Goal: Task Accomplishment & Management: Complete application form

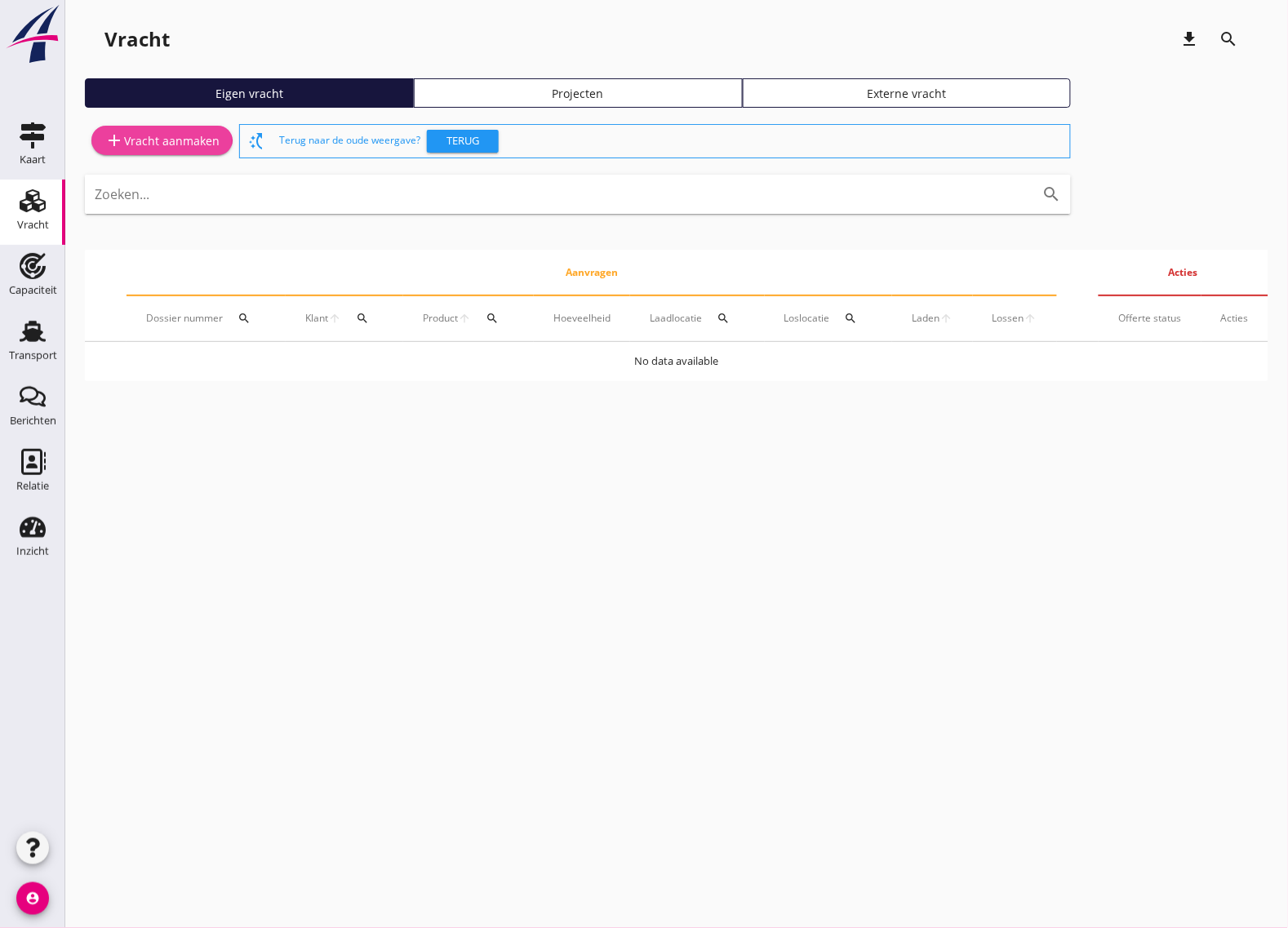
click at [181, 133] on div "add Vracht aanmaken" at bounding box center [162, 140] width 115 height 20
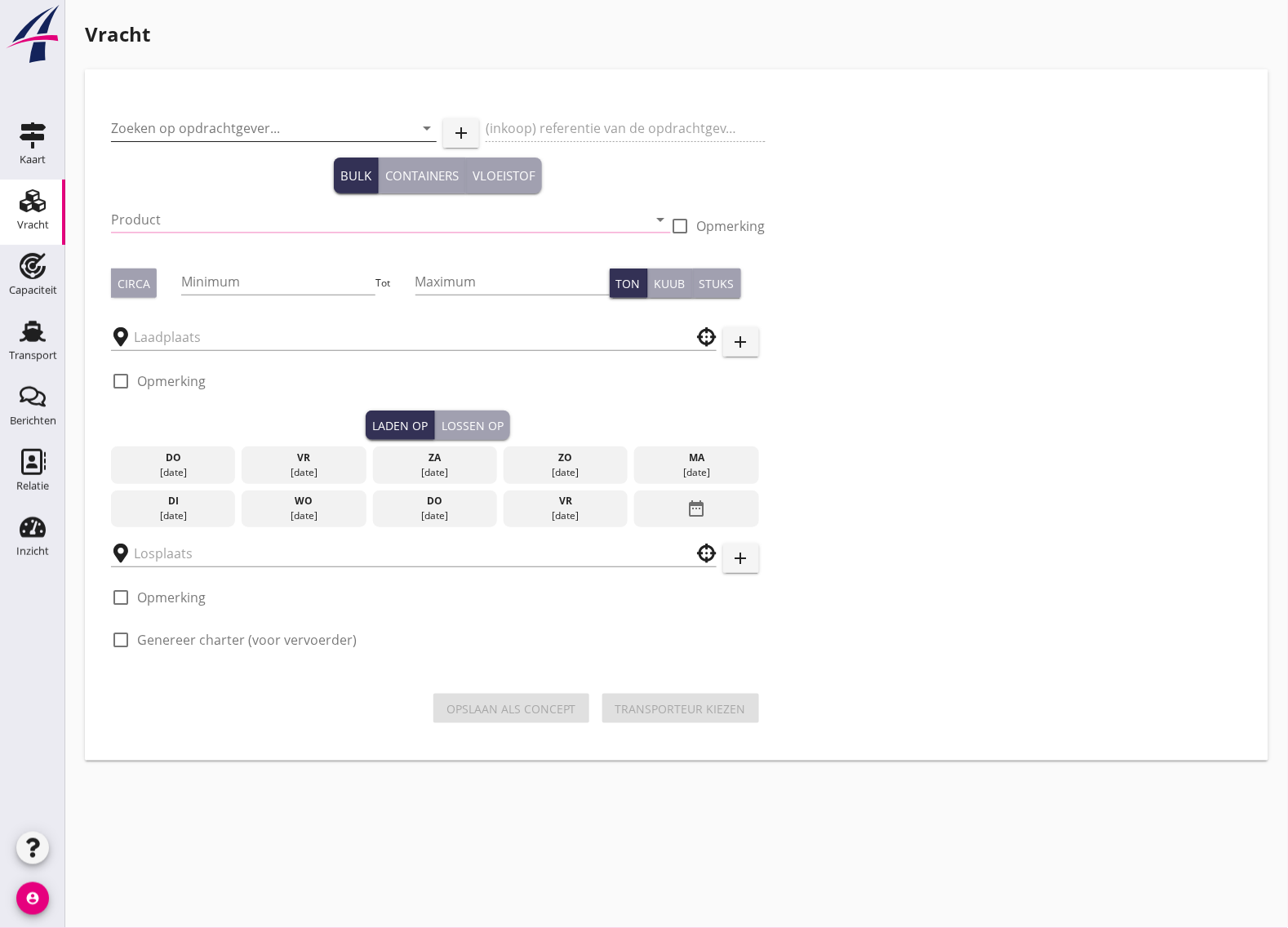
click at [191, 128] on input "Zoeken op opdrachtgever..." at bounding box center [251, 128] width 280 height 26
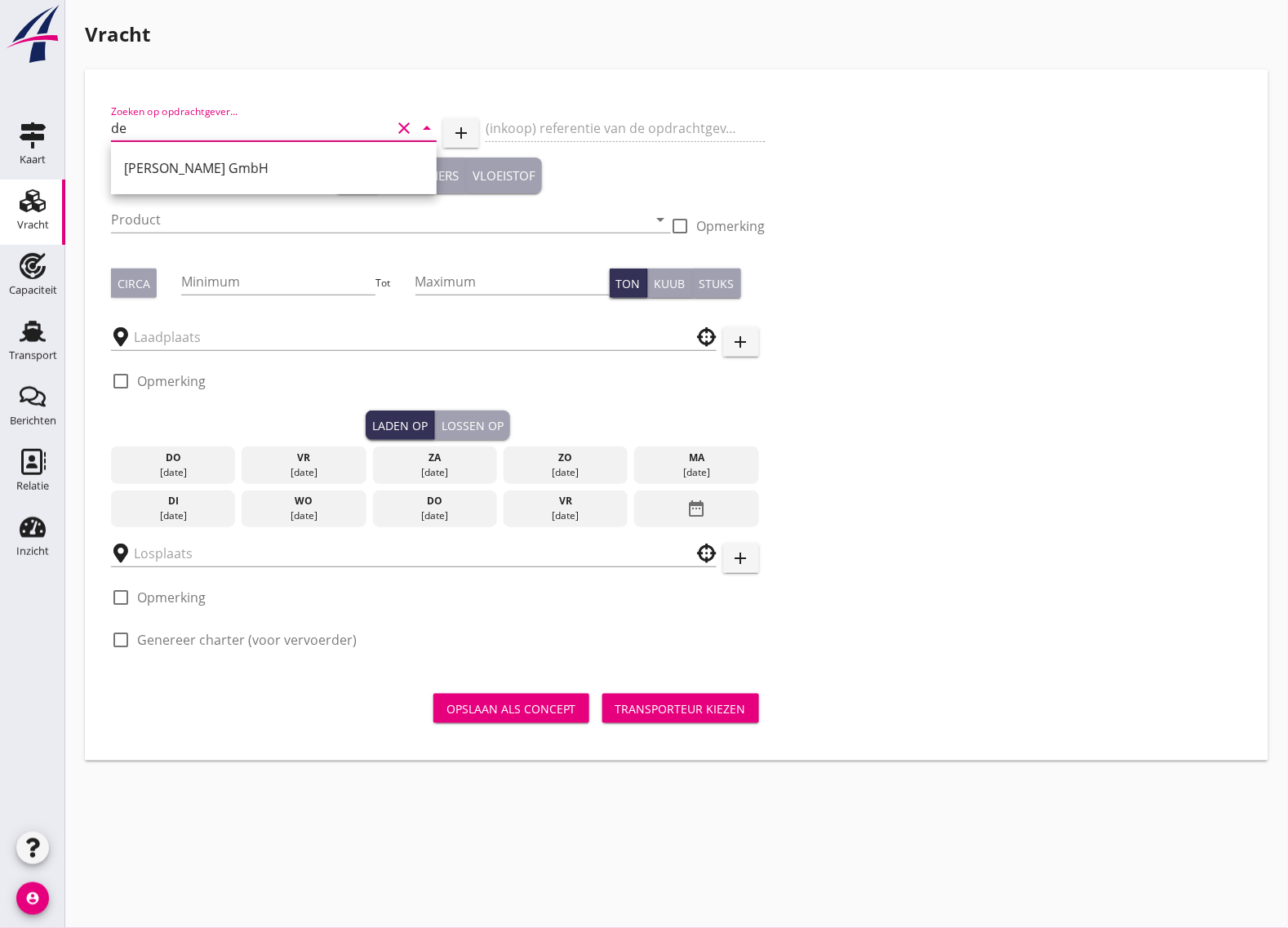
type input "d"
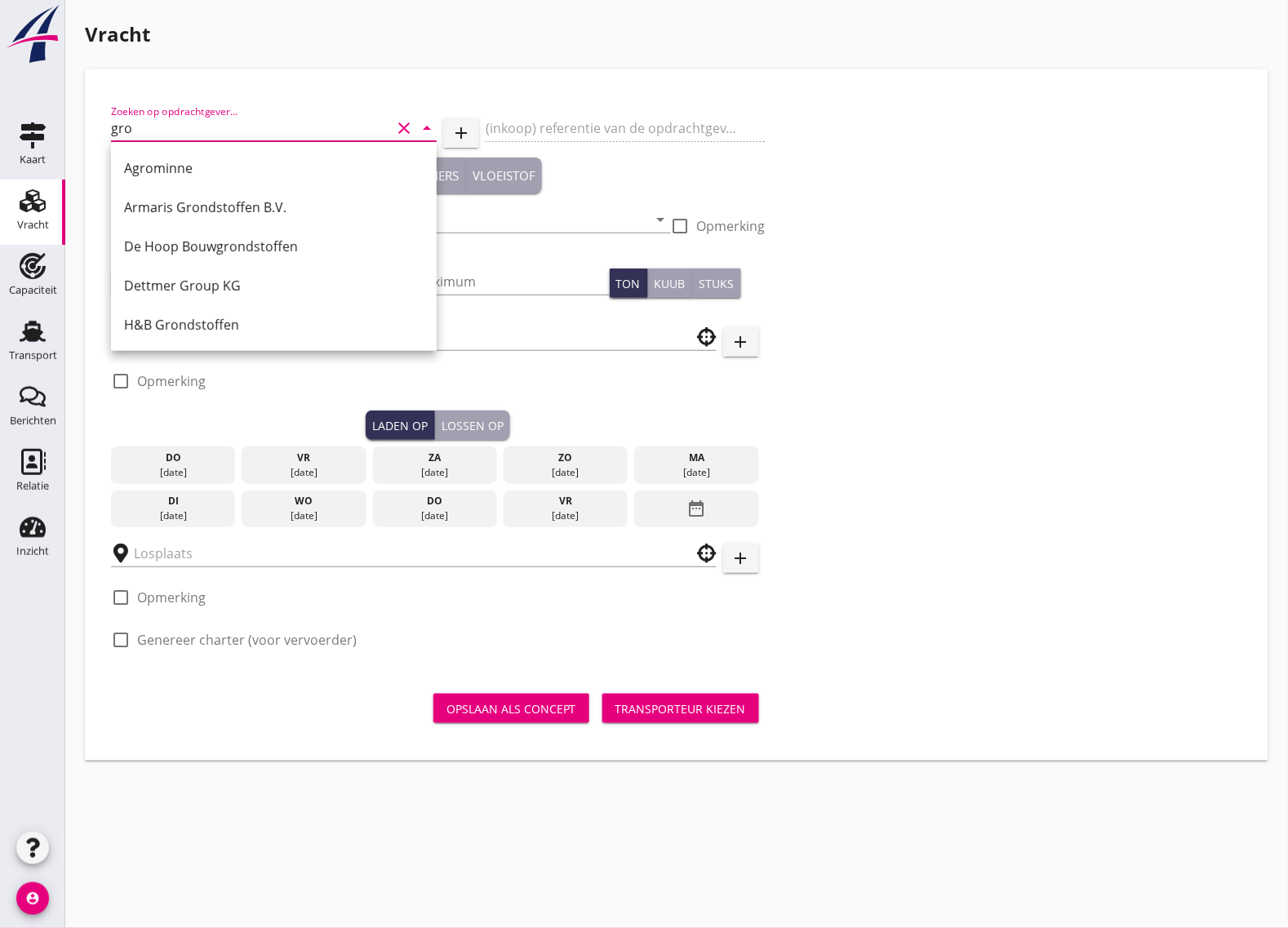
click at [223, 129] on input "gro" at bounding box center [251, 128] width 280 height 26
type input "g"
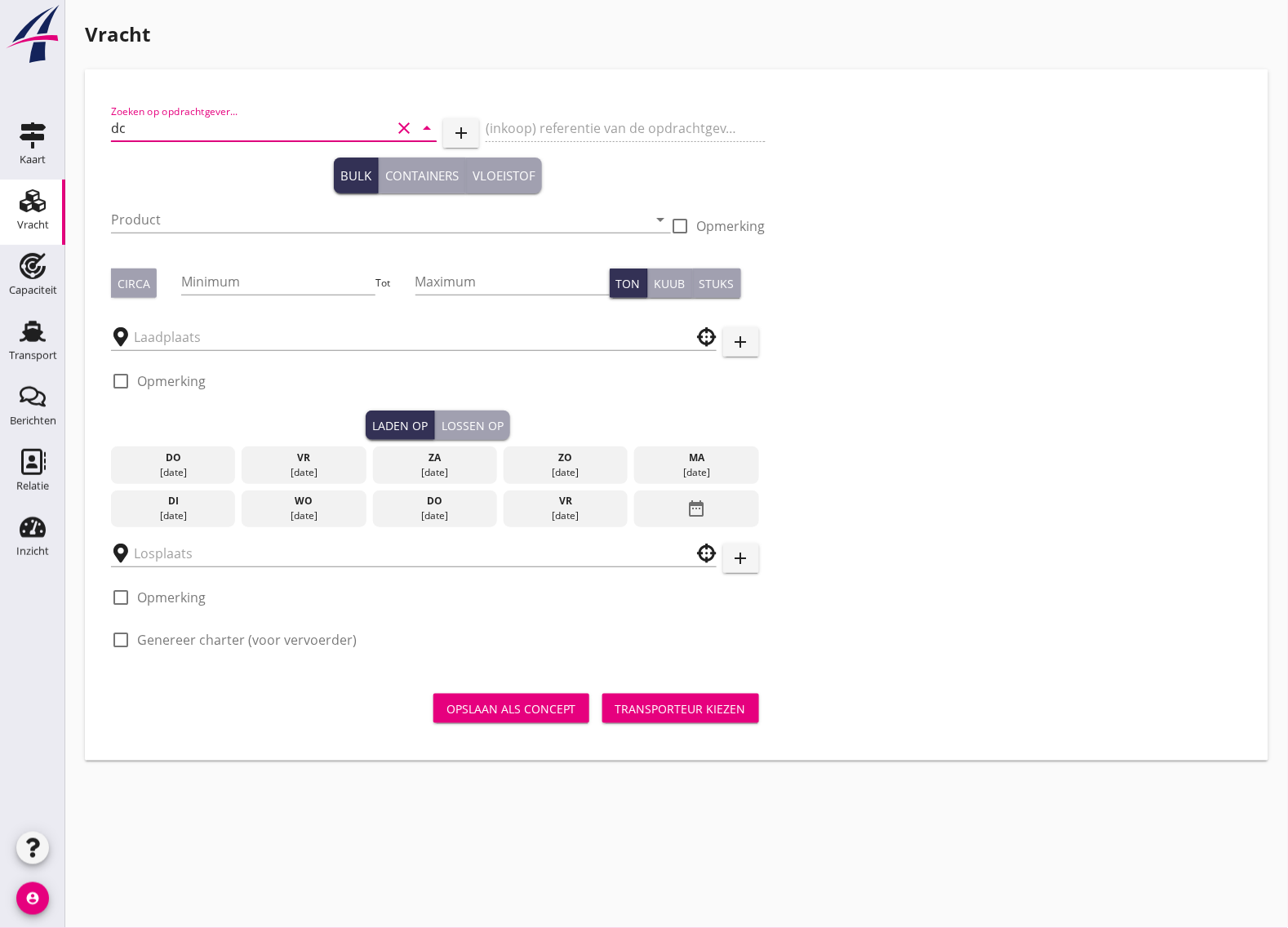
type input "d"
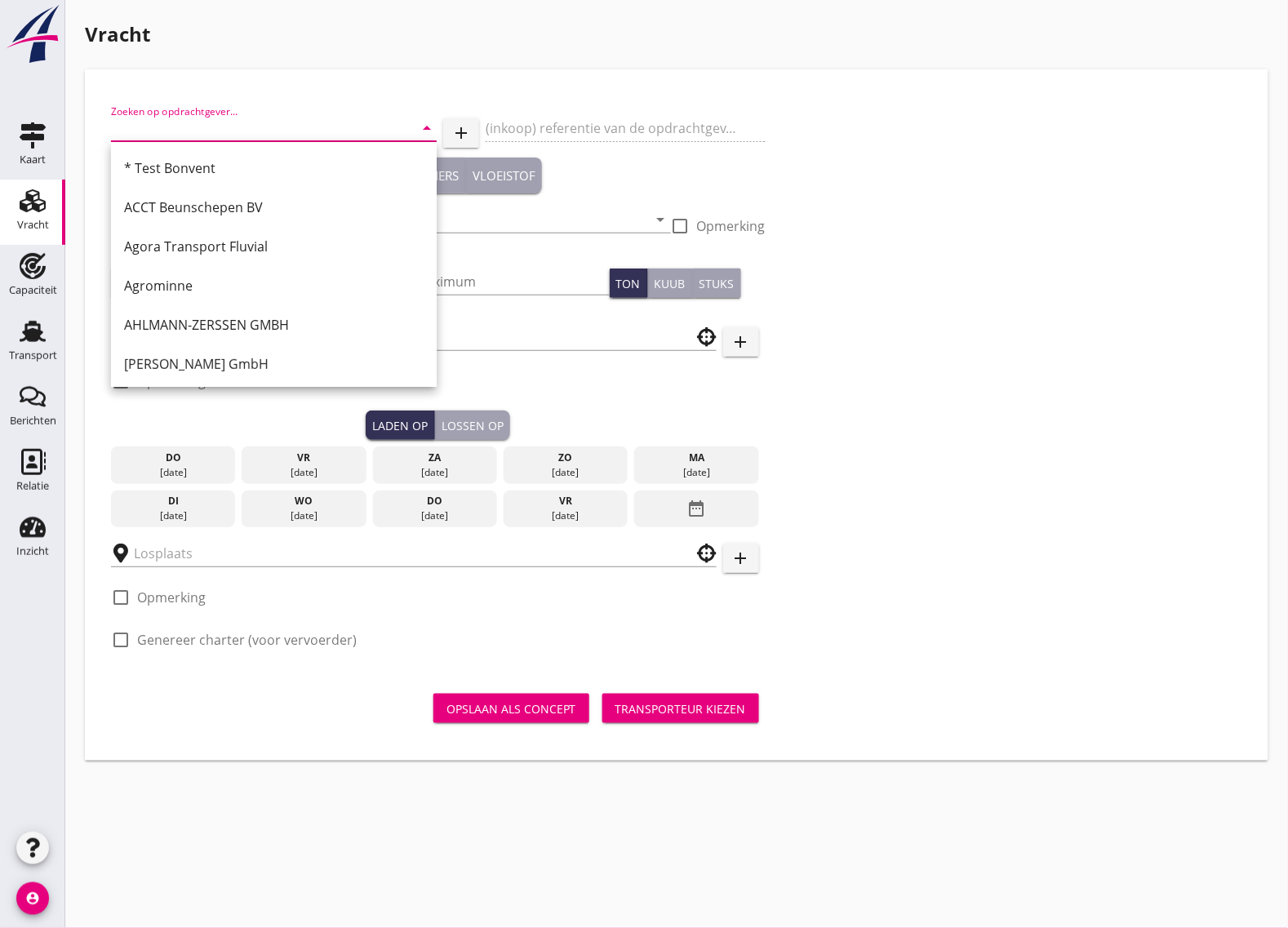
click at [223, 129] on input "Zoeken op opdrachtgever..." at bounding box center [251, 128] width 280 height 26
click at [217, 124] on input "Zoeken op opdrachtgever..." at bounding box center [251, 128] width 280 height 26
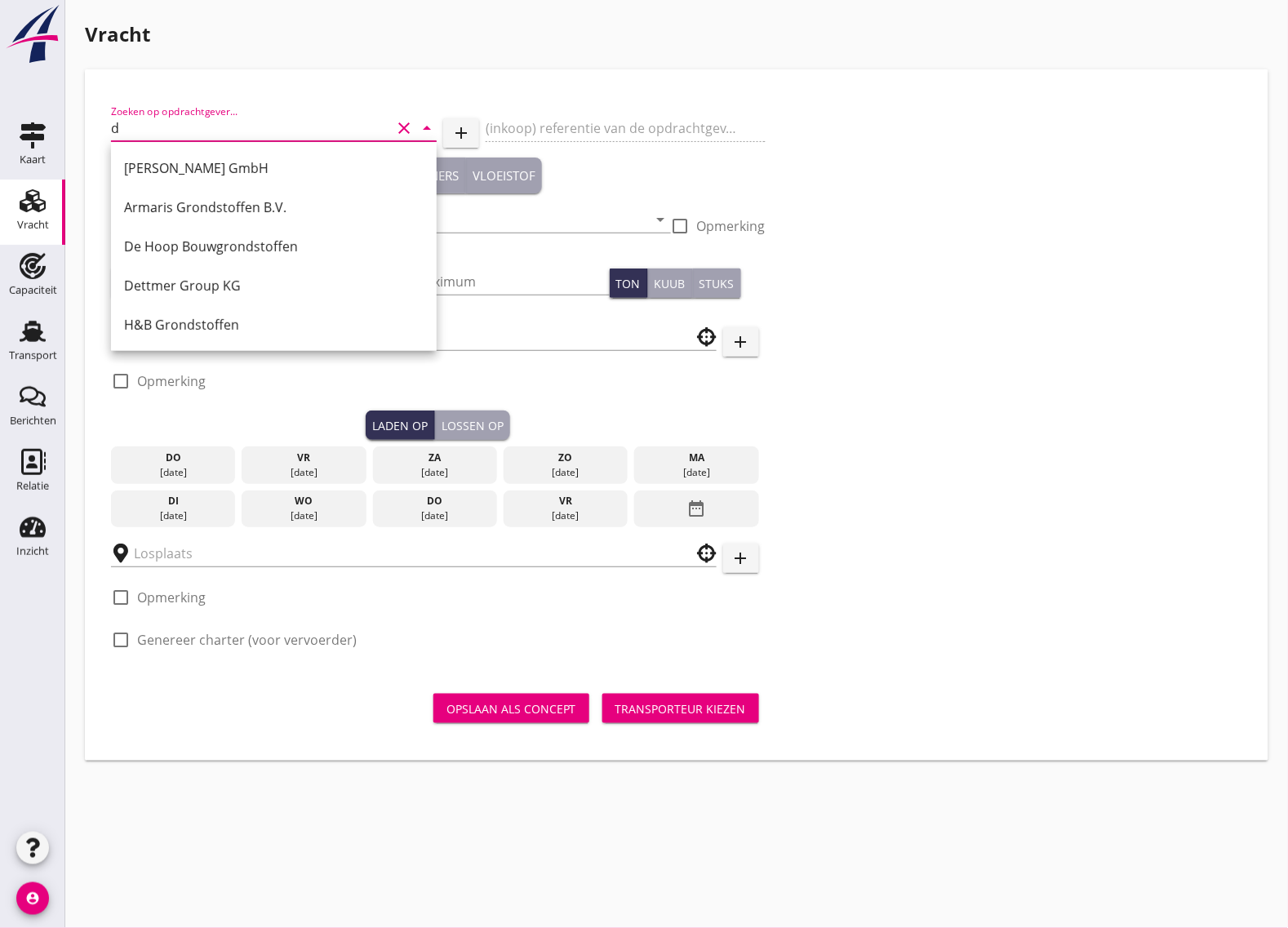
type input "dc"
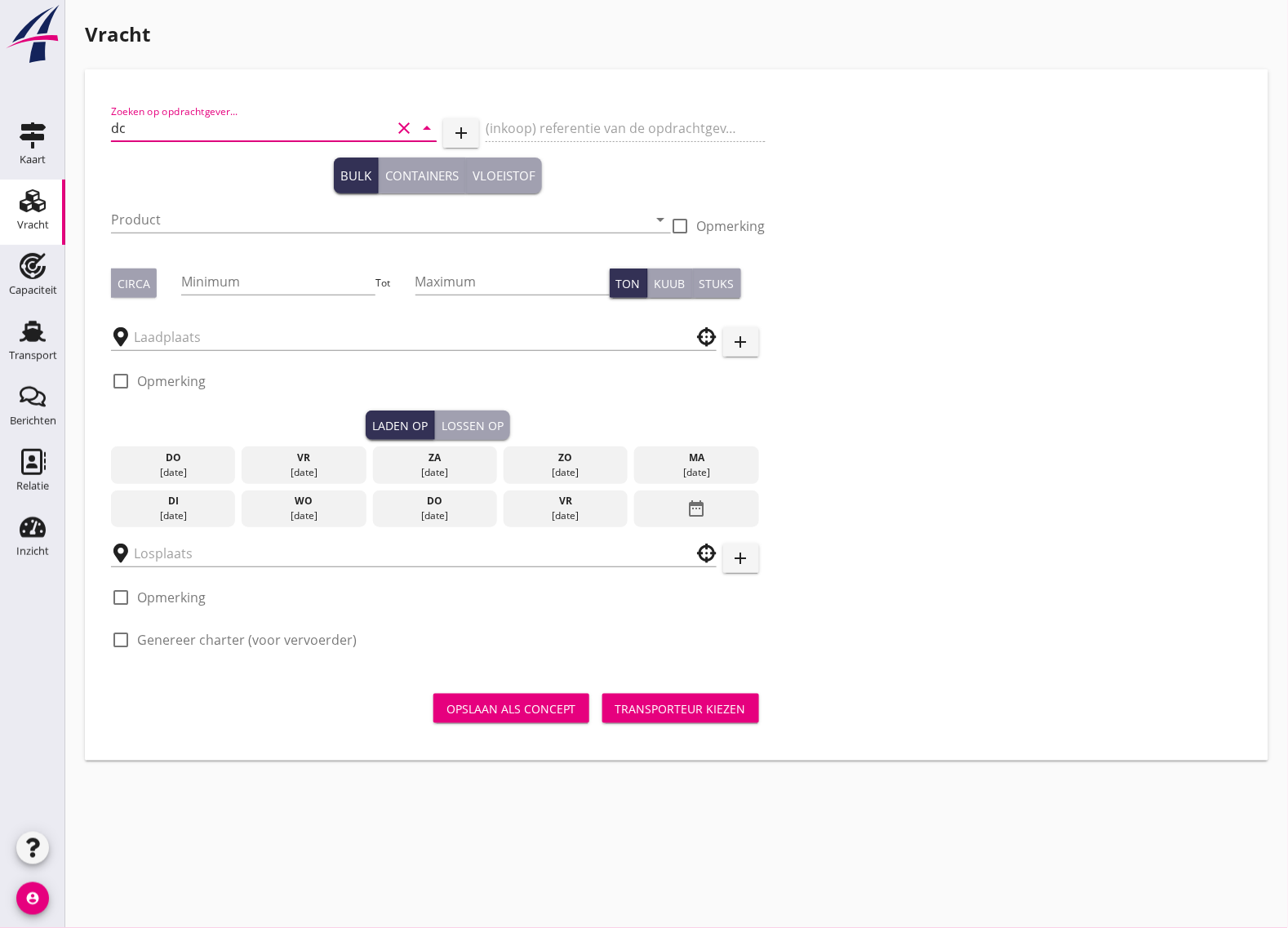
click at [402, 125] on icon "clear" at bounding box center [404, 128] width 20 height 20
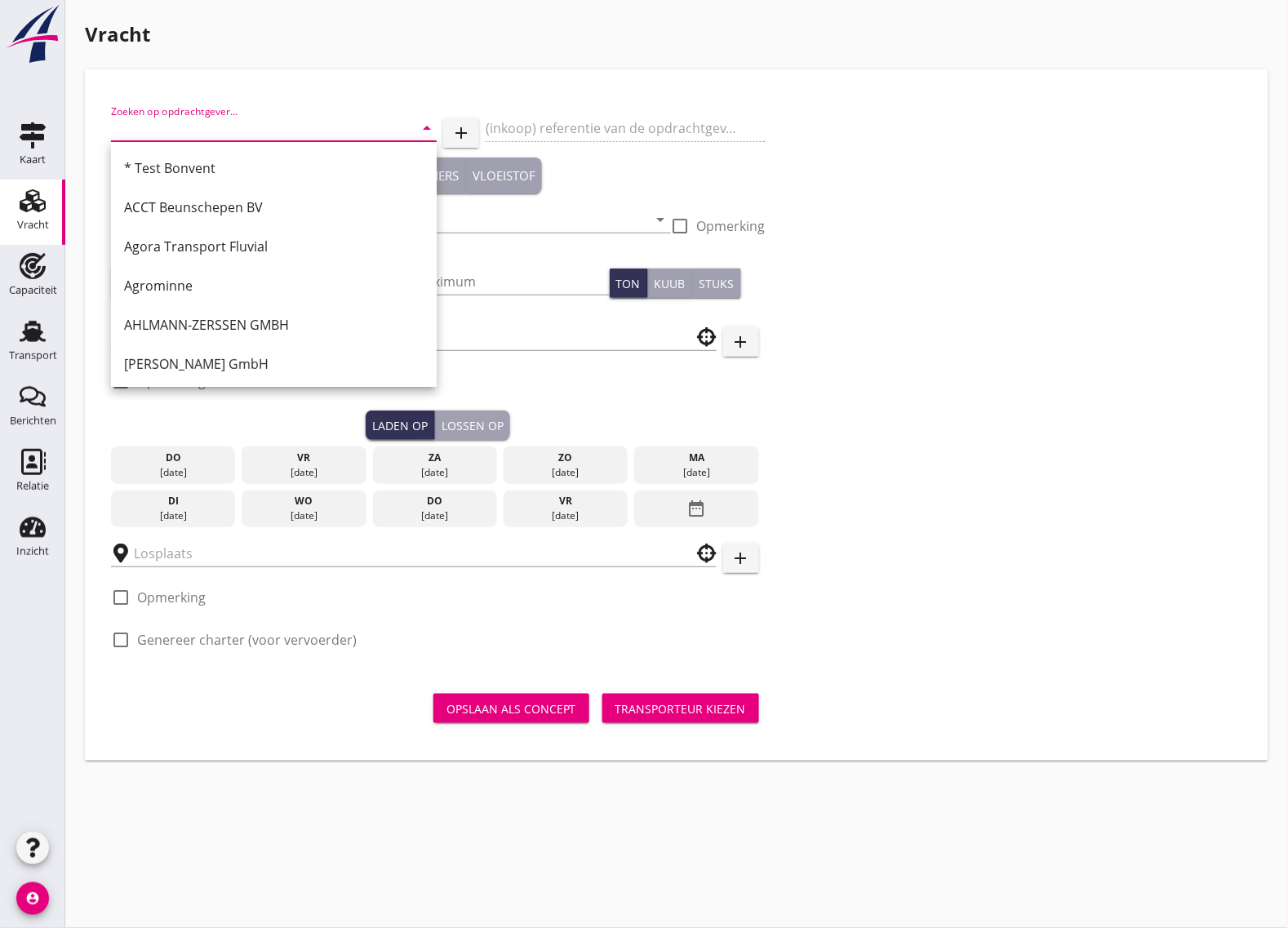
click at [312, 123] on input "Zoeken op opdrachtgever..." at bounding box center [251, 128] width 280 height 26
click at [235, 121] on input "Zoeken op opdrachtgever..." at bounding box center [251, 128] width 280 height 26
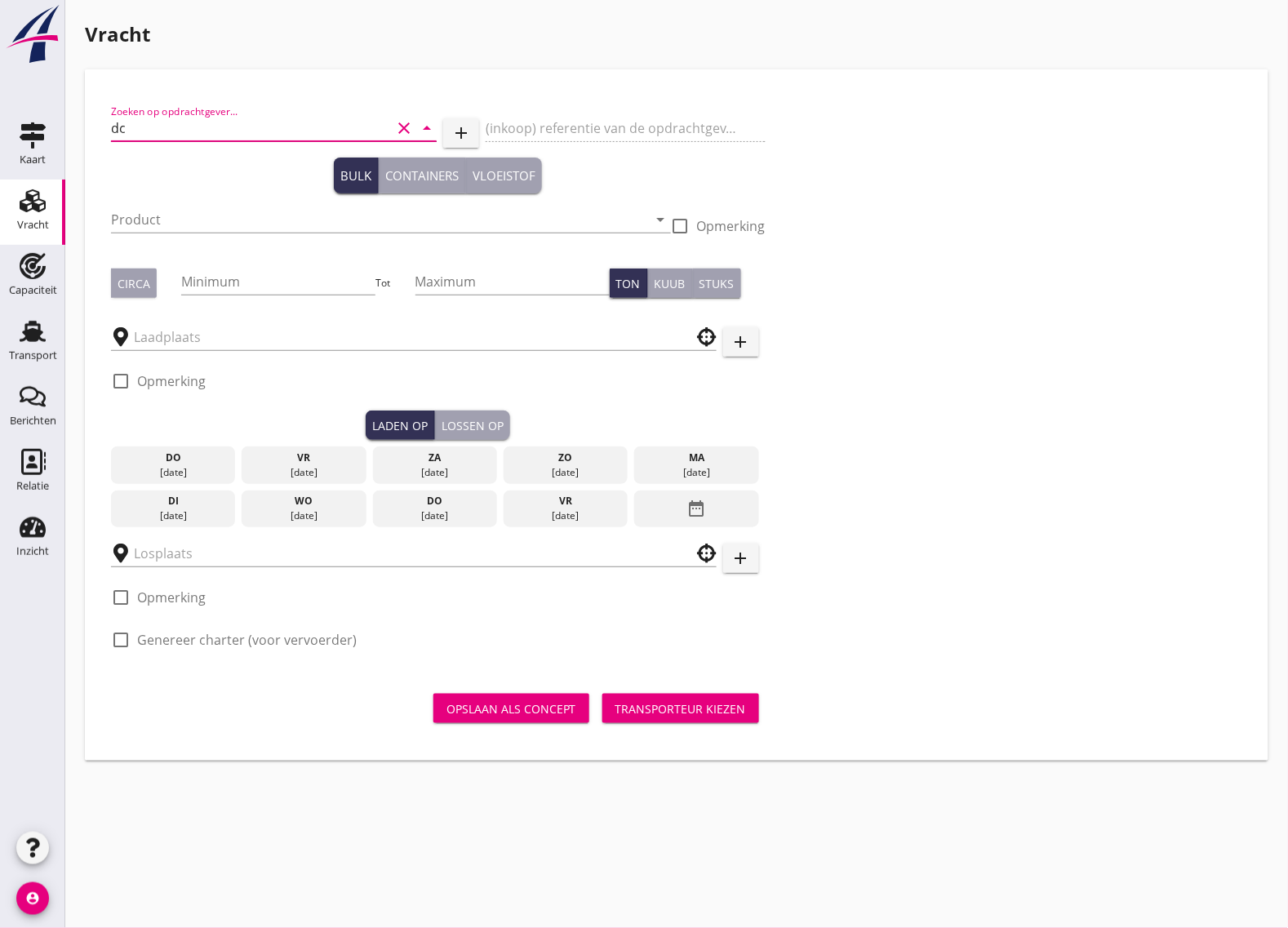
type input "d"
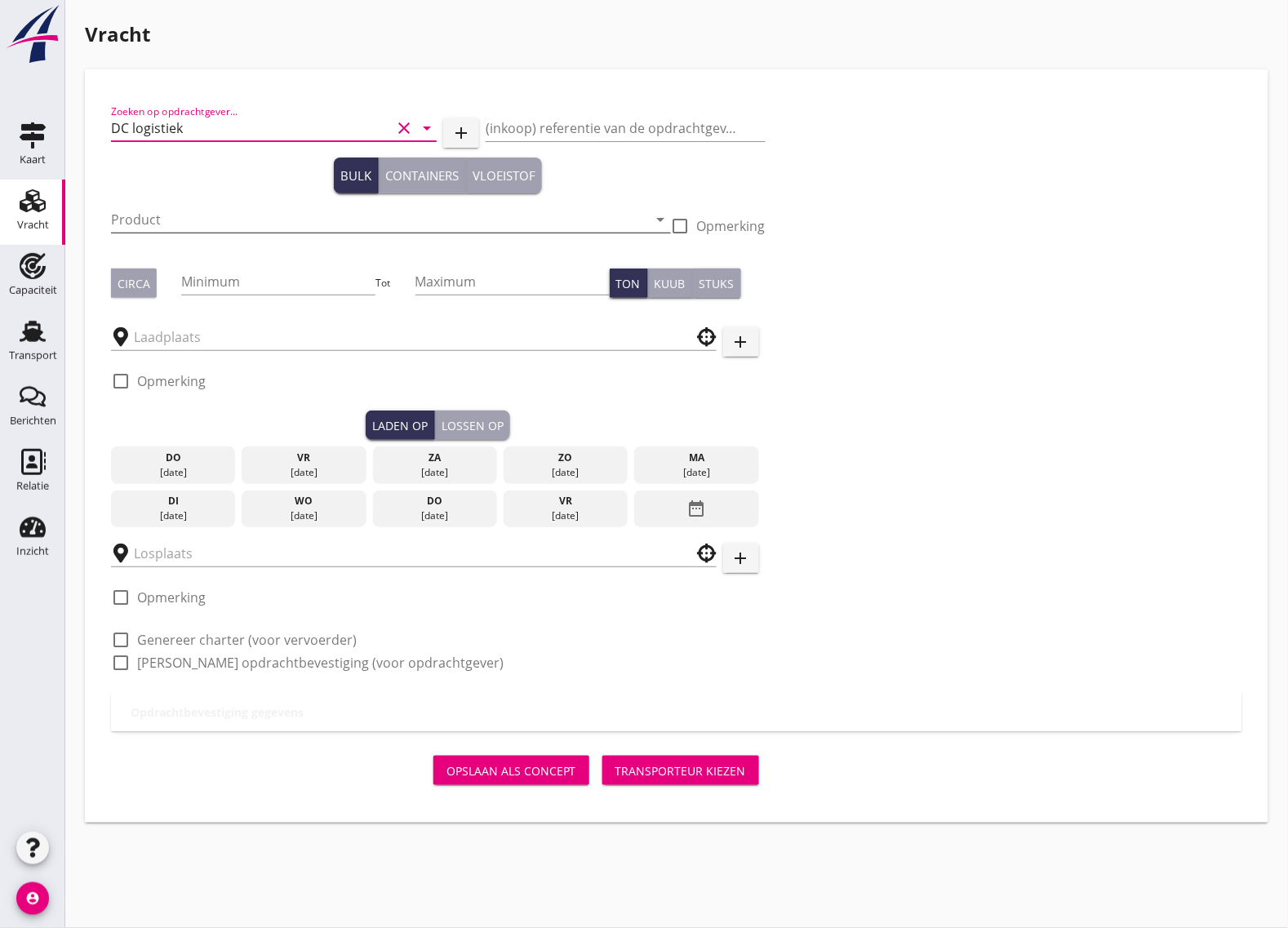
type input "DC logistiek"
click at [157, 217] on input "Product" at bounding box center [380, 219] width 537 height 26
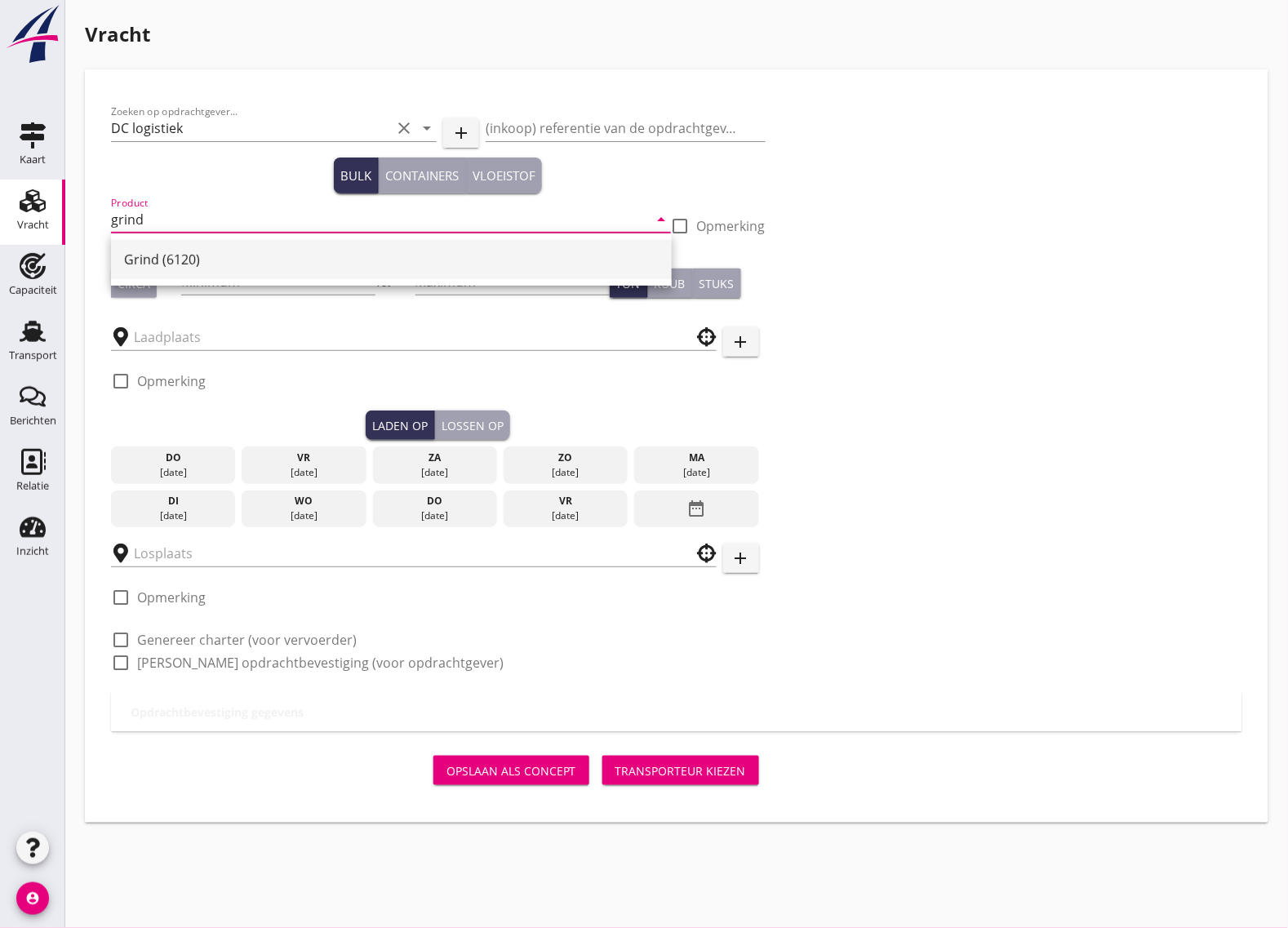
click at [197, 265] on div "Grind (6120)" at bounding box center [391, 260] width 535 height 20
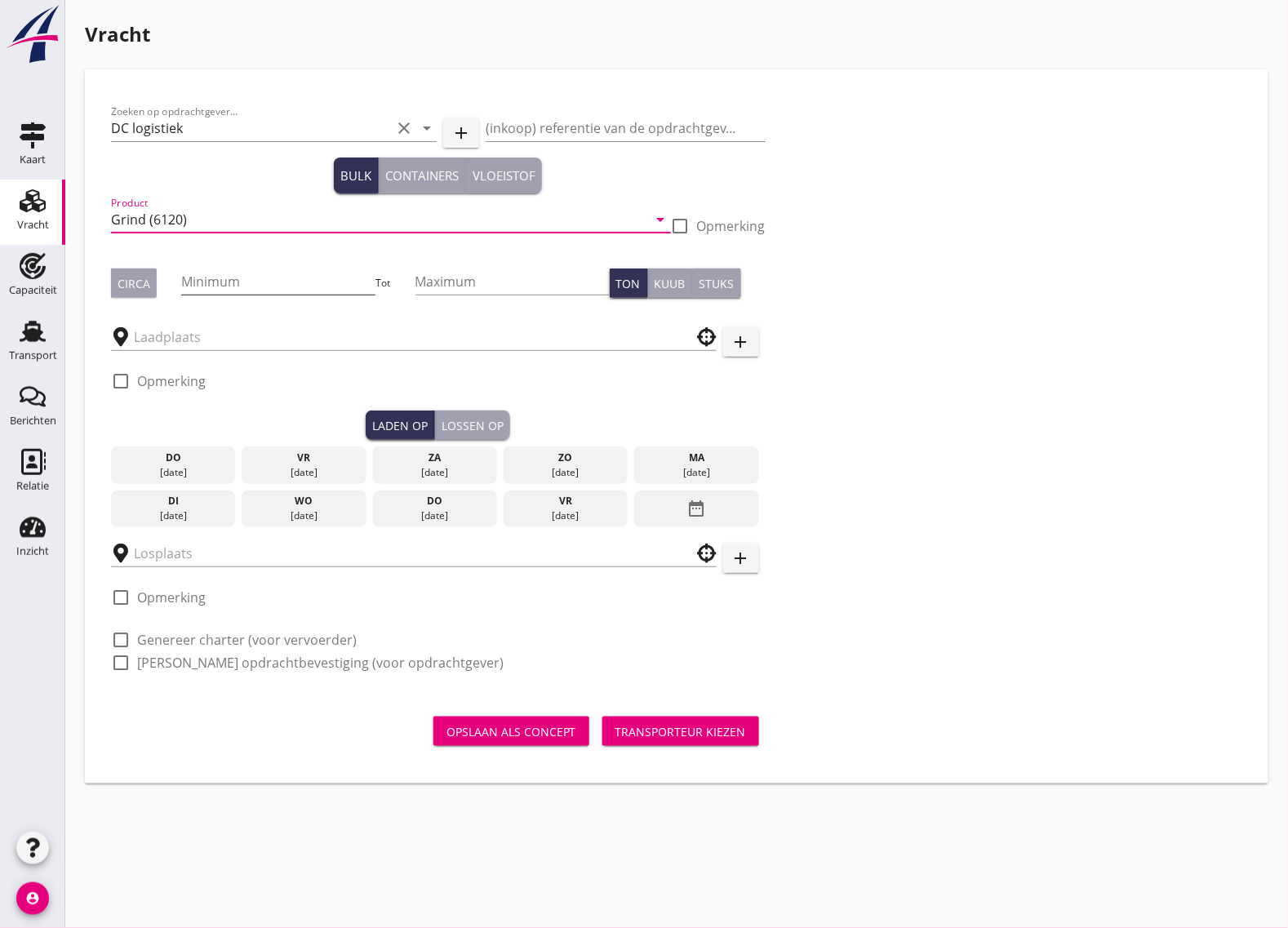
type input "Grind (6120)"
click at [243, 283] on input "Minimum" at bounding box center [278, 282] width 195 height 26
type input "800"
click at [119, 275] on div "Circa" at bounding box center [134, 283] width 33 height 17
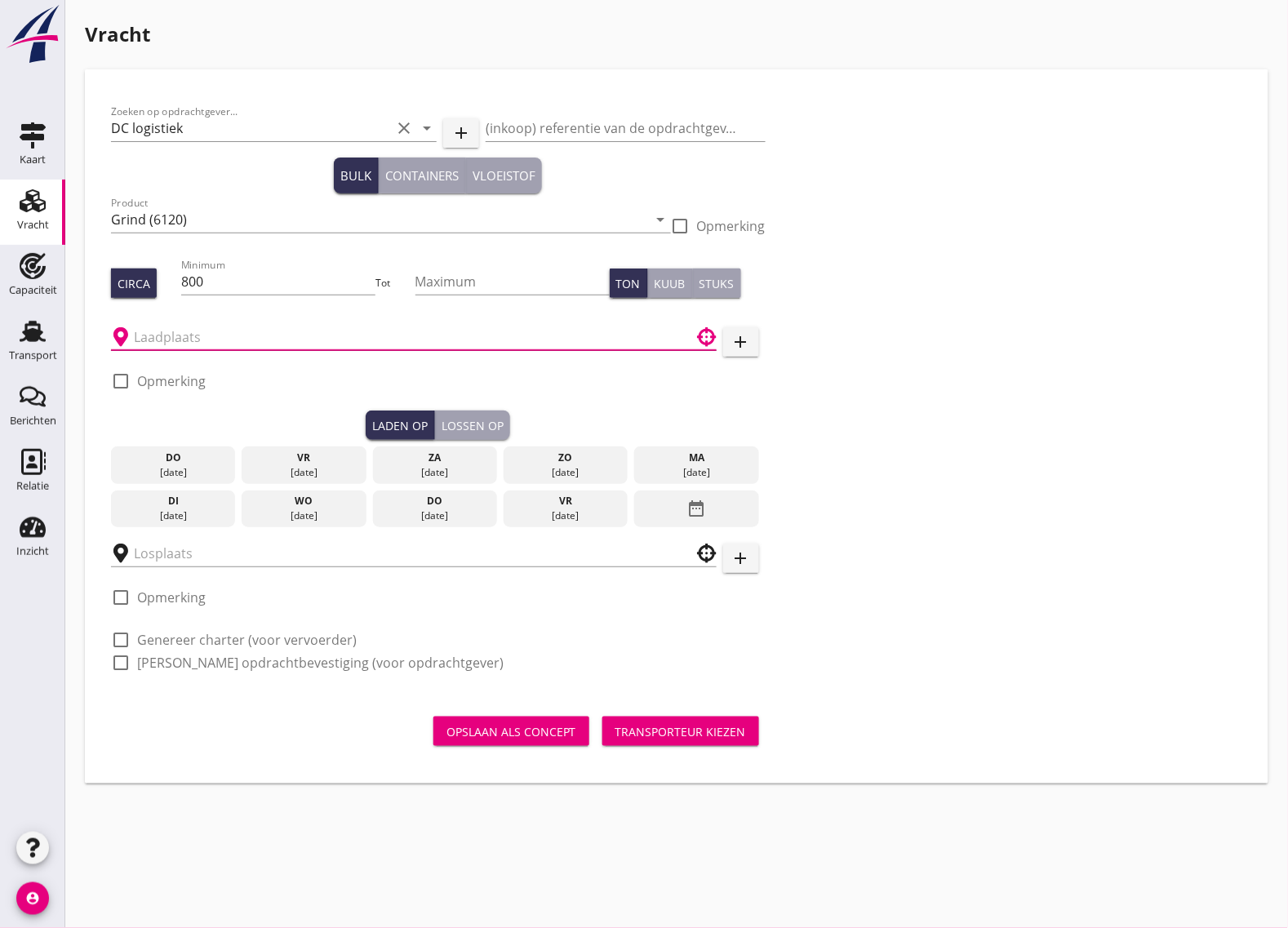
click at [178, 338] on input "text" at bounding box center [402, 338] width 537 height 26
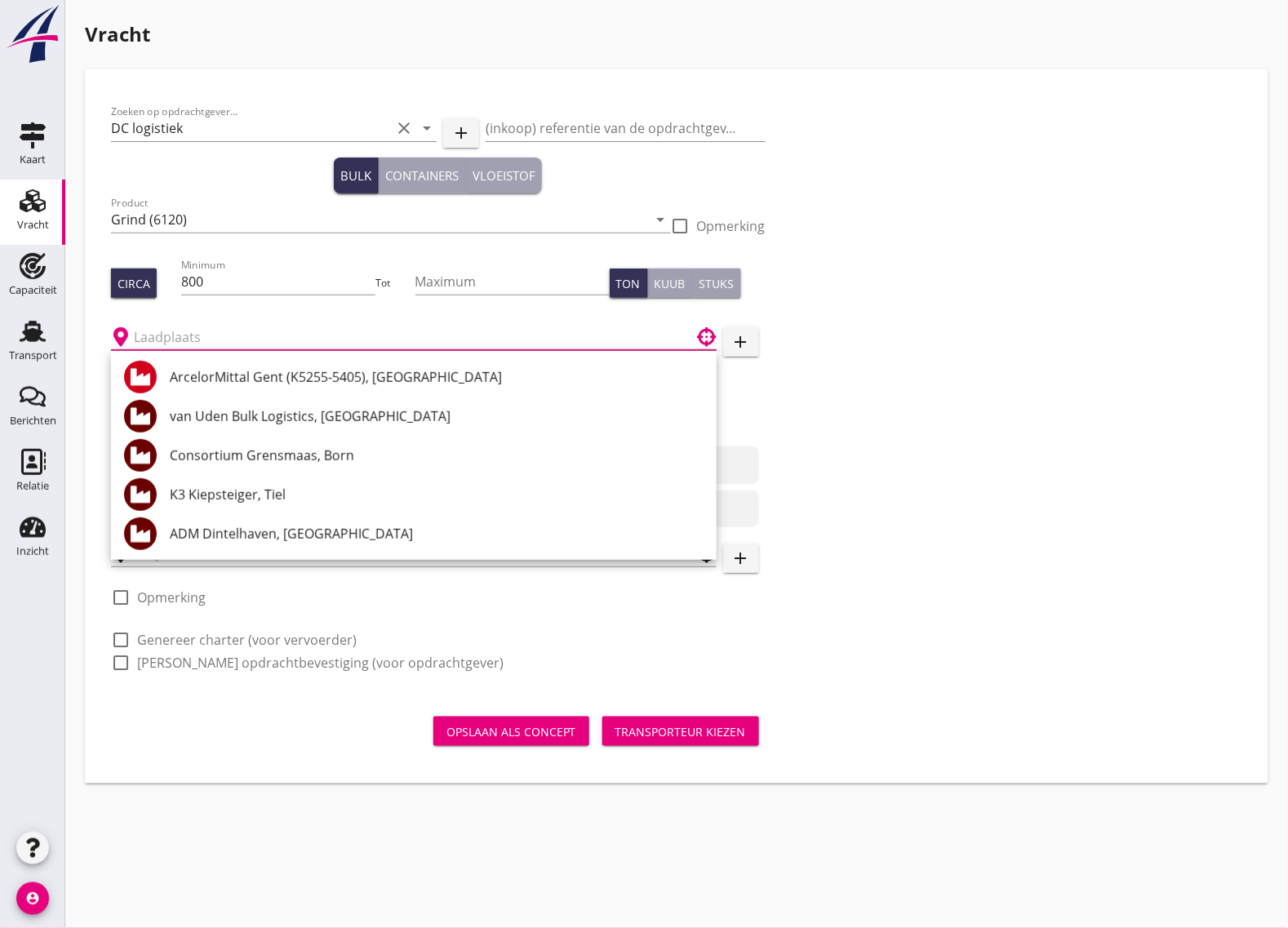
click at [200, 343] on input "text" at bounding box center [402, 338] width 537 height 26
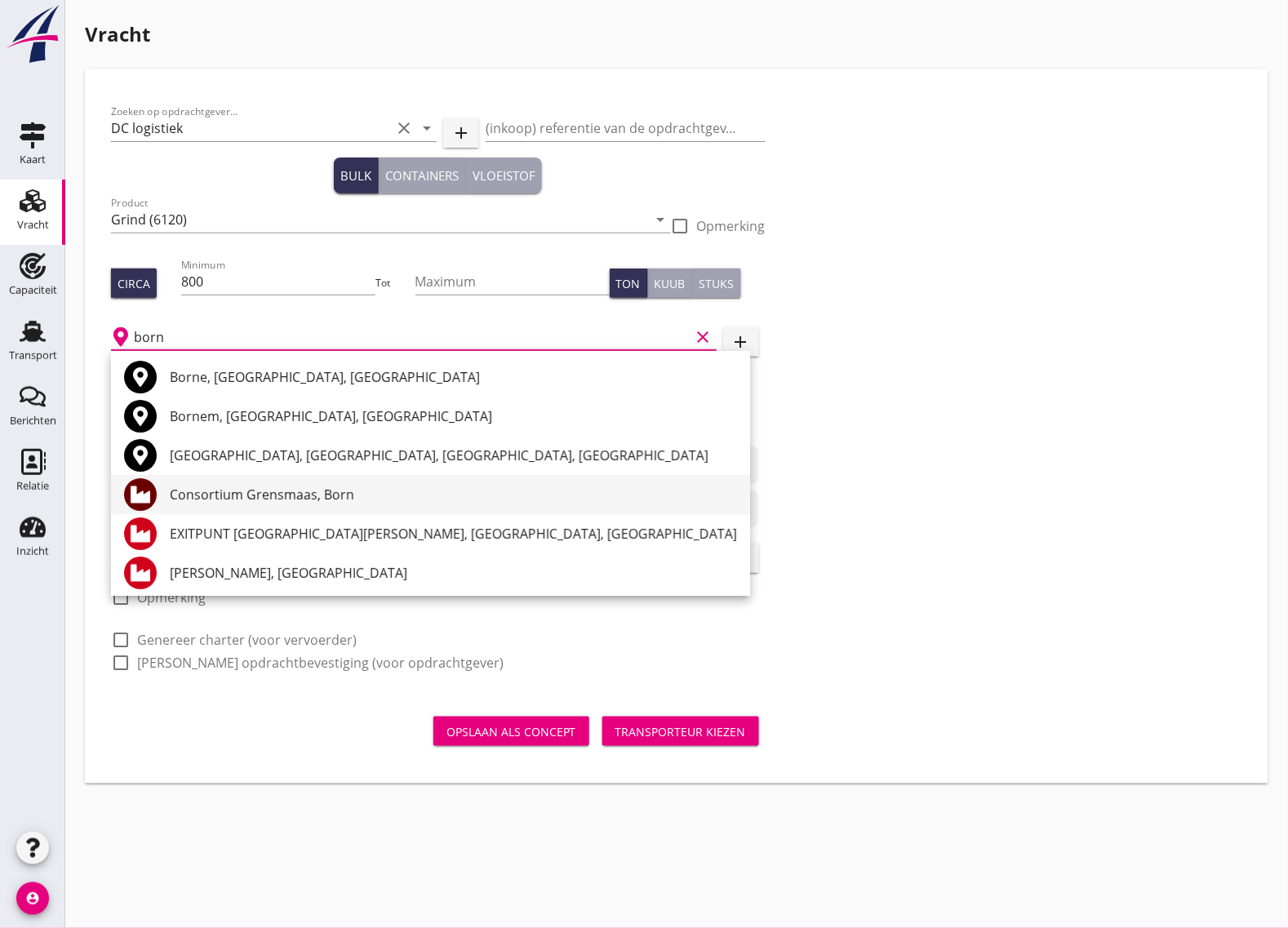
click at [263, 494] on div "Consortium Grensmaas, Born" at bounding box center [453, 494] width 568 height 20
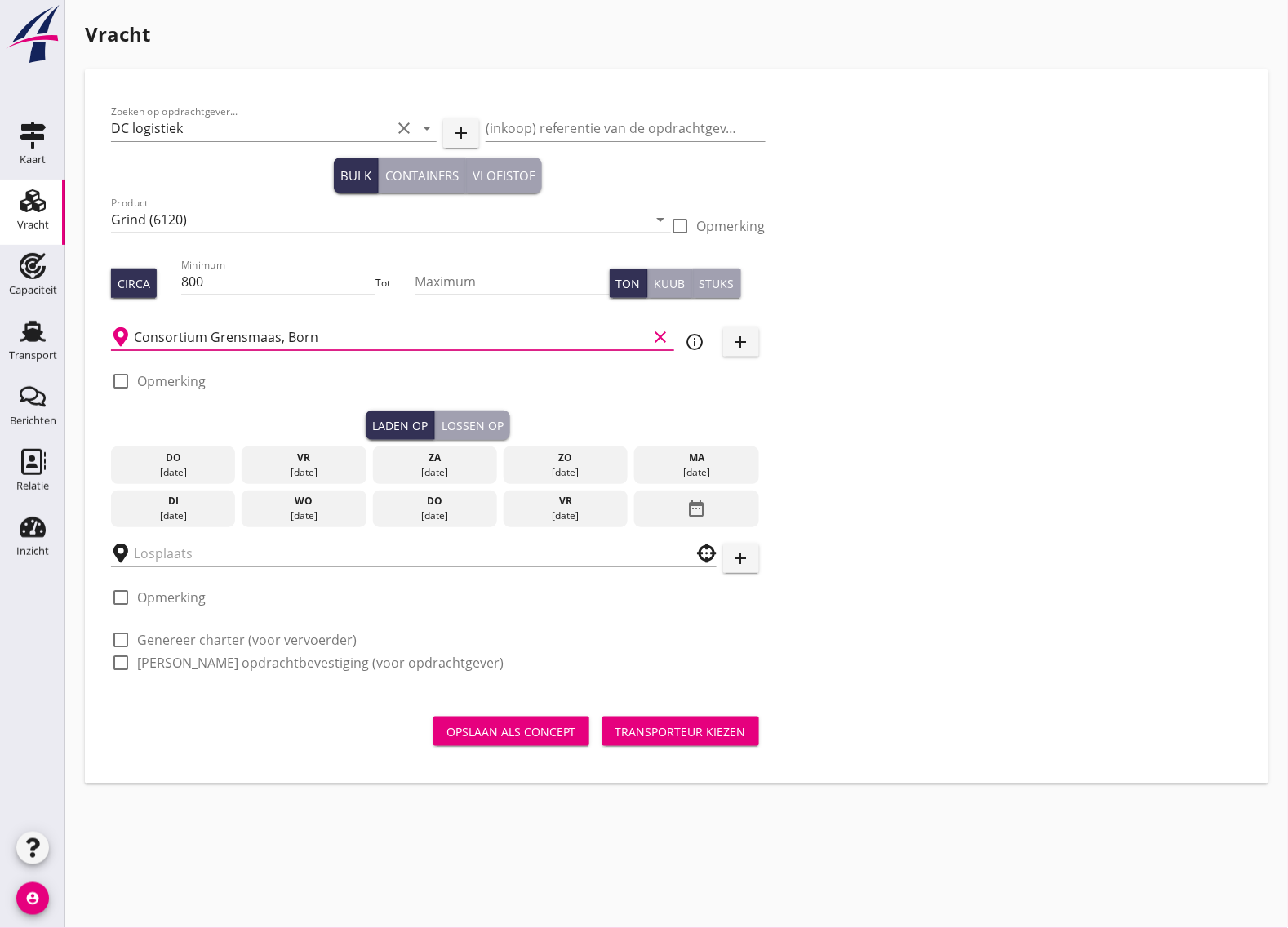
type input "Consortium Grensmaas, Born"
click at [699, 343] on icon "info_outline" at bounding box center [696, 342] width 20 height 20
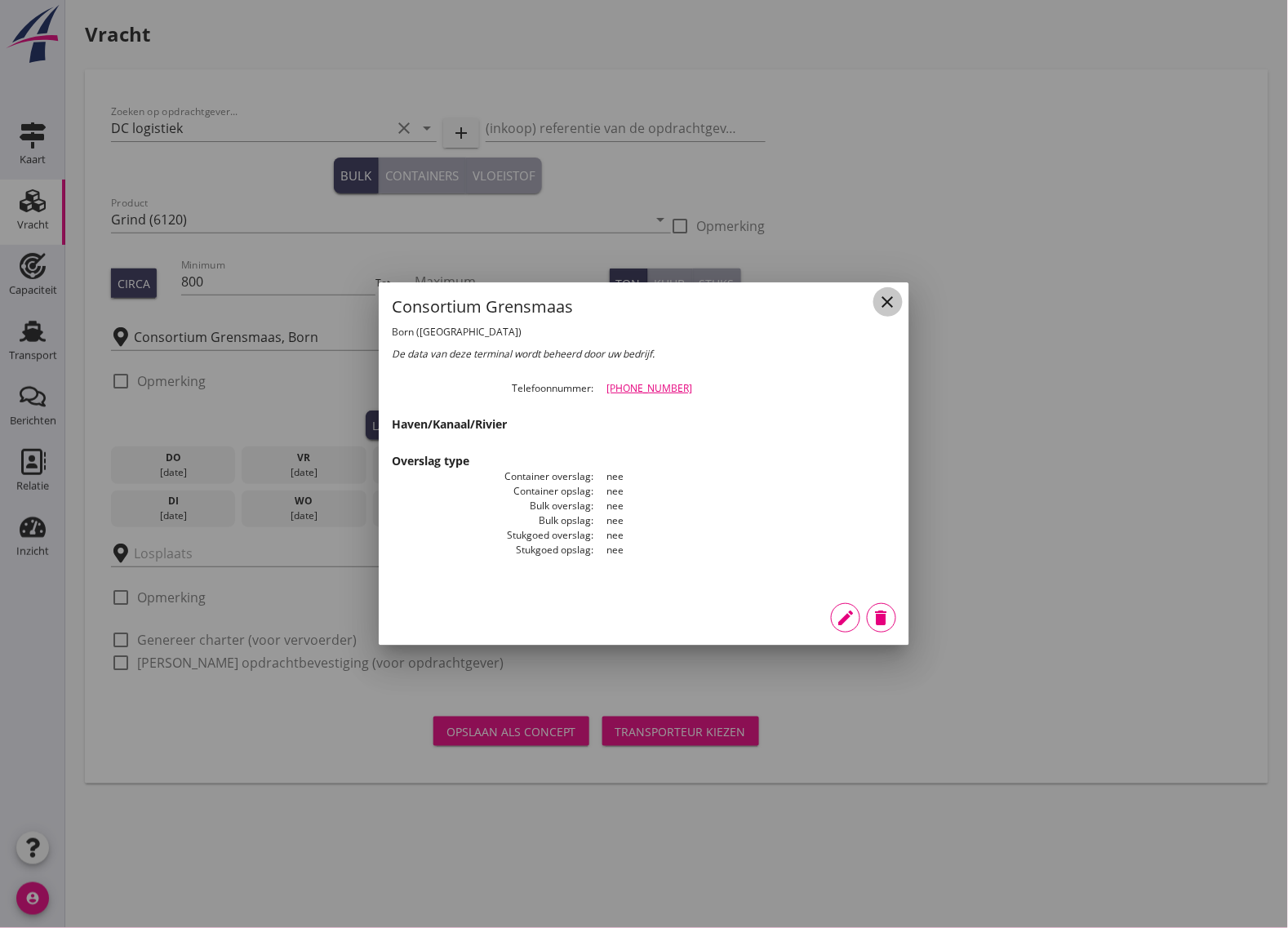
click at [888, 301] on icon "close" at bounding box center [888, 302] width 20 height 20
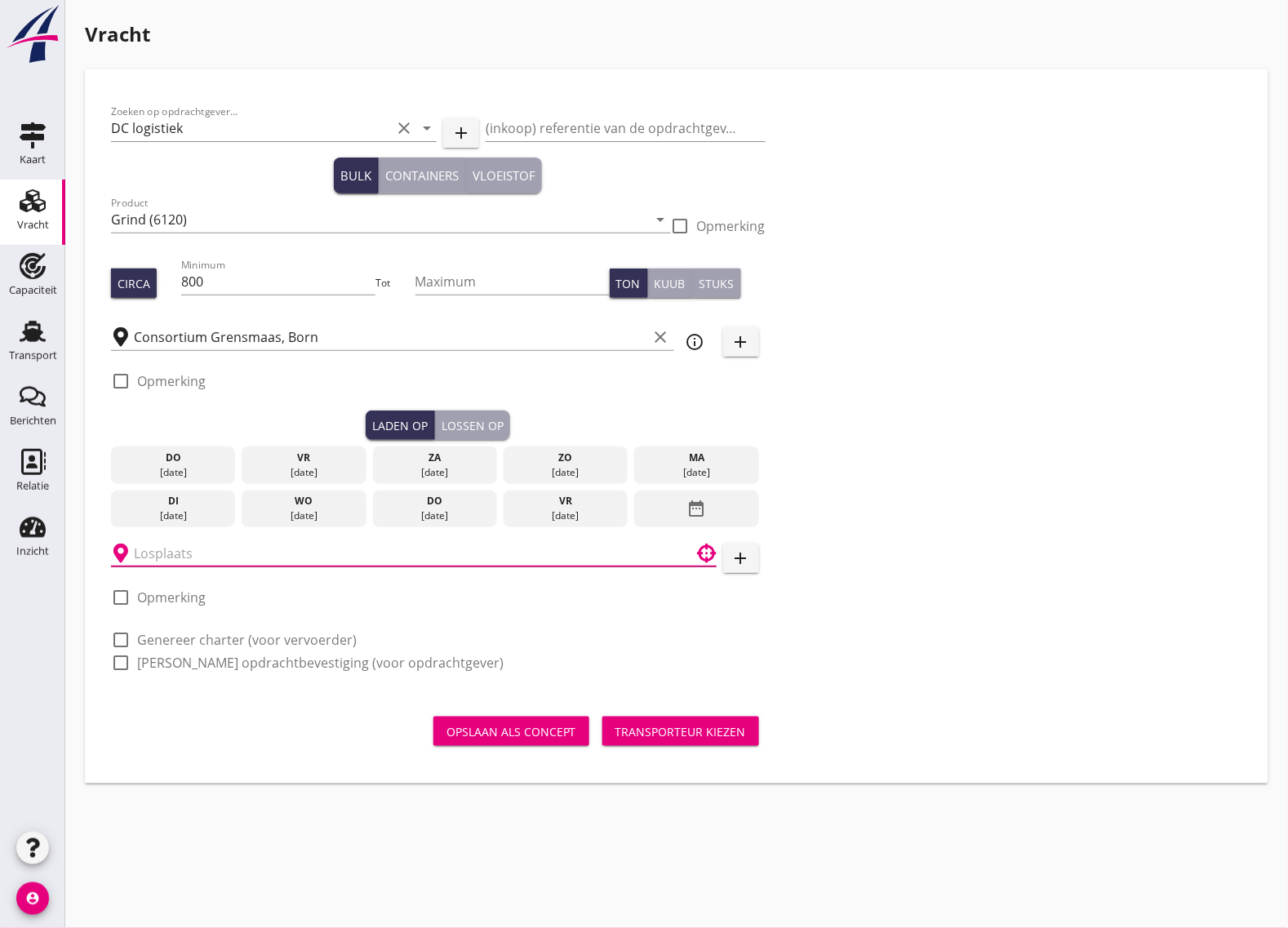
click at [158, 558] on input "text" at bounding box center [402, 554] width 537 height 26
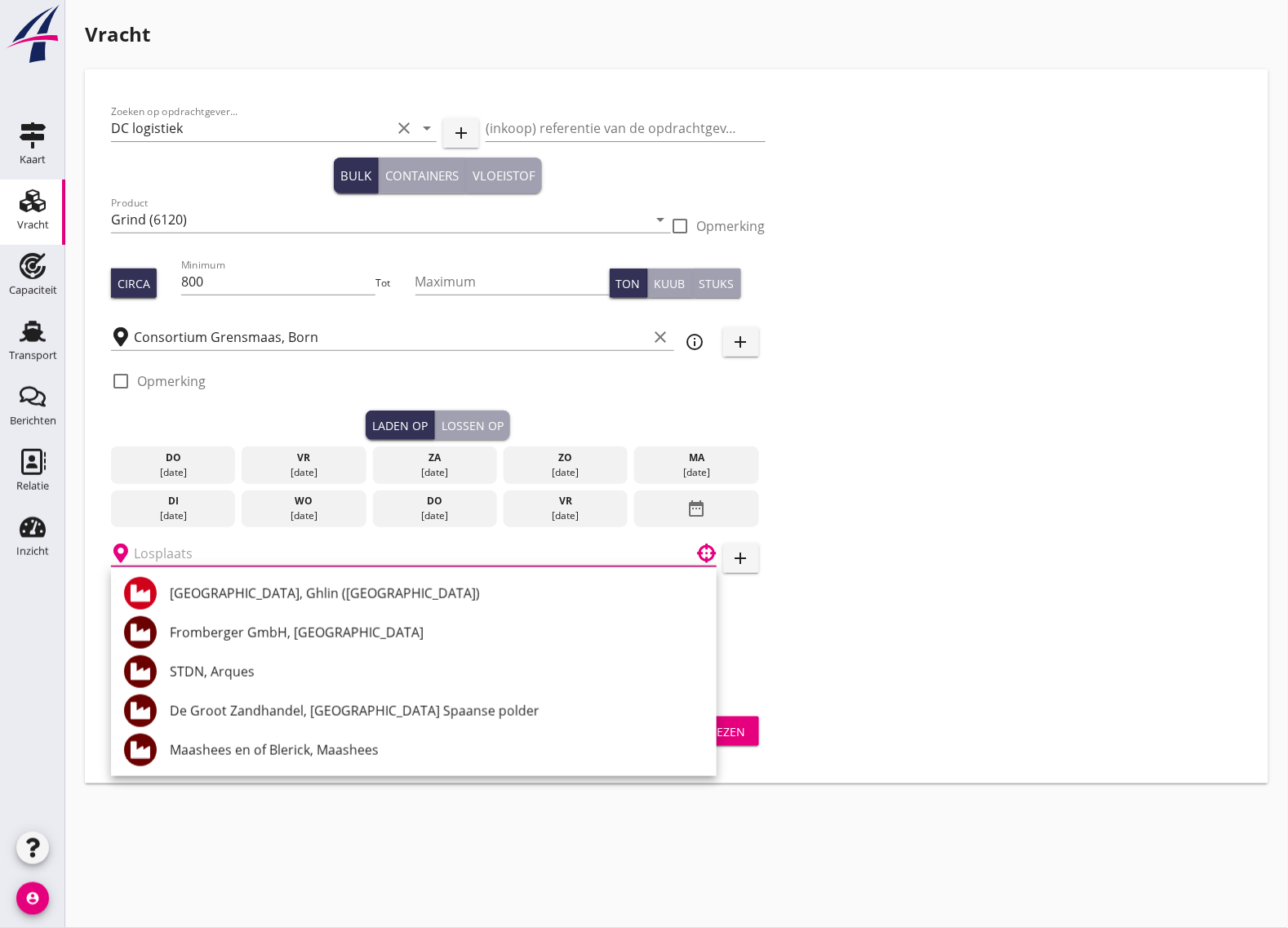
click at [147, 549] on input "text" at bounding box center [402, 554] width 537 height 26
click at [212, 551] on input "text" at bounding box center [402, 554] width 537 height 26
click at [218, 548] on input "text" at bounding box center [402, 554] width 537 height 26
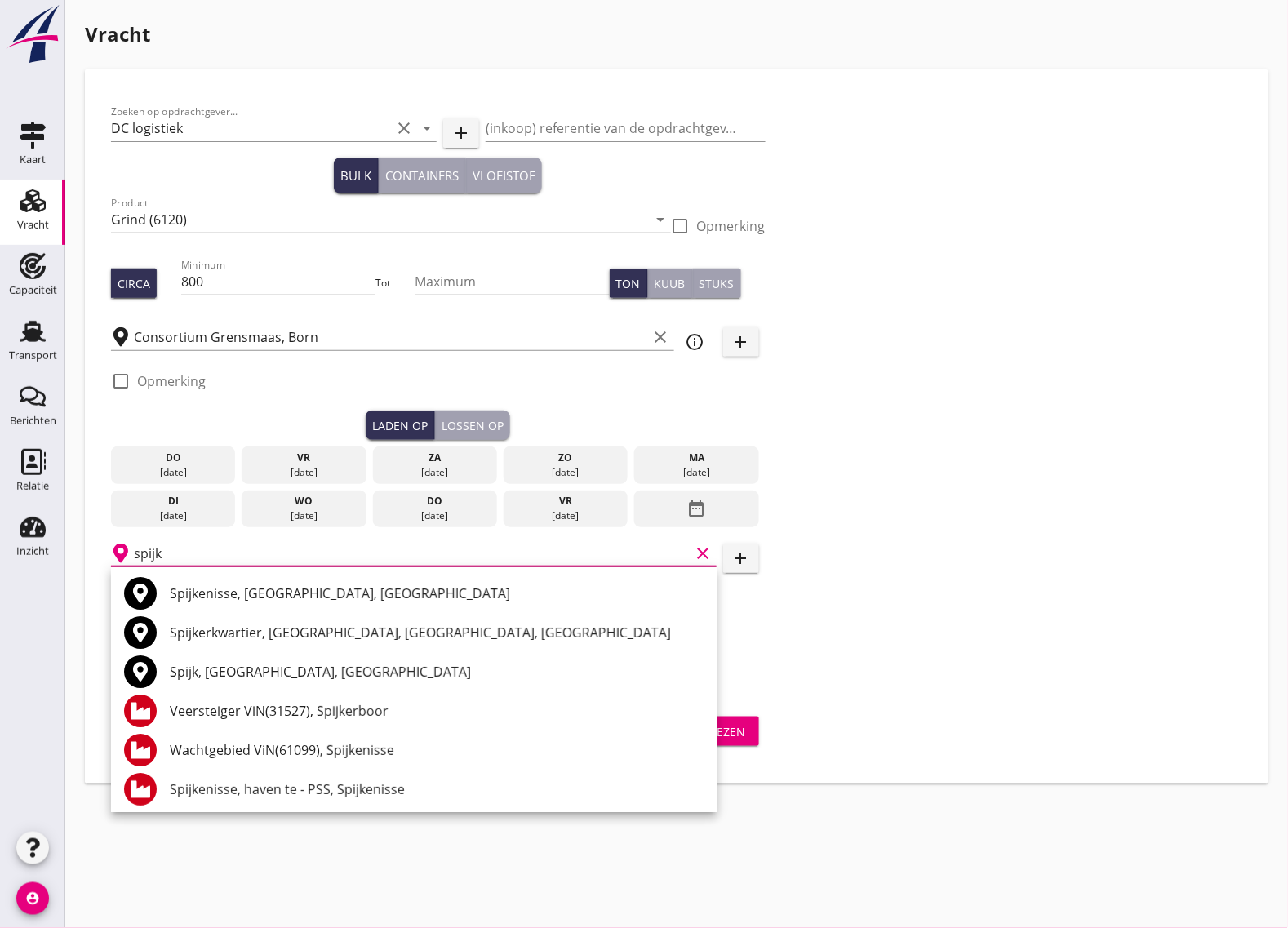
click at [193, 672] on div "Spijk, [GEOGRAPHIC_DATA], [GEOGRAPHIC_DATA]" at bounding box center [437, 672] width 534 height 20
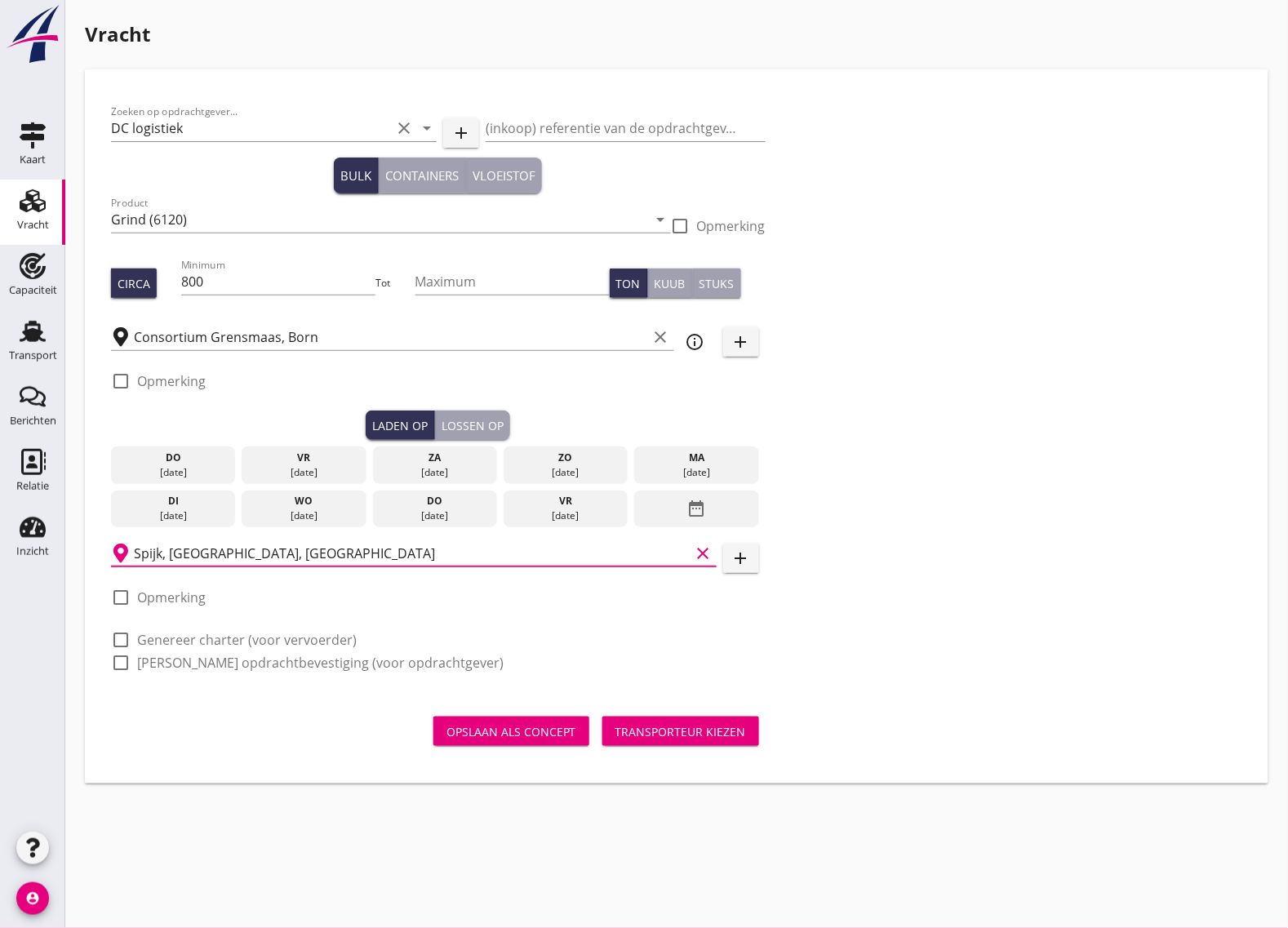
type input "Spijk, [GEOGRAPHIC_DATA], [GEOGRAPHIC_DATA]"
click at [125, 595] on div at bounding box center [121, 598] width 28 height 28
checkbox input "true"
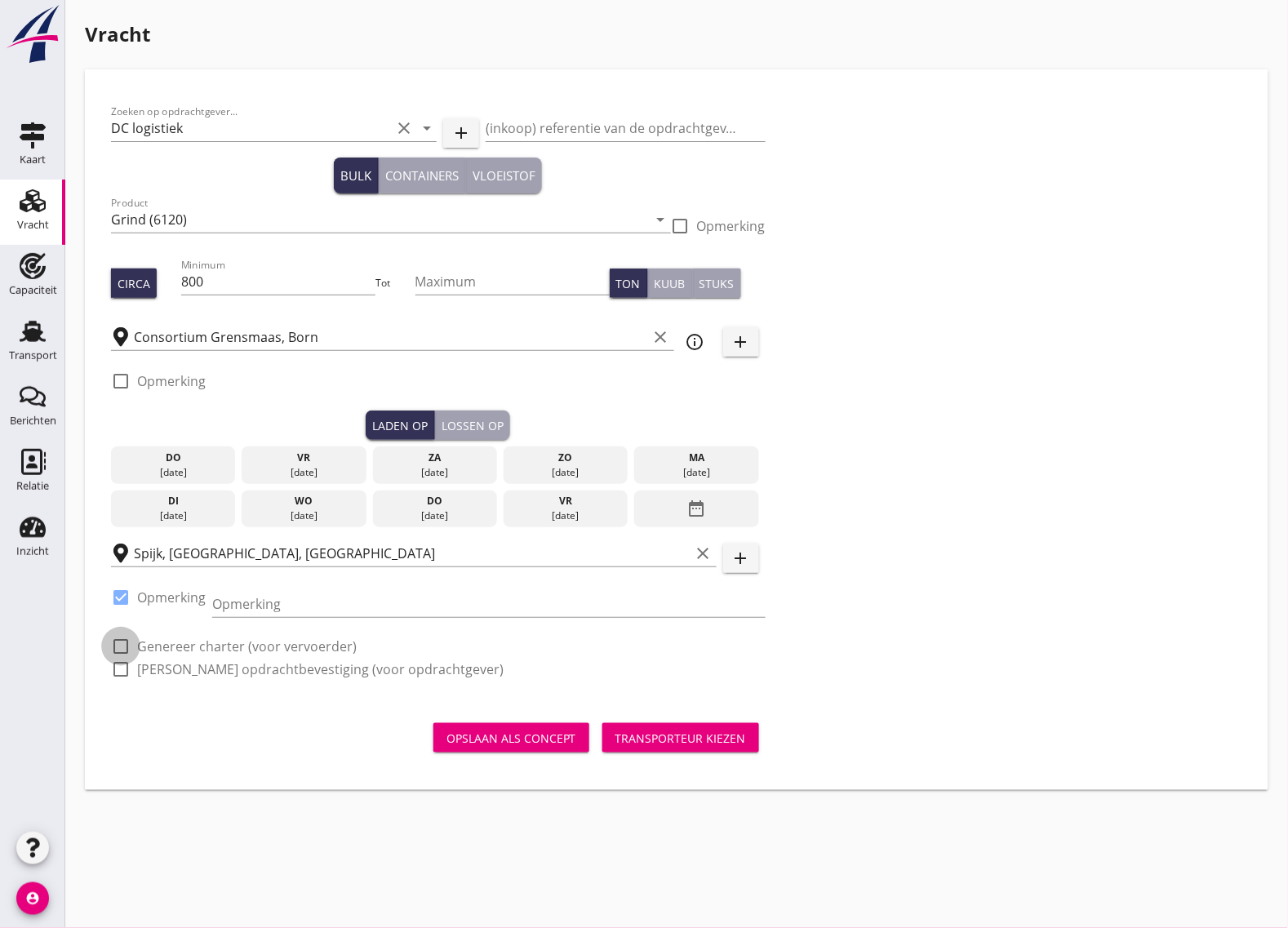
click at [126, 643] on div at bounding box center [121, 646] width 28 height 28
checkbox input "true"
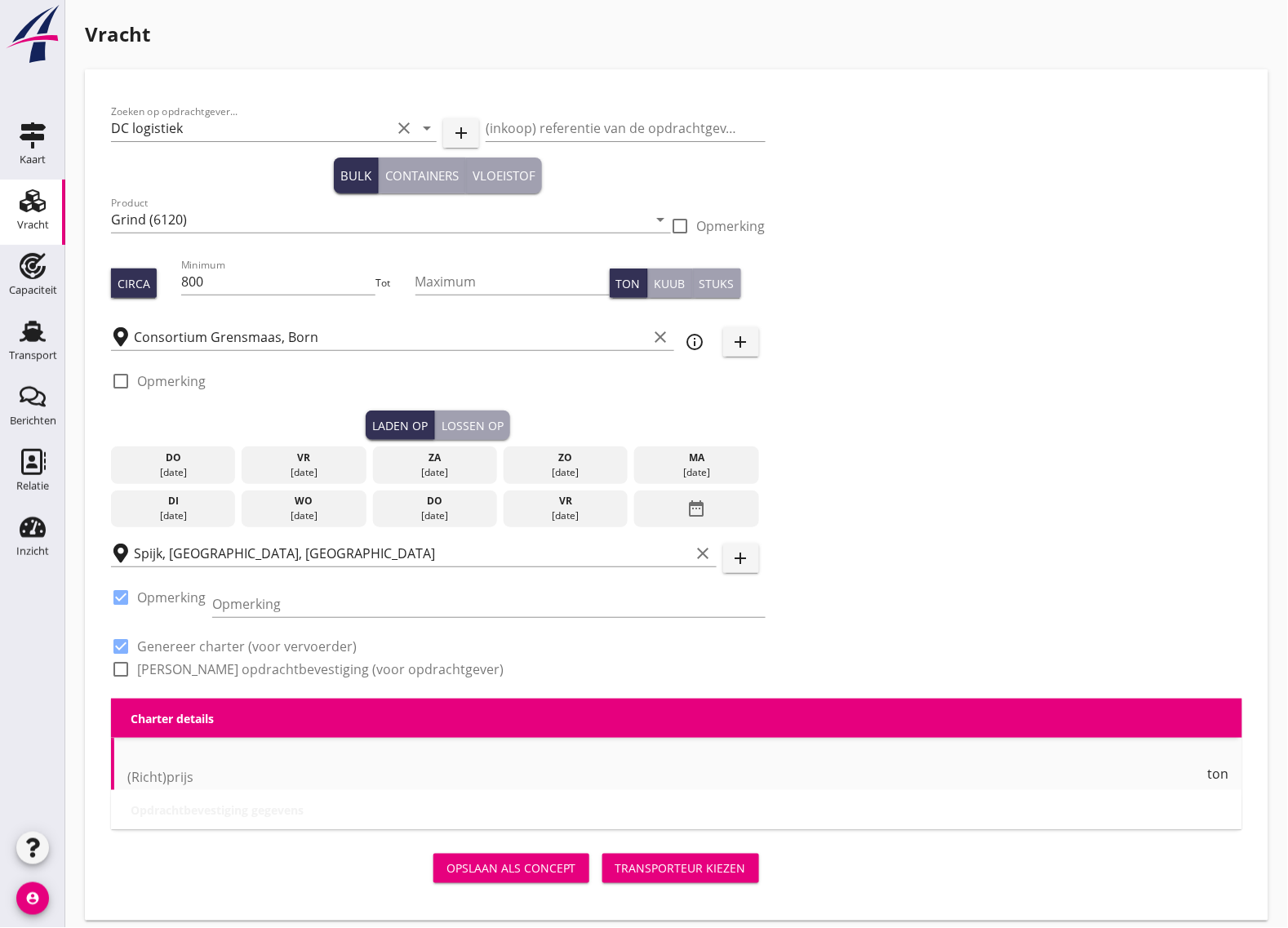
click at [121, 668] on div at bounding box center [121, 669] width 28 height 28
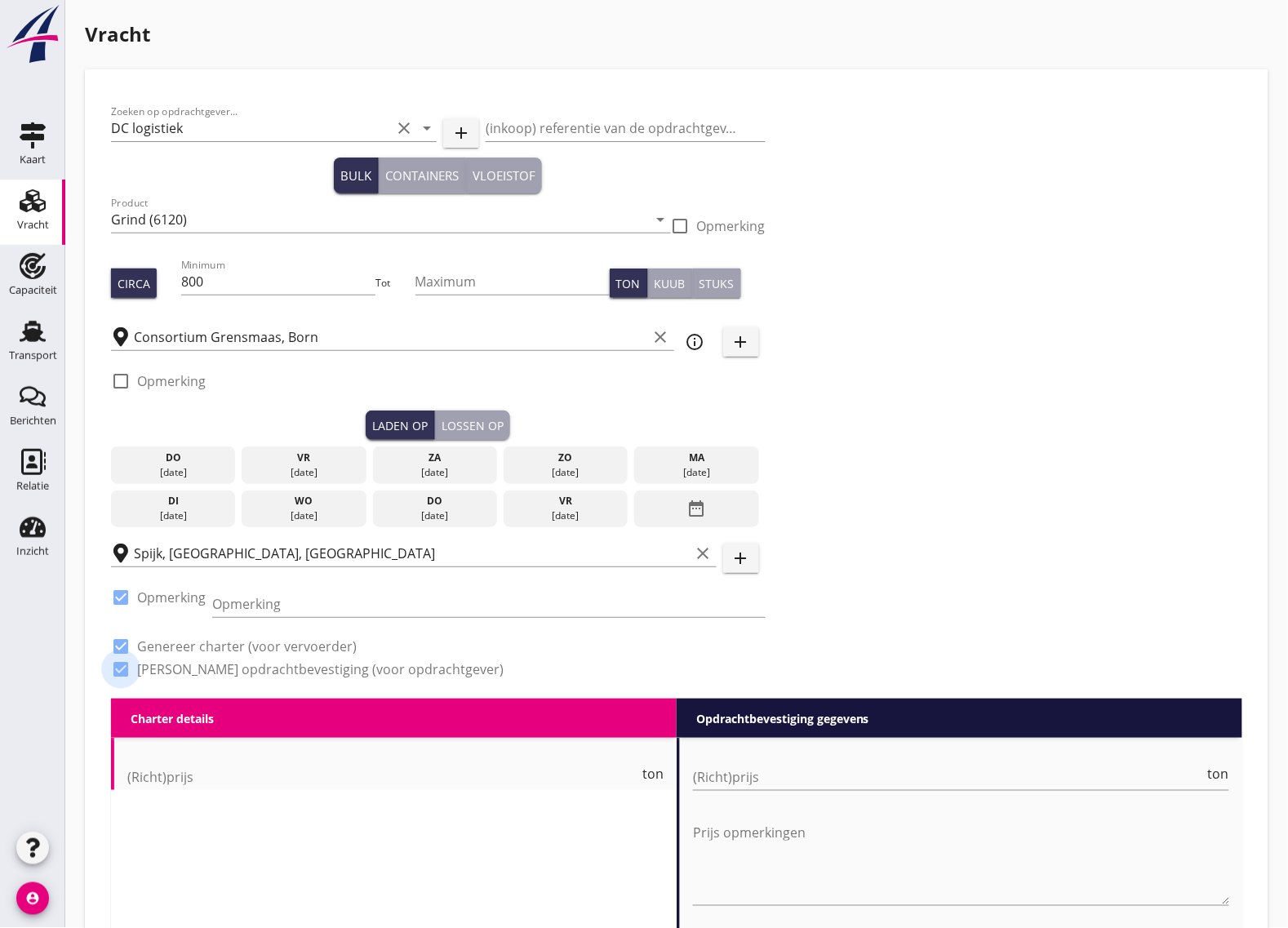
checkbox input "true"
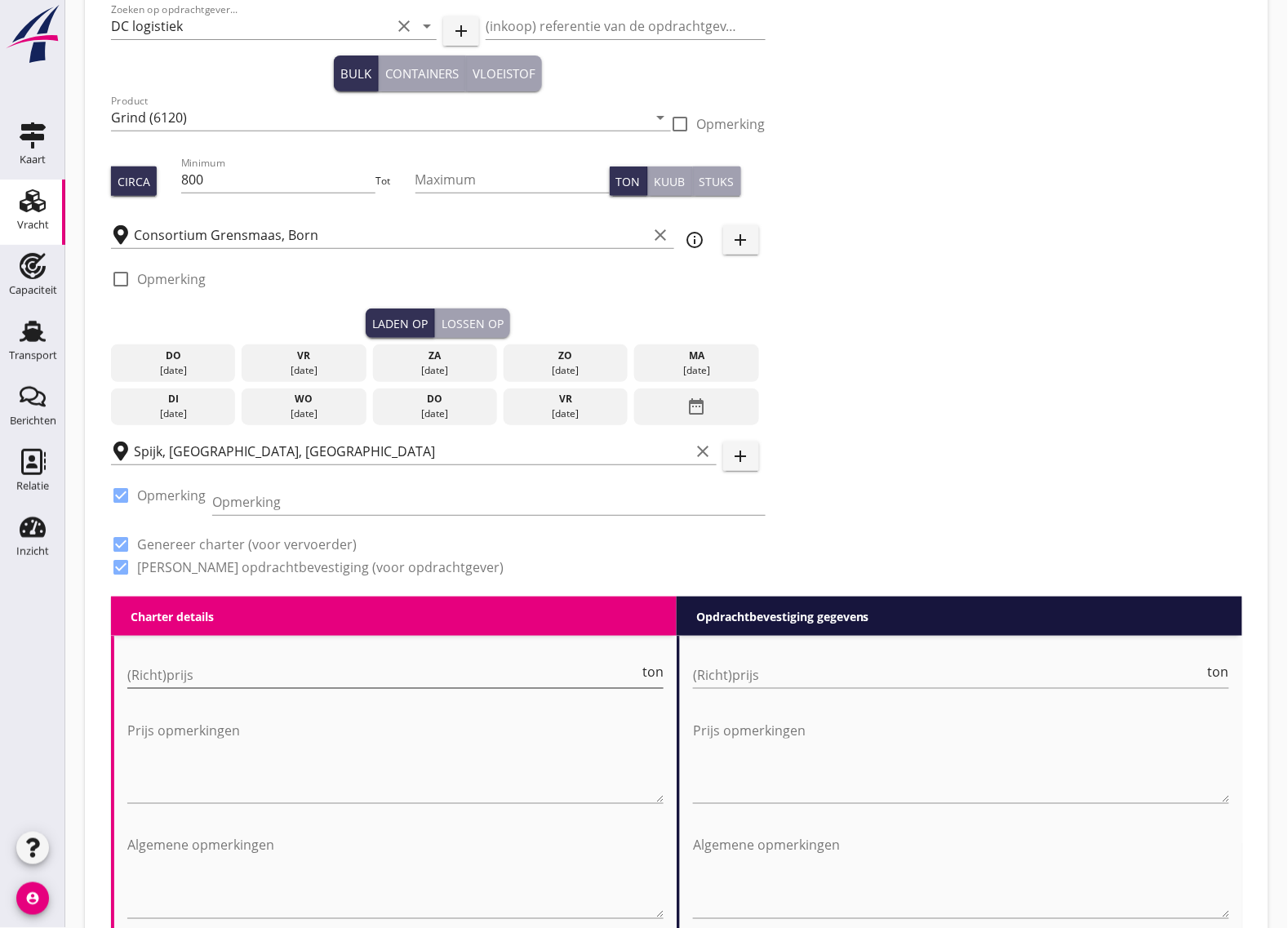
click at [216, 679] on input "(Richt)prijs" at bounding box center [383, 675] width 512 height 26
click at [737, 682] on input "(Richt)prijs" at bounding box center [949, 675] width 512 height 26
type input "5.90"
click at [390, 673] on input "(Richt)prijs" at bounding box center [383, 675] width 512 height 26
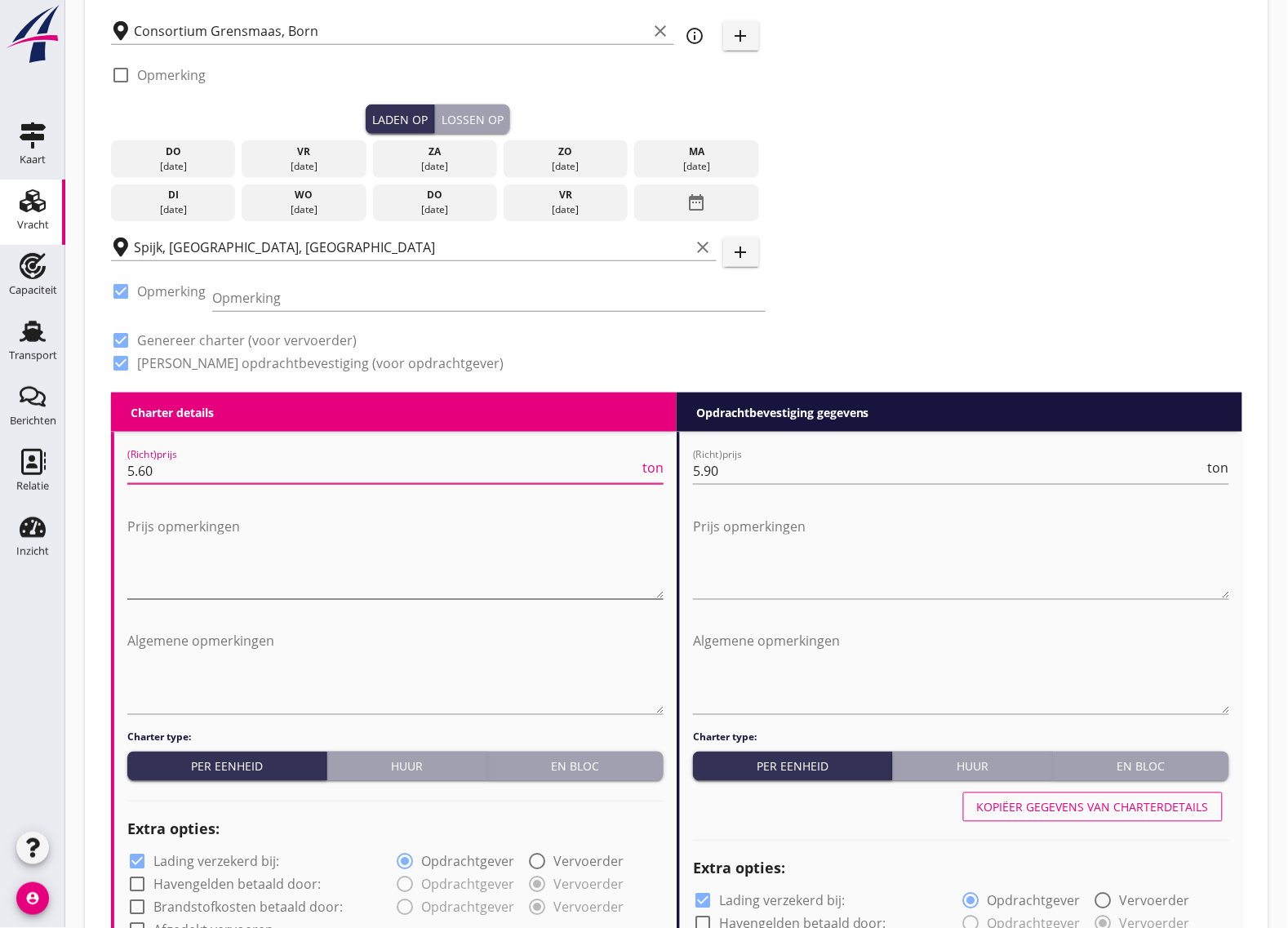
type input "5.60"
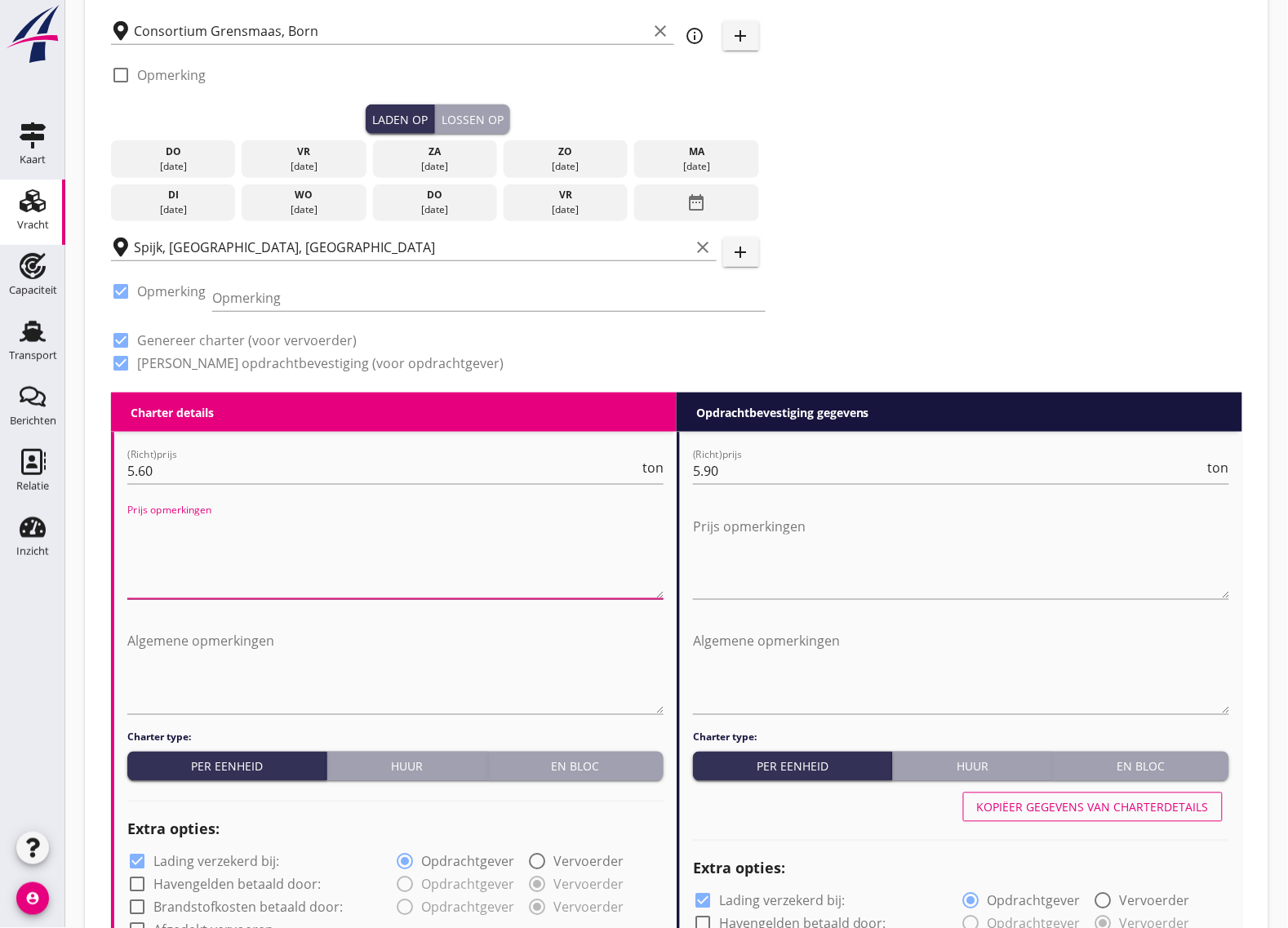
click at [278, 569] on textarea "Prijs opmerkingen" at bounding box center [395, 556] width 536 height 85
drag, startPoint x: 259, startPoint y: 520, endPoint x: 131, endPoint y: 531, distance: 128.5
type textarea "prijs incl. [GEOGRAPHIC_DATA]"
click at [781, 539] on textarea "Prijs opmerkingen" at bounding box center [961, 556] width 536 height 85
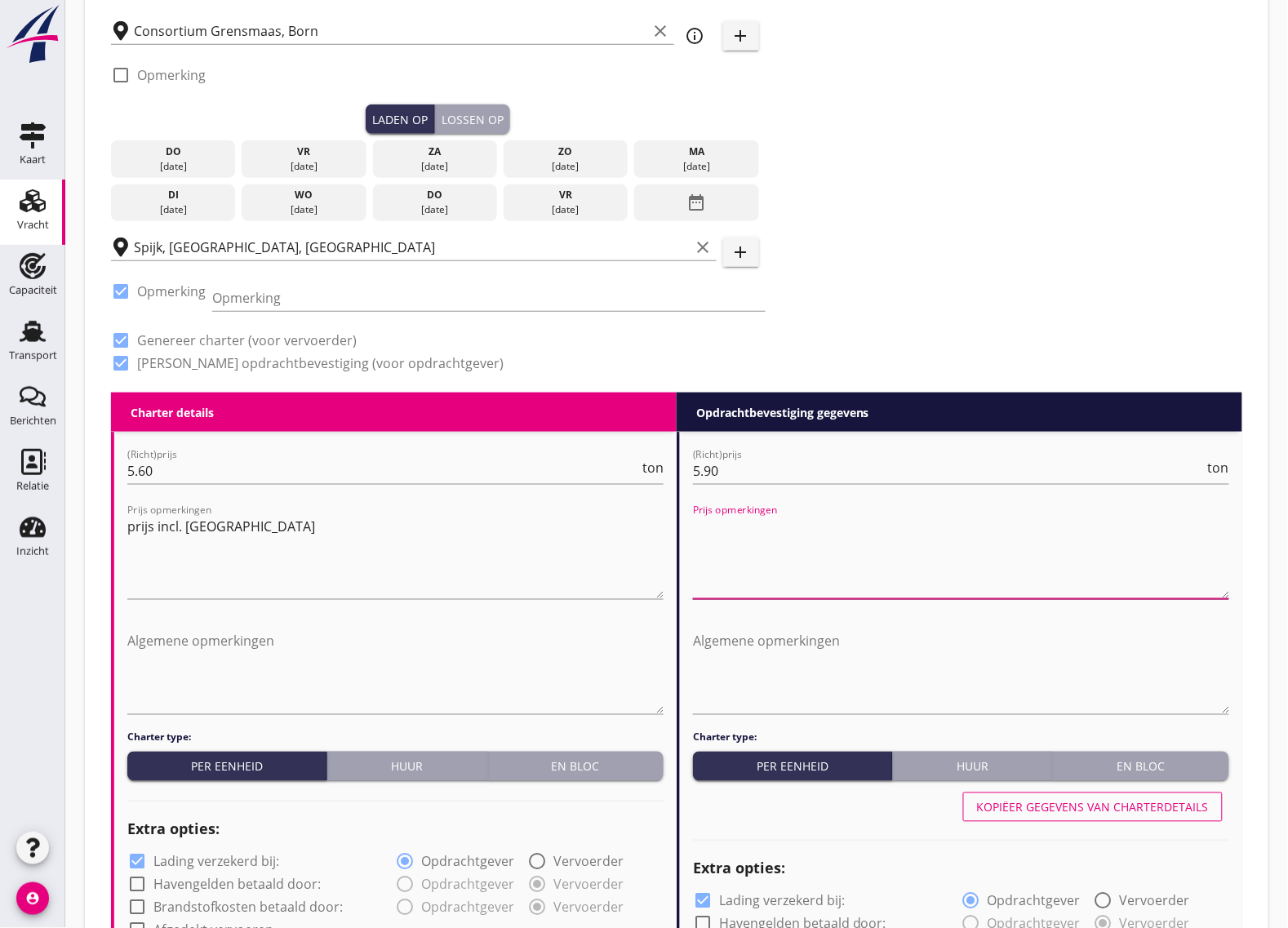
paste textarea "prijs incl. [GEOGRAPHIC_DATA]"
type textarea "prijs incl. [GEOGRAPHIC_DATA]"
click at [261, 533] on textarea "prijs incl. [GEOGRAPHIC_DATA]" at bounding box center [395, 556] width 536 height 85
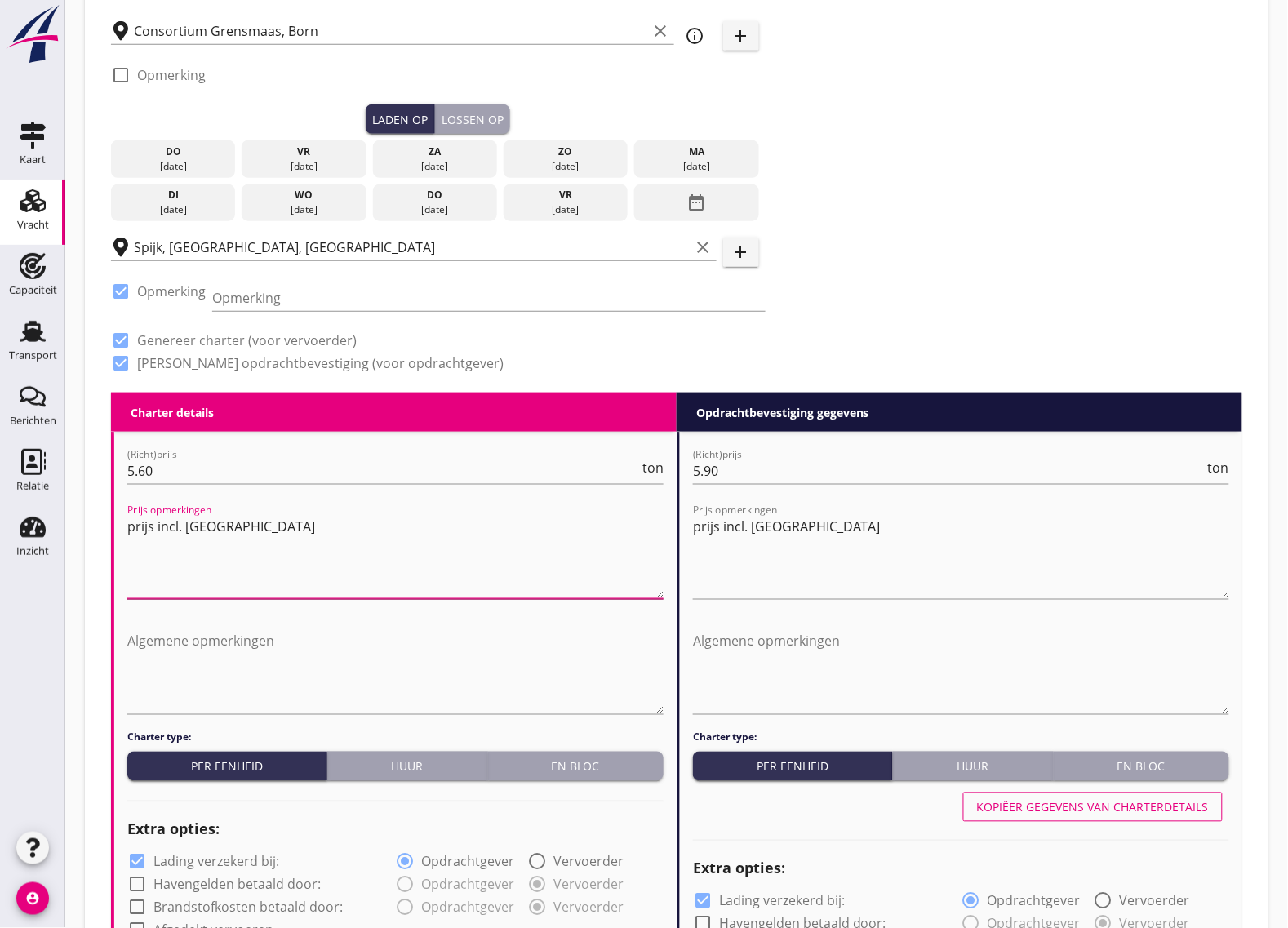
click at [214, 532] on textarea "prijs incl. [GEOGRAPHIC_DATA]" at bounding box center [395, 556] width 536 height 85
click at [177, 650] on textarea "Algemene opmerkingen" at bounding box center [395, 671] width 536 height 85
drag, startPoint x: 288, startPoint y: 526, endPoint x: 275, endPoint y: 529, distance: 13.3
click at [275, 529] on textarea "prijs incl. [GEOGRAPHIC_DATA]" at bounding box center [395, 556] width 536 height 85
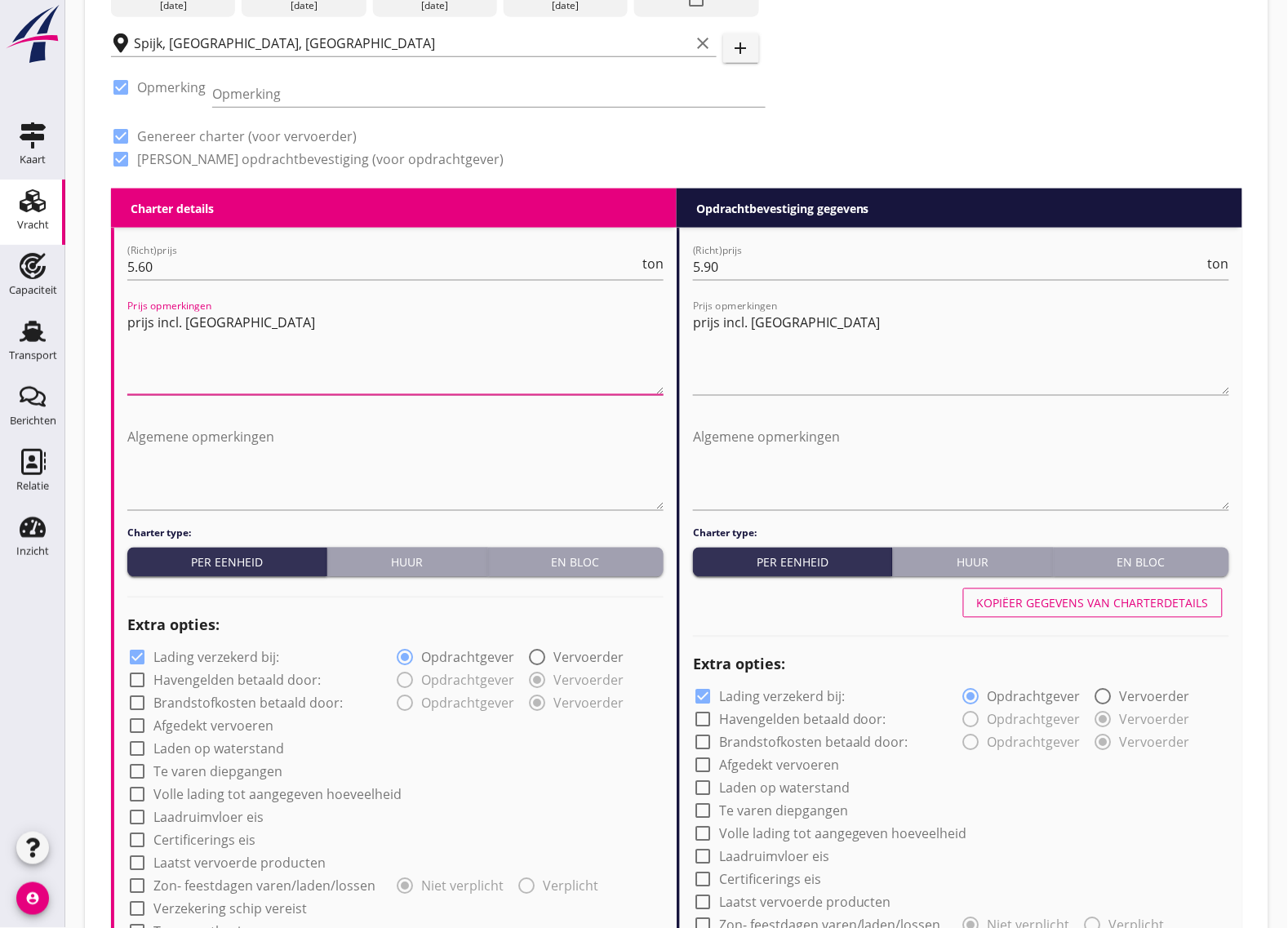
scroll to position [714, 0]
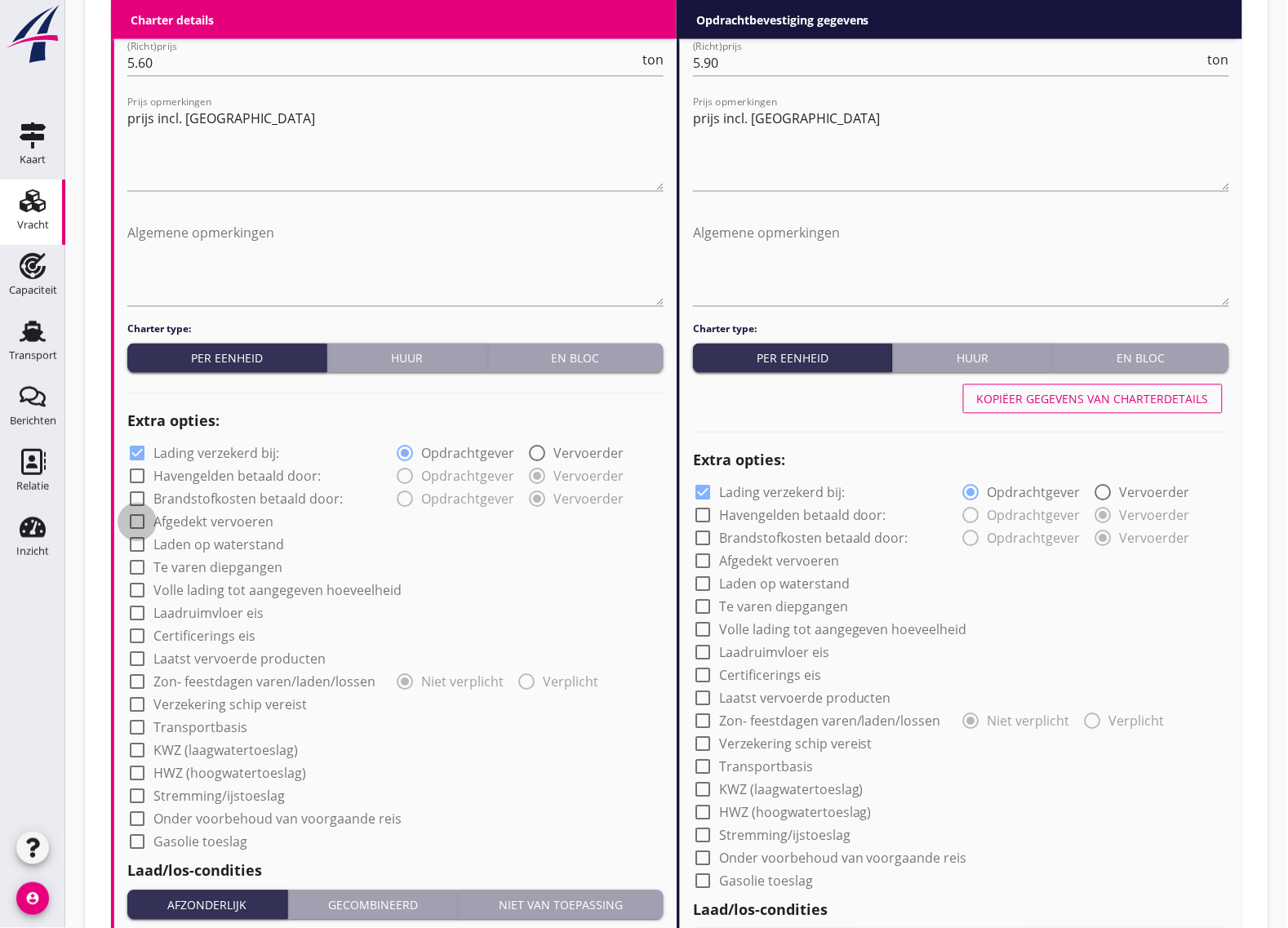
click at [131, 528] on div at bounding box center [137, 522] width 28 height 28
checkbox input "true"
click at [136, 451] on div at bounding box center [137, 454] width 28 height 28
checkbox input "false"
click at [135, 701] on div at bounding box center [137, 705] width 28 height 28
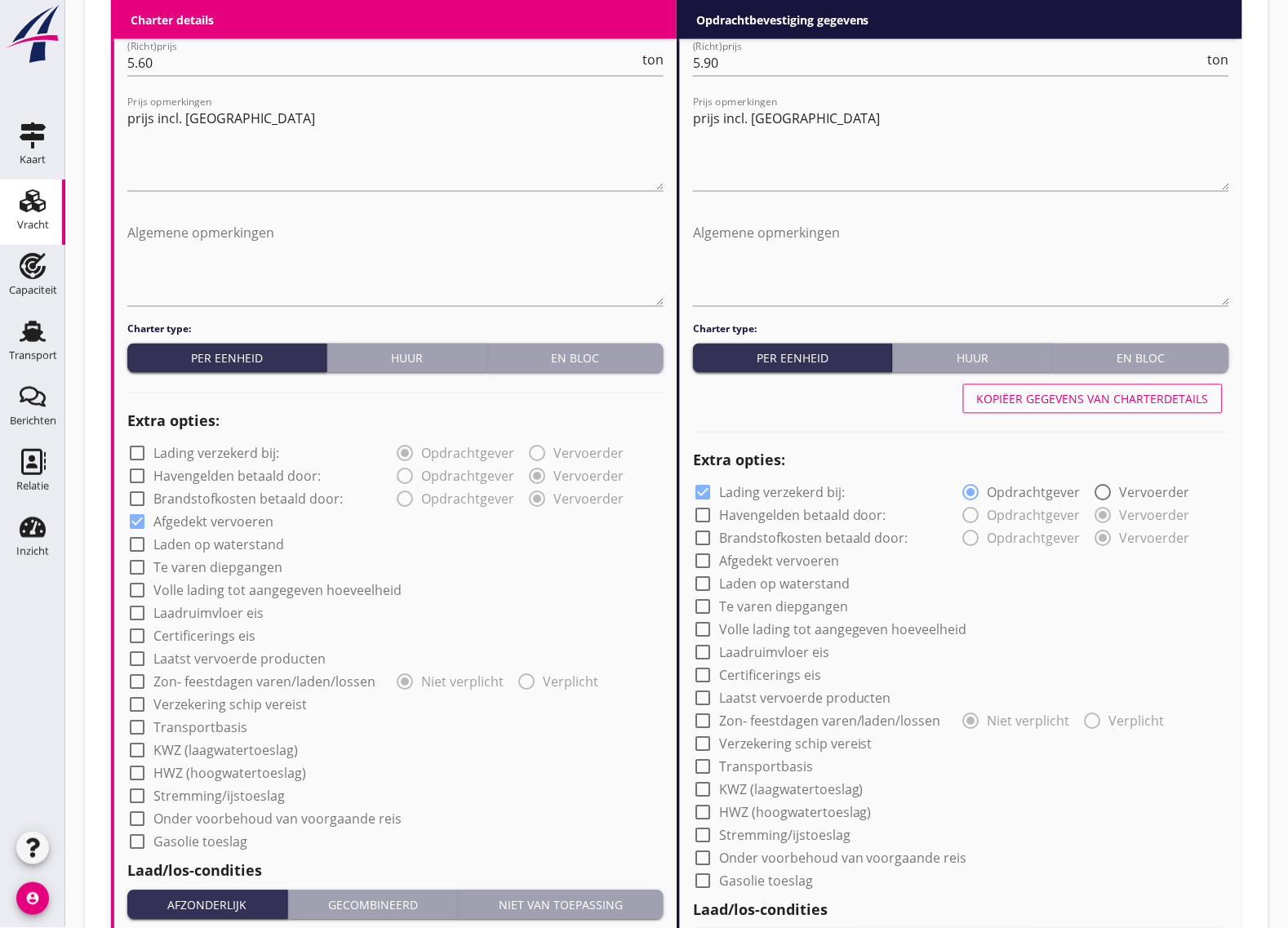
checkbox input "true"
click at [709, 743] on div at bounding box center [703, 744] width 28 height 28
checkbox input "true"
click at [702, 563] on div at bounding box center [703, 562] width 28 height 28
checkbox input "true"
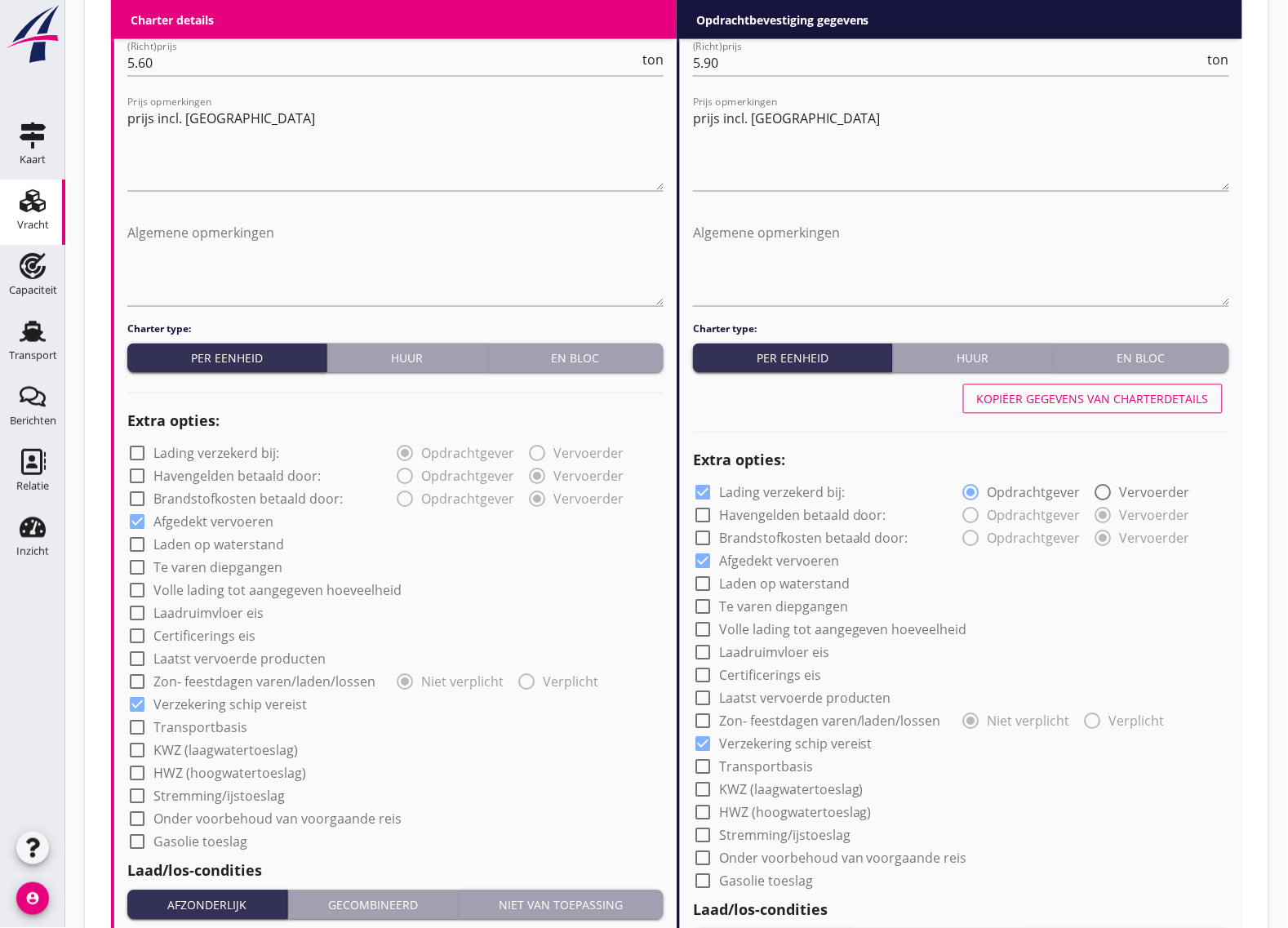
click at [706, 490] on div at bounding box center [703, 493] width 28 height 28
checkbox input "false"
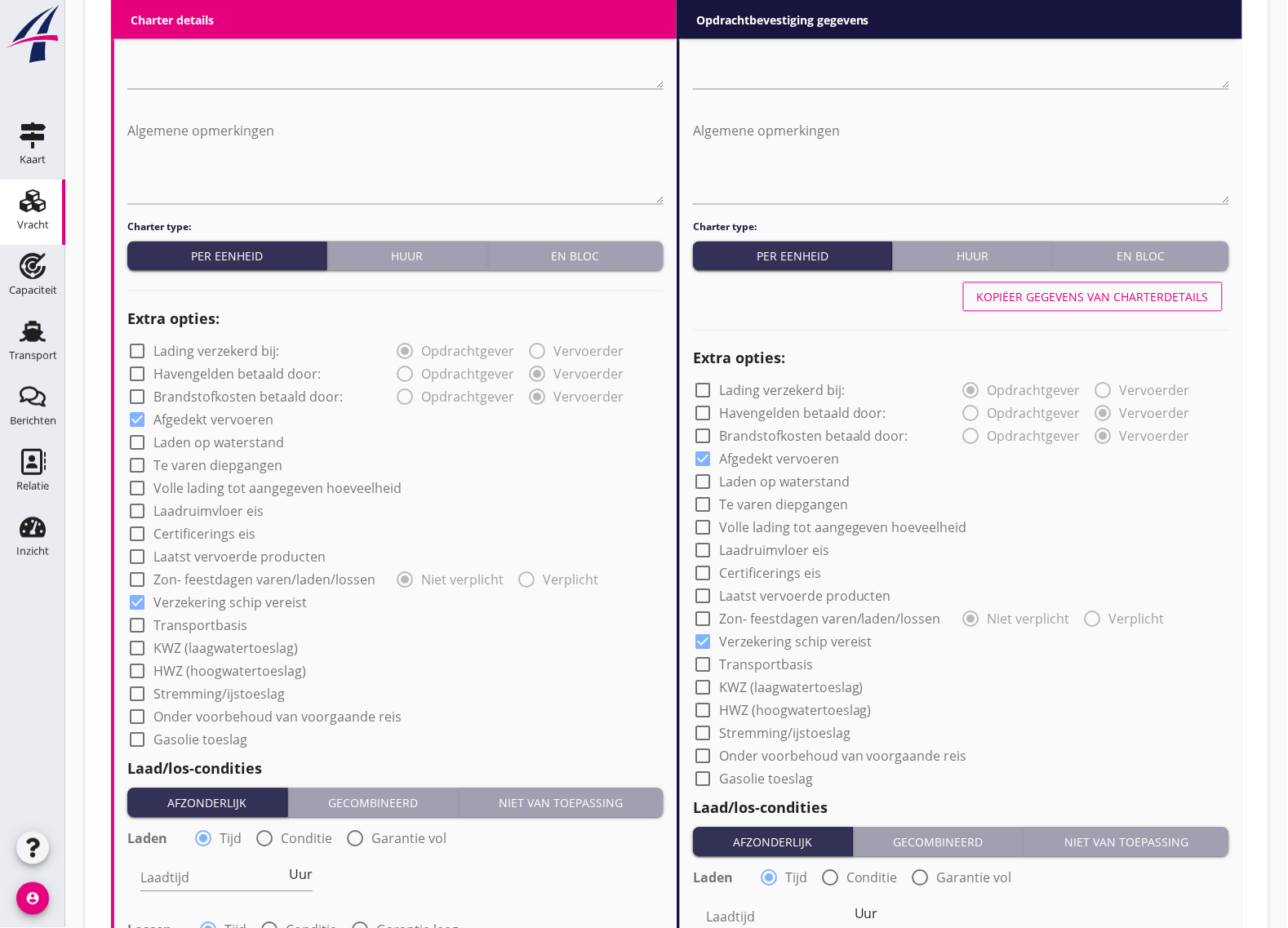
scroll to position [1122, 0]
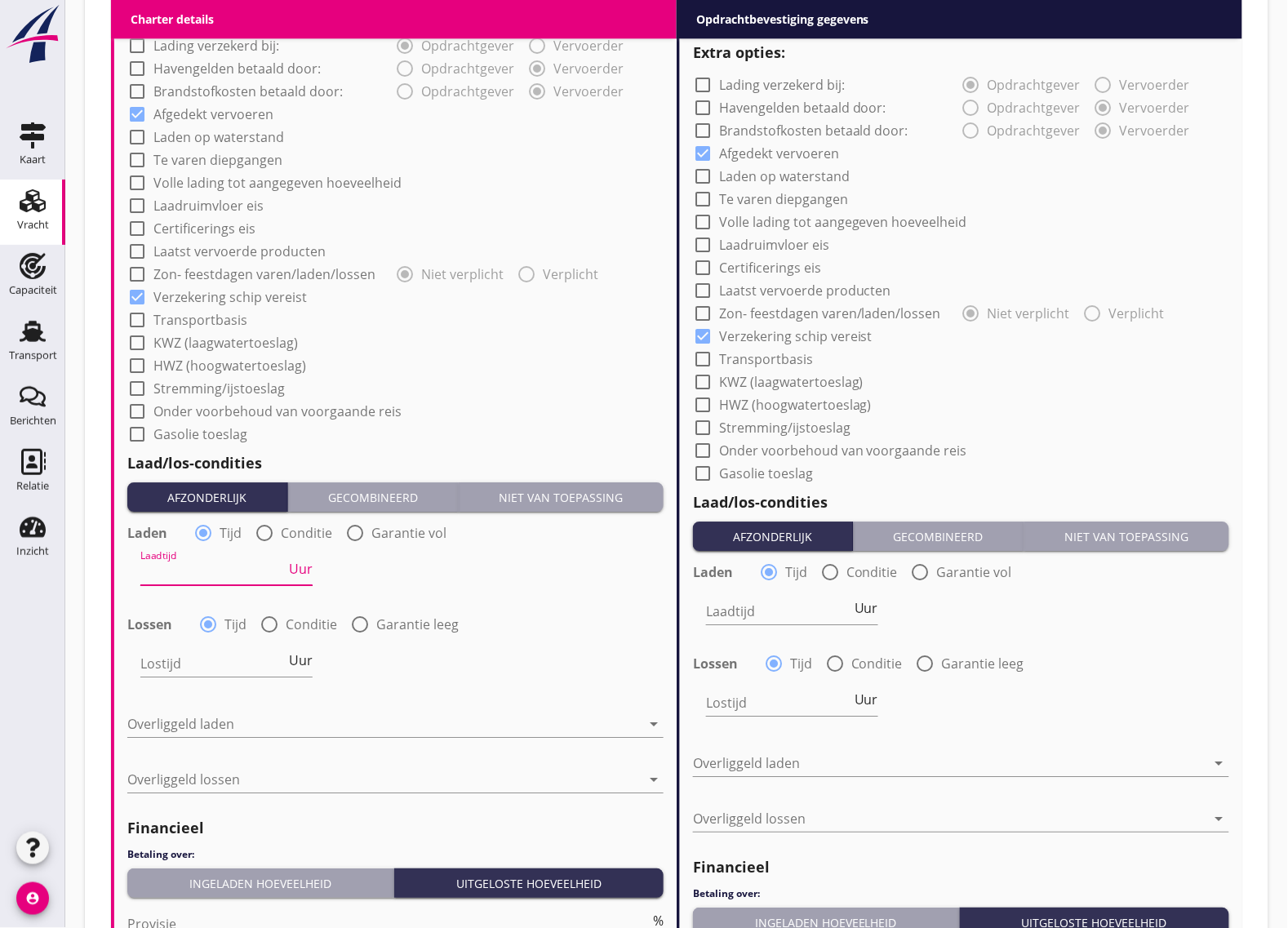
click at [197, 577] on input "Laadtijd" at bounding box center [213, 572] width 145 height 26
type input "24"
click at [233, 655] on input "Lostijd" at bounding box center [213, 664] width 145 height 26
type input "24"
click at [201, 722] on div at bounding box center [384, 724] width 513 height 26
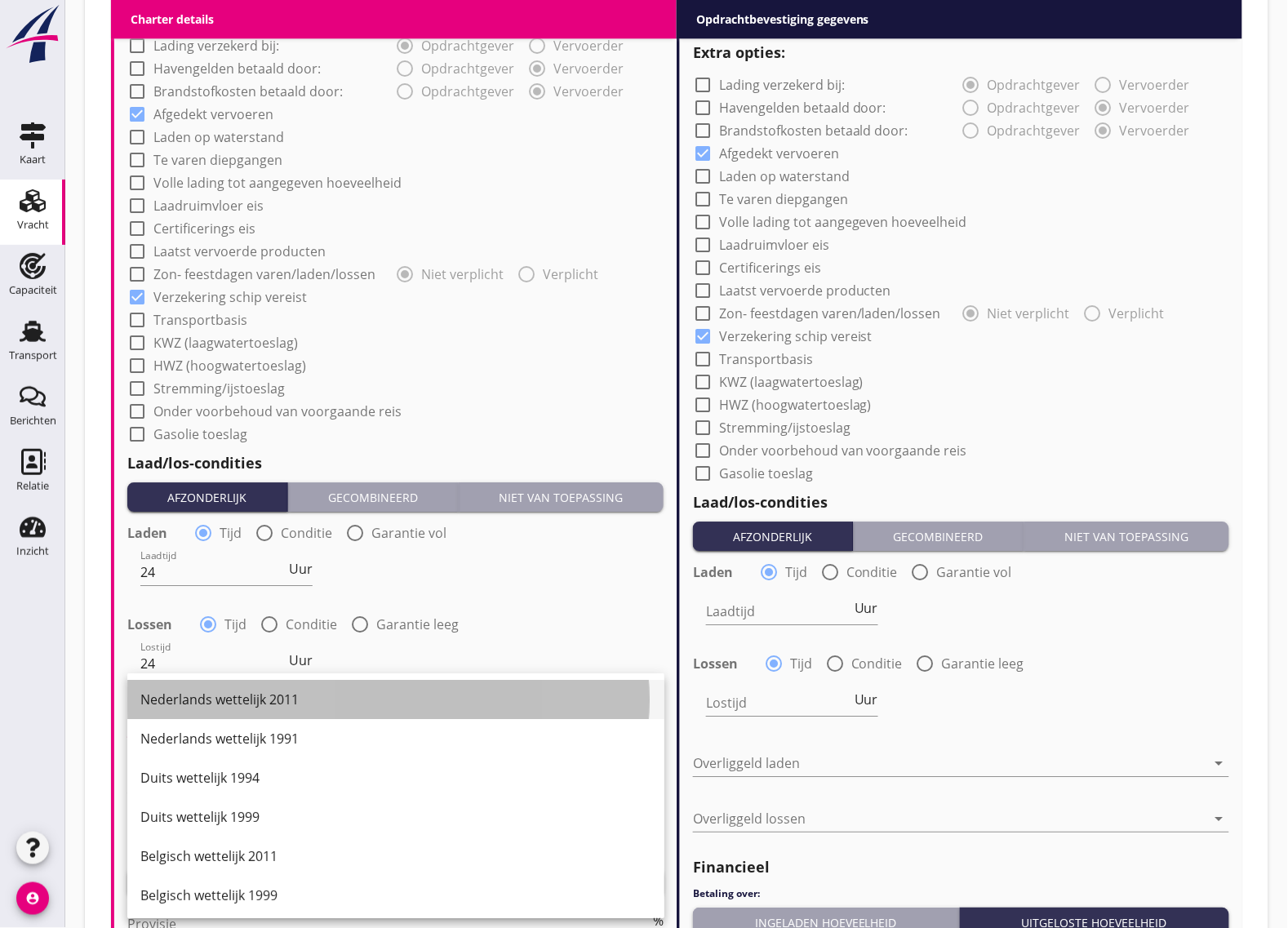
click at [218, 695] on div "Nederlands wettelijk 2011" at bounding box center [396, 700] width 511 height 20
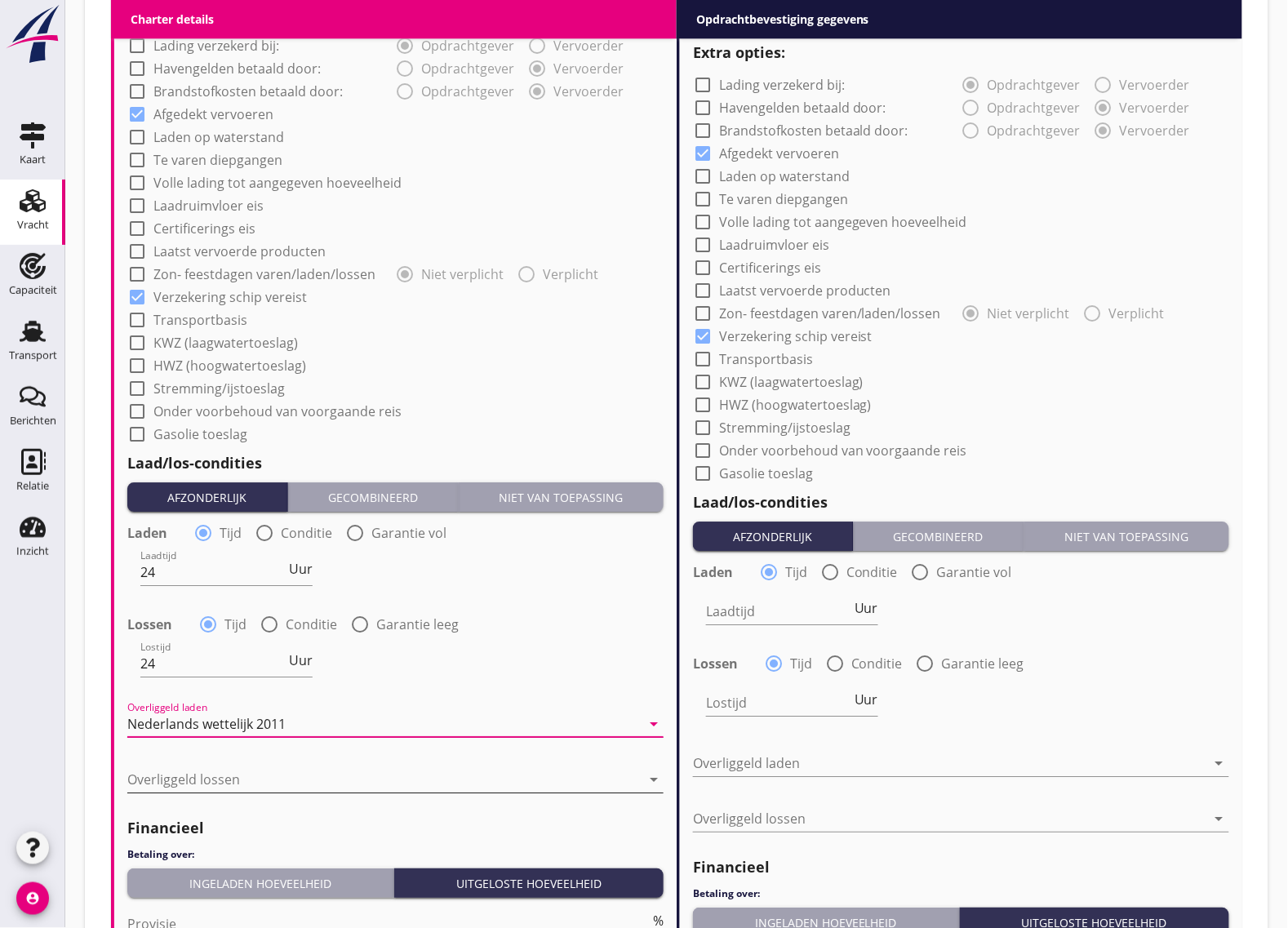
click at [206, 780] on div at bounding box center [384, 779] width 513 height 26
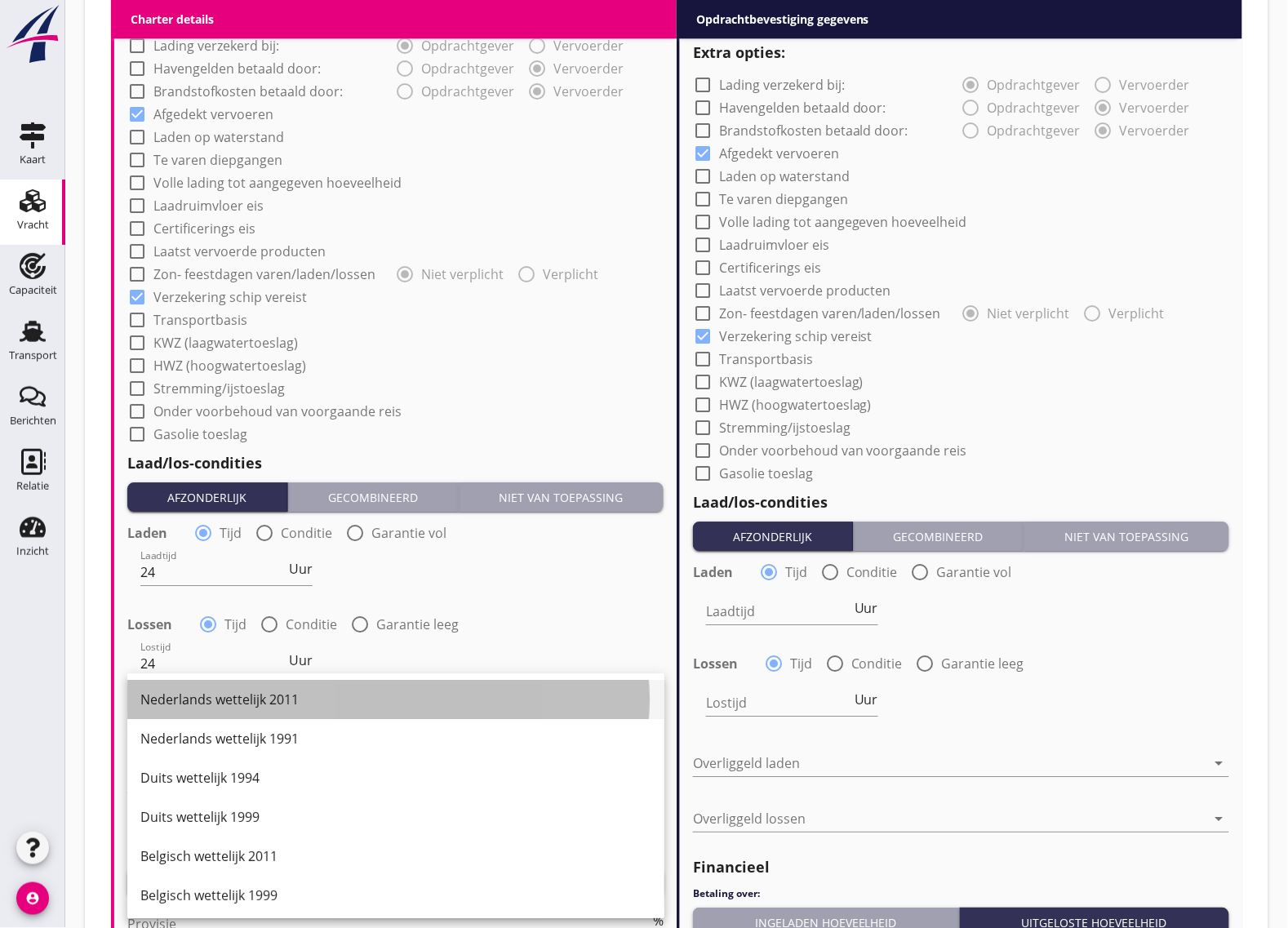
click at [210, 692] on div "Nederlands wettelijk 2011" at bounding box center [396, 700] width 511 height 20
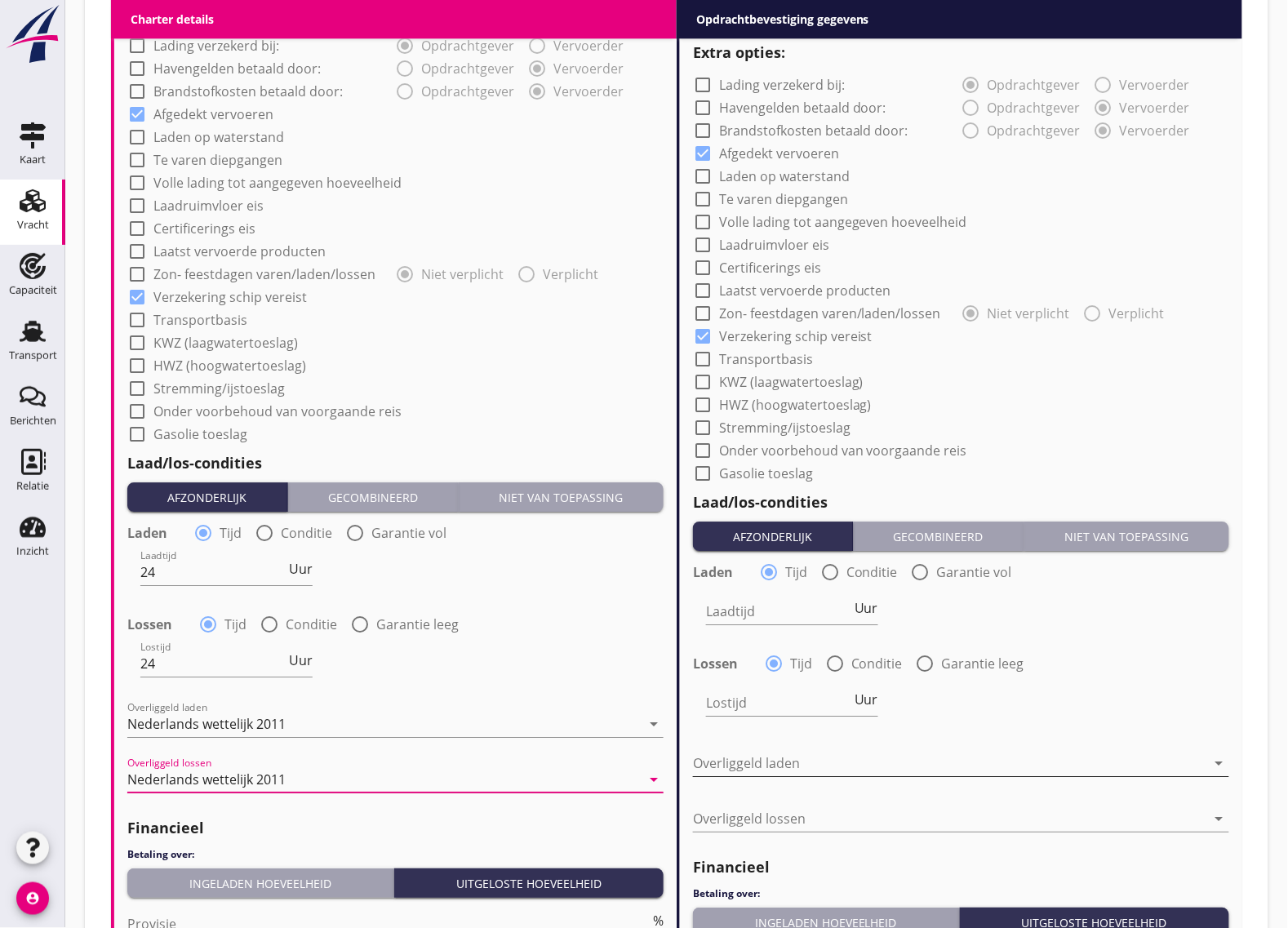
click at [800, 756] on div at bounding box center [950, 763] width 513 height 26
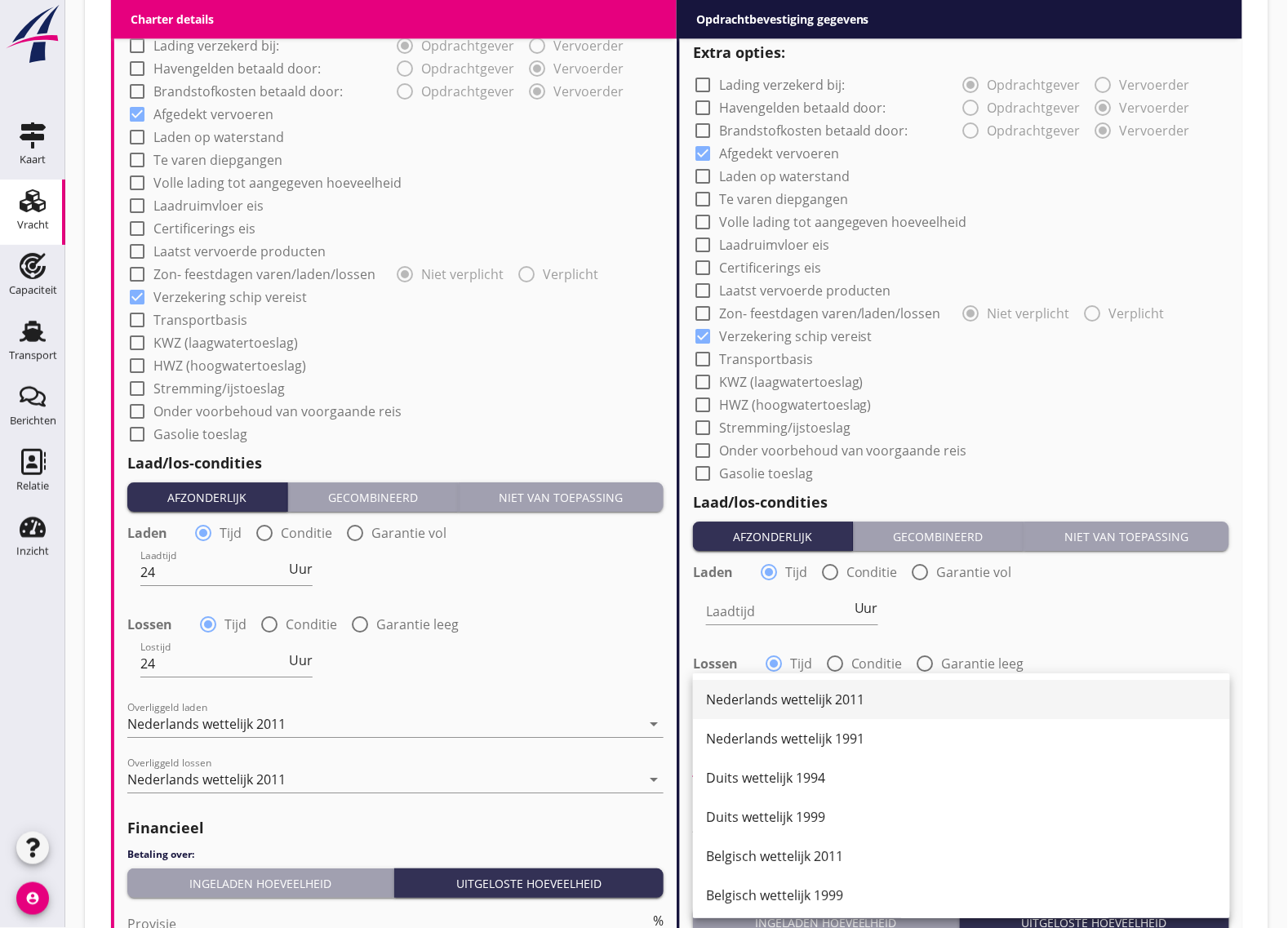
click at [797, 706] on div "Nederlands wettelijk 2011" at bounding box center [962, 700] width 511 height 20
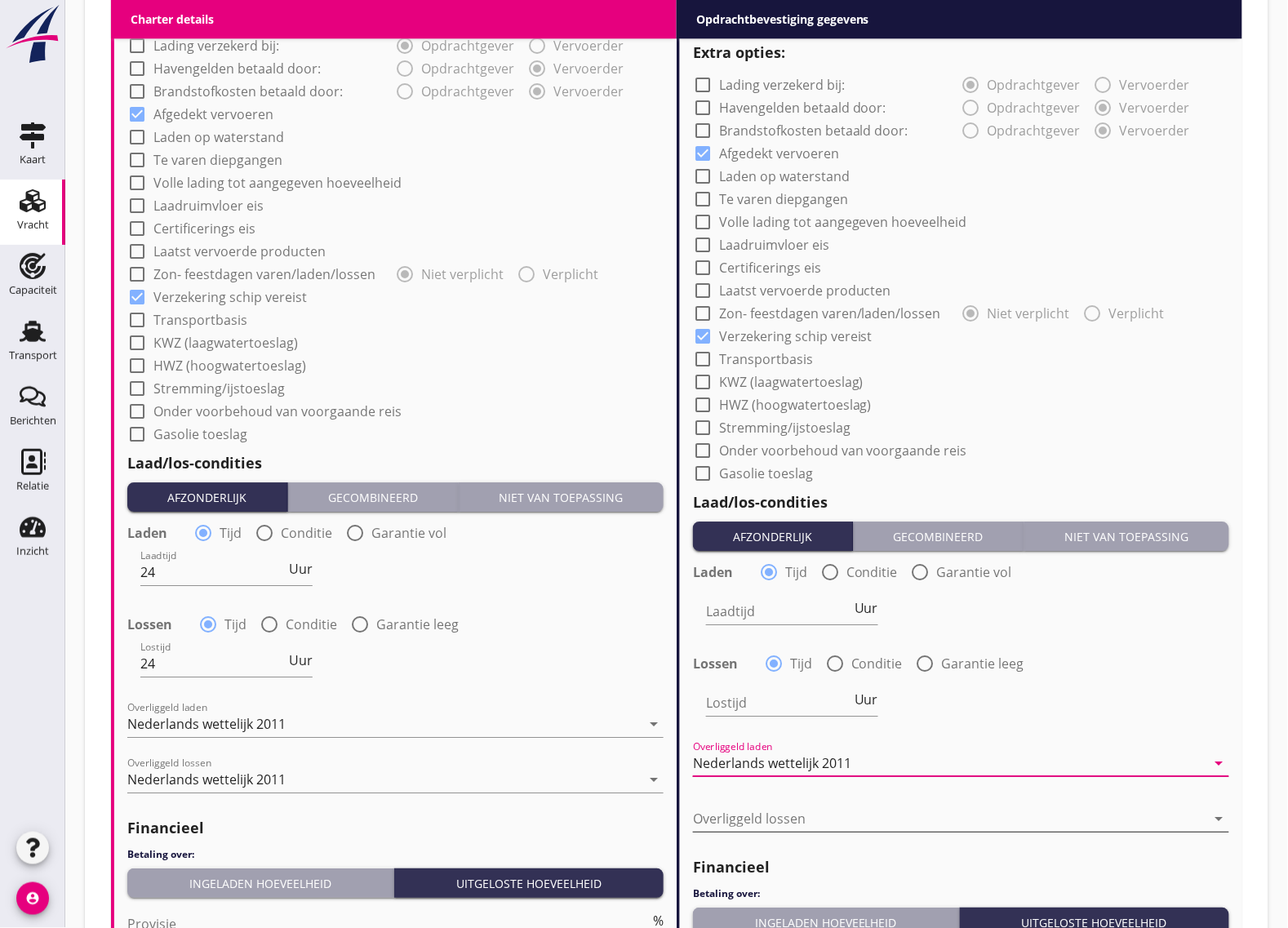
click at [781, 821] on div at bounding box center [950, 819] width 513 height 26
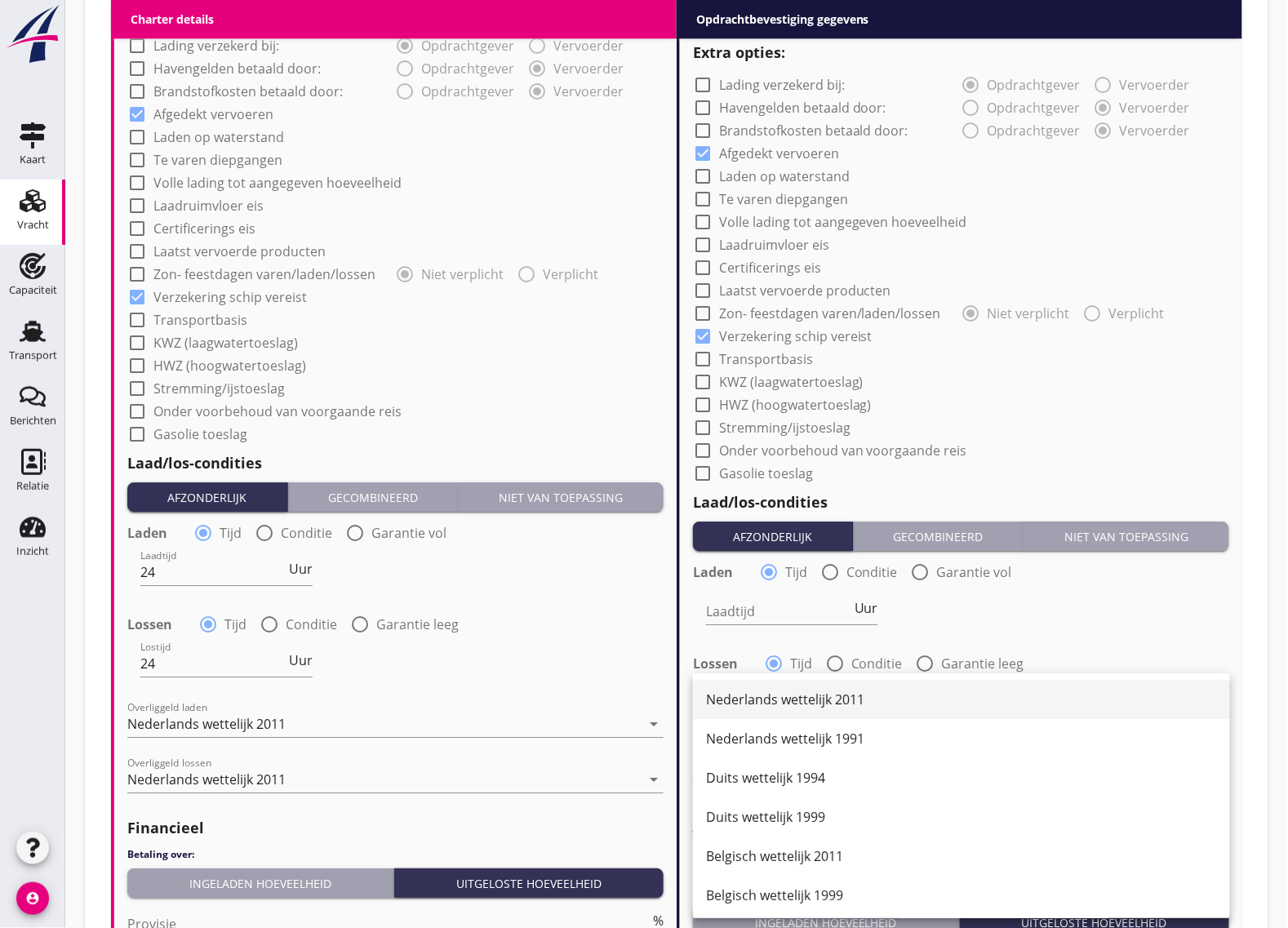
click at [772, 690] on div "Nederlands wettelijk 2011" at bounding box center [962, 700] width 511 height 20
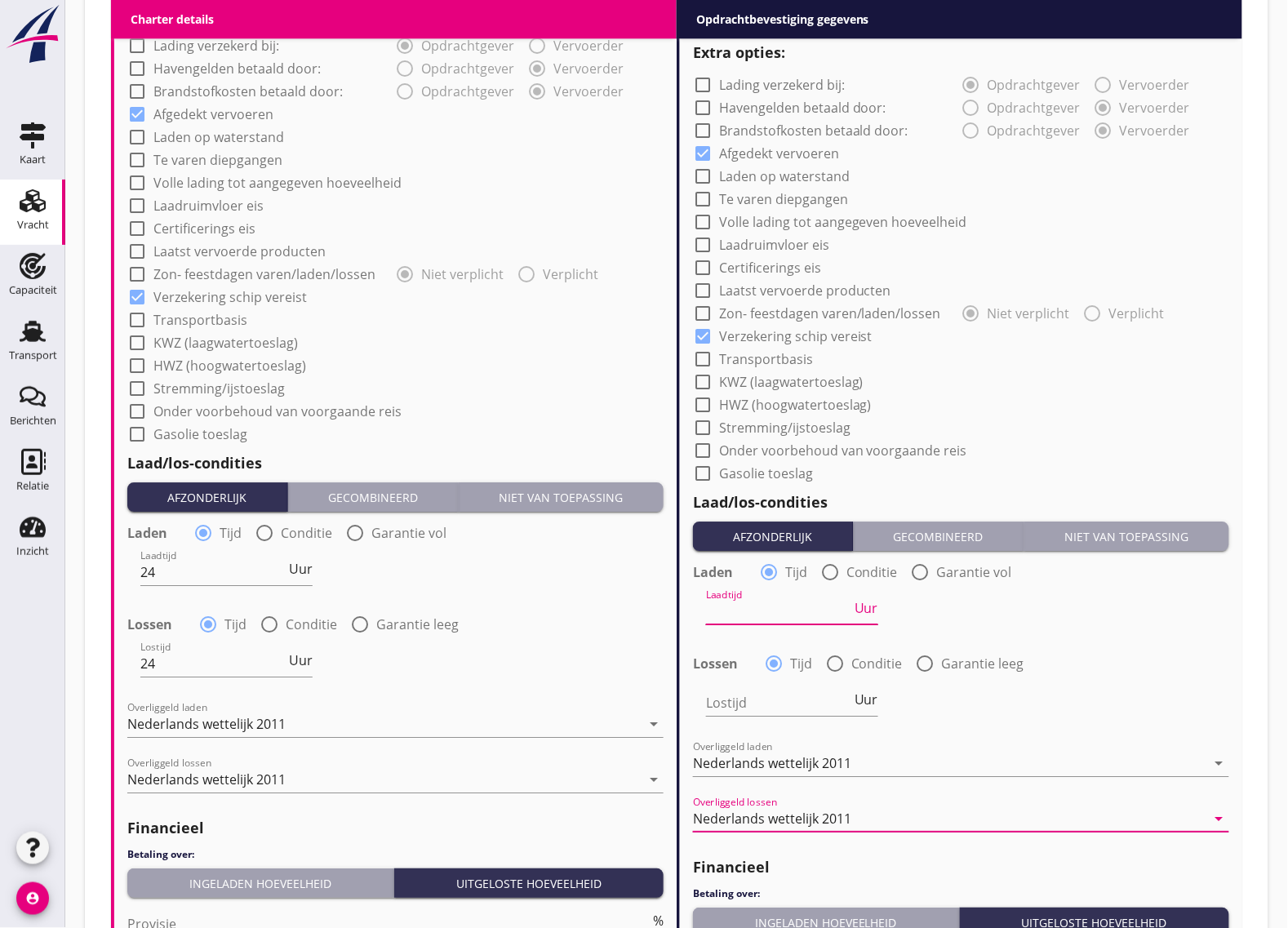
click at [761, 604] on input "Laadtijd" at bounding box center [779, 611] width 145 height 26
type input "24"
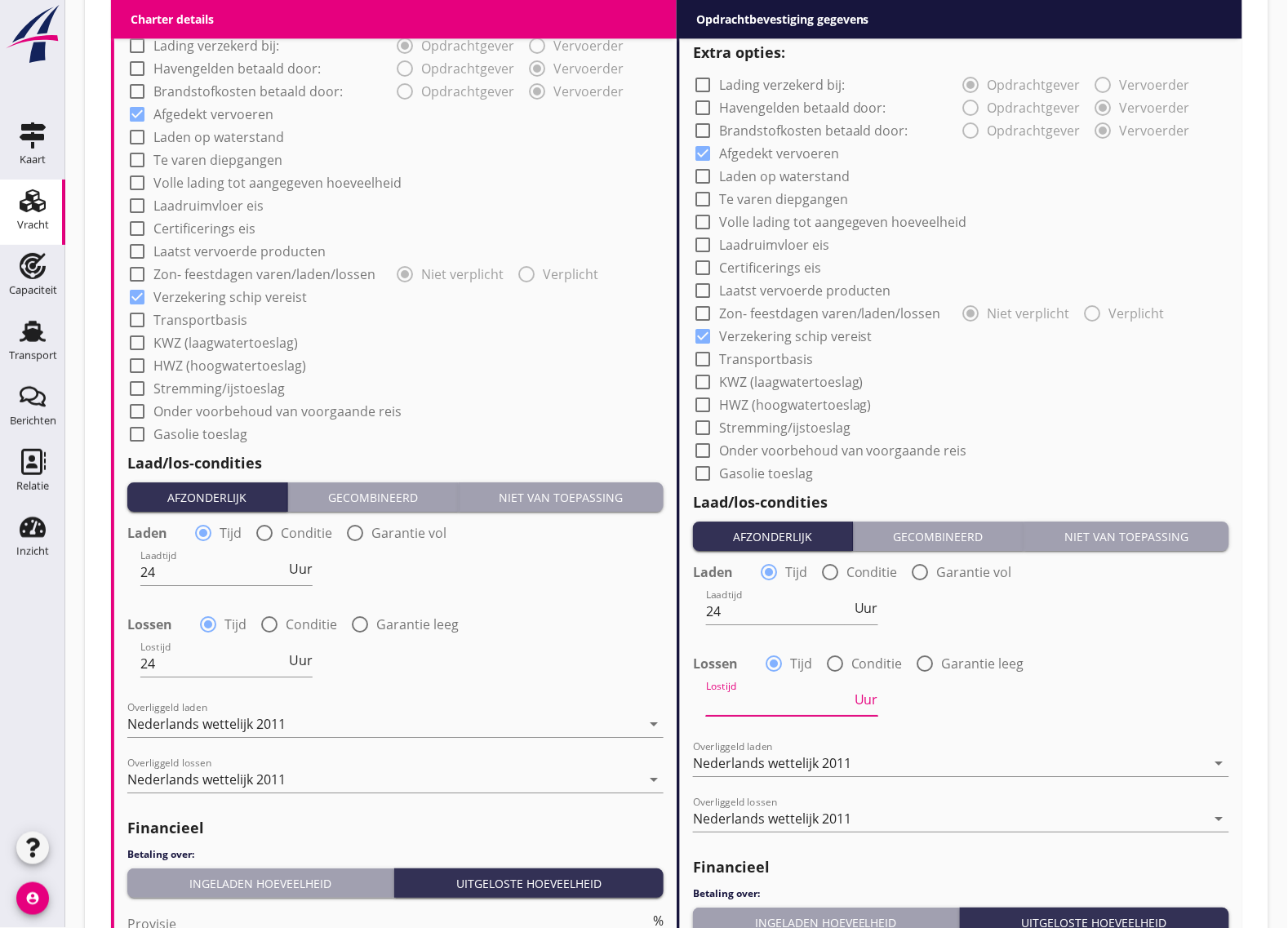
click at [745, 692] on input "Lostijd" at bounding box center [779, 703] width 145 height 26
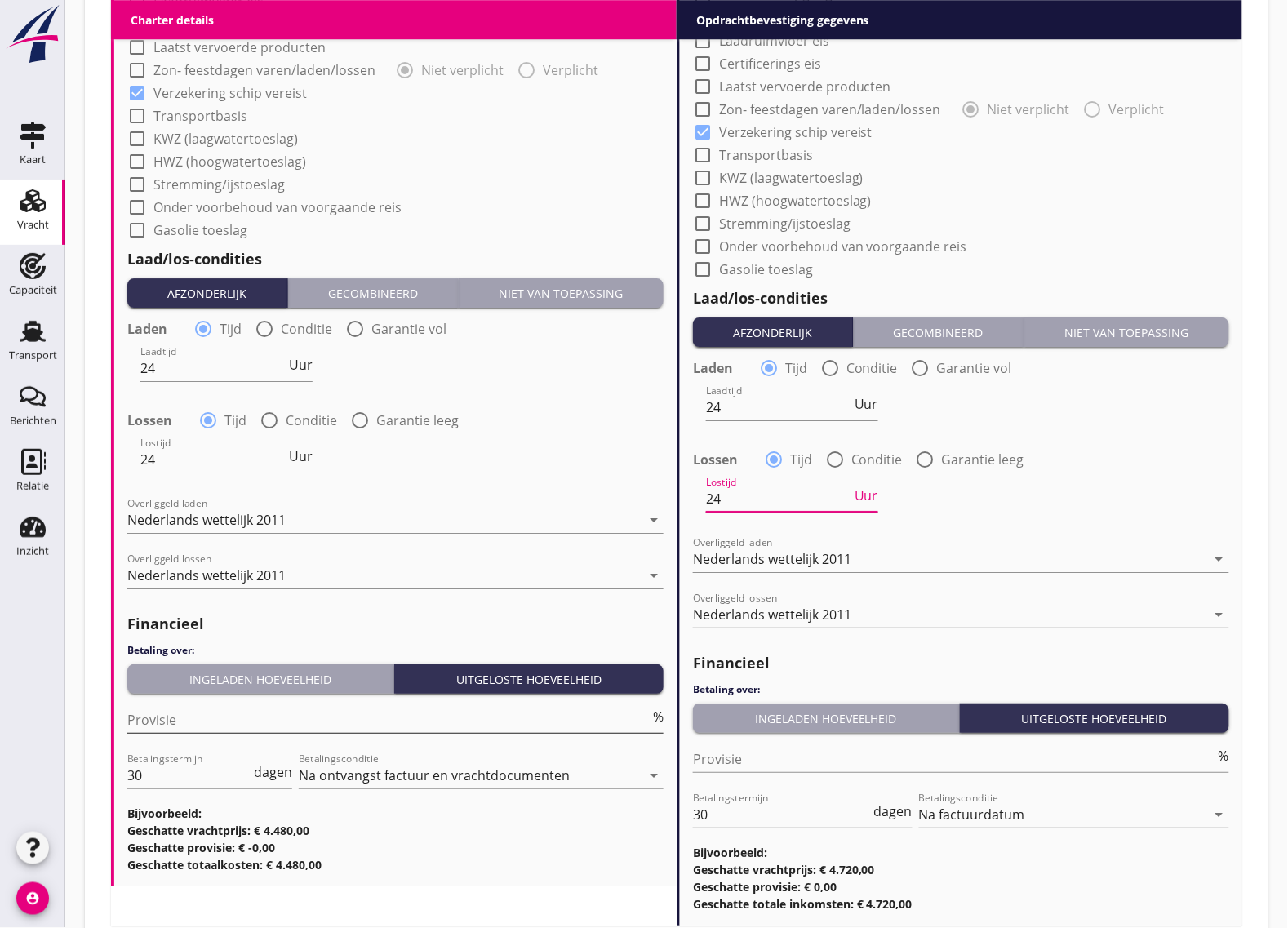
type input "24"
click at [278, 717] on input "Provisie" at bounding box center [389, 720] width 522 height 26
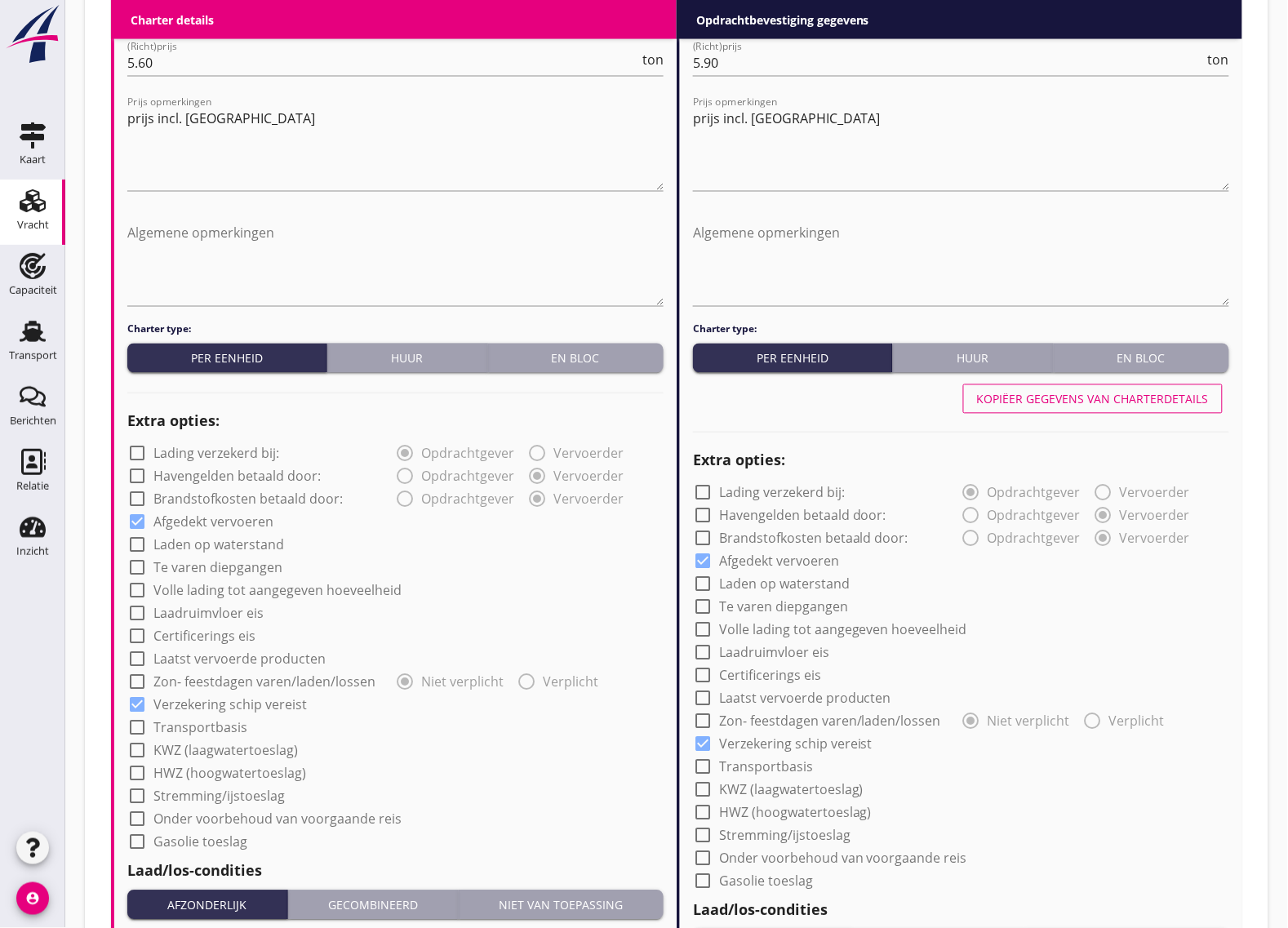
scroll to position [408, 0]
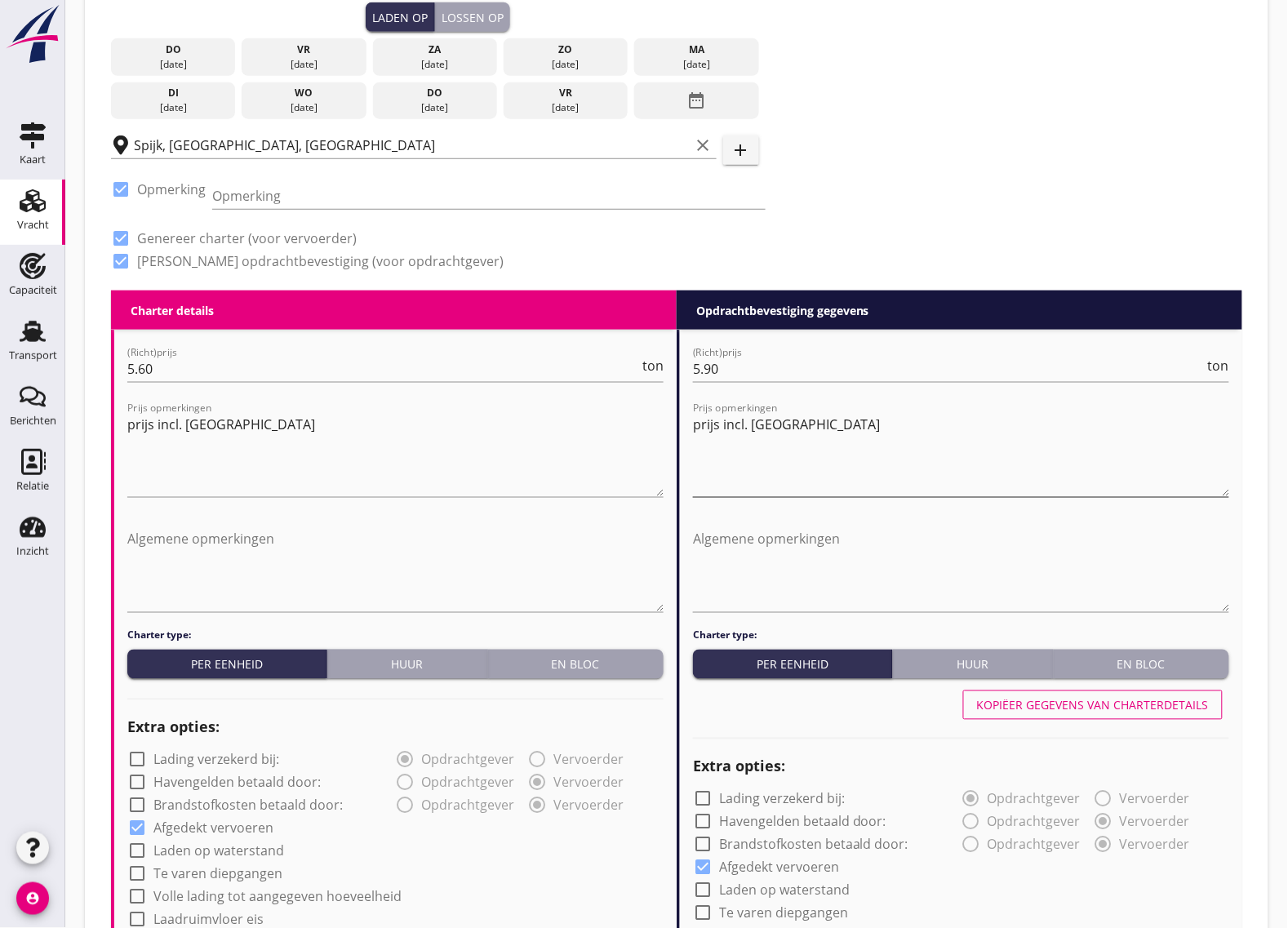
type input "5"
click at [834, 422] on textarea "prijs incl. [GEOGRAPHIC_DATA]" at bounding box center [961, 454] width 536 height 85
drag, startPoint x: 840, startPoint y: 418, endPoint x: 678, endPoint y: 438, distance: 163.2
click at [291, 423] on textarea "prijs incl. [GEOGRAPHIC_DATA]" at bounding box center [395, 454] width 536 height 85
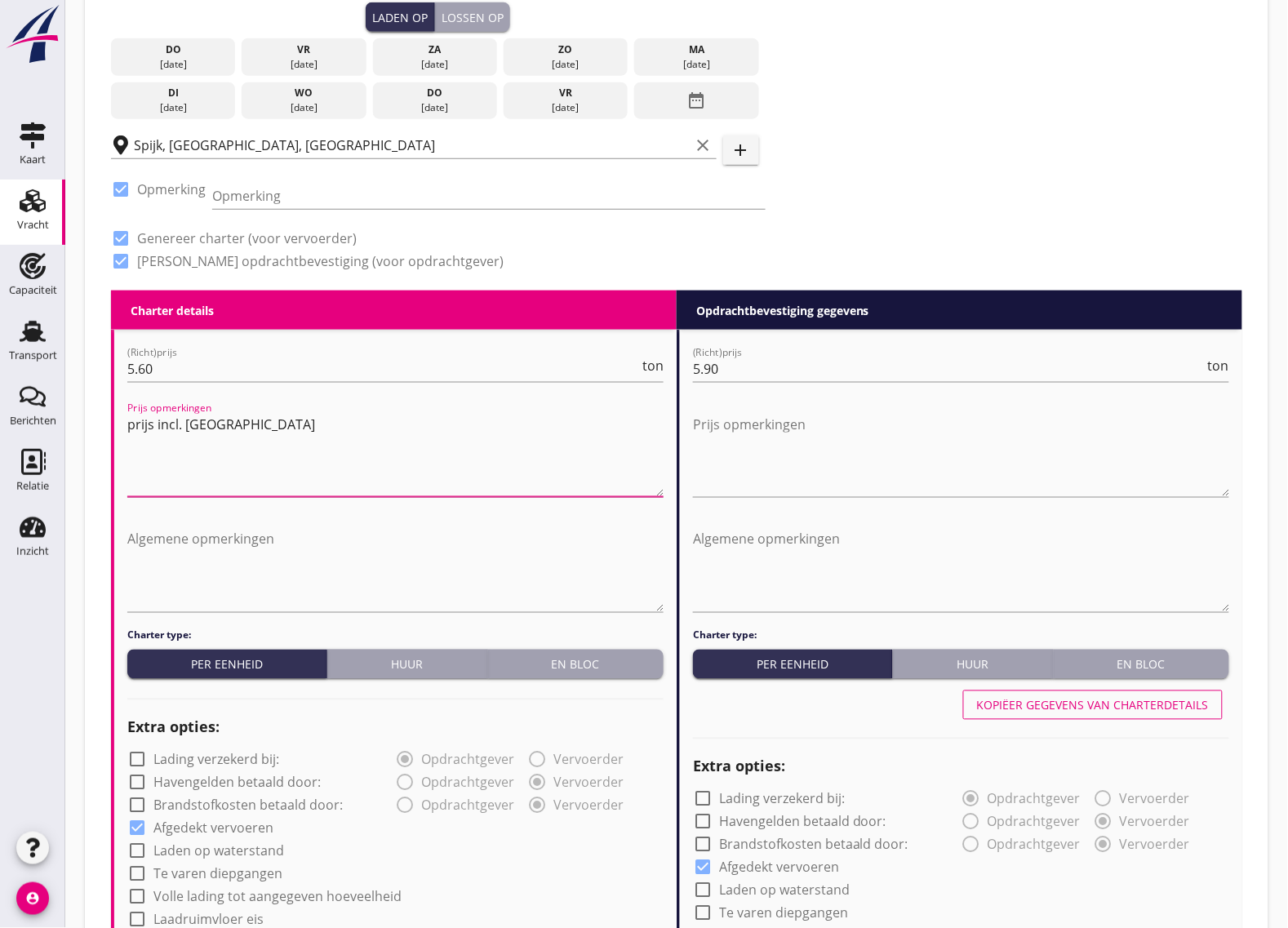
drag, startPoint x: 270, startPoint y: 420, endPoint x: 122, endPoint y: 425, distance: 148.1
drag, startPoint x: 311, startPoint y: 418, endPoint x: 108, endPoint y: 425, distance: 203.1
click at [108, 425] on div "Zoeken op opdrachtgever... DC logistiek clear arrow_drop_down add (inkoop) refe…" at bounding box center [676, 797] width 1157 height 2248
drag, startPoint x: 156, startPoint y: 421, endPoint x: 126, endPoint y: 421, distance: 30.0
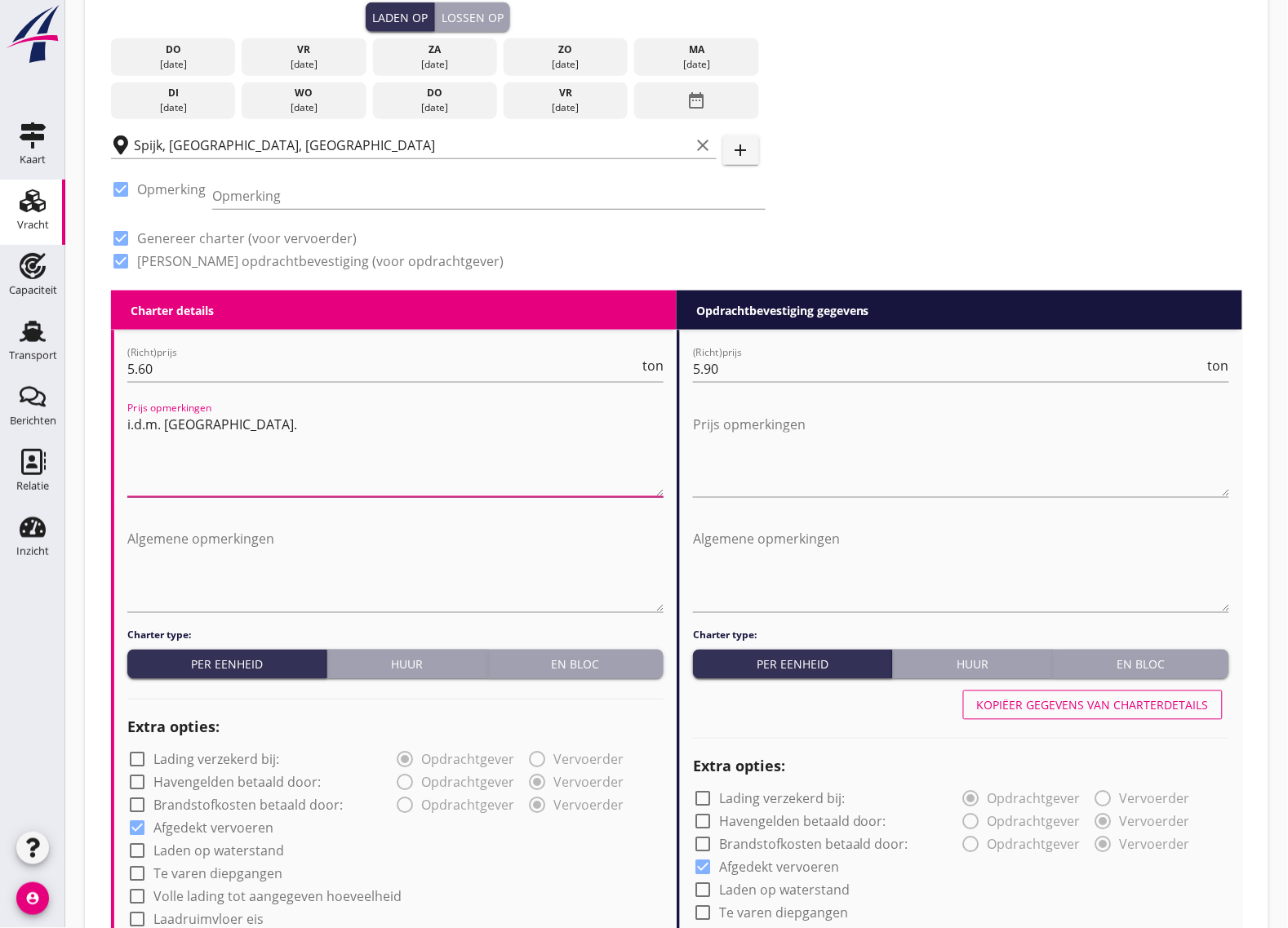
click at [127, 421] on textarea "i.d.m. [GEOGRAPHIC_DATA]." at bounding box center [395, 454] width 536 height 85
click at [144, 447] on textarea "i.d.m. [GEOGRAPHIC_DATA]." at bounding box center [395, 454] width 536 height 85
click at [159, 420] on textarea "i.d.m. [GEOGRAPHIC_DATA]." at bounding box center [395, 454] width 536 height 85
click at [250, 430] on textarea "i.d.m. [GEOGRAPHIC_DATA]." at bounding box center [395, 454] width 536 height 85
drag, startPoint x: 159, startPoint y: 425, endPoint x: 128, endPoint y: 430, distance: 31.4
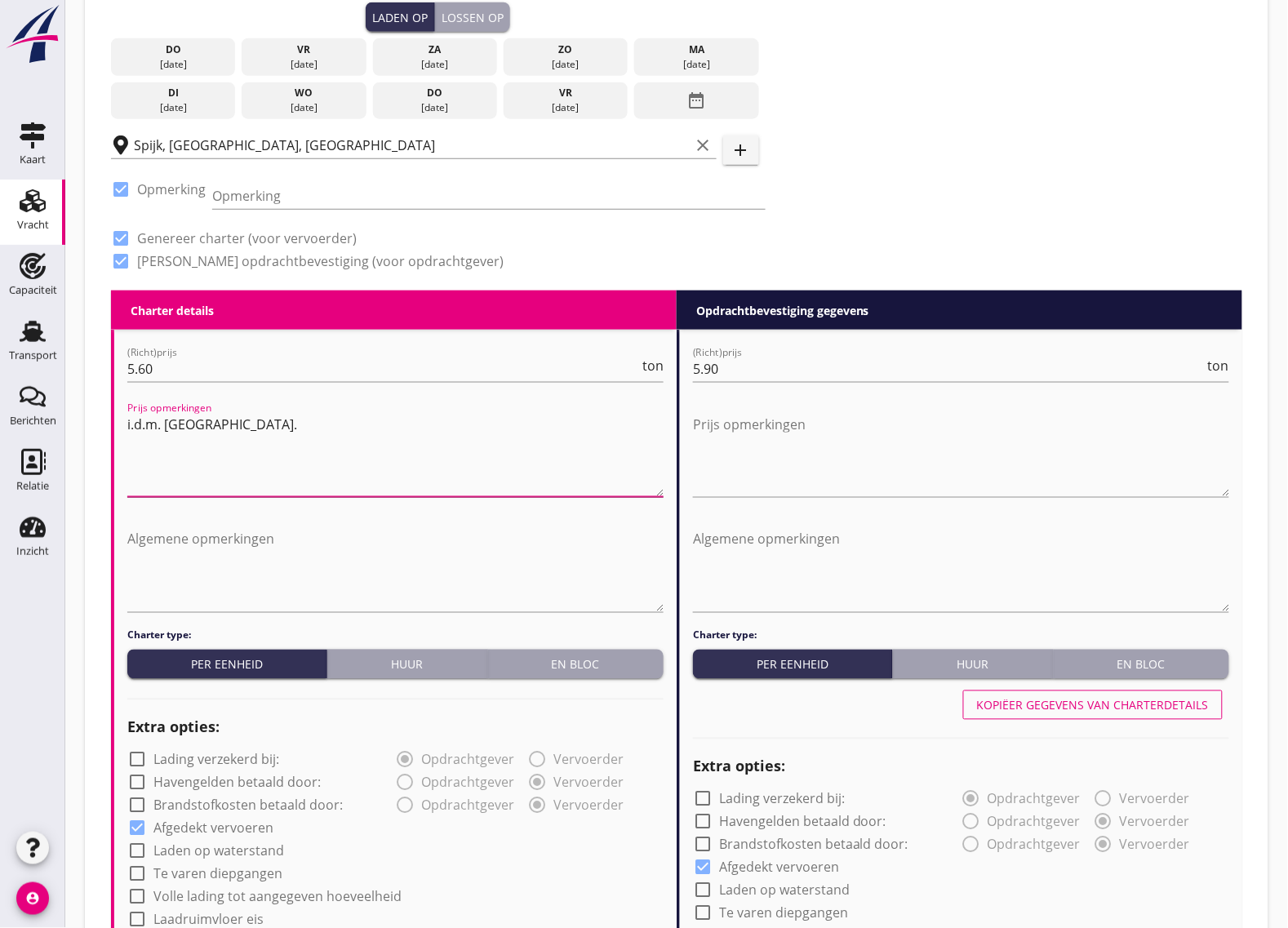
click at [128, 430] on textarea "i.d.m. [GEOGRAPHIC_DATA]." at bounding box center [395, 454] width 536 height 85
click at [218, 420] on textarea "indien mogelijk. [GEOGRAPHIC_DATA]." at bounding box center [395, 454] width 536 height 85
click at [310, 423] on textarea "indien mogelijk Bobcatten." at bounding box center [395, 454] width 536 height 85
click at [129, 427] on textarea "indien mogelijk Bobcatten." at bounding box center [395, 454] width 536 height 85
drag, startPoint x: 320, startPoint y: 425, endPoint x: 123, endPoint y: 417, distance: 197.2
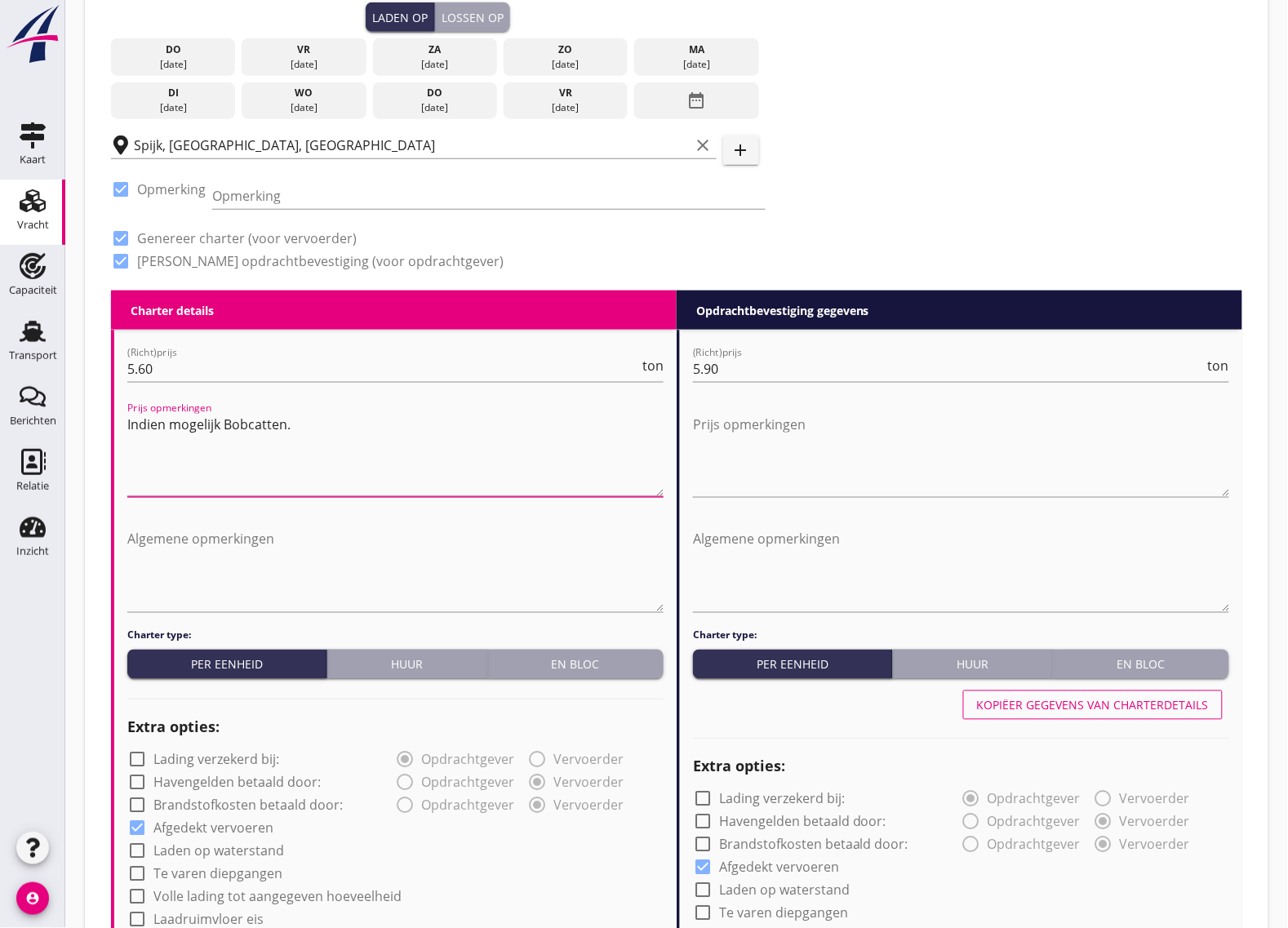
type textarea "C"
click at [908, 430] on textarea "Prijs opmerkingen" at bounding box center [961, 454] width 536 height 85
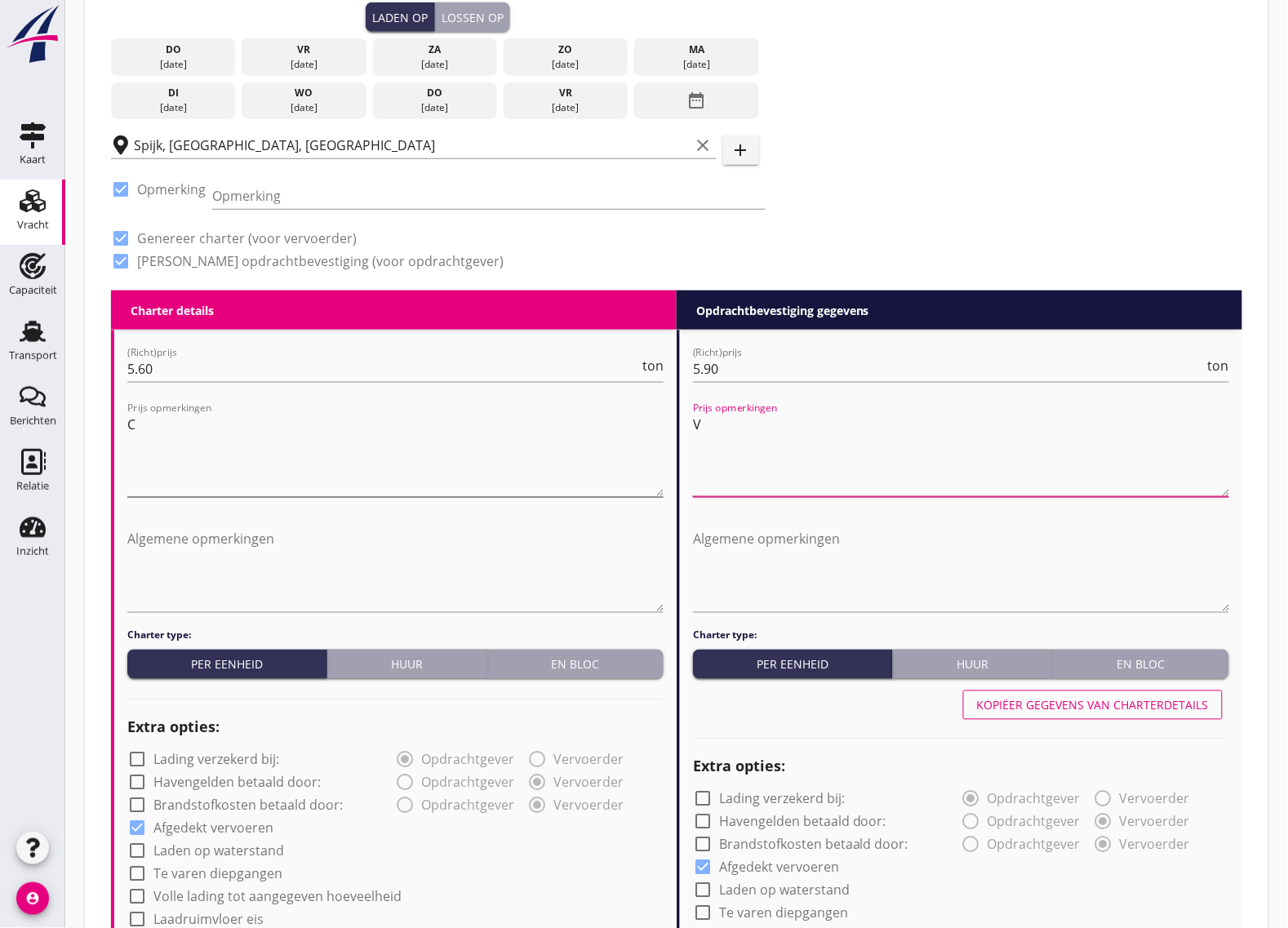
type textarea "V"
click at [255, 423] on textarea "C" at bounding box center [395, 454] width 536 height 85
click at [356, 443] on textarea "C" at bounding box center [395, 454] width 536 height 85
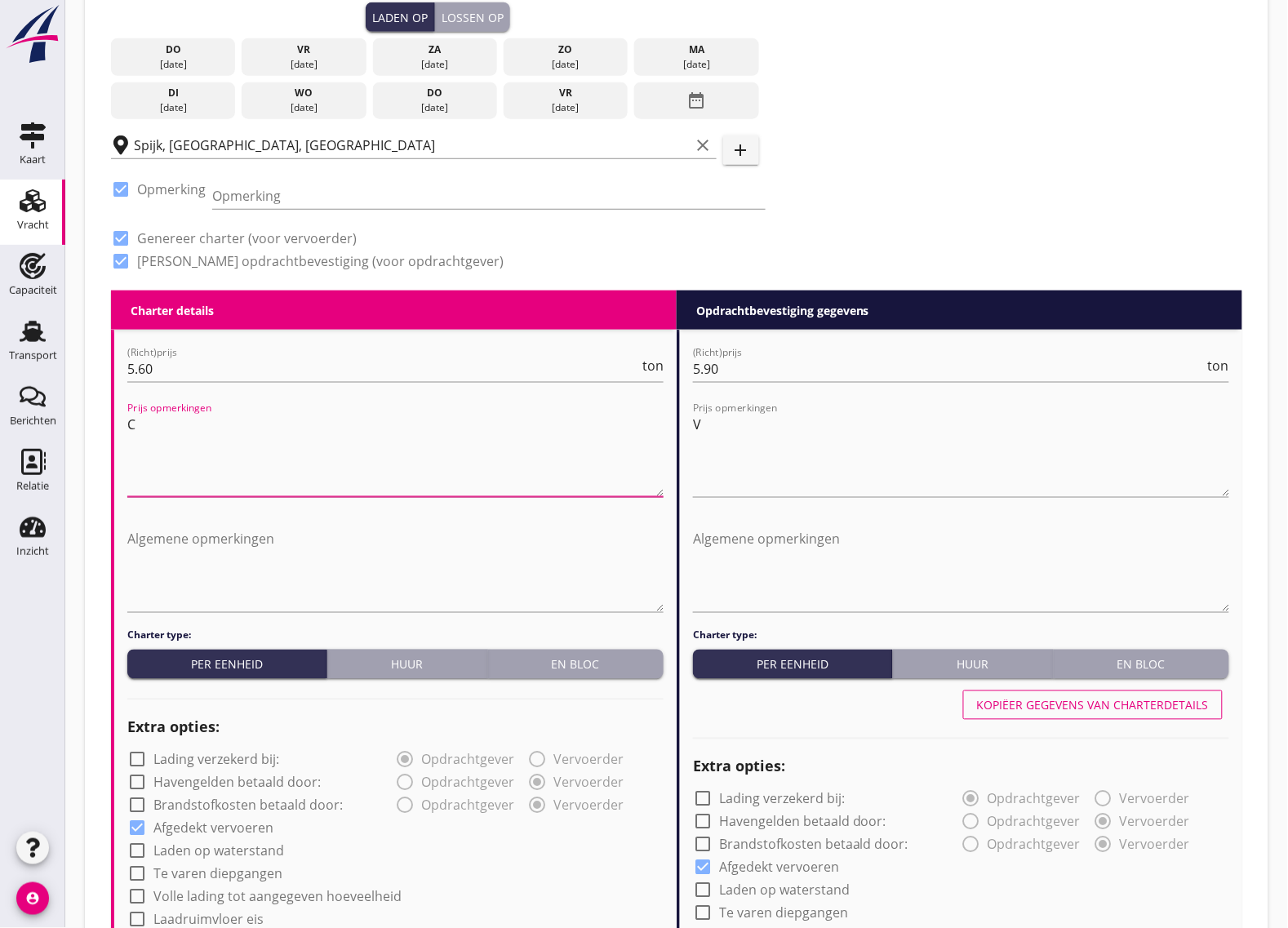
drag, startPoint x: 242, startPoint y: 439, endPoint x: 102, endPoint y: 434, distance: 140.1
click at [102, 434] on div "Zoeken op opdrachtgever... DC logistiek clear arrow_drop_down add (inkoop) refe…" at bounding box center [676, 797] width 1157 height 2248
drag, startPoint x: 303, startPoint y: 434, endPoint x: 123, endPoint y: 434, distance: 180.0
type textarea "Indien mogelijk bobcatten"
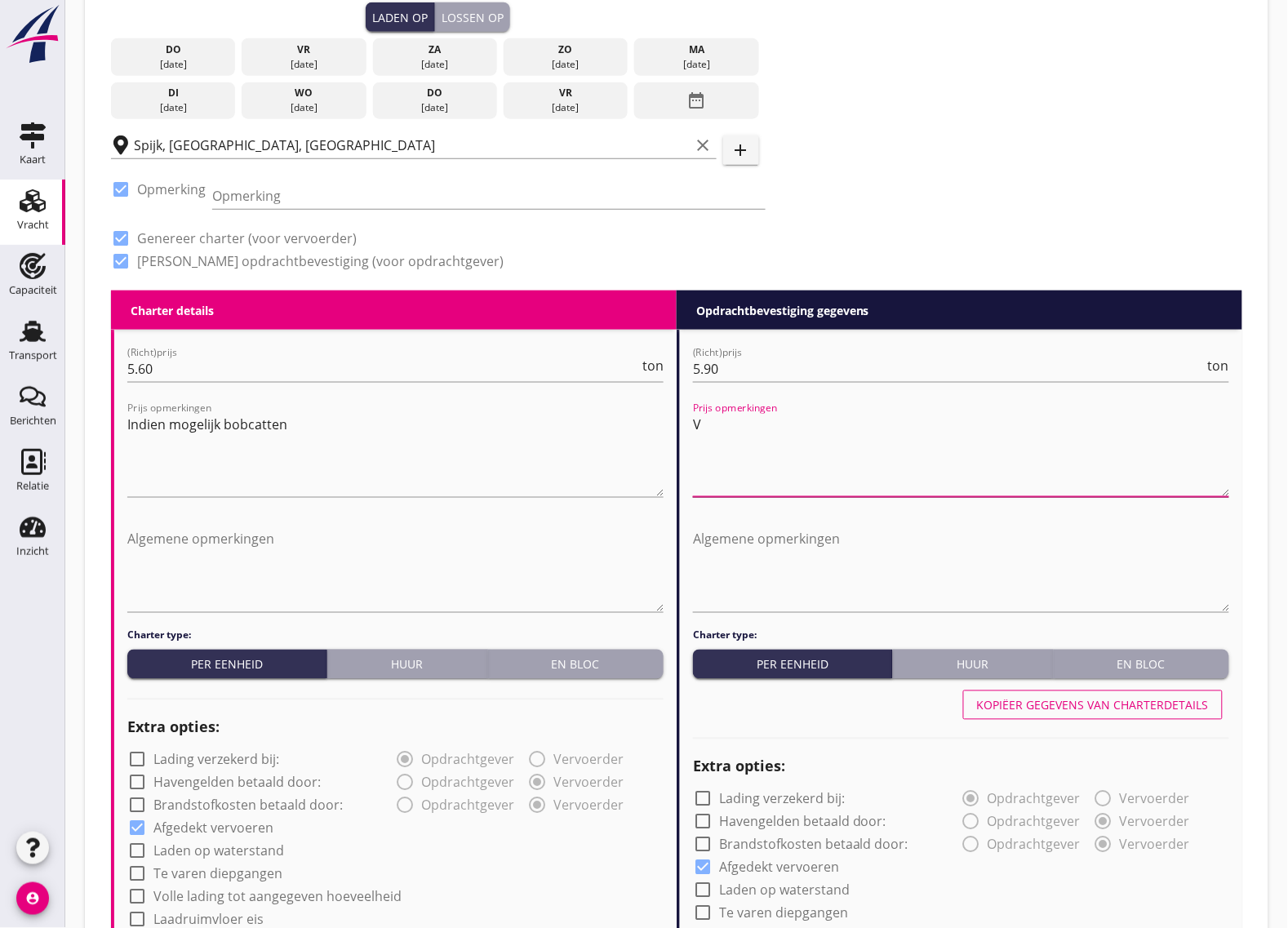
click at [741, 412] on textarea "V" at bounding box center [961, 454] width 536 height 85
paste textarea "Indien mogelijk bobcatten"
click at [784, 453] on textarea "Indien mogelijk bobcatten" at bounding box center [961, 454] width 536 height 85
click at [859, 430] on textarea "Indien mogelijk bobcatten" at bounding box center [961, 454] width 536 height 85
type textarea "Indien mogelijk bobcatten."
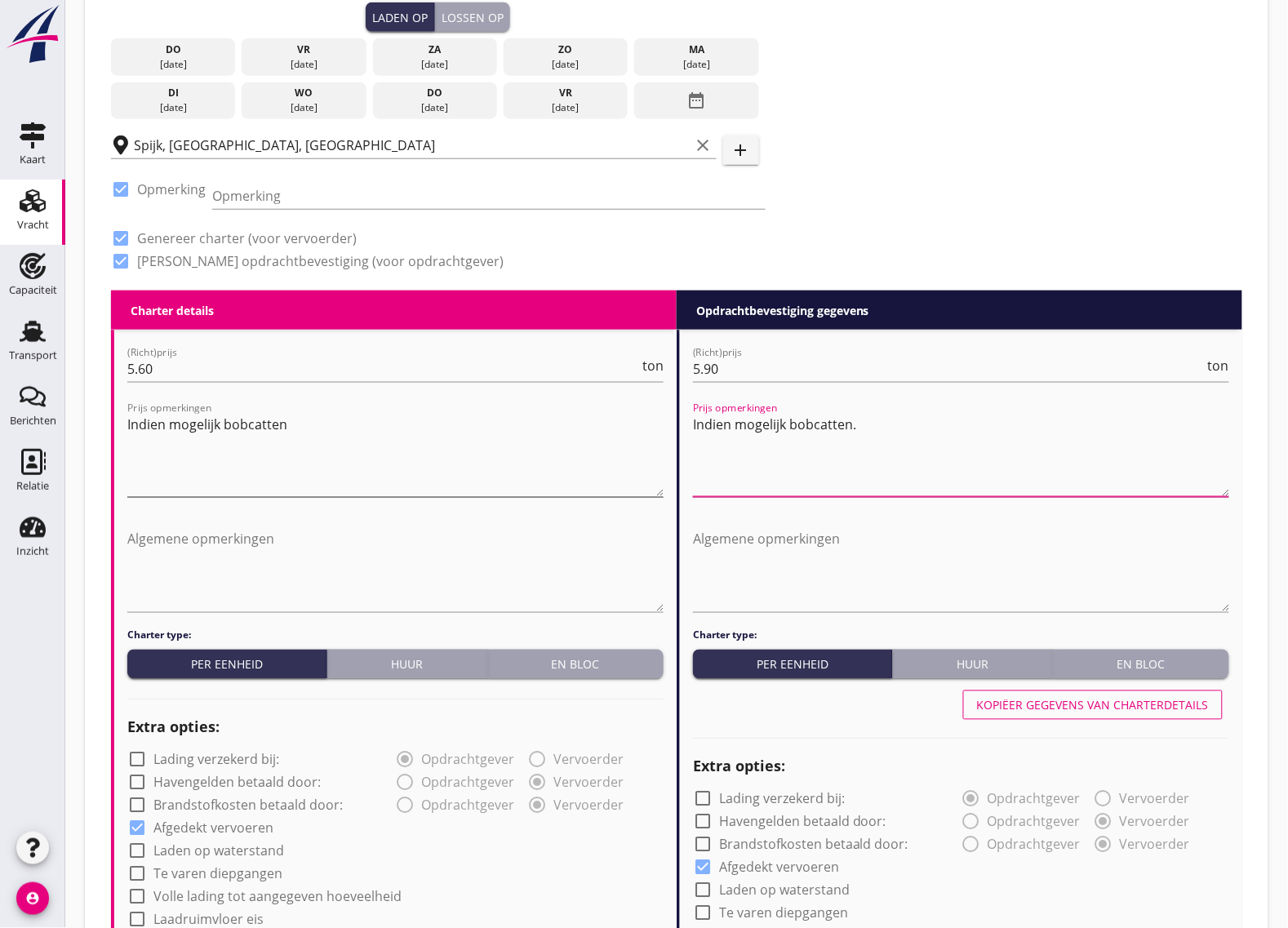
click at [324, 430] on textarea "Indien mogelijk bobcatten" at bounding box center [395, 454] width 536 height 85
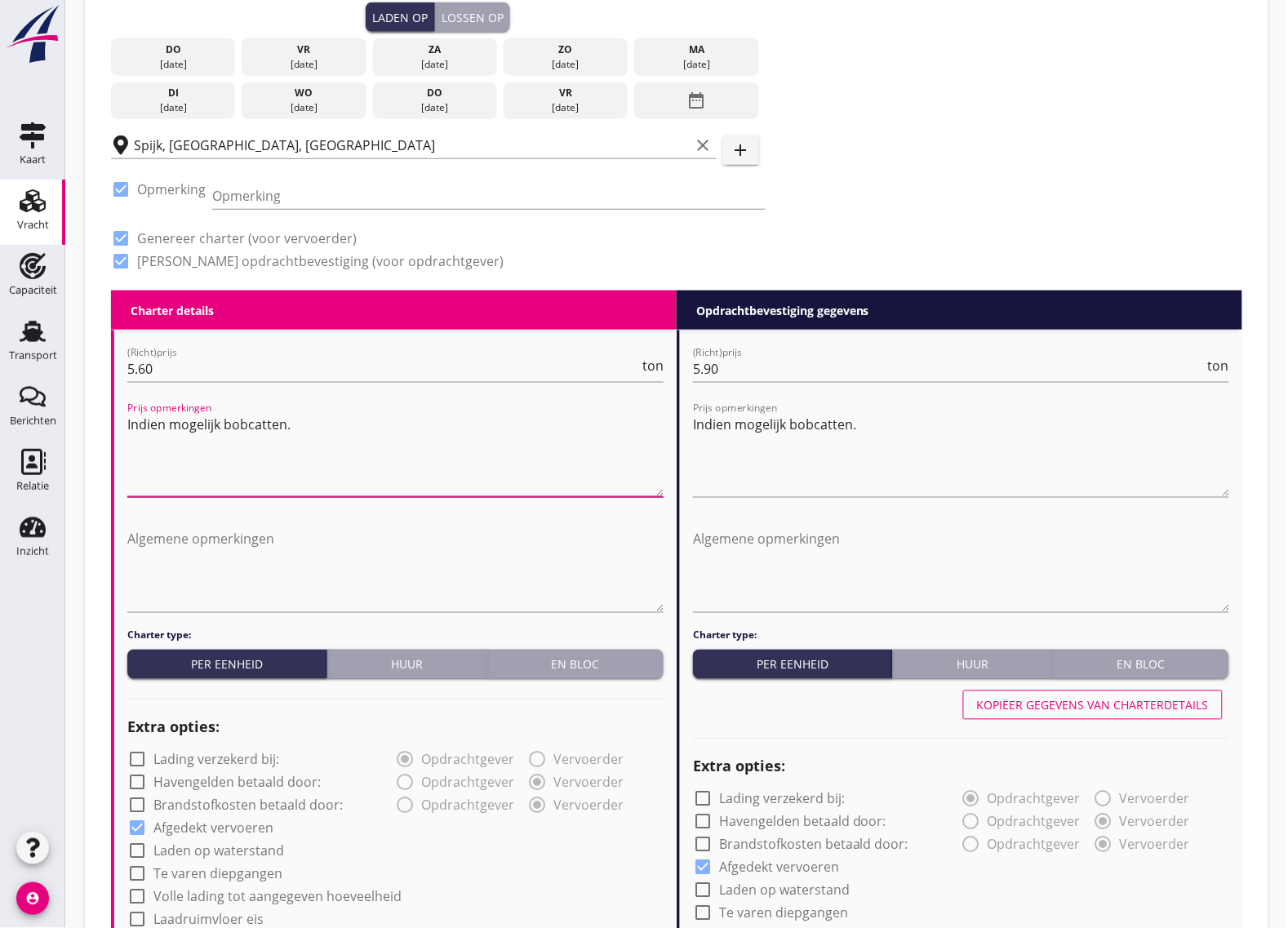
drag, startPoint x: 257, startPoint y: 420, endPoint x: 386, endPoint y: 410, distance: 129.4
click at [386, 411] on textarea "Indien mogelijk bobcatten." at bounding box center [395, 454] width 536 height 85
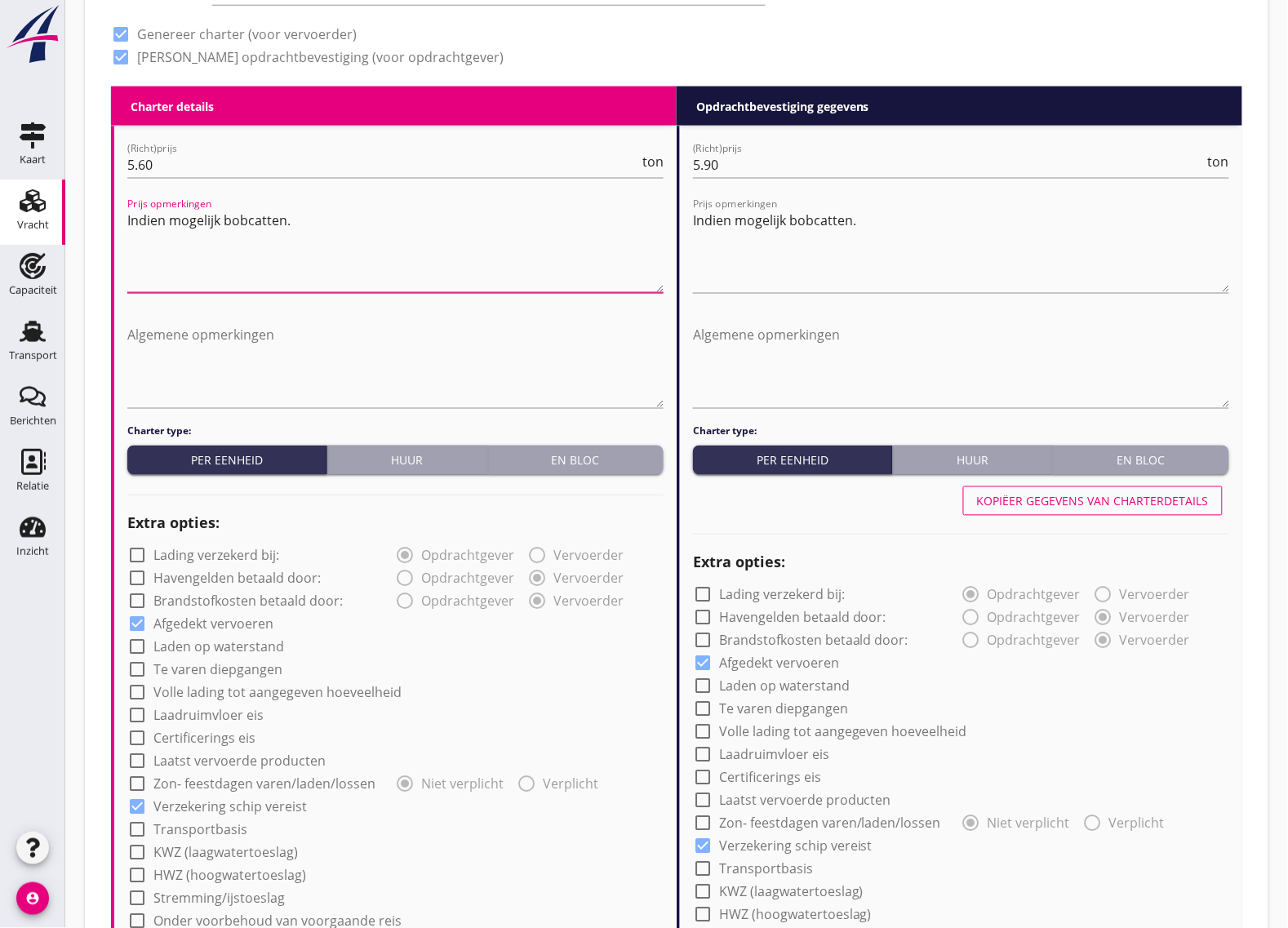
scroll to position [714, 0]
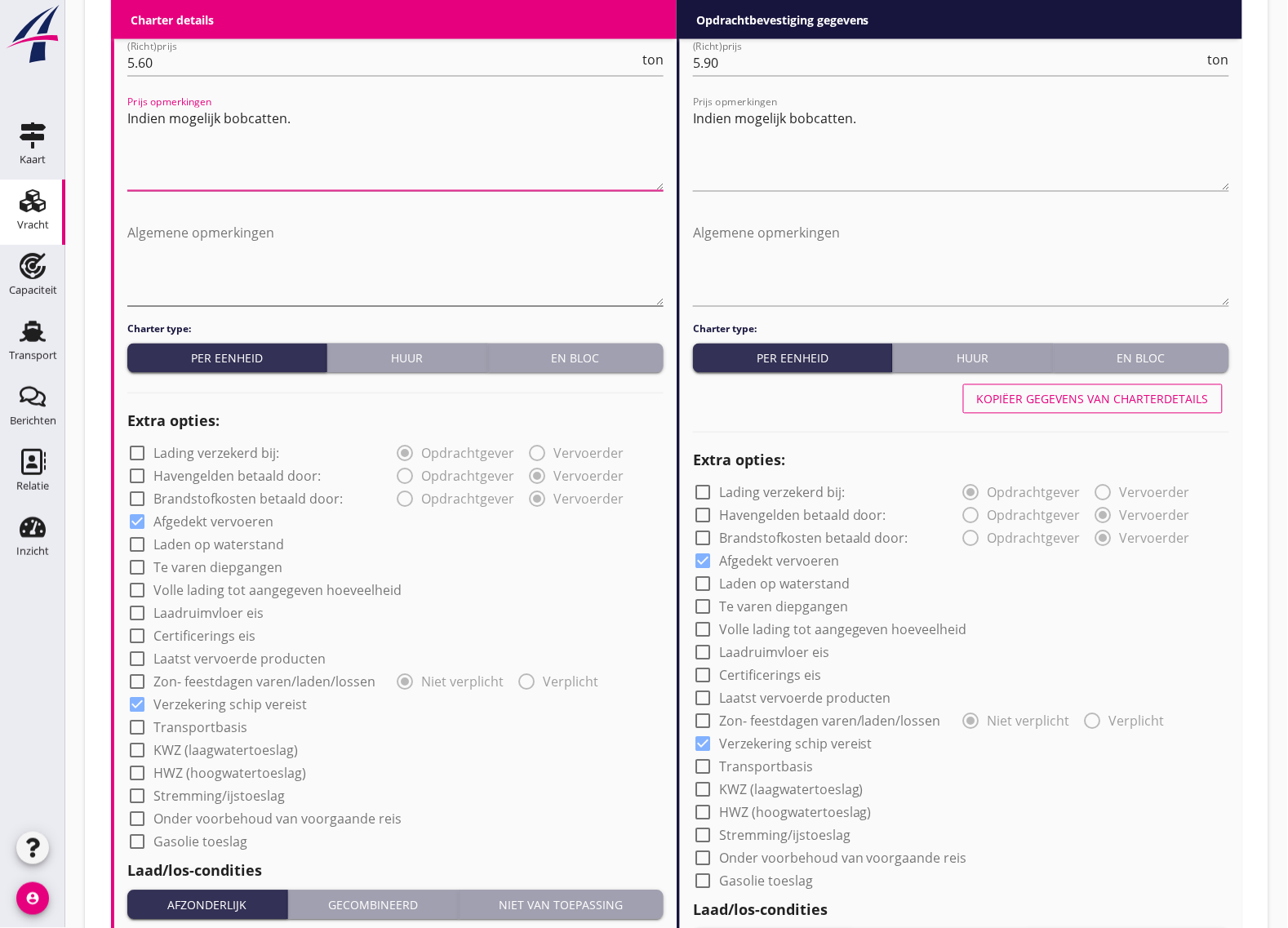
type textarea "Indien mogelijk bobcatten."
click at [264, 287] on textarea "Algemene opmerkingen" at bounding box center [395, 263] width 536 height 85
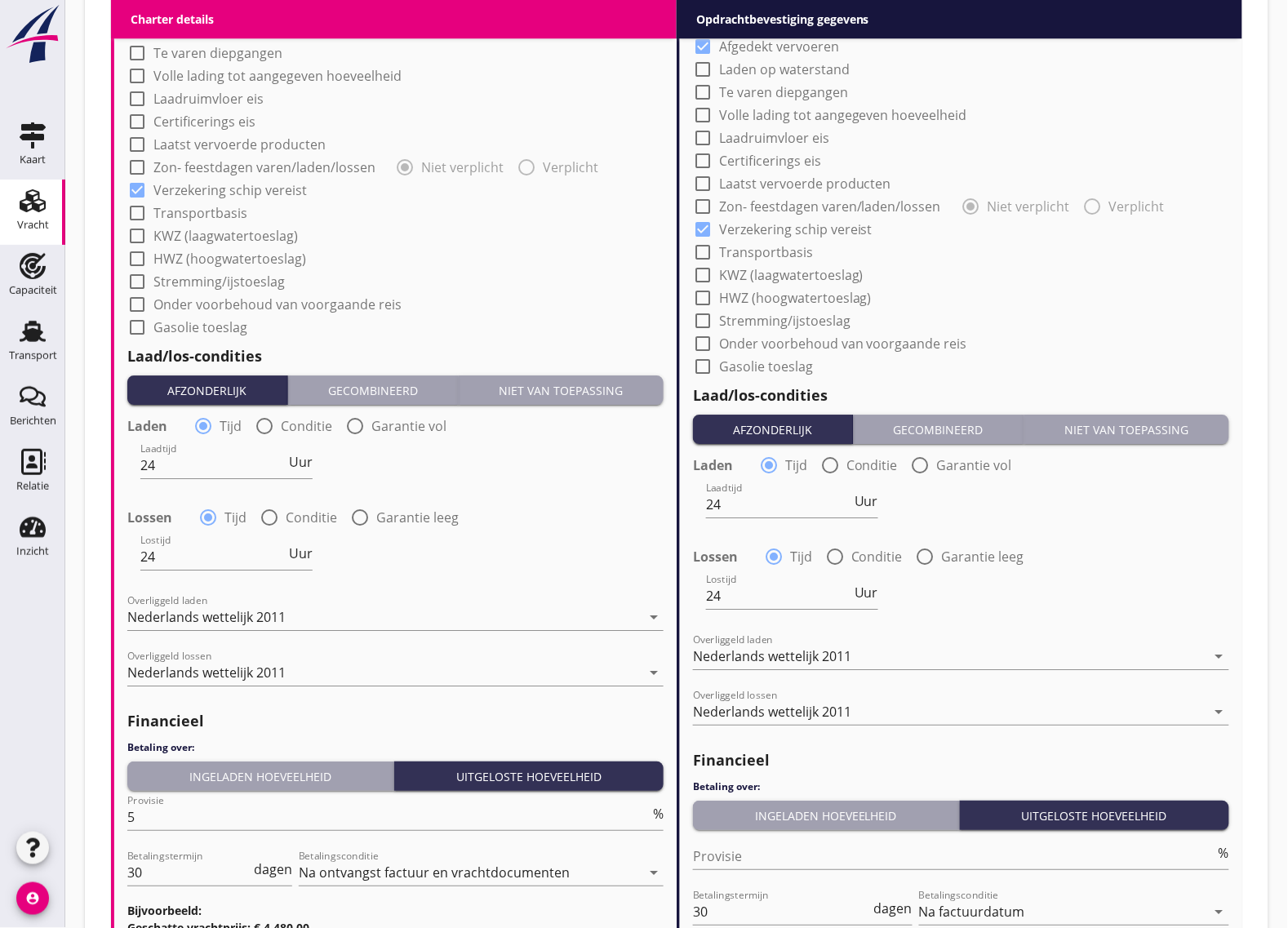
scroll to position [1433, 0]
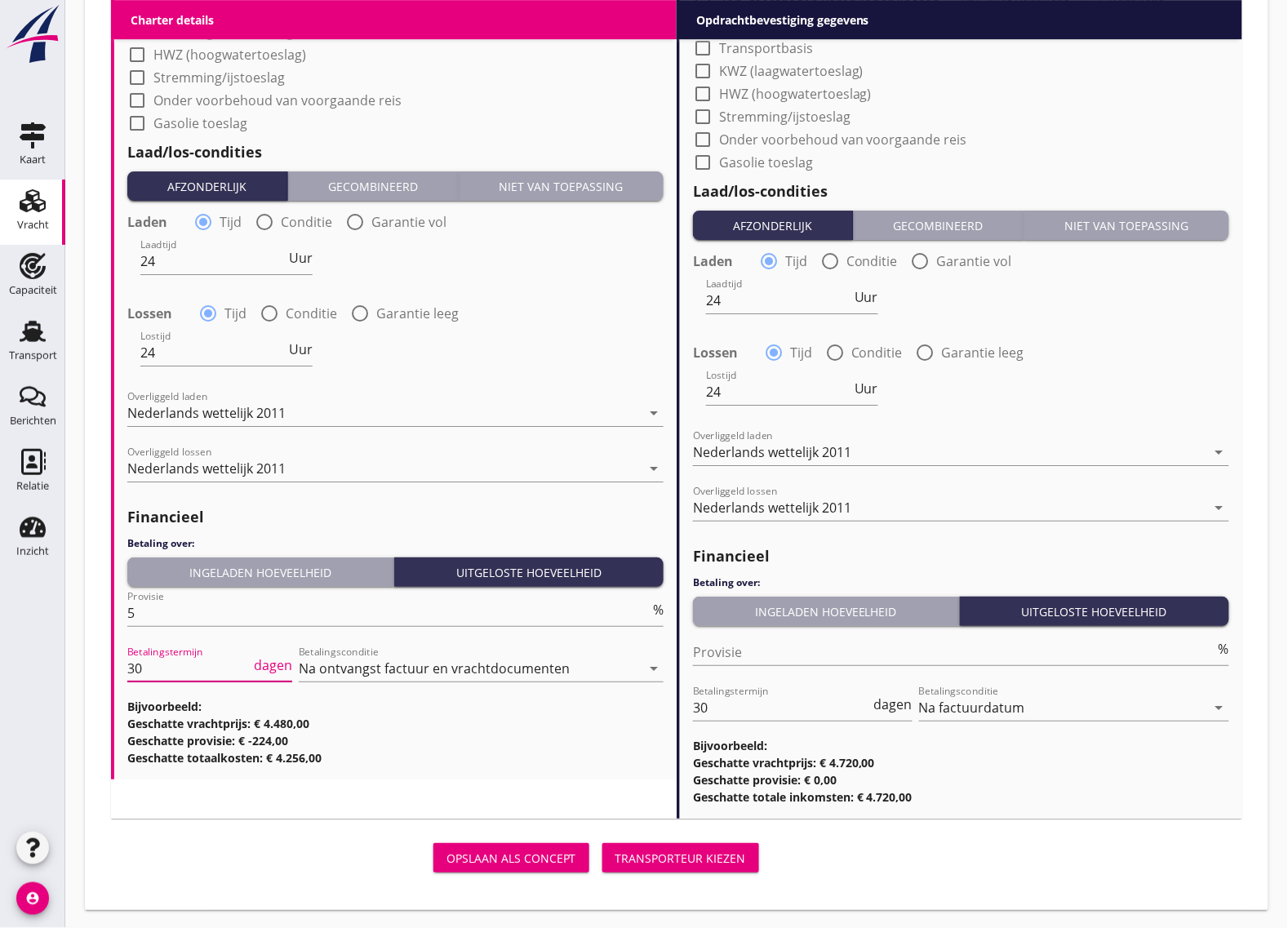
click at [182, 679] on input "30" at bounding box center [189, 668] width 123 height 26
type input "3"
type input "14"
click at [749, 705] on input "30" at bounding box center [782, 708] width 178 height 26
type input "3"
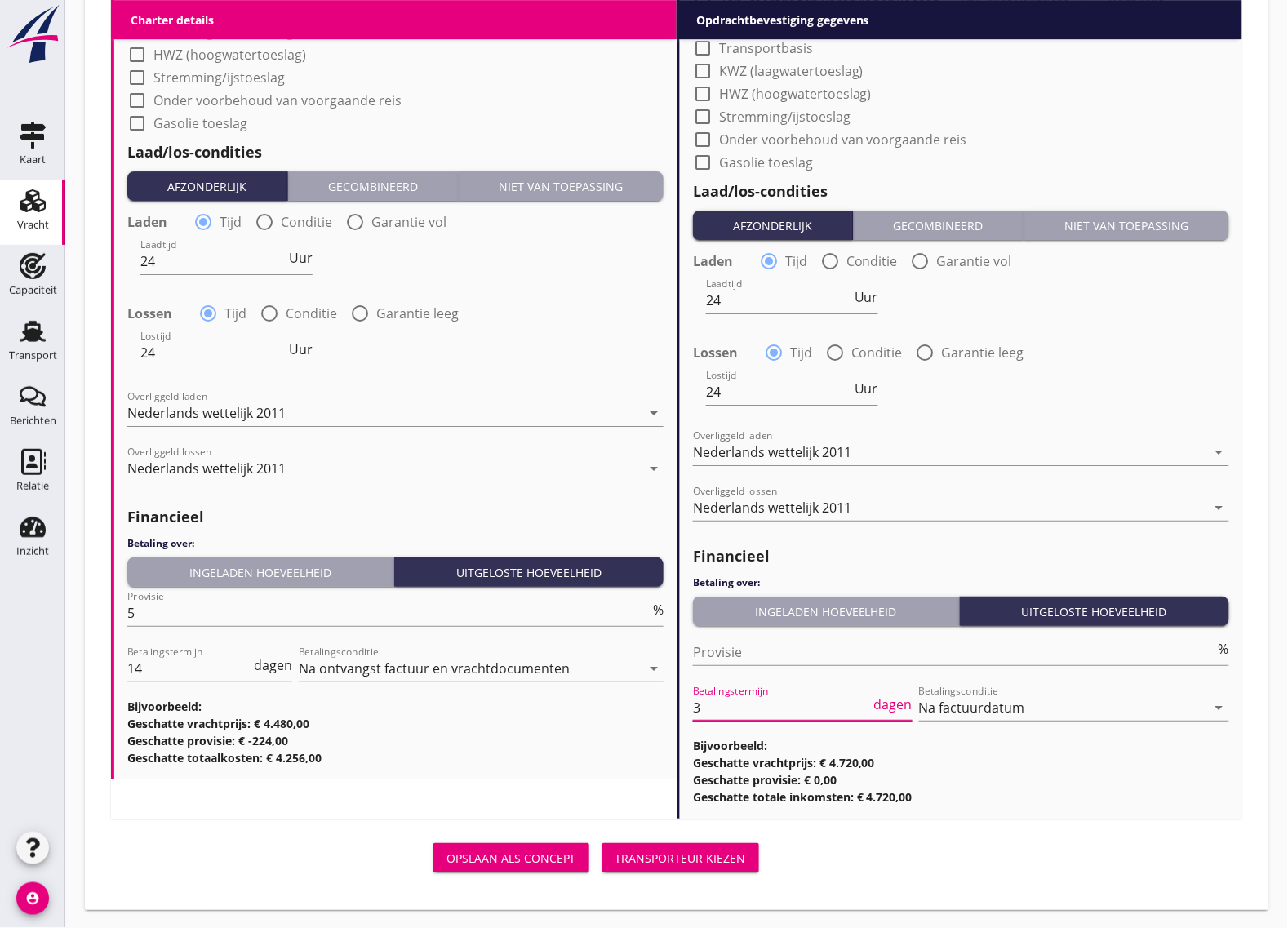
type input "30"
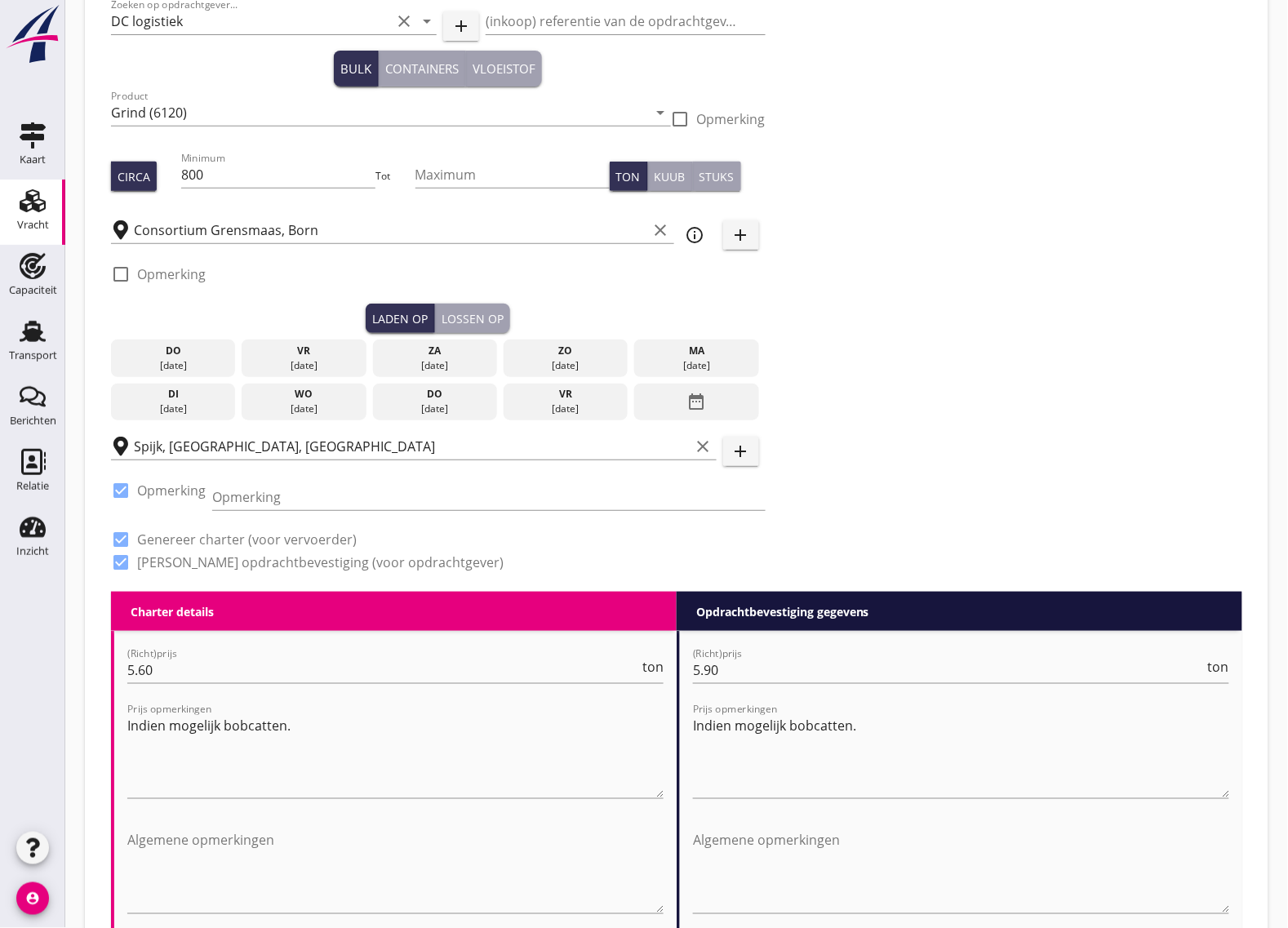
scroll to position [5, 0]
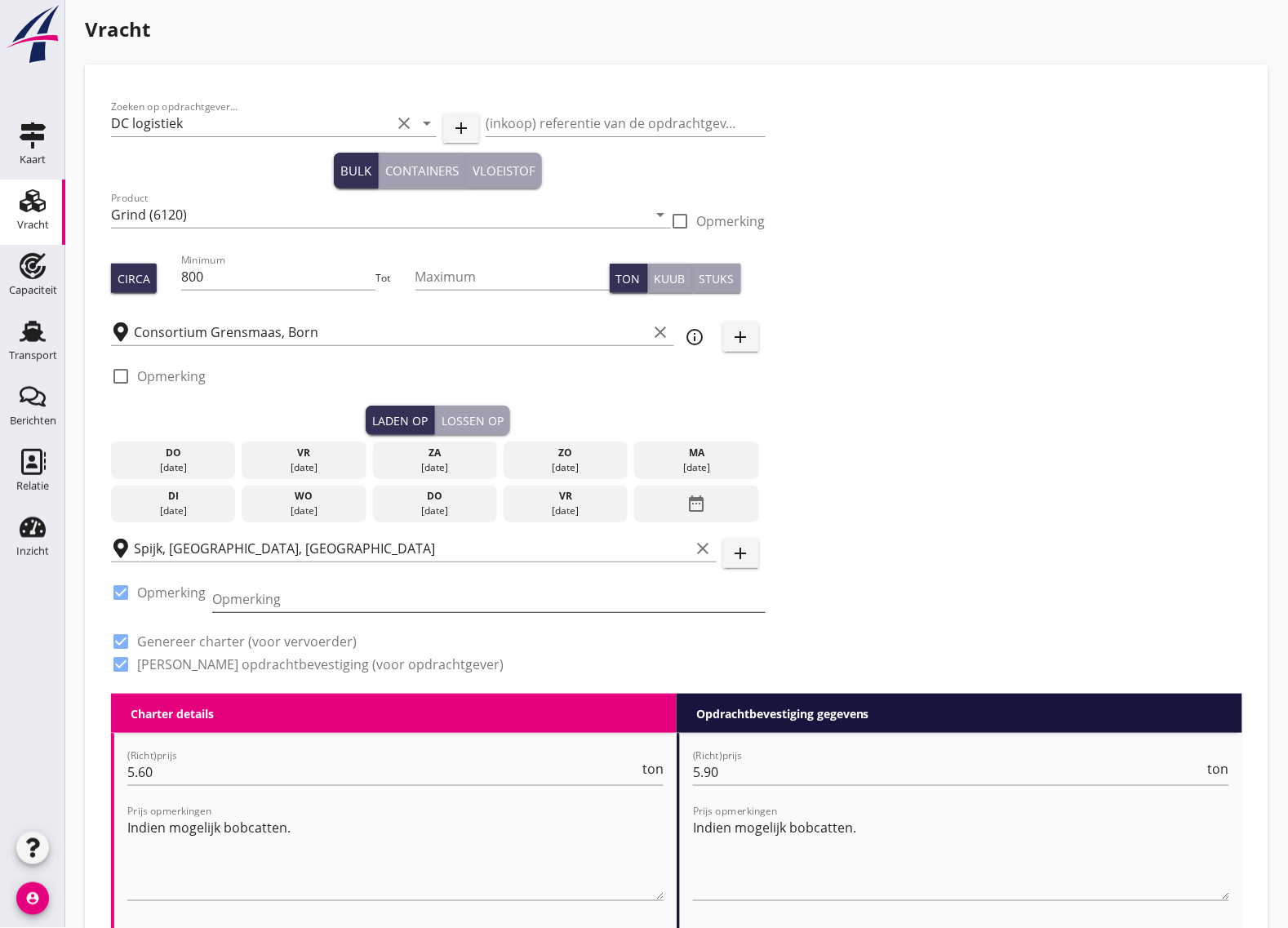
click at [247, 598] on input "Opmerking" at bounding box center [489, 600] width 554 height 26
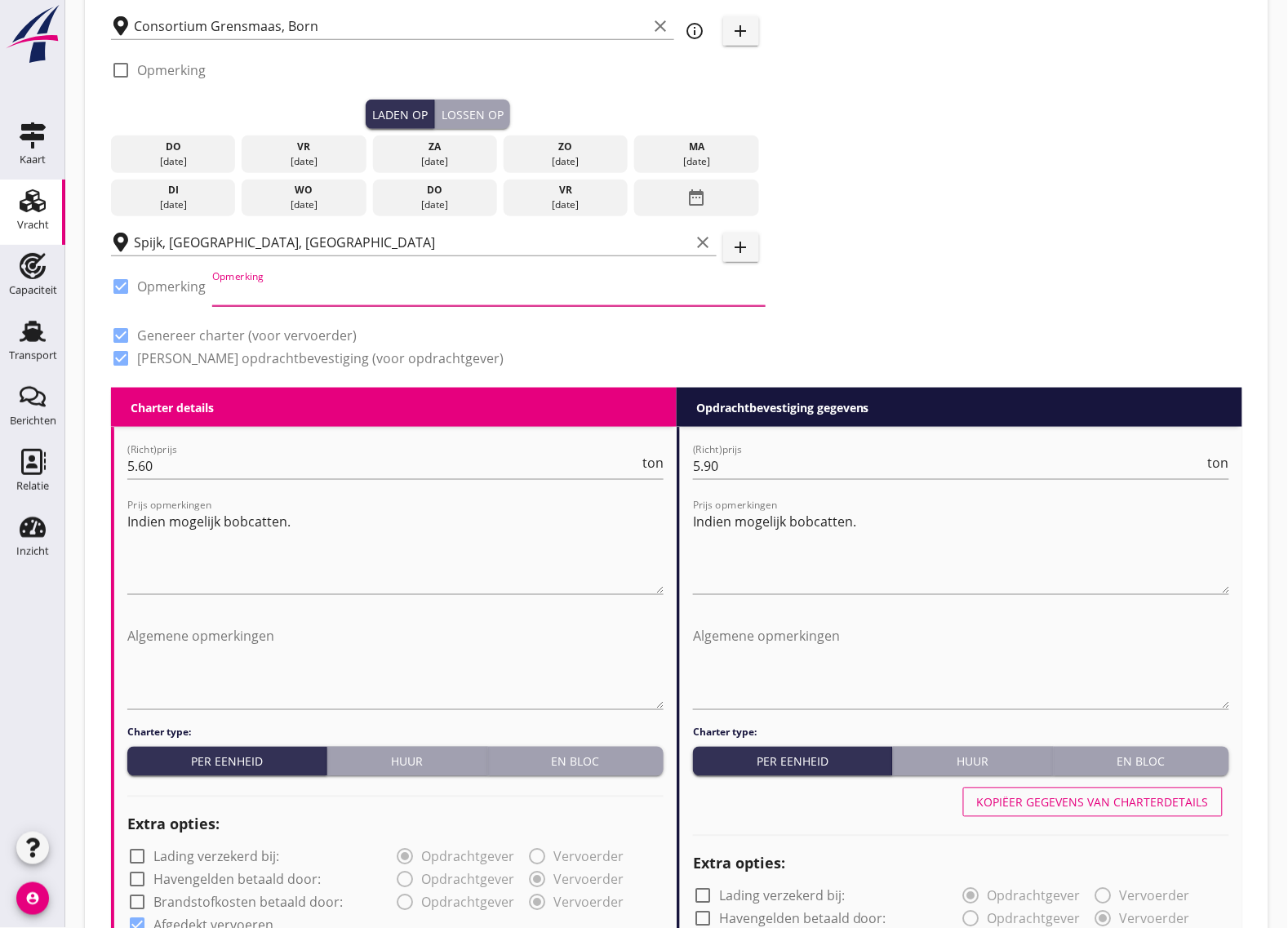
scroll to position [0, 0]
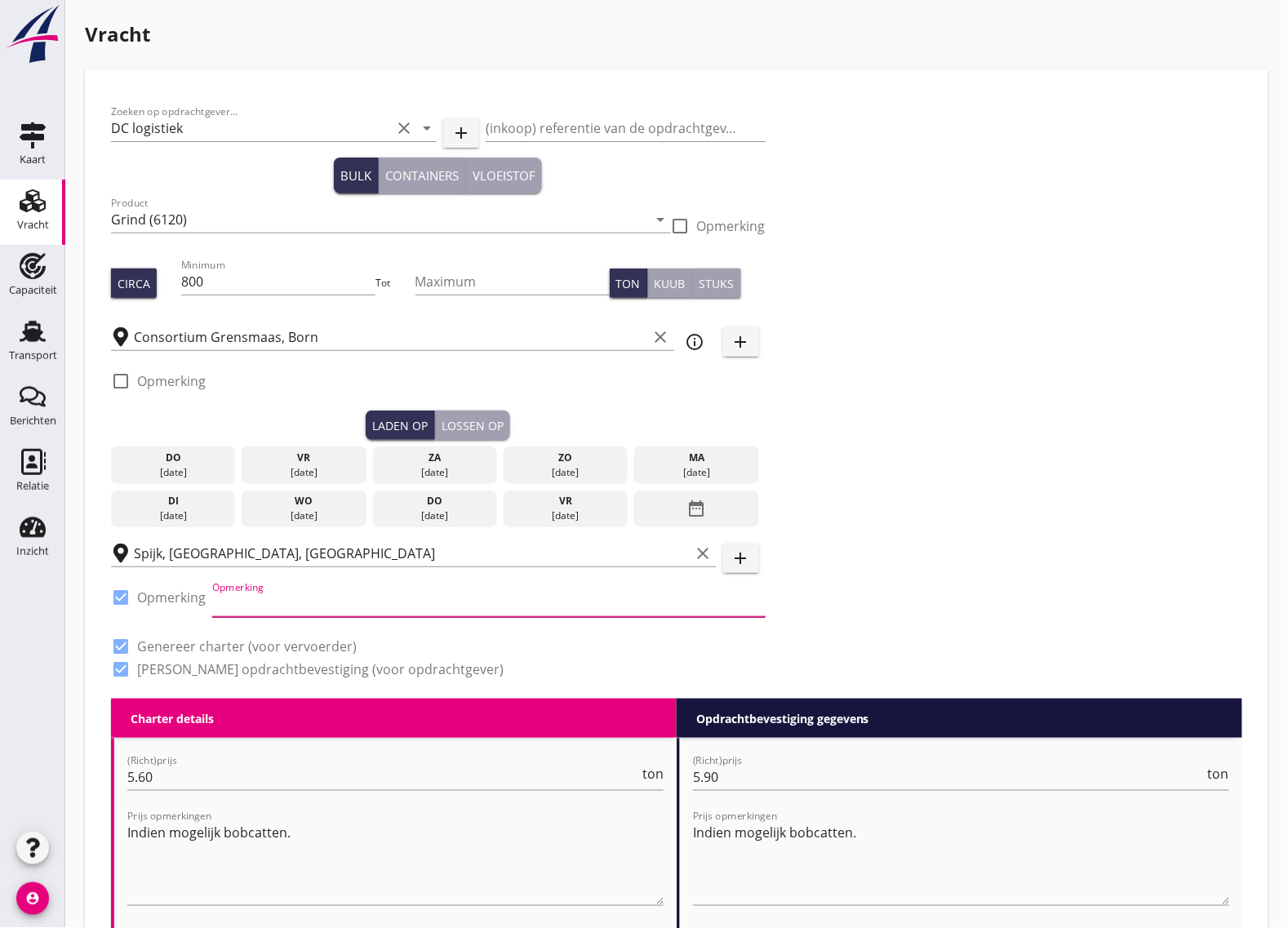
click at [242, 600] on input "Opmerking" at bounding box center [489, 604] width 554 height 26
paste input "06 81802793"
click at [214, 601] on input "06 81802793" at bounding box center [489, 604] width 554 height 26
type input "tel. [PHONE_NUMBER]"
click at [455, 641] on div "check_box Genereer charter (voor vervoerder)" at bounding box center [438, 645] width 655 height 23
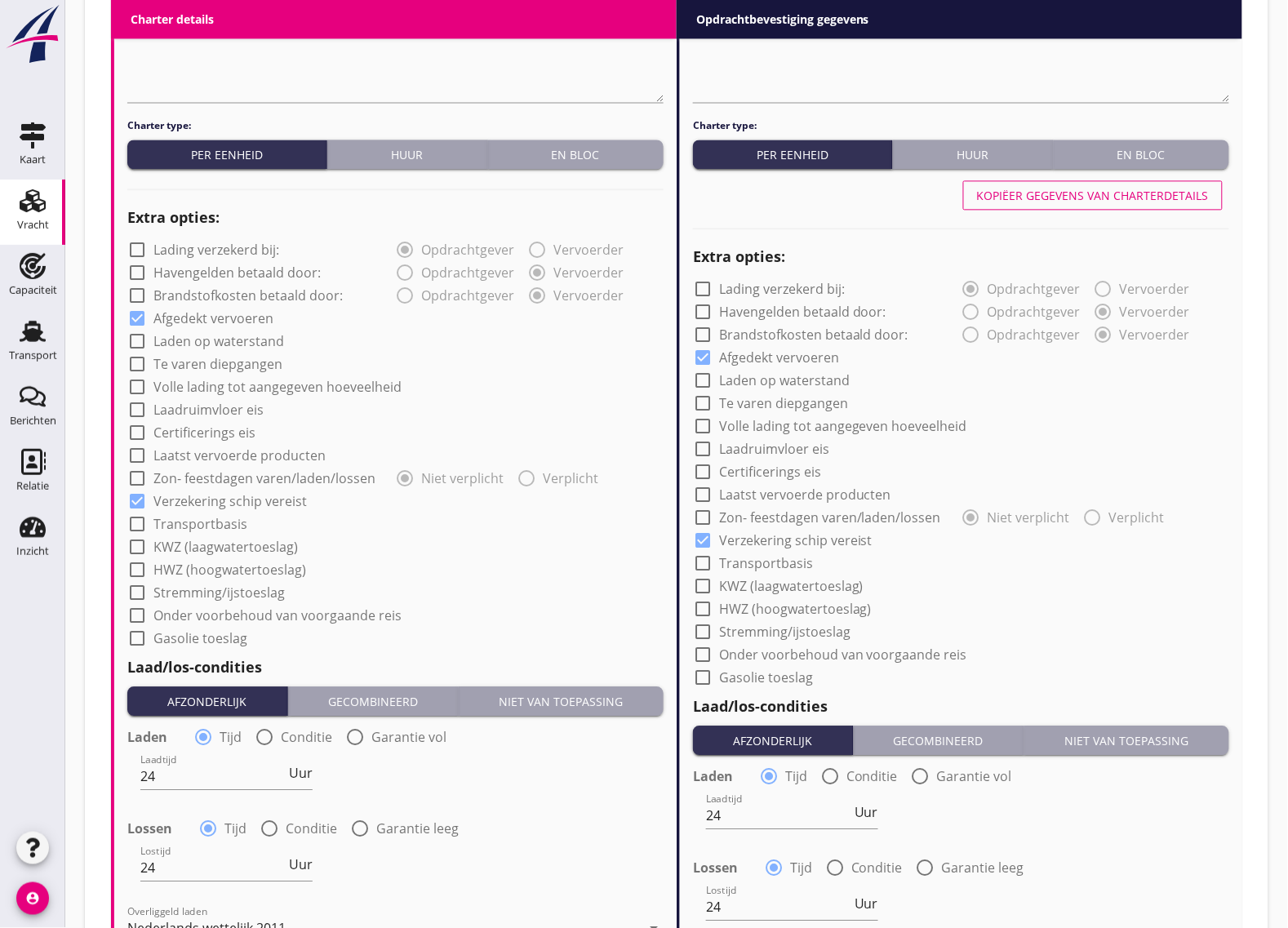
scroll to position [1433, 0]
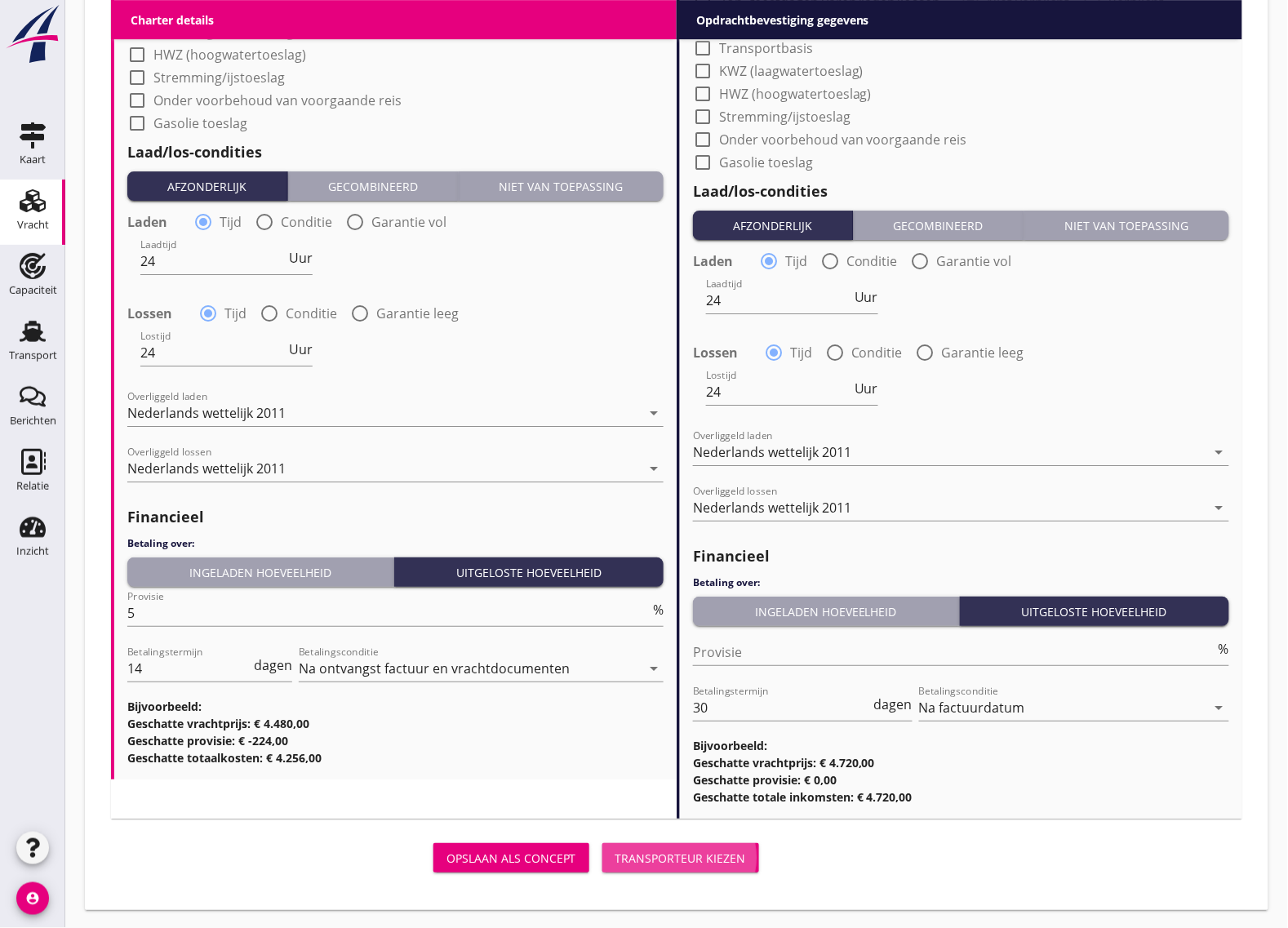
click at [675, 852] on div "Transporteur kiezen" at bounding box center [680, 858] width 131 height 17
click at [661, 853] on div "Transporteur kiezen" at bounding box center [680, 858] width 131 height 17
click at [655, 853] on div "Transporteur kiezen" at bounding box center [680, 858] width 131 height 17
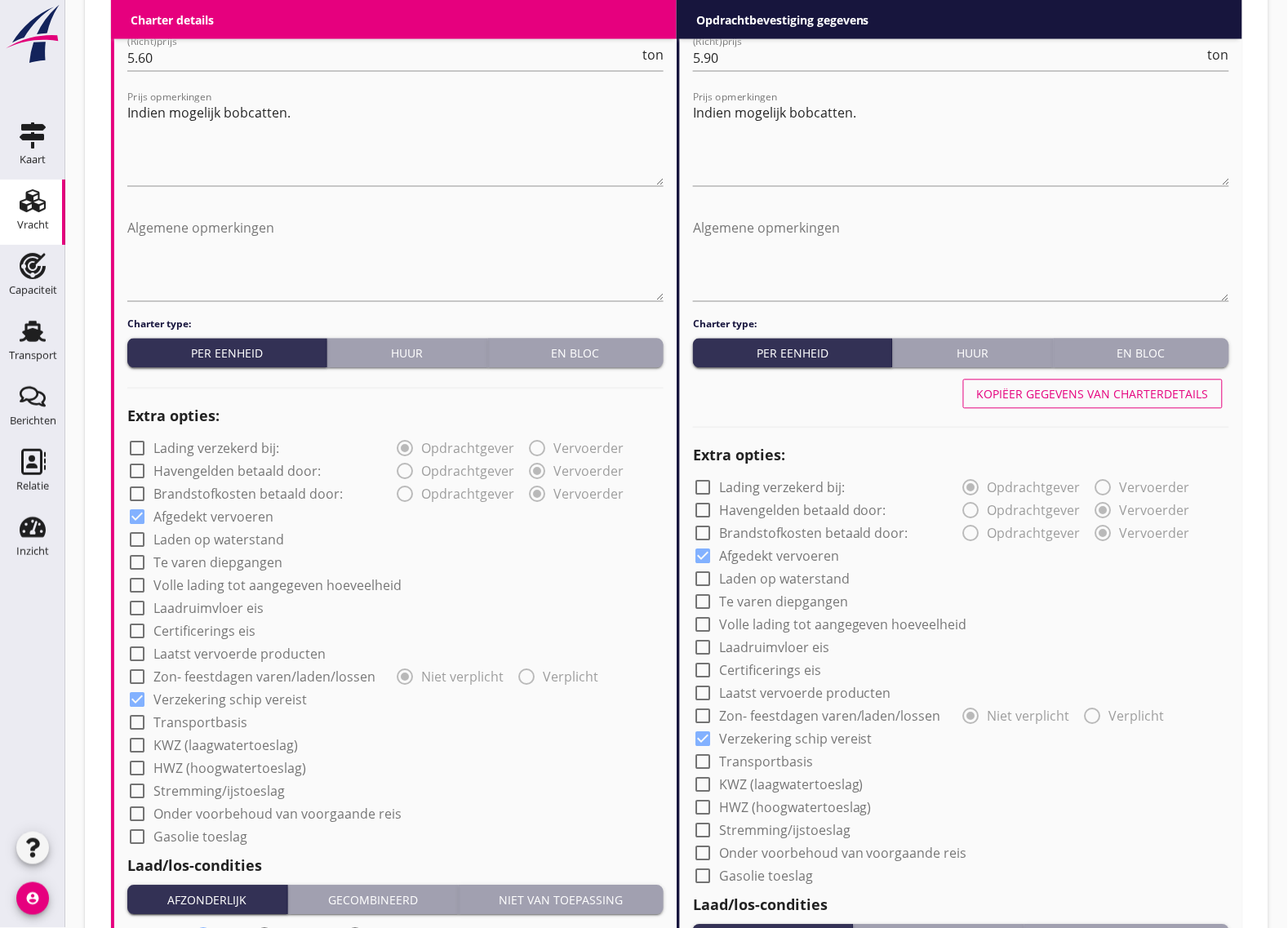
scroll to position [135, 0]
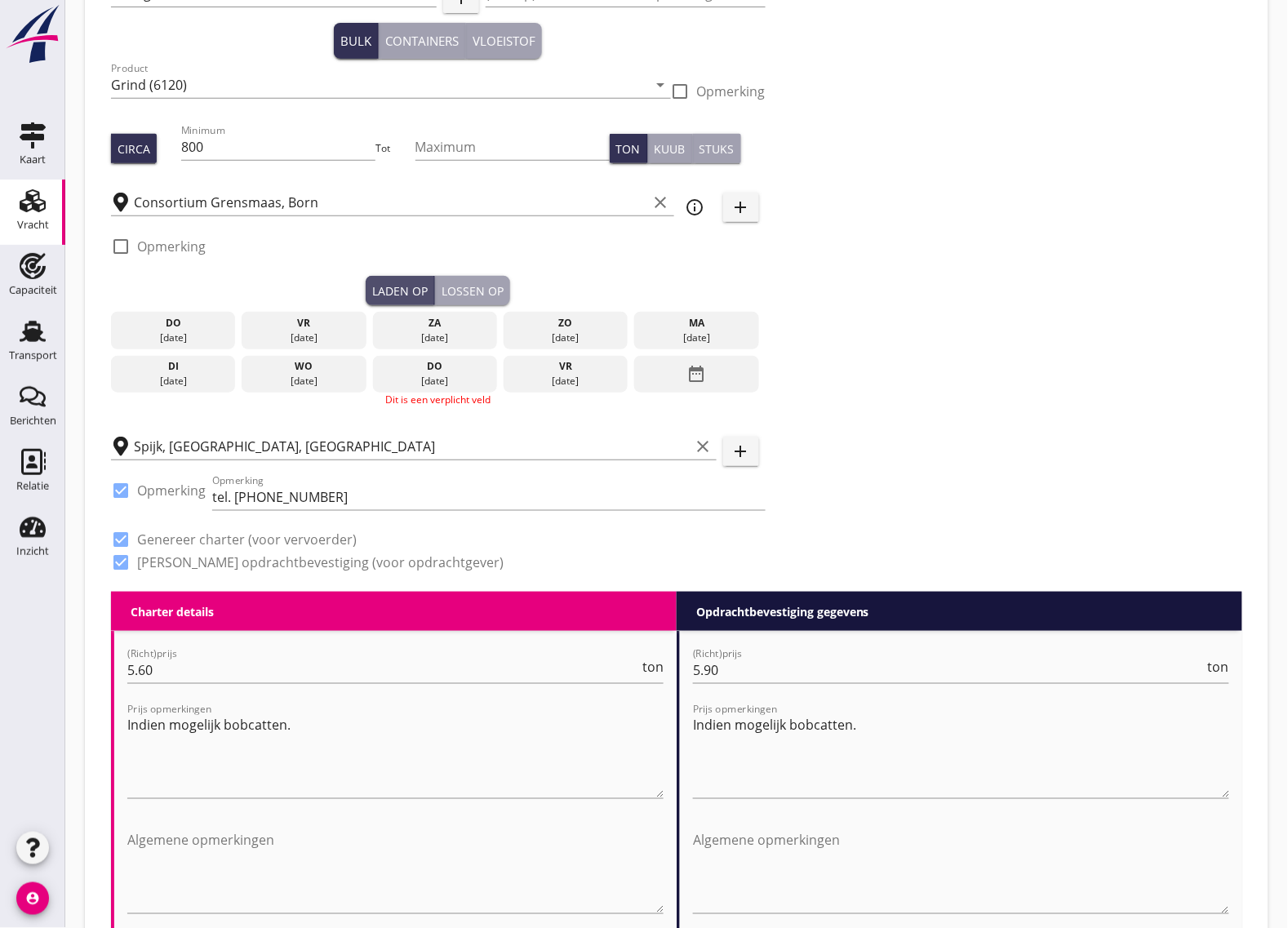
click at [398, 283] on div "Laden op" at bounding box center [400, 291] width 56 height 17
click at [705, 377] on icon "date_range" at bounding box center [697, 374] width 20 height 30
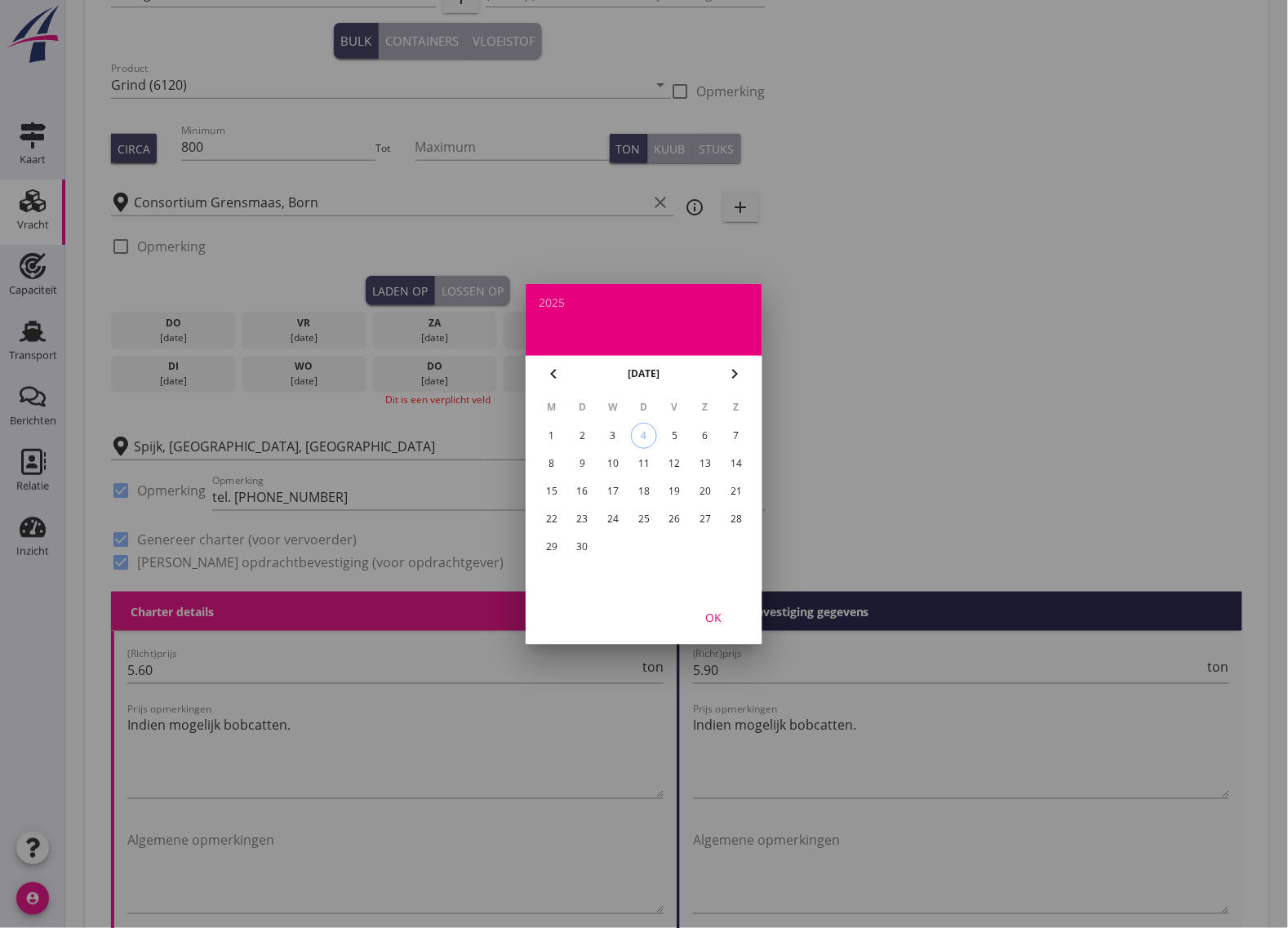
click at [614, 461] on div "10" at bounding box center [613, 464] width 26 height 26
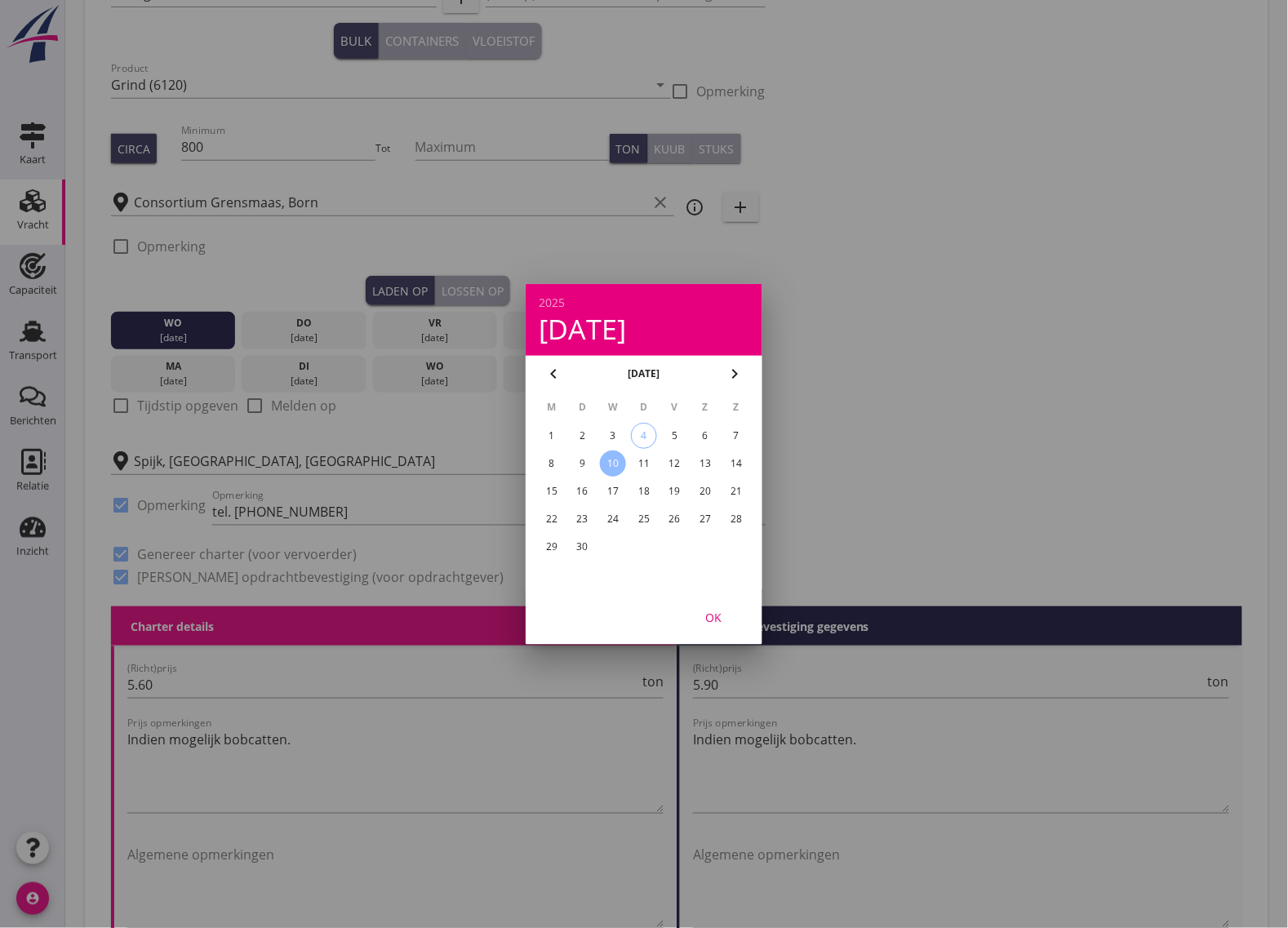
click at [352, 434] on div at bounding box center [644, 464] width 1288 height 928
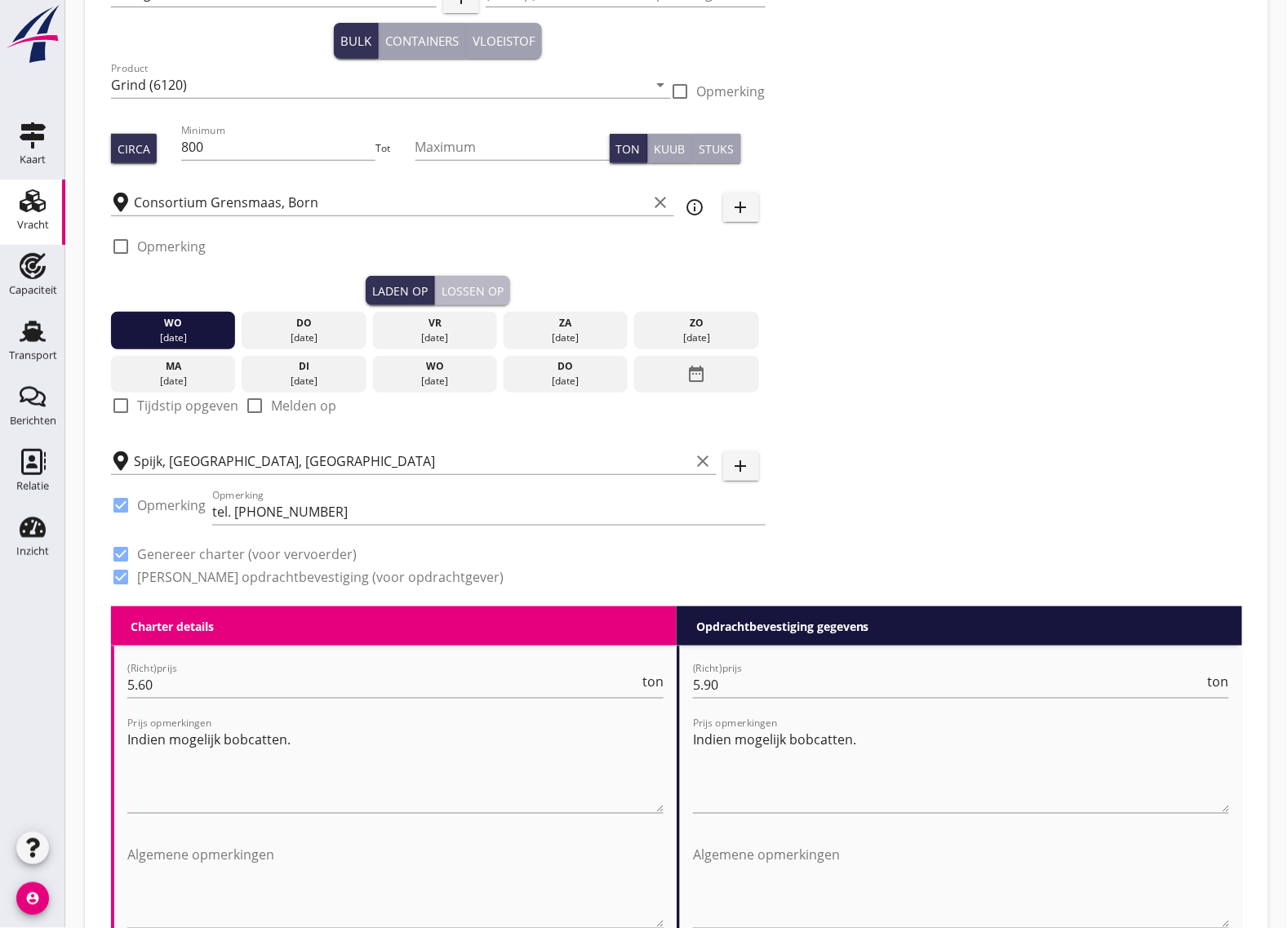
click at [478, 290] on div "Lossen op" at bounding box center [473, 291] width 62 height 17
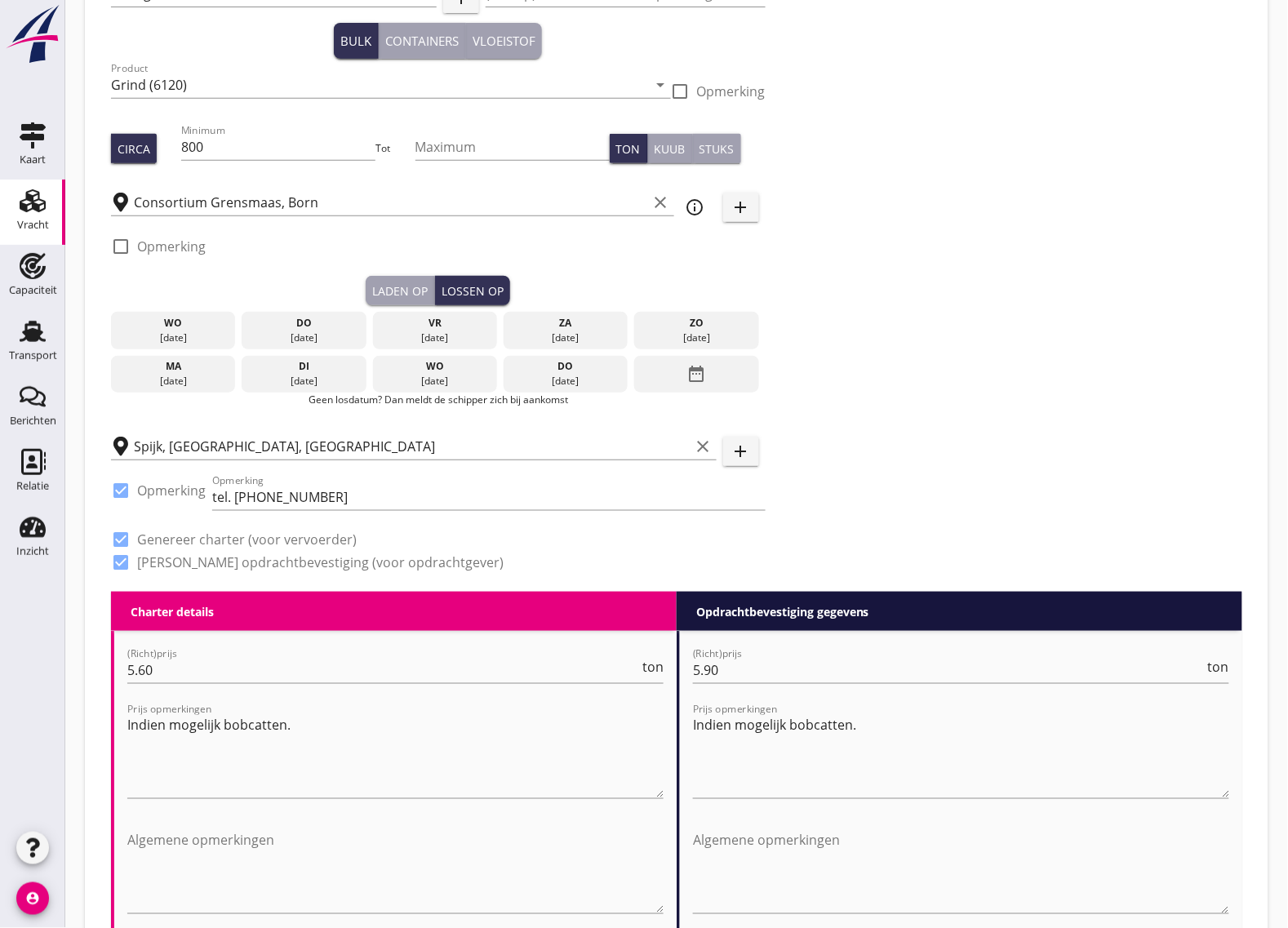
click at [449, 330] on div "[DATE]" at bounding box center [435, 338] width 117 height 15
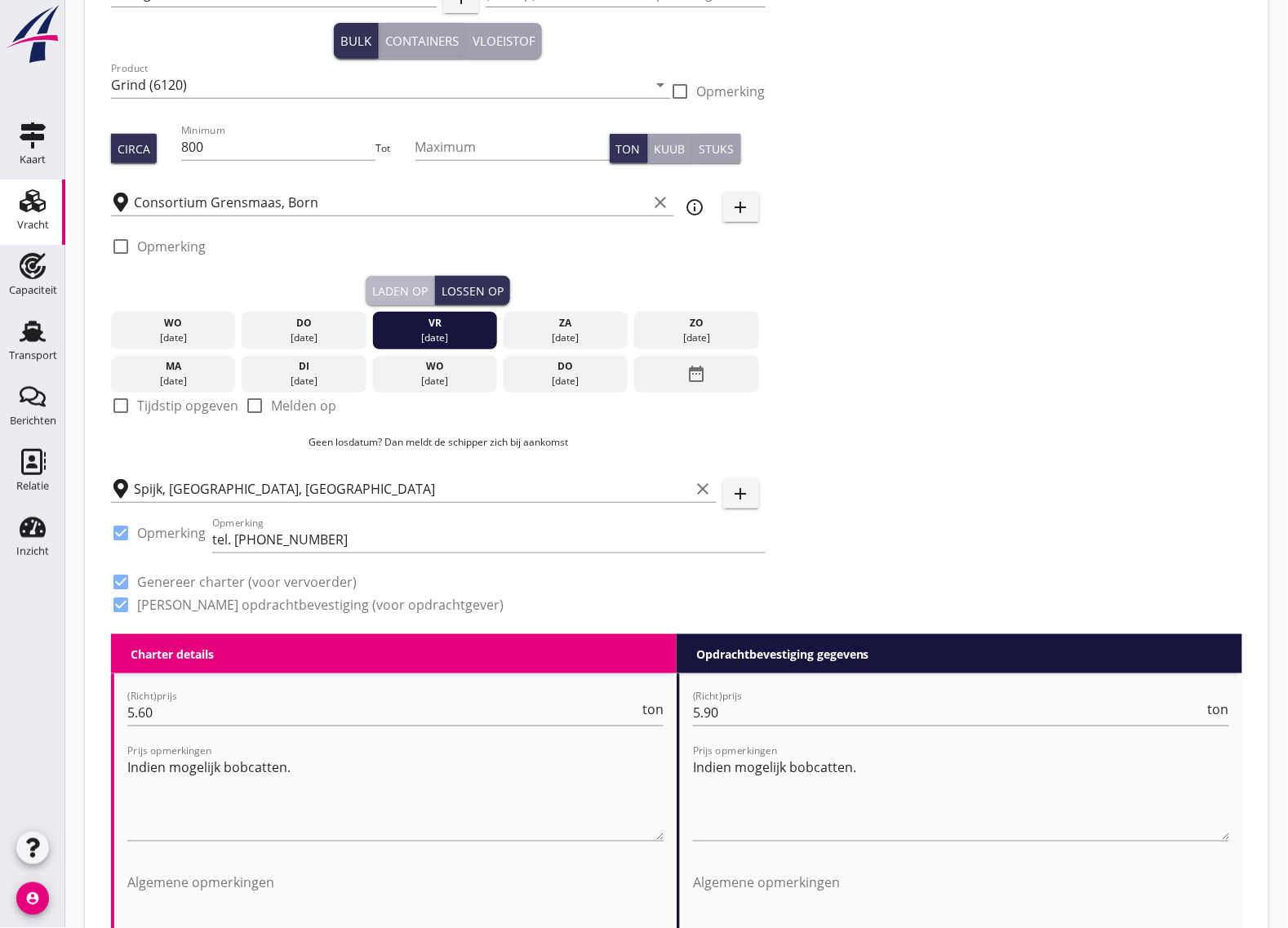
click at [407, 287] on div "Laden op" at bounding box center [400, 291] width 56 height 17
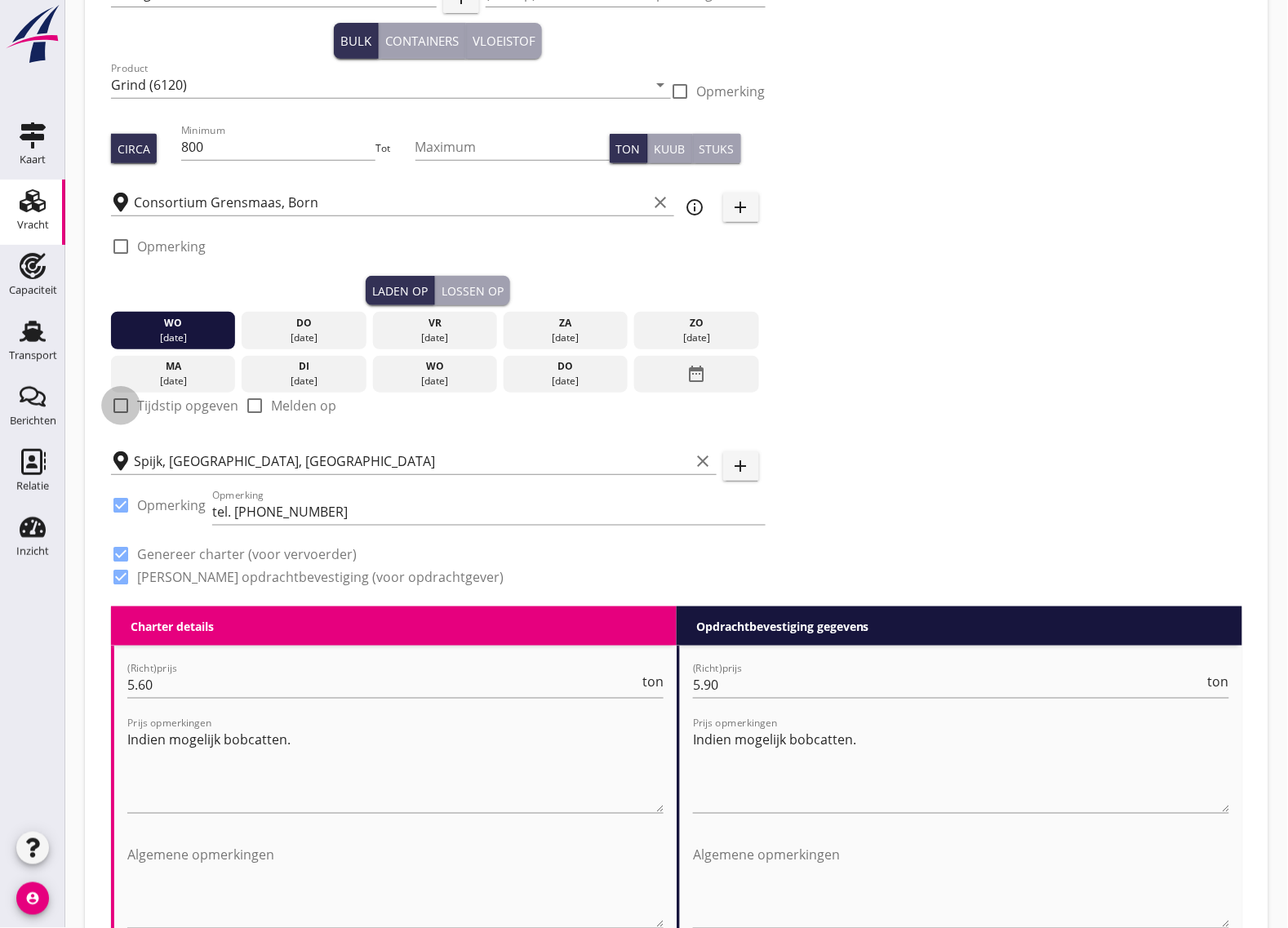
click at [111, 402] on div at bounding box center [121, 406] width 28 height 28
checkbox input "true"
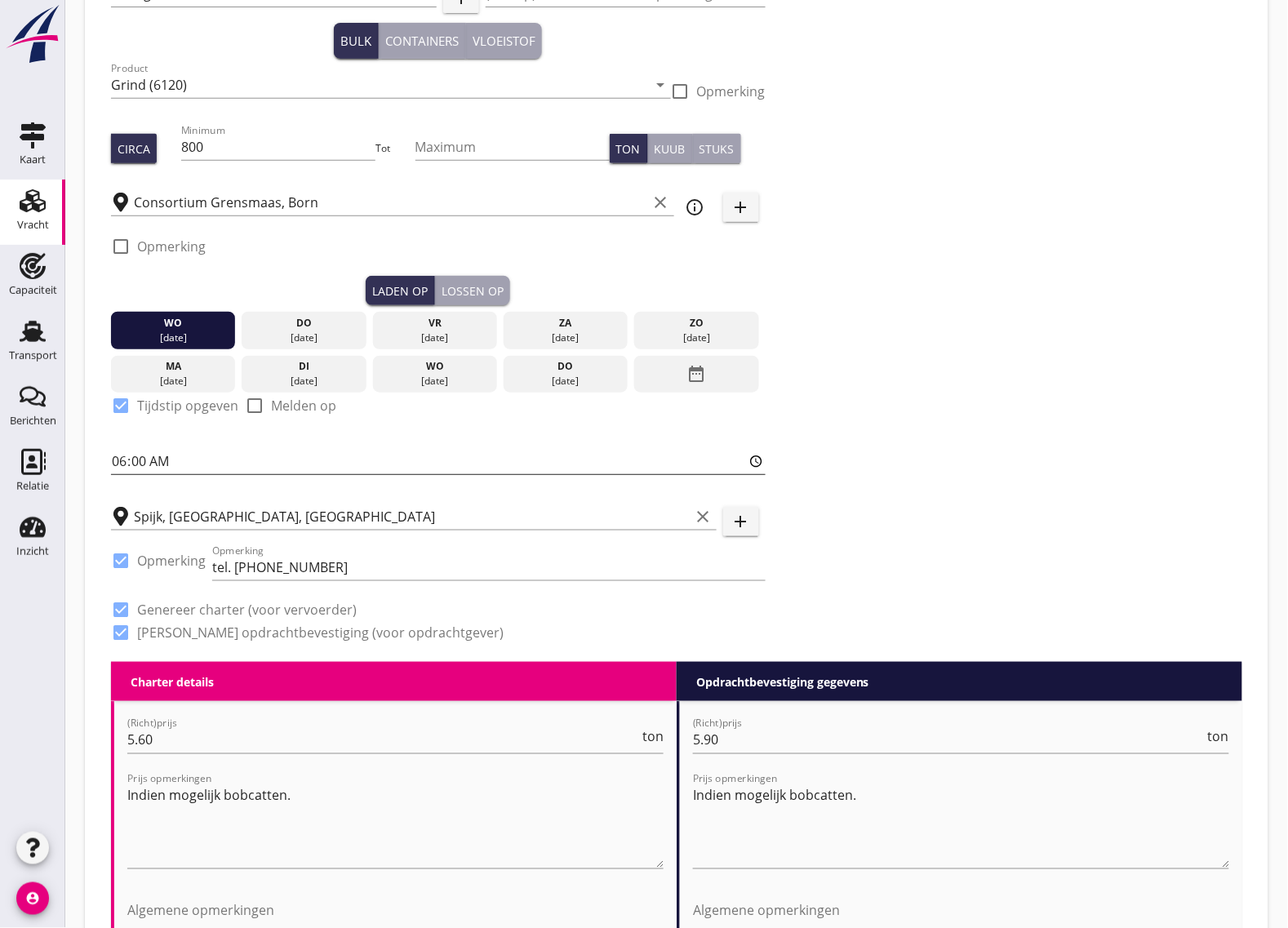
click at [166, 459] on input "06:00" at bounding box center [438, 462] width 655 height 26
type input "06:01"
click at [467, 296] on div "Lossen op" at bounding box center [473, 291] width 62 height 17
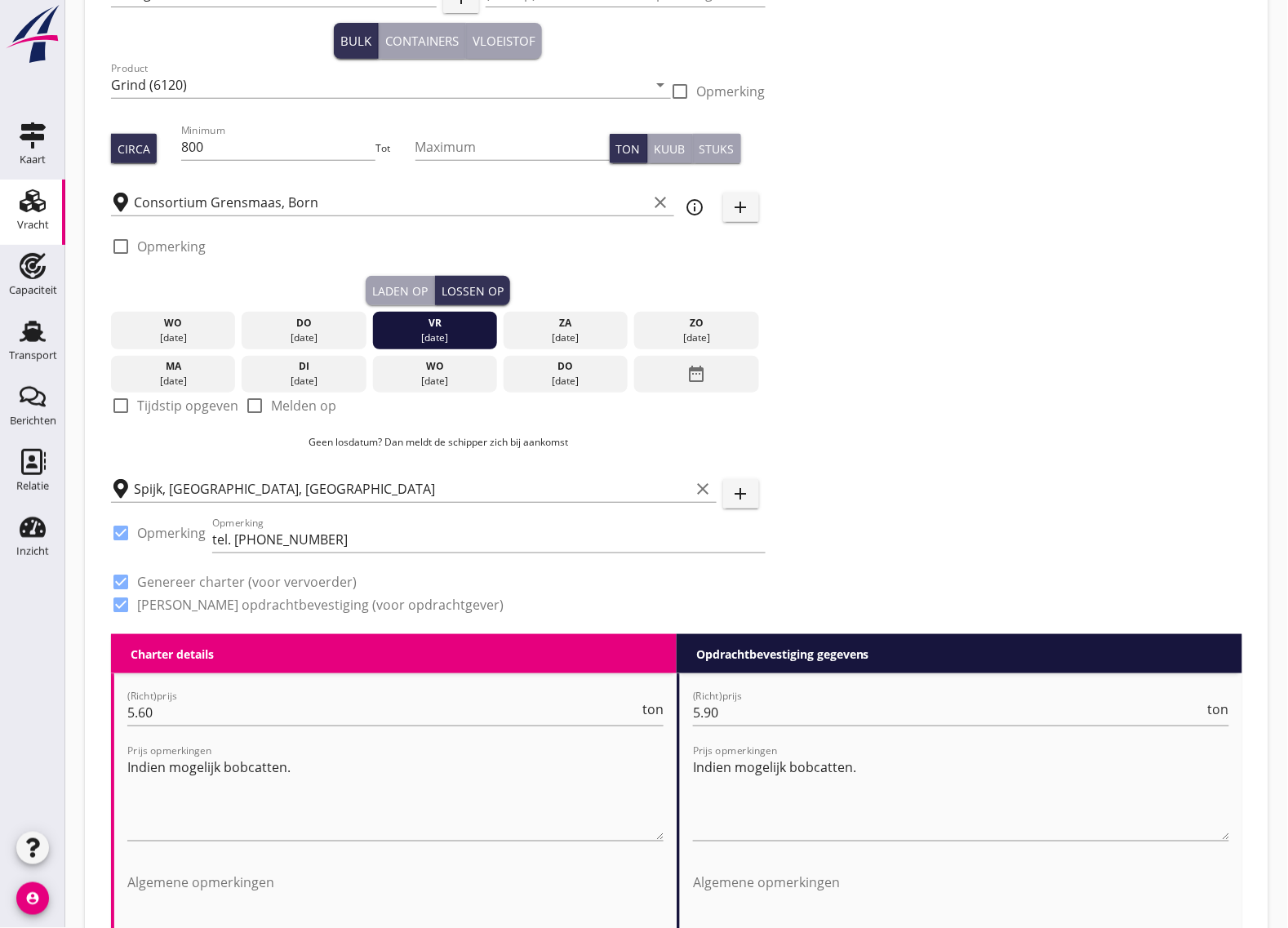
click at [114, 406] on div at bounding box center [121, 406] width 28 height 28
checkbox input "true"
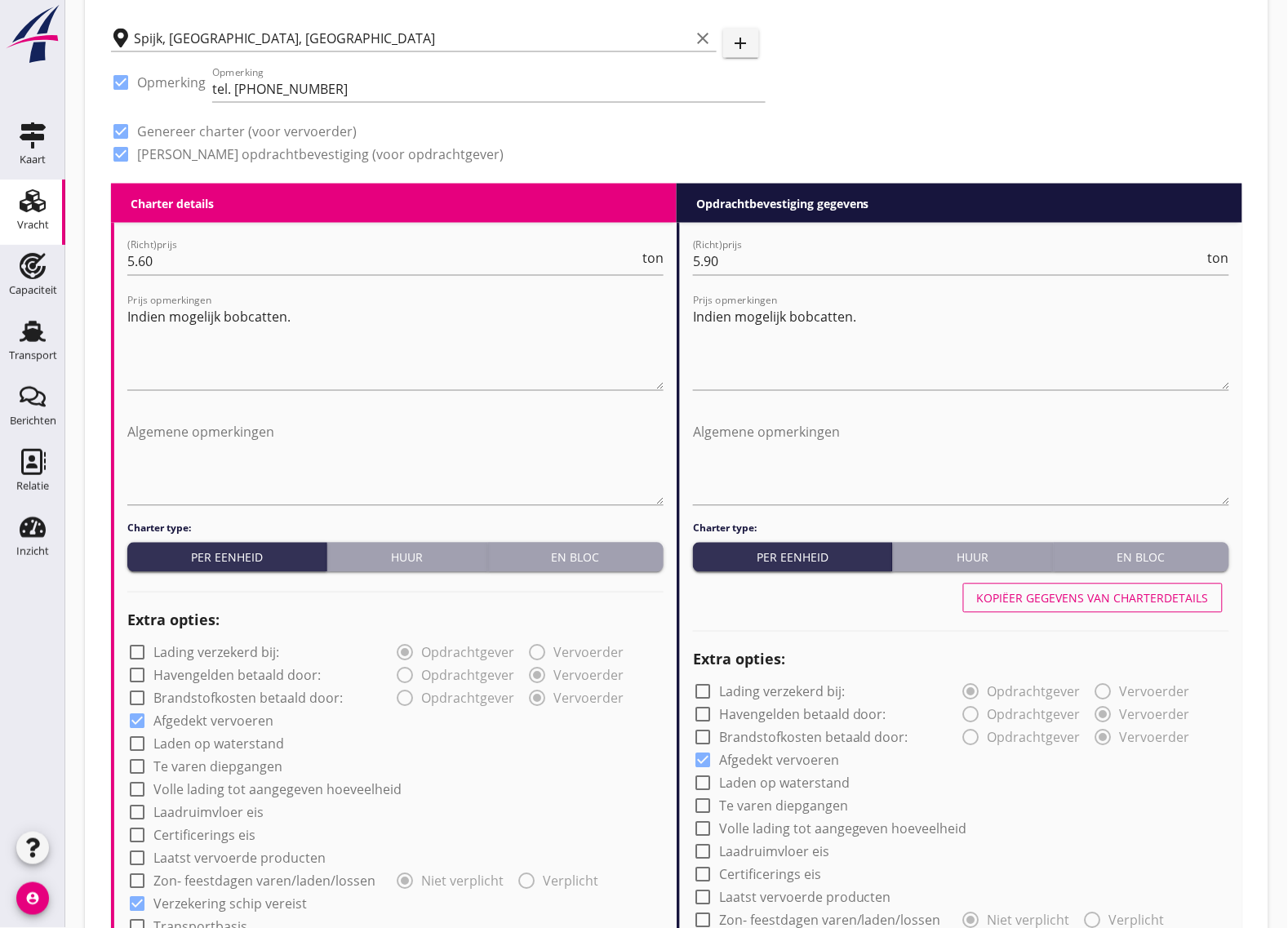
scroll to position [0, 0]
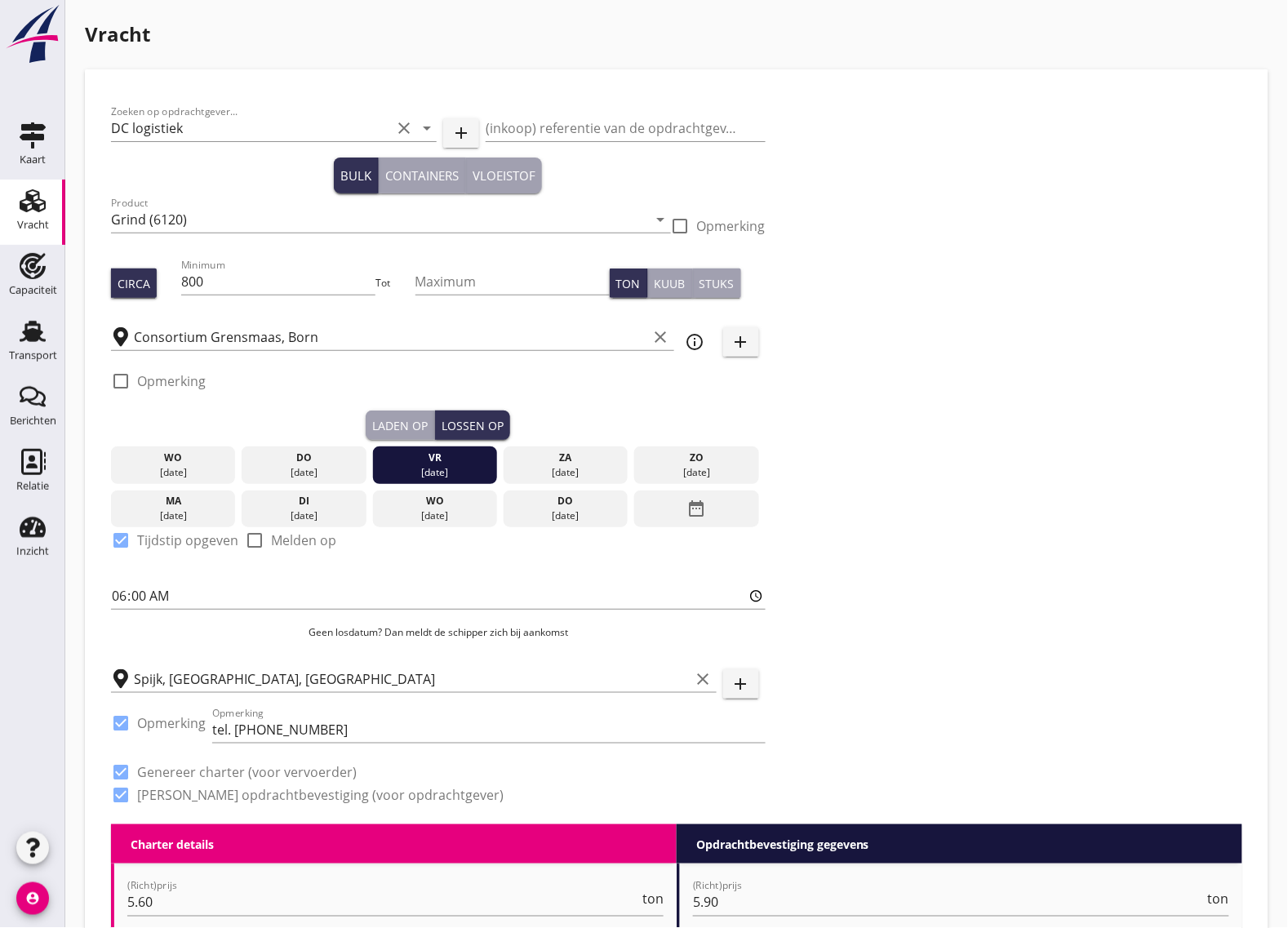
click at [396, 425] on div "Laden op" at bounding box center [400, 425] width 56 height 17
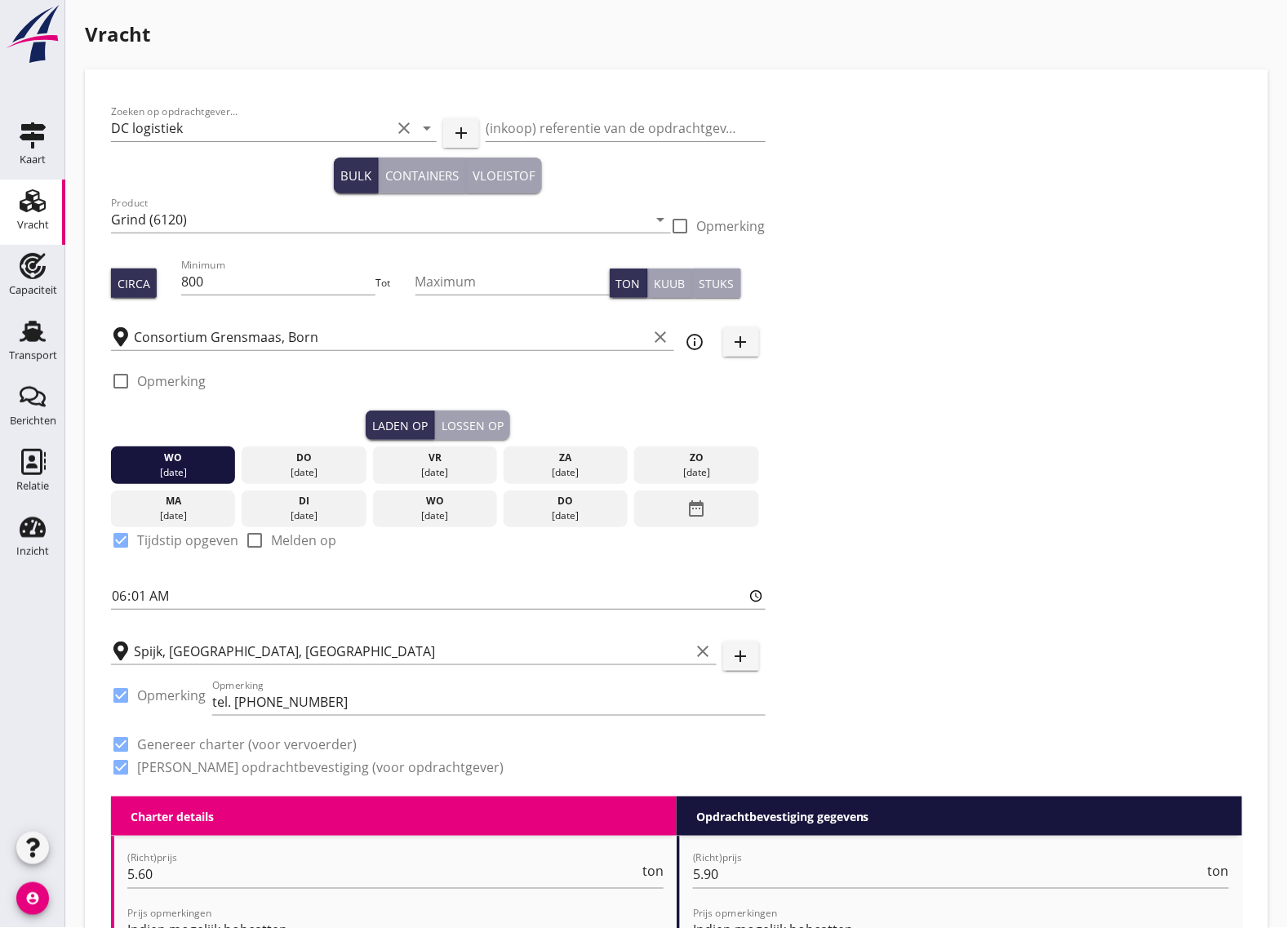
click at [454, 420] on div "Lossen op" at bounding box center [473, 425] width 62 height 17
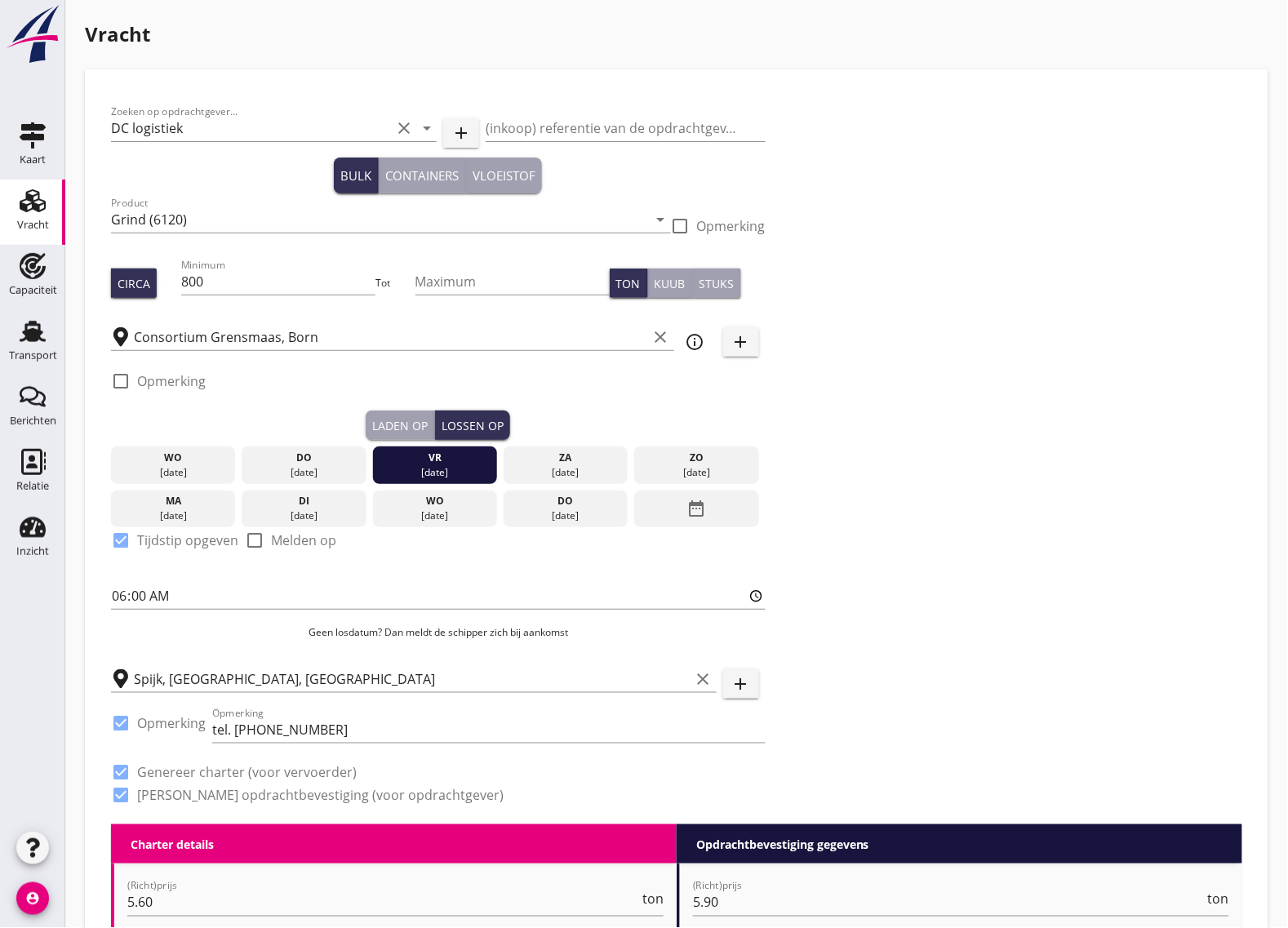
click at [402, 409] on div "check_box_outline_blank Opmerking" at bounding box center [438, 386] width 655 height 49
click at [402, 419] on div "Laden op" at bounding box center [400, 425] width 56 height 17
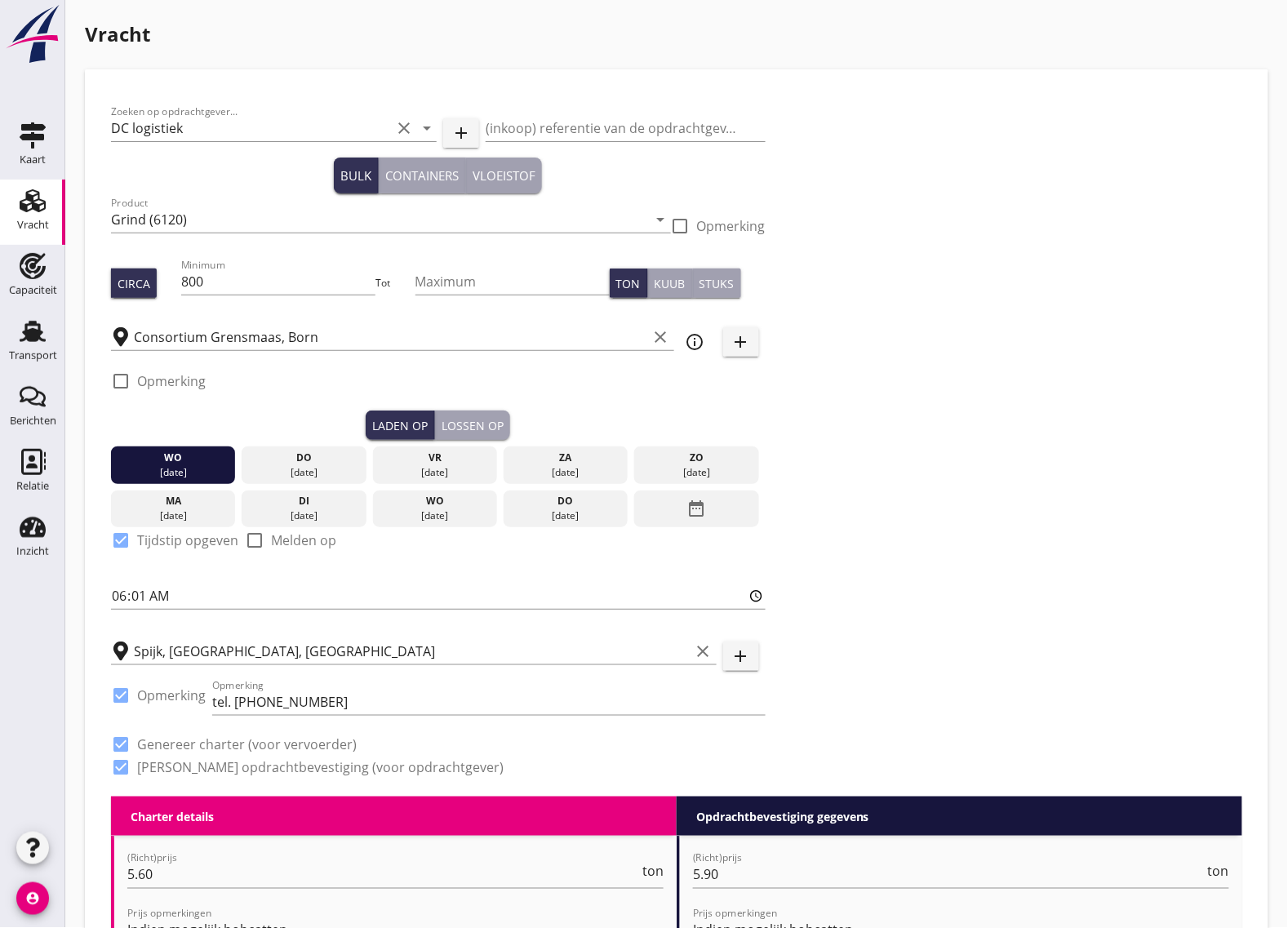
click at [455, 425] on div "Lossen op" at bounding box center [473, 425] width 62 height 17
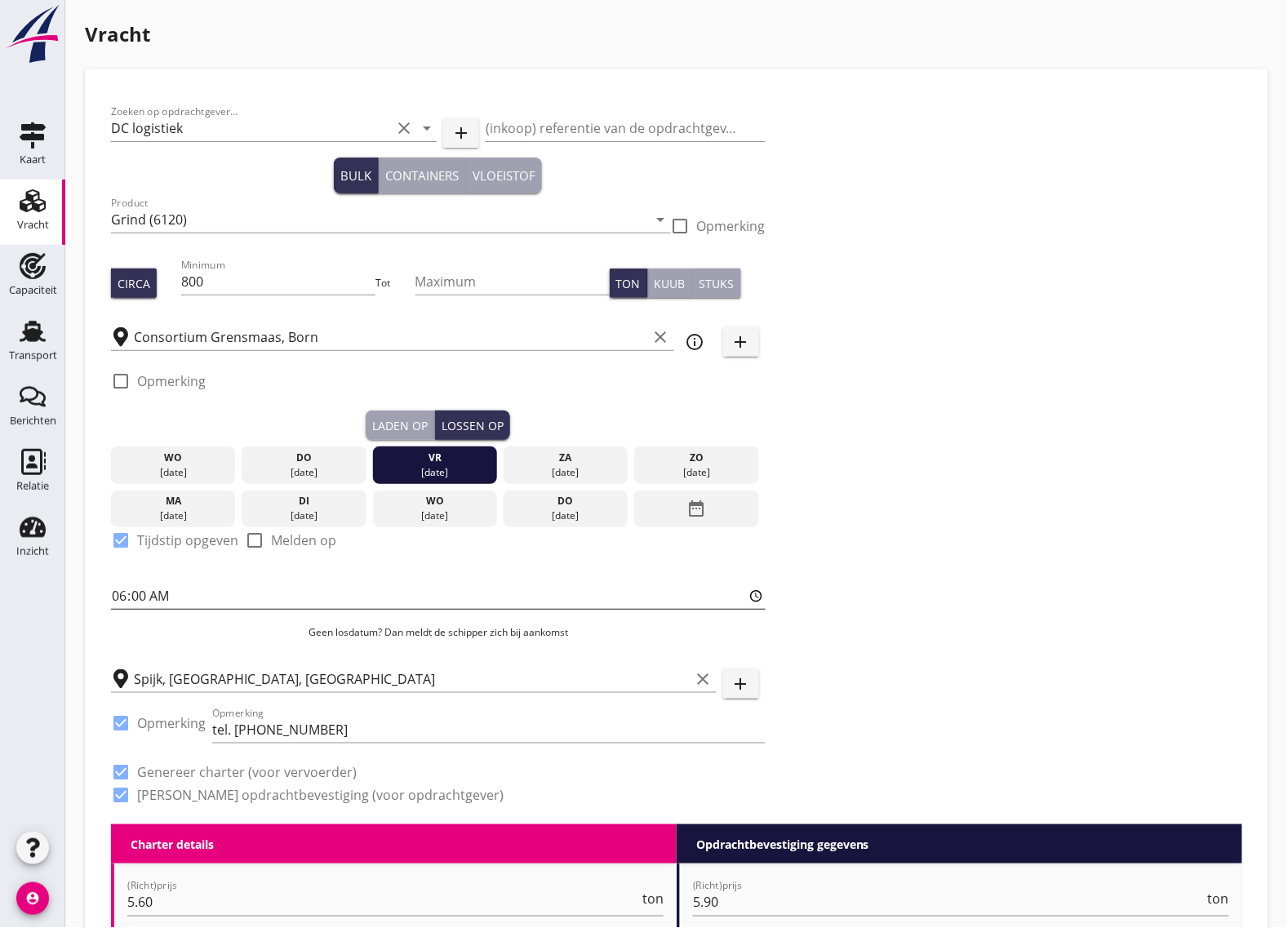
click at [164, 600] on input "06:00" at bounding box center [438, 596] width 655 height 26
type input "06:01"
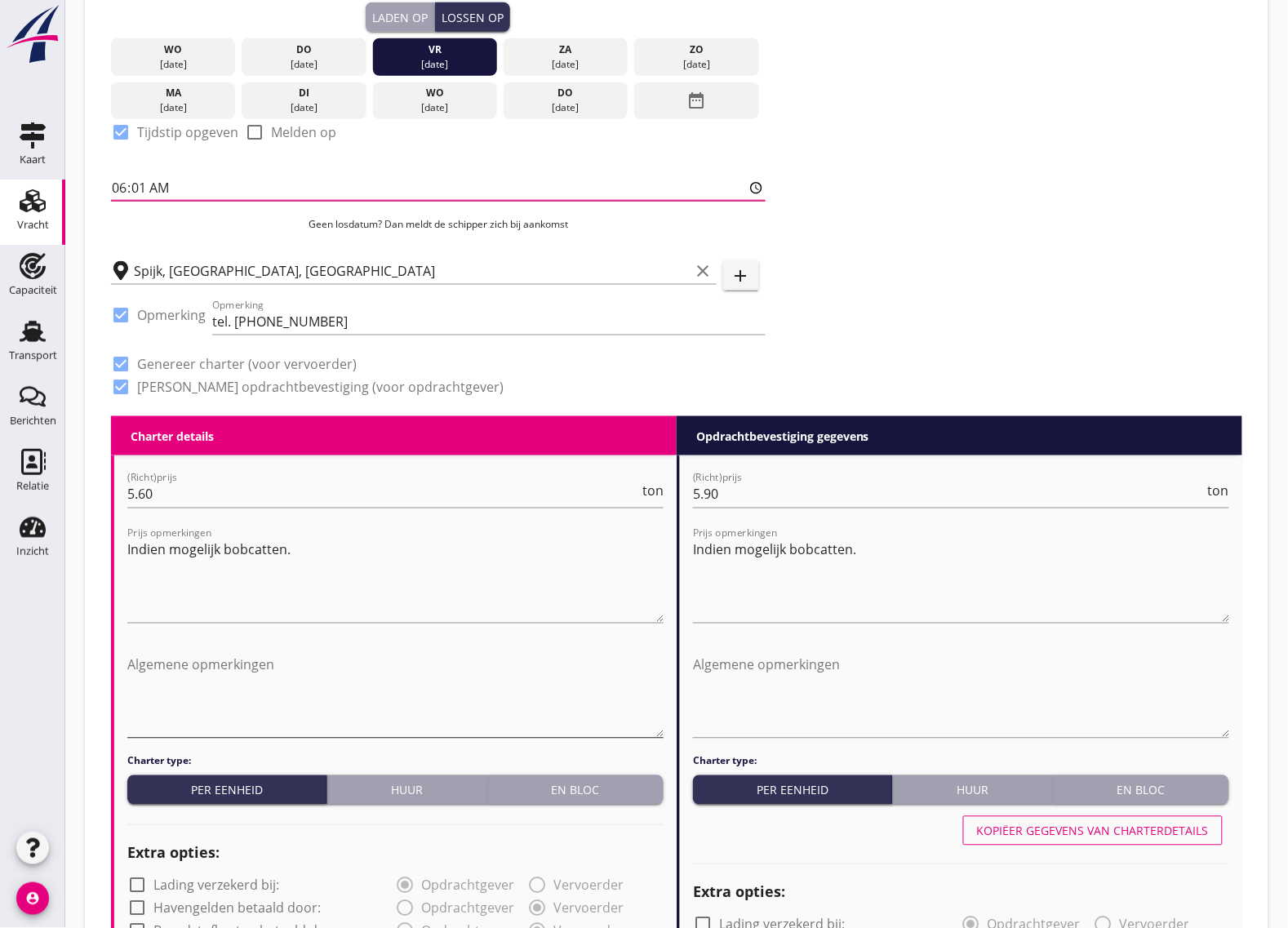
scroll to position [510, 0]
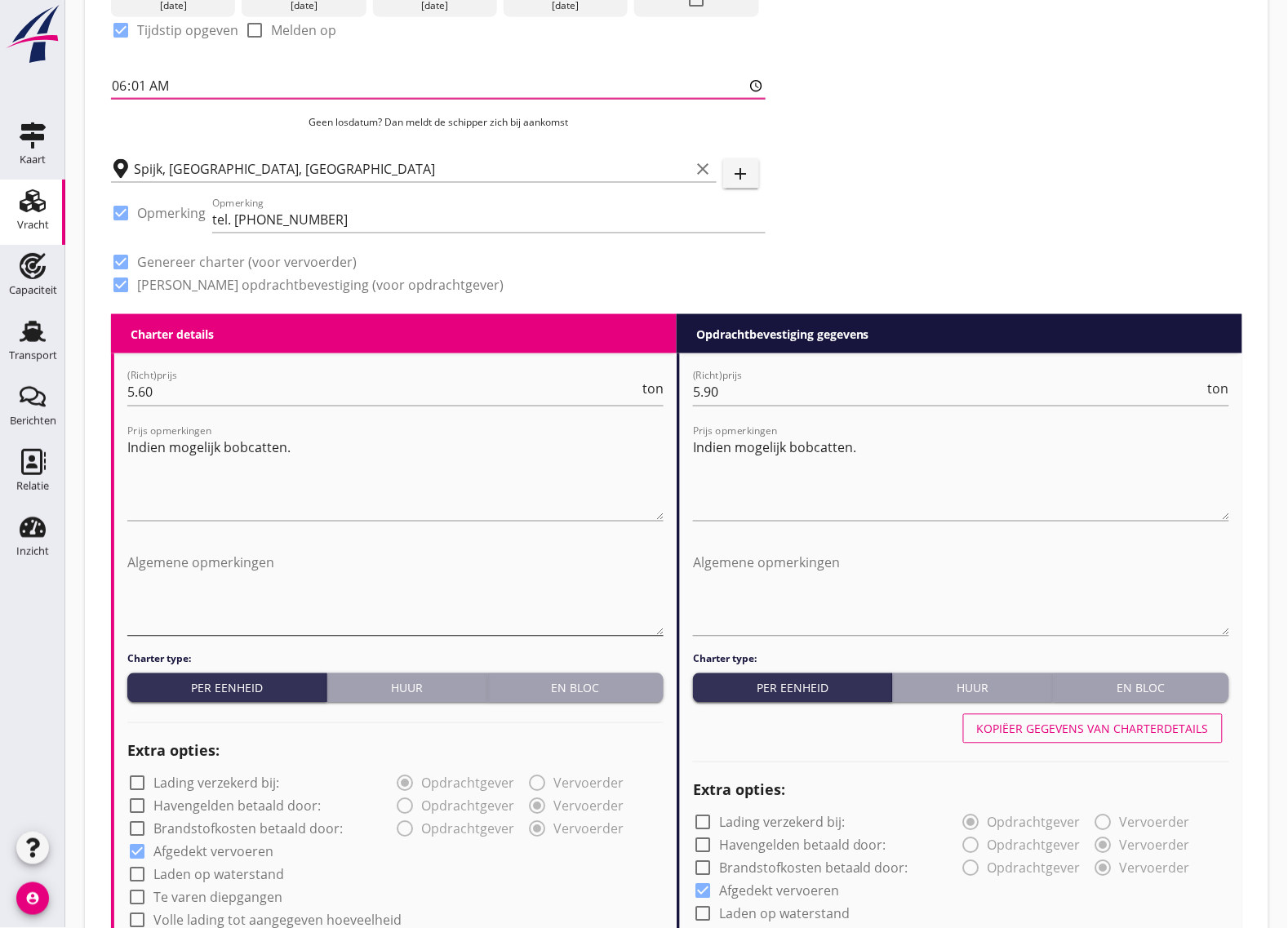
click at [206, 604] on textarea "Algemene opmerkingen" at bounding box center [395, 593] width 536 height 85
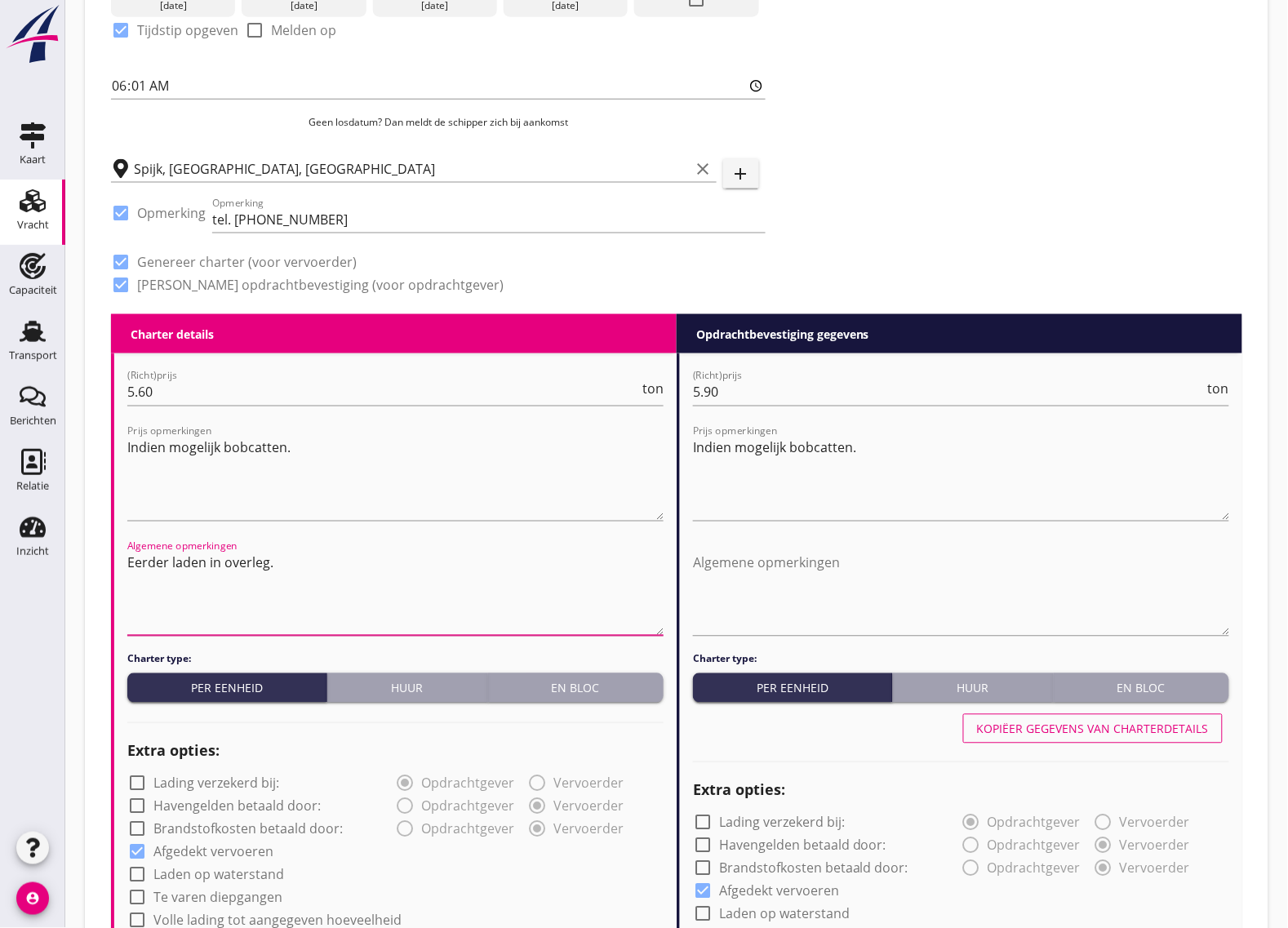
drag, startPoint x: 263, startPoint y: 568, endPoint x: 119, endPoint y: 564, distance: 144.1
type textarea "Eerder laden in overleg."
click at [965, 581] on textarea "Algemene opmerkingen" at bounding box center [961, 593] width 536 height 85
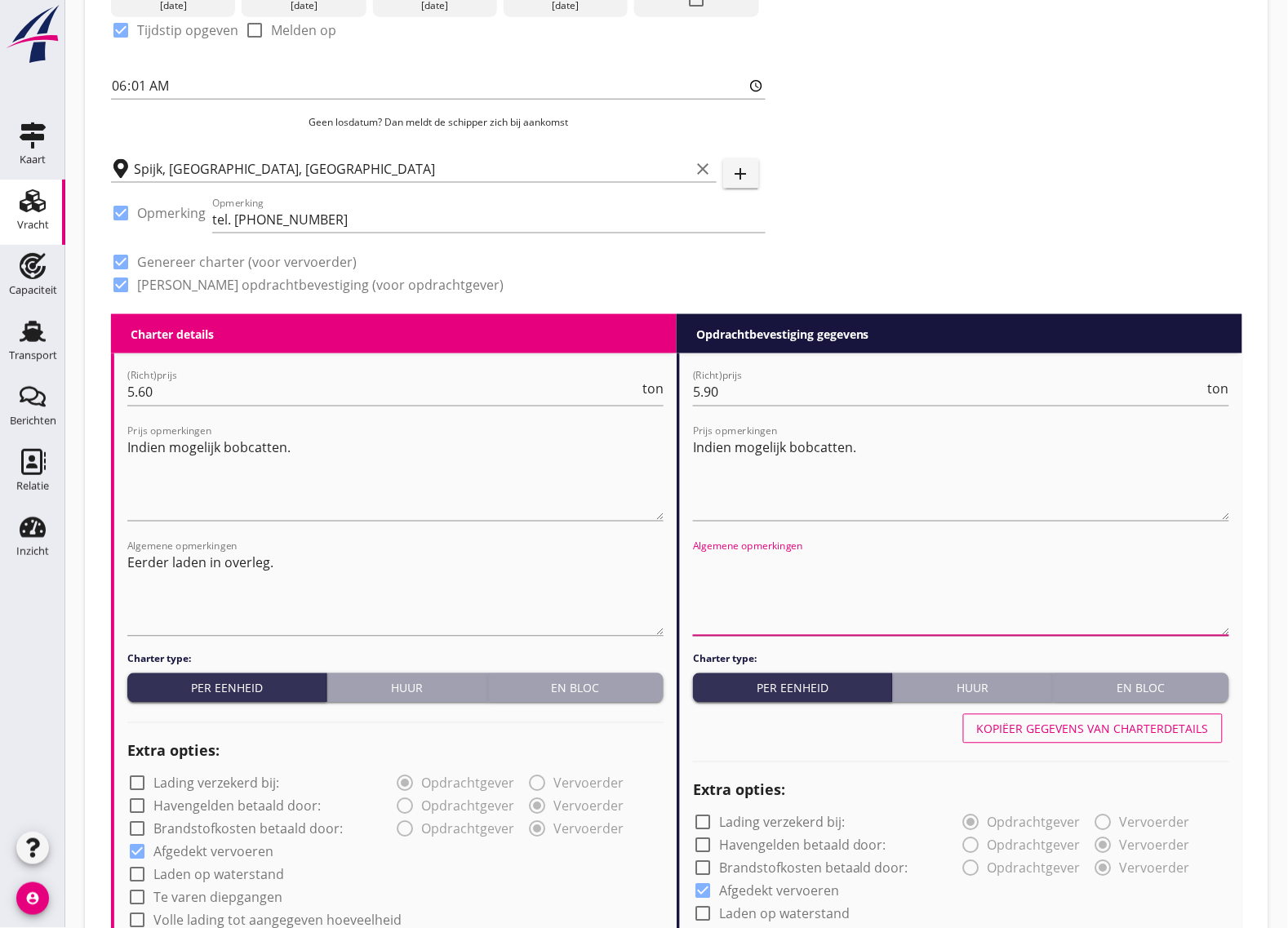
paste textarea "Eerder laden in overleg."
type textarea "Eerder laden in overleg."
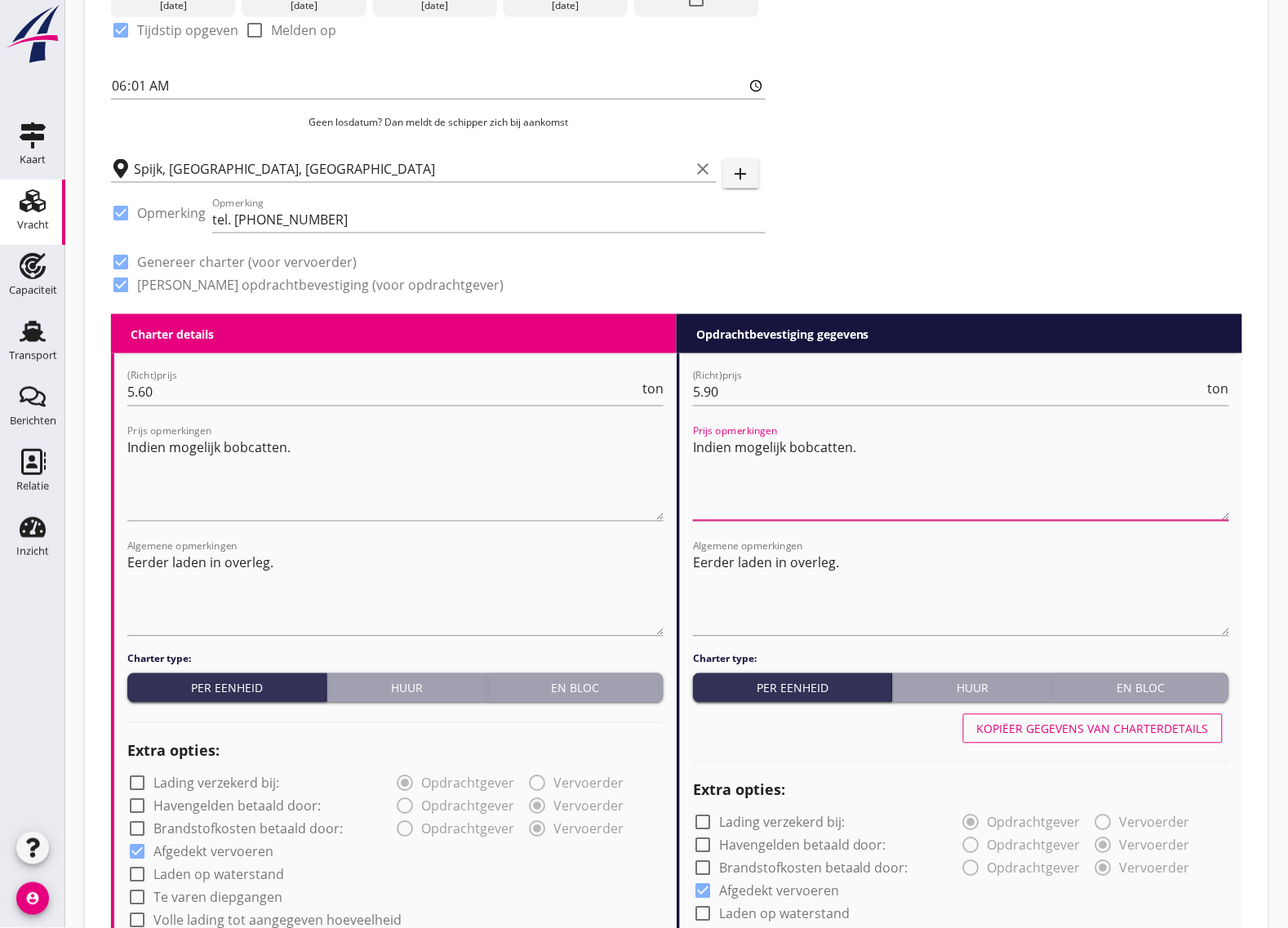
drag, startPoint x: 867, startPoint y: 453, endPoint x: 680, endPoint y: 462, distance: 187.2
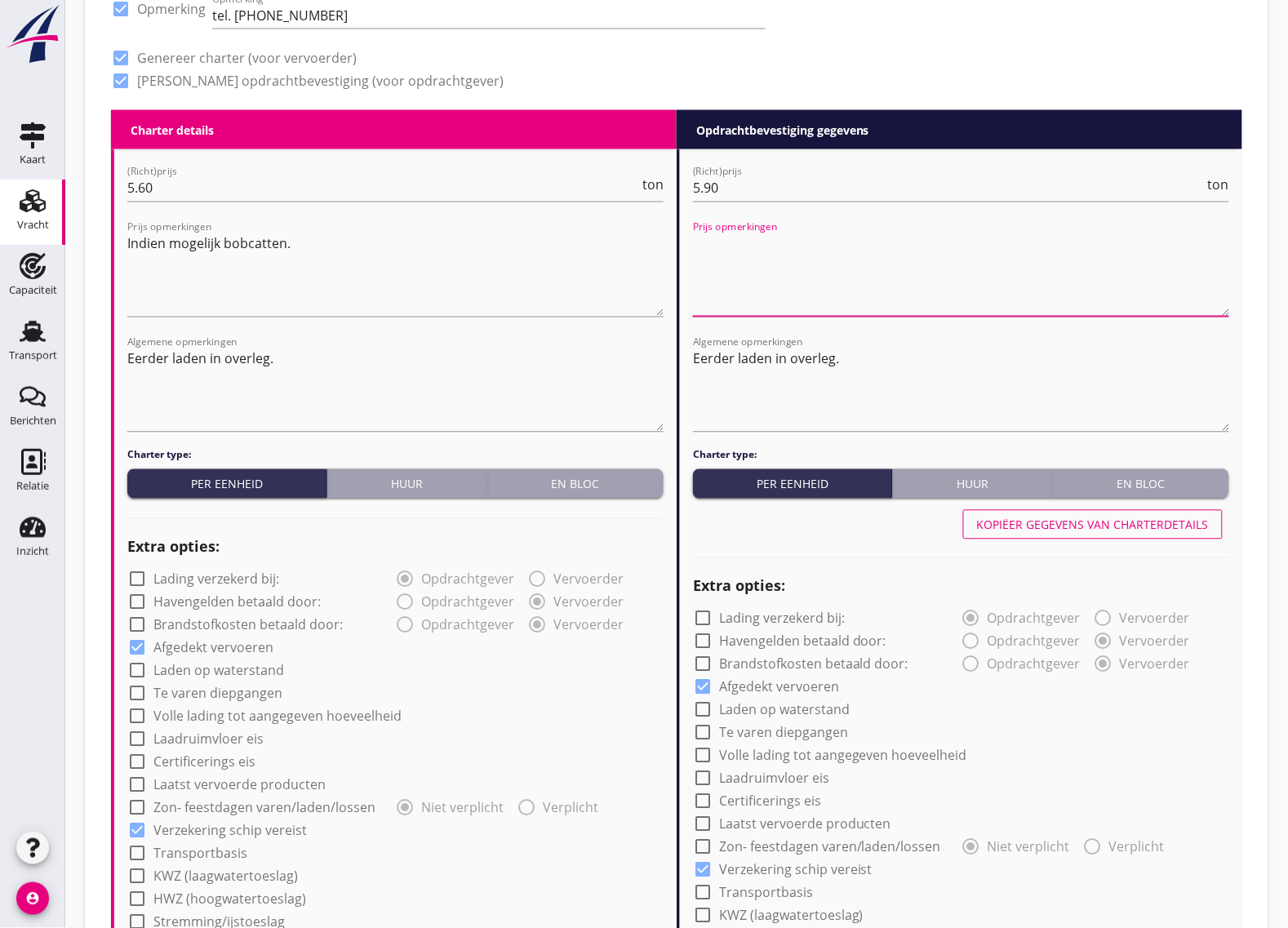
scroll to position [918, 0]
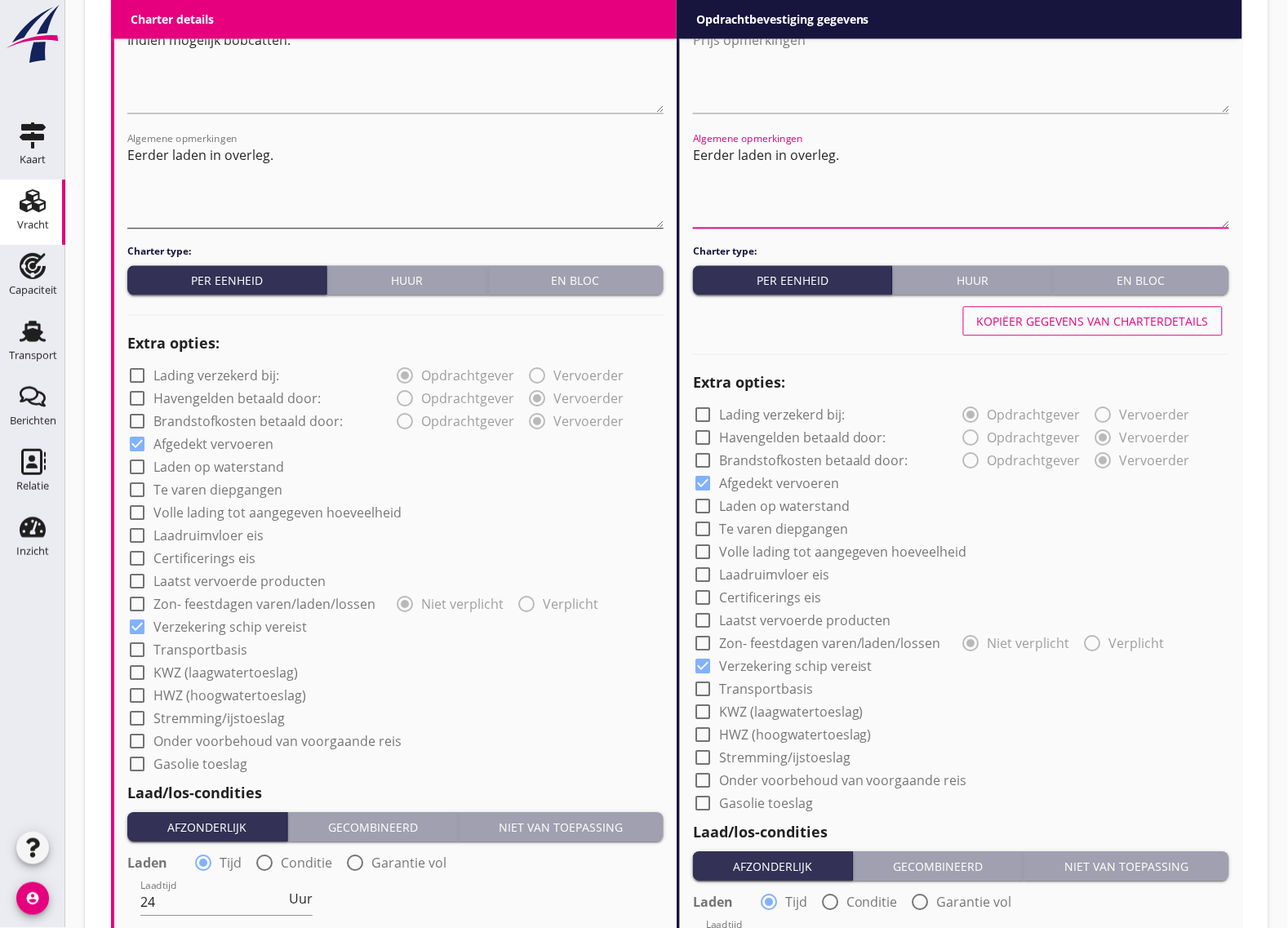
drag, startPoint x: 874, startPoint y: 176, endPoint x: 658, endPoint y: 156, distance: 216.9
click at [658, 156] on div "Charter details keyboard_arrow_down (Richt)prijs 5.60 ton Prijs opmerkingen Ind…" at bounding box center [676, 682] width 1131 height 1553
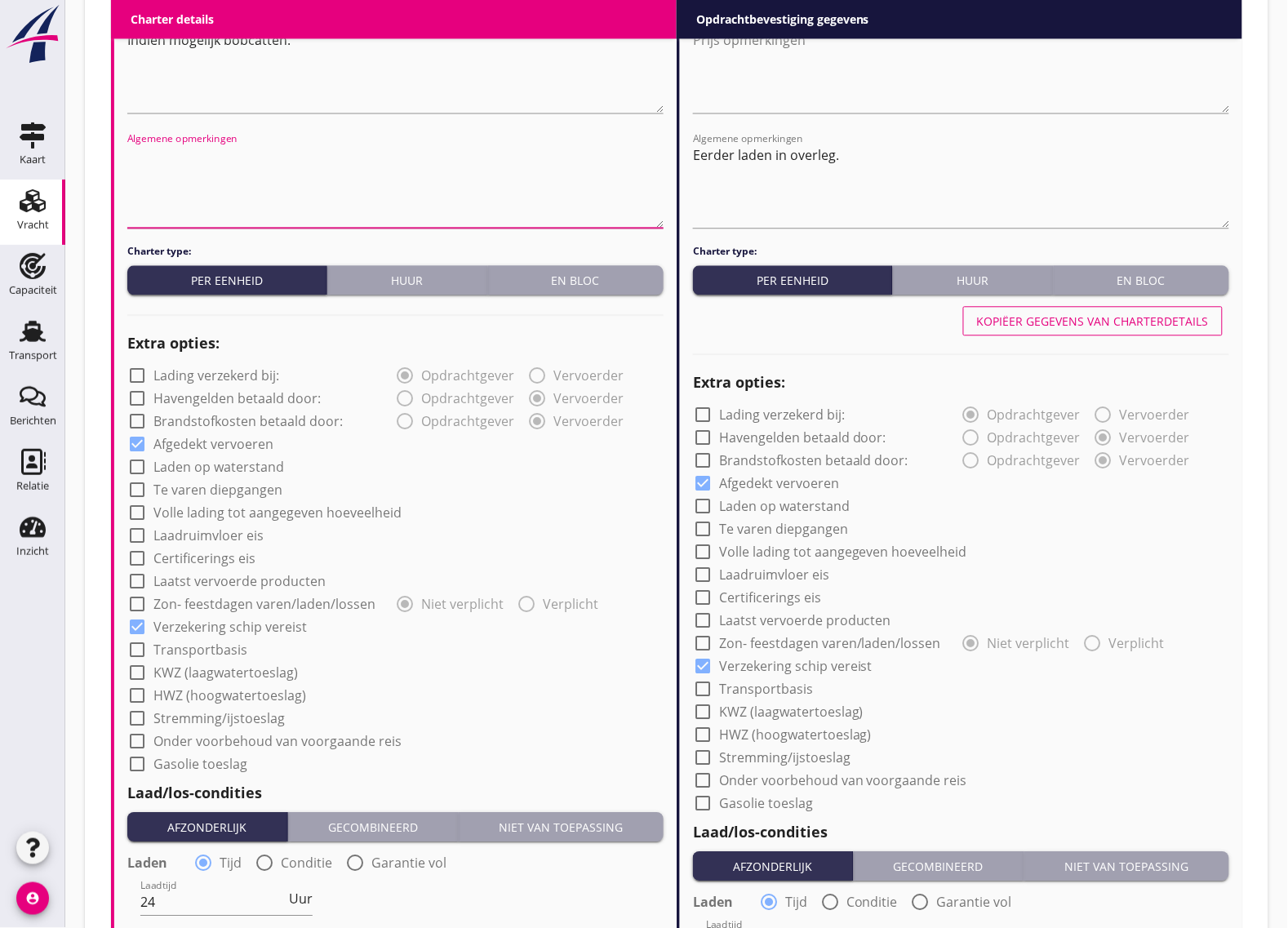
scroll to position [612, 0]
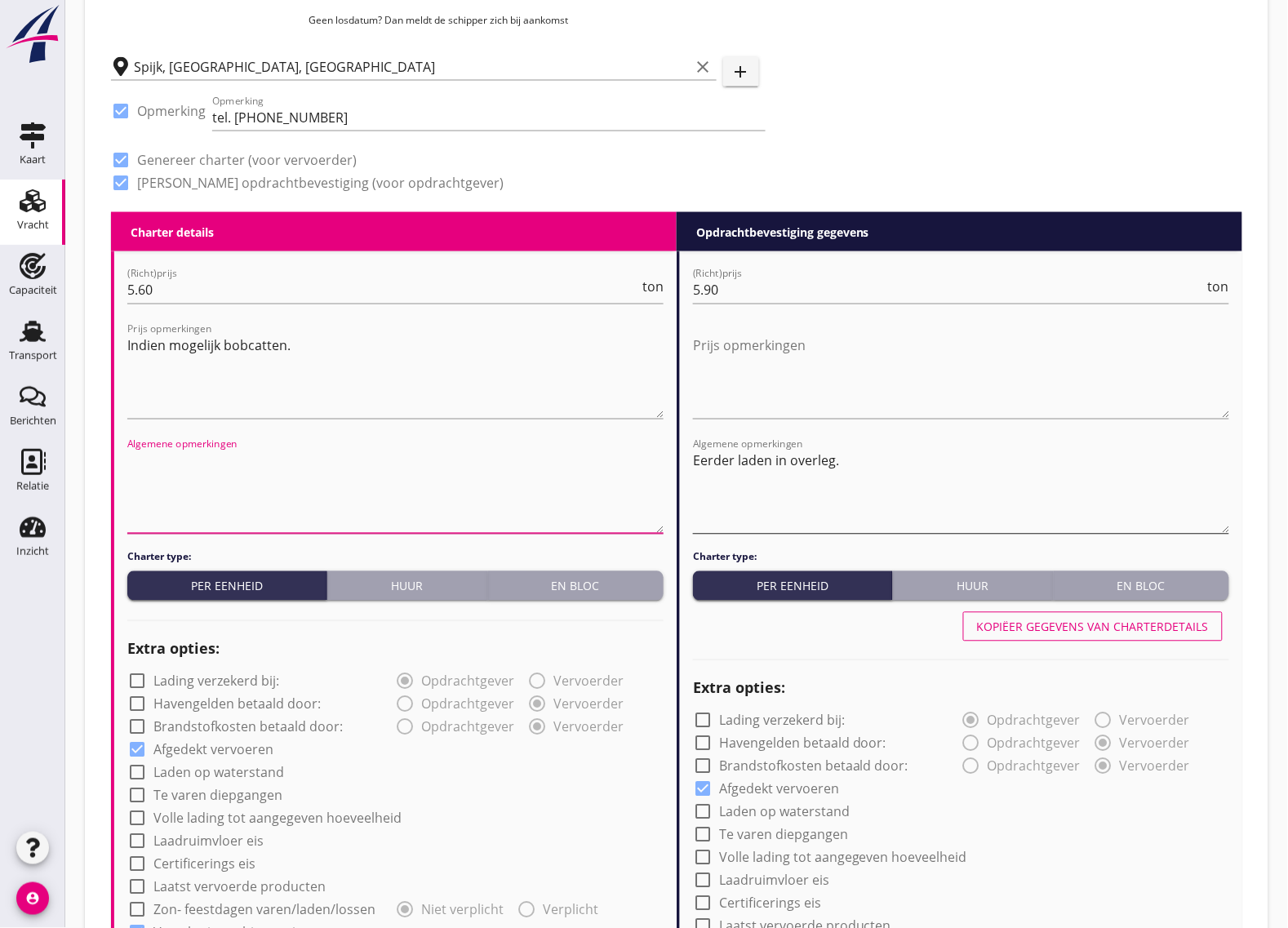
type textarea "Eerder laden in overleg."
click at [475, 503] on textarea "Eerder laden in overleg." at bounding box center [395, 491] width 536 height 85
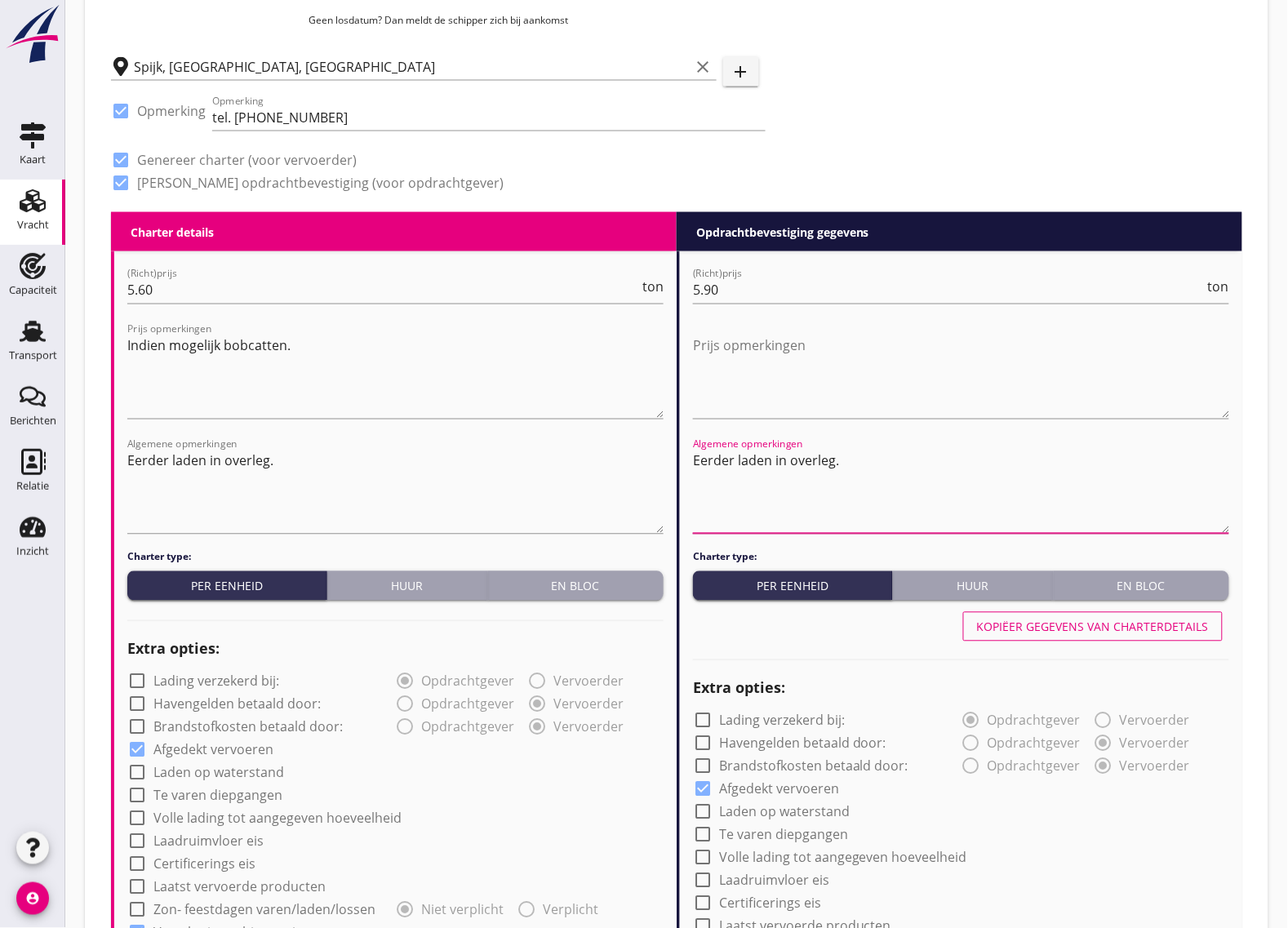
drag, startPoint x: 898, startPoint y: 489, endPoint x: 670, endPoint y: 449, distance: 231.5
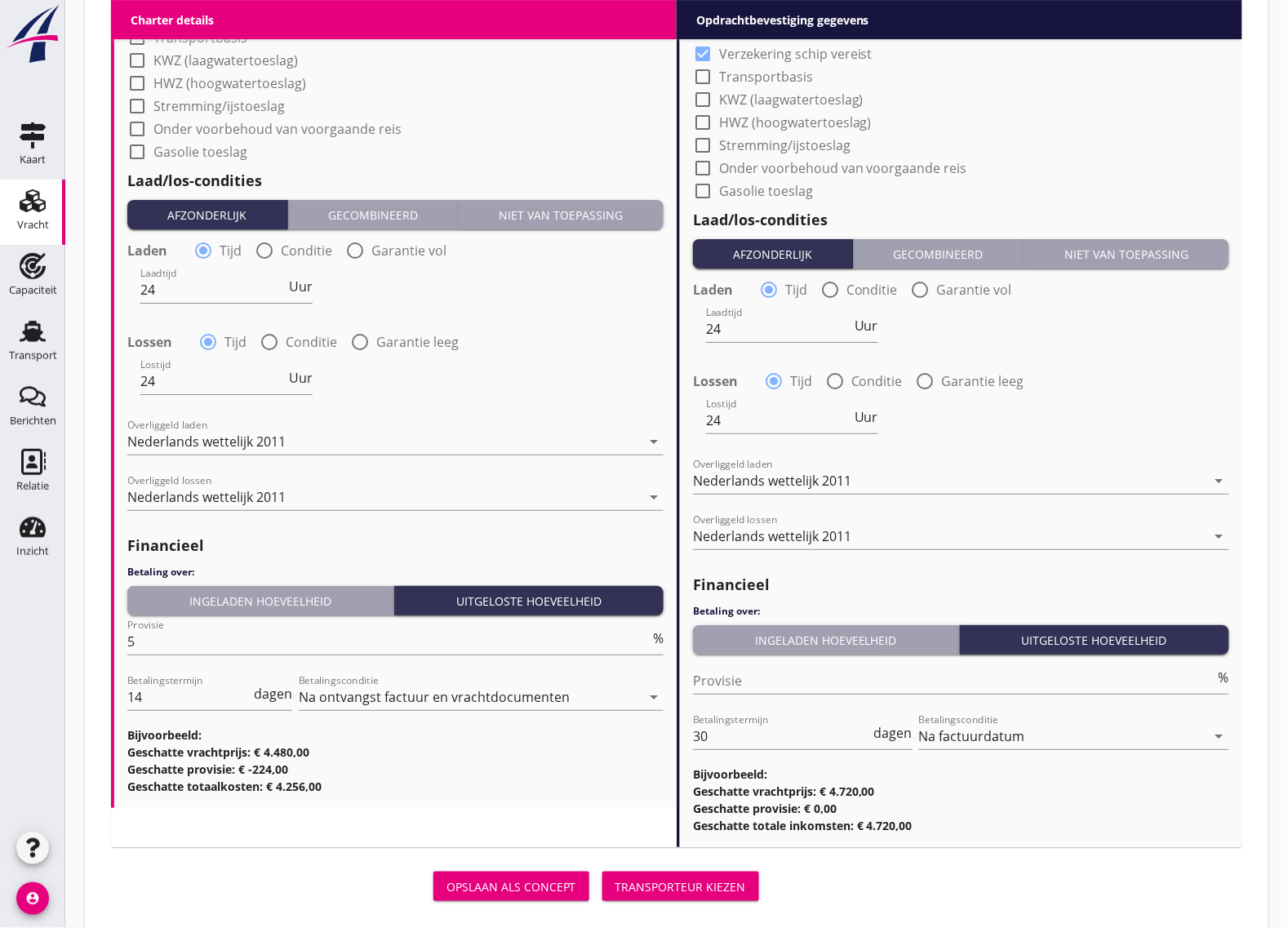
scroll to position [1559, 0]
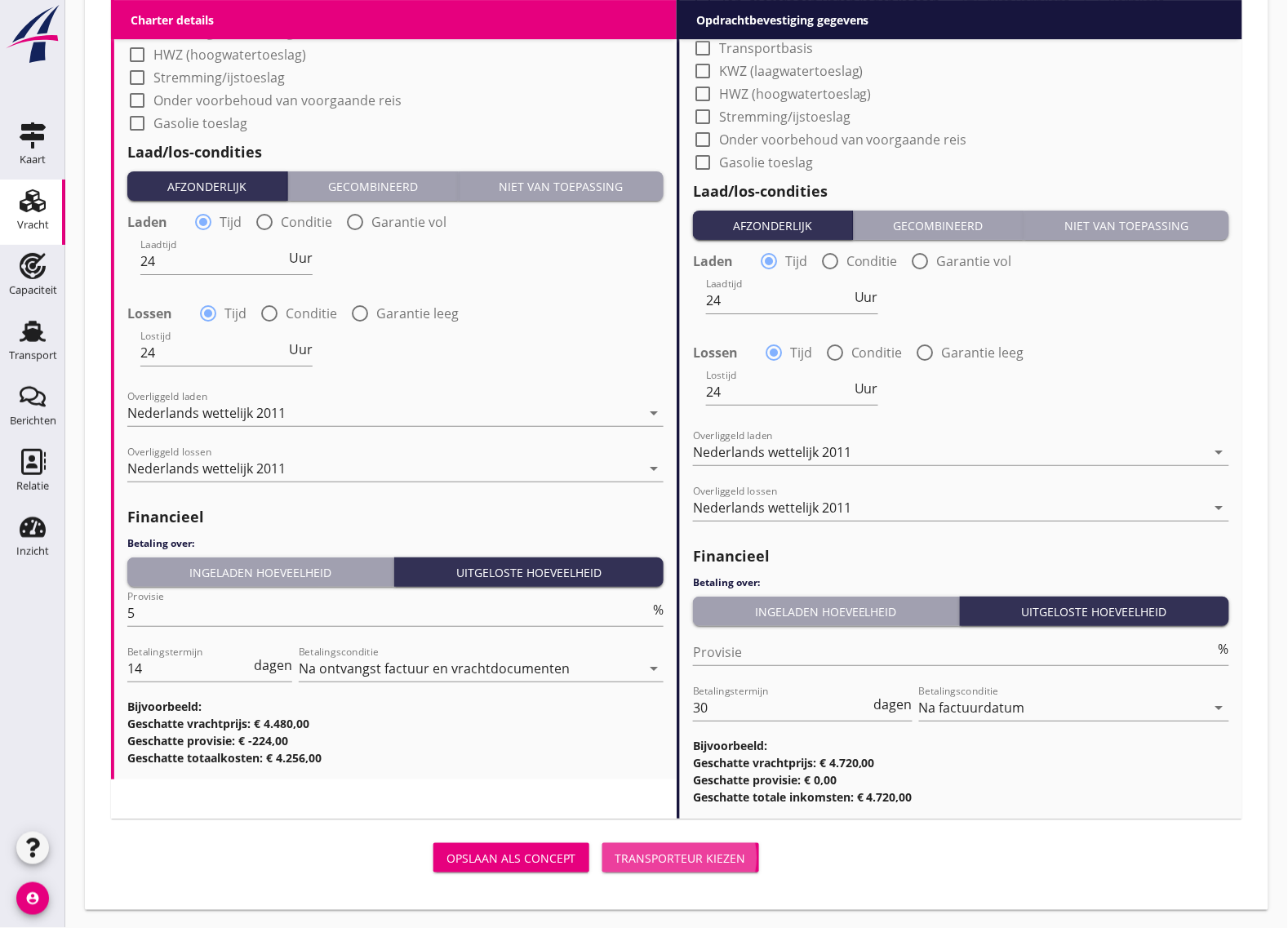
click at [726, 858] on div "Transporteur kiezen" at bounding box center [680, 858] width 131 height 17
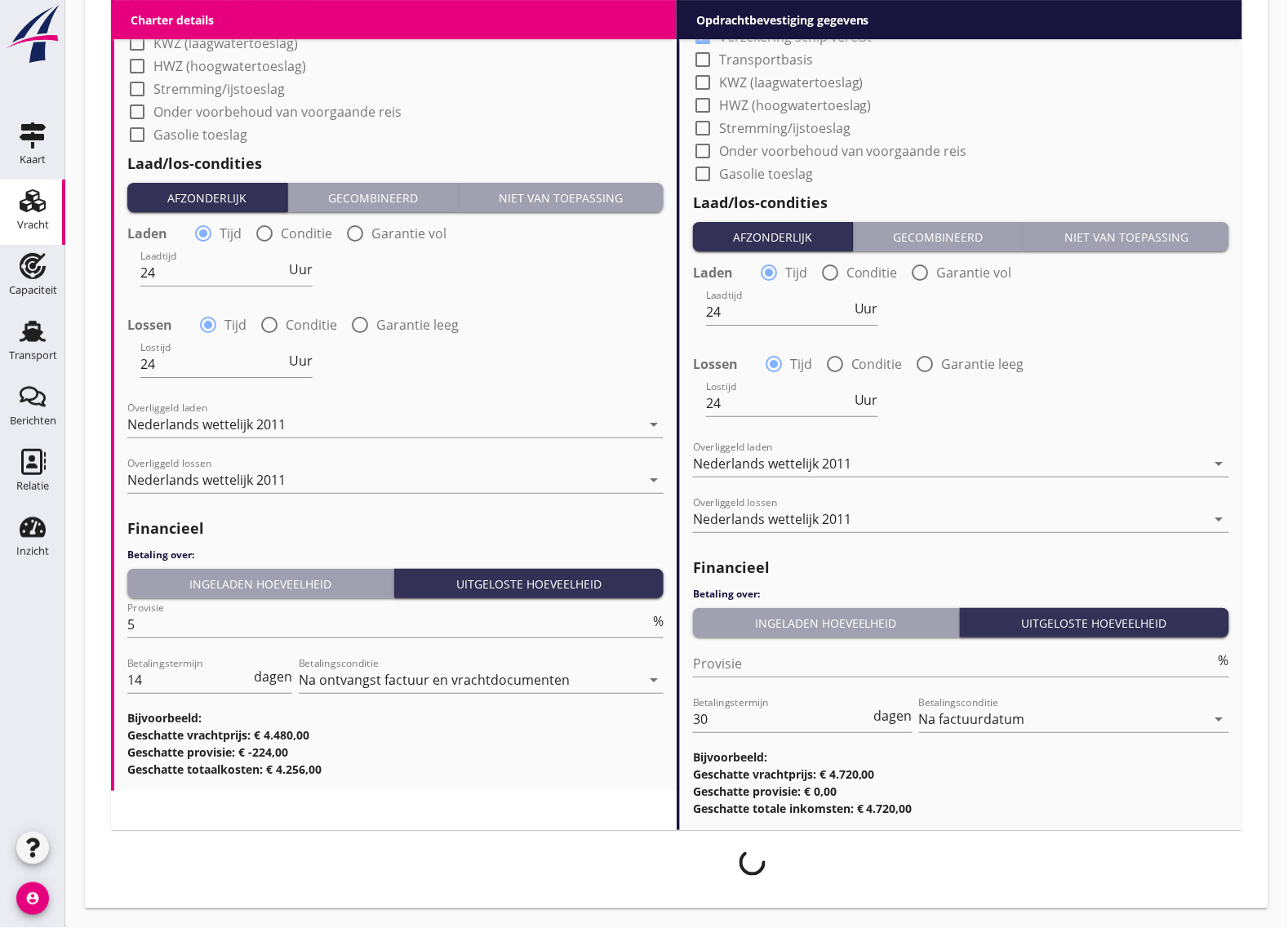
scroll to position [1545, 0]
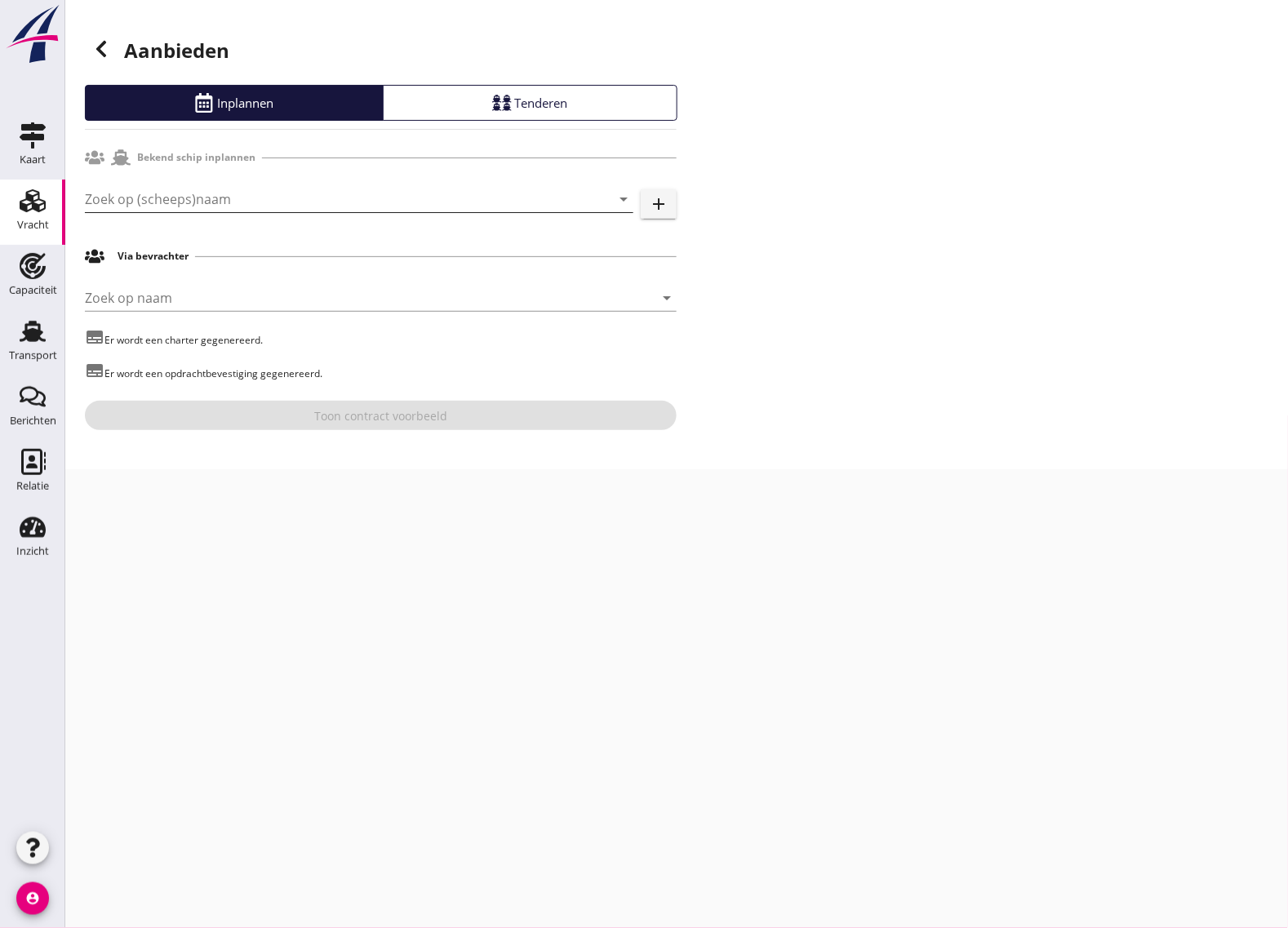
drag, startPoint x: 259, startPoint y: 217, endPoint x: 259, endPoint y: 196, distance: 21.0
click at [259, 216] on div "Zoek op (scheeps)naam arrow_drop_down" at bounding box center [359, 208] width 549 height 43
click at [259, 195] on input "Zoek op (scheeps)naam" at bounding box center [336, 200] width 503 height 26
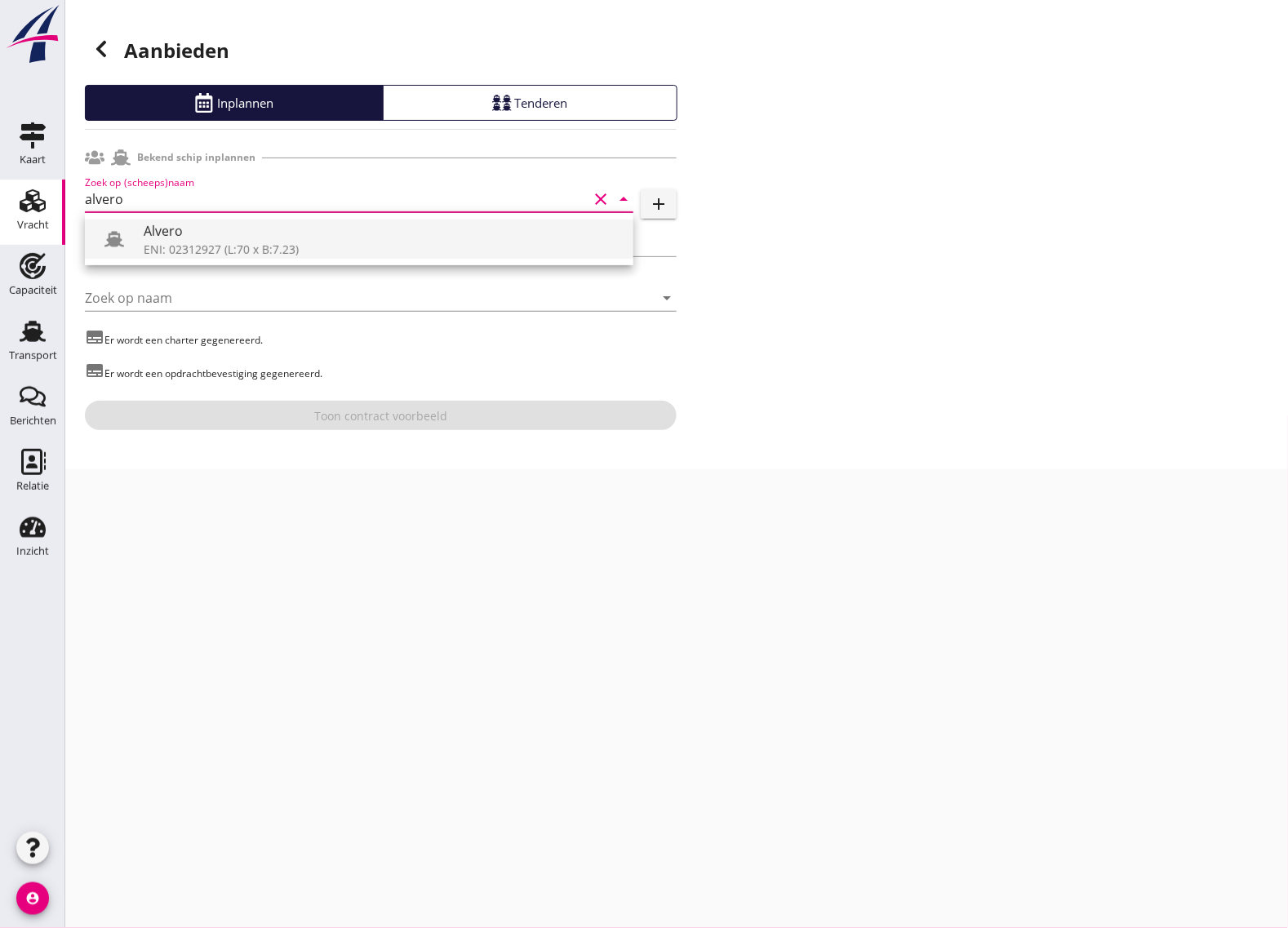
click at [242, 241] on div "ENI: 02312927 (L:70 x B:7.23)" at bounding box center [382, 249] width 476 height 17
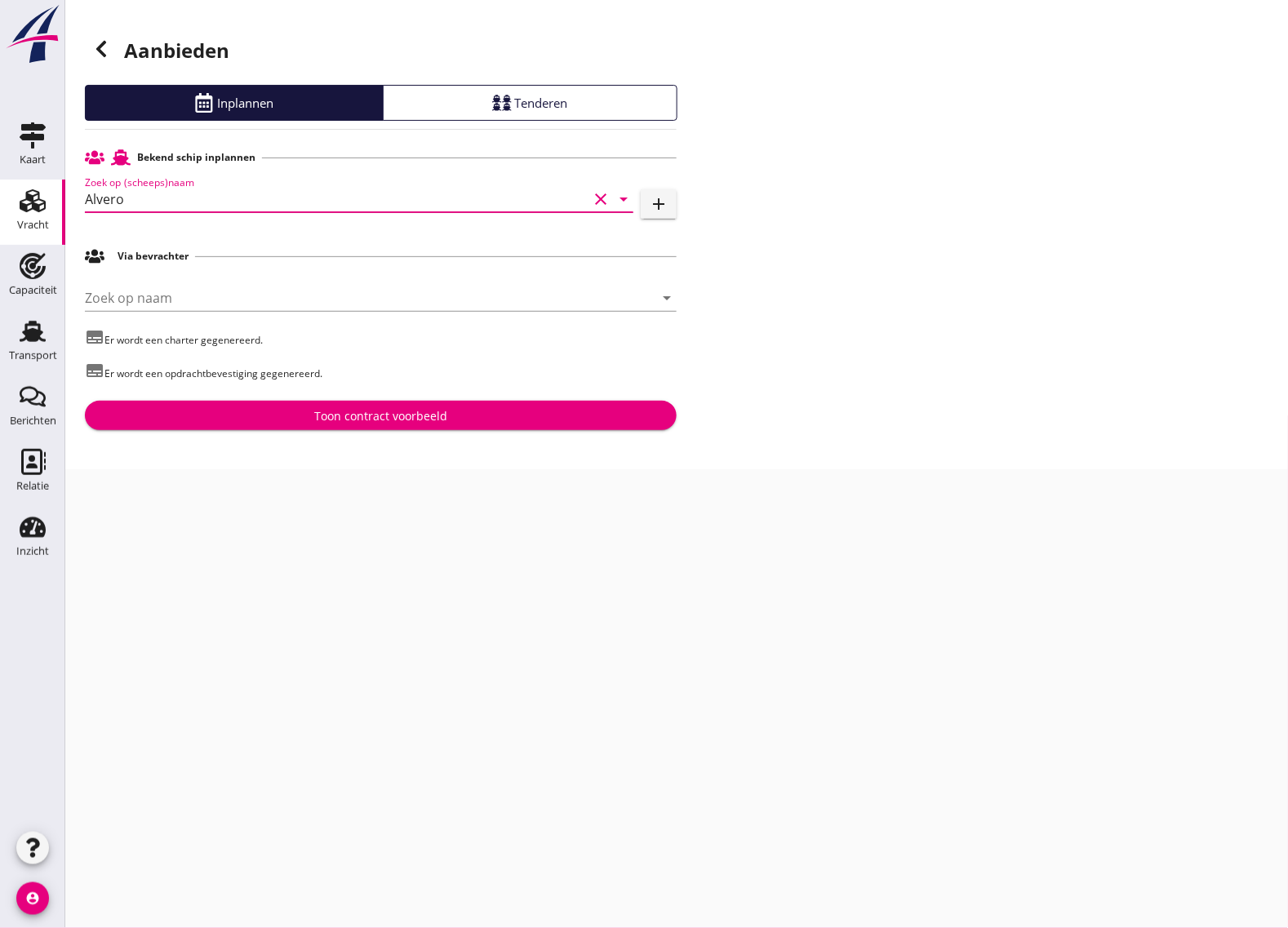
type input "Alvero"
click at [217, 417] on div "Toon contract voorbeeld" at bounding box center [380, 416] width 566 height 17
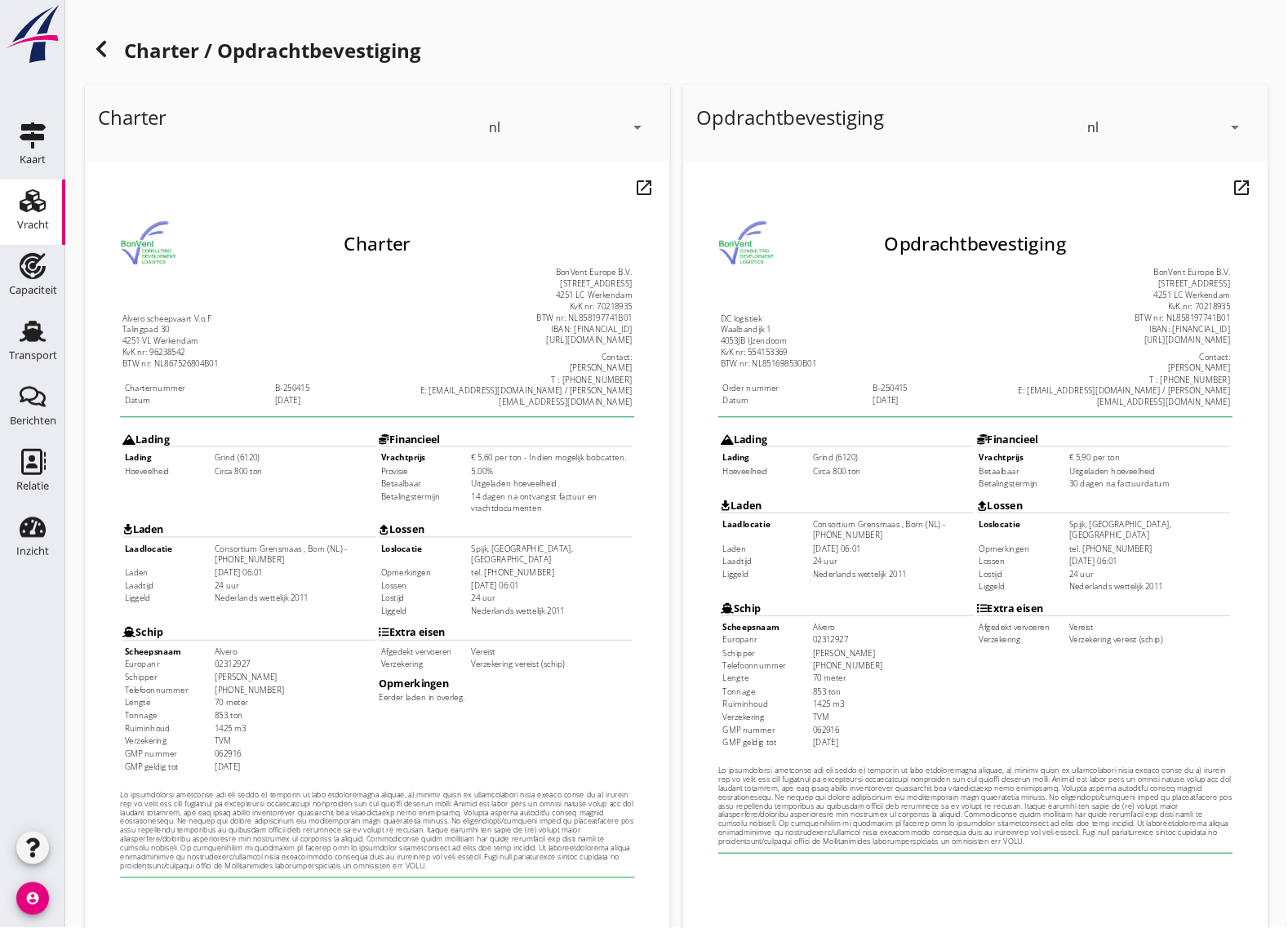
scroll to position [192, 0]
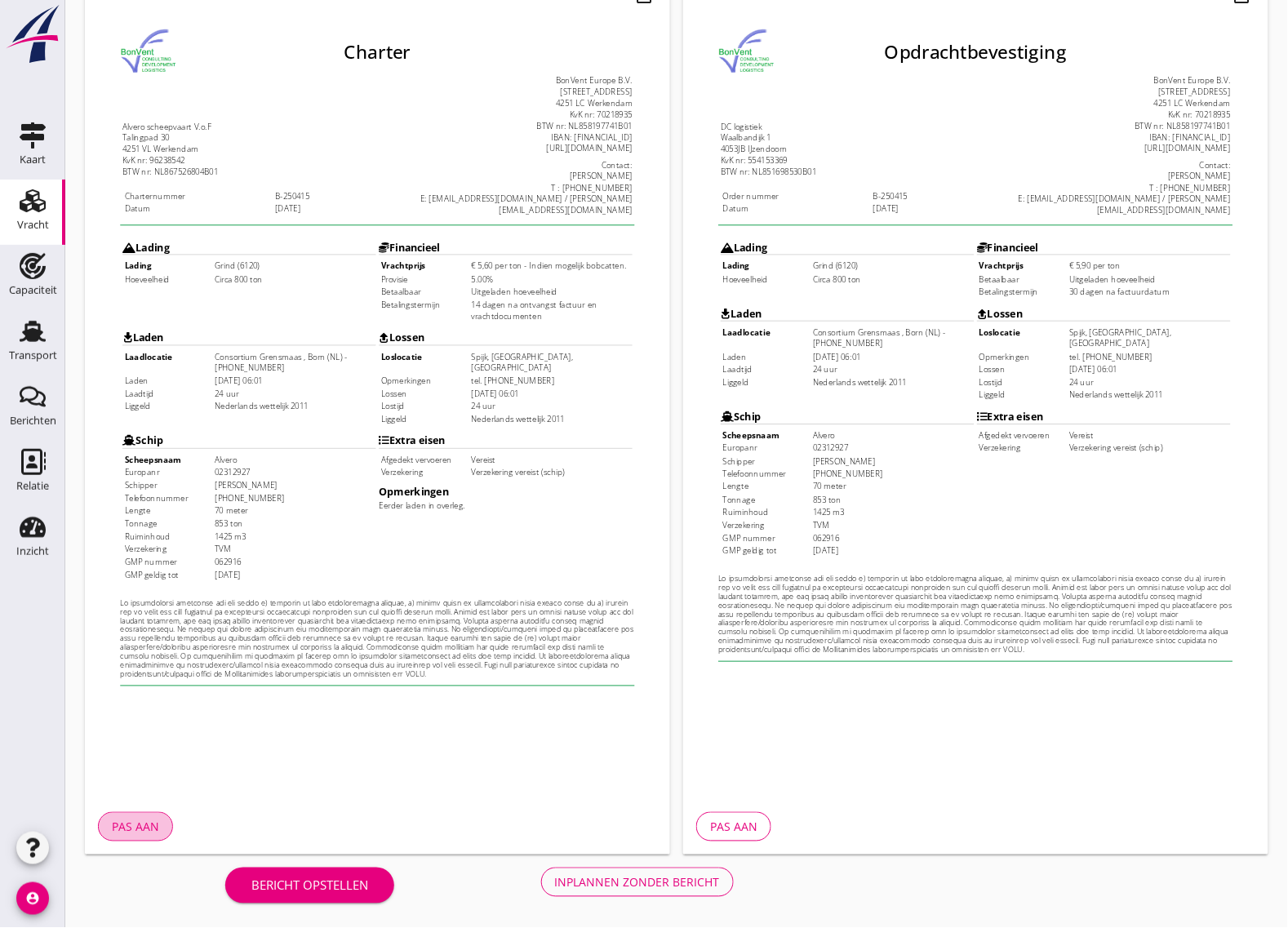
click at [135, 837] on button "Pas aan" at bounding box center [135, 827] width 75 height 30
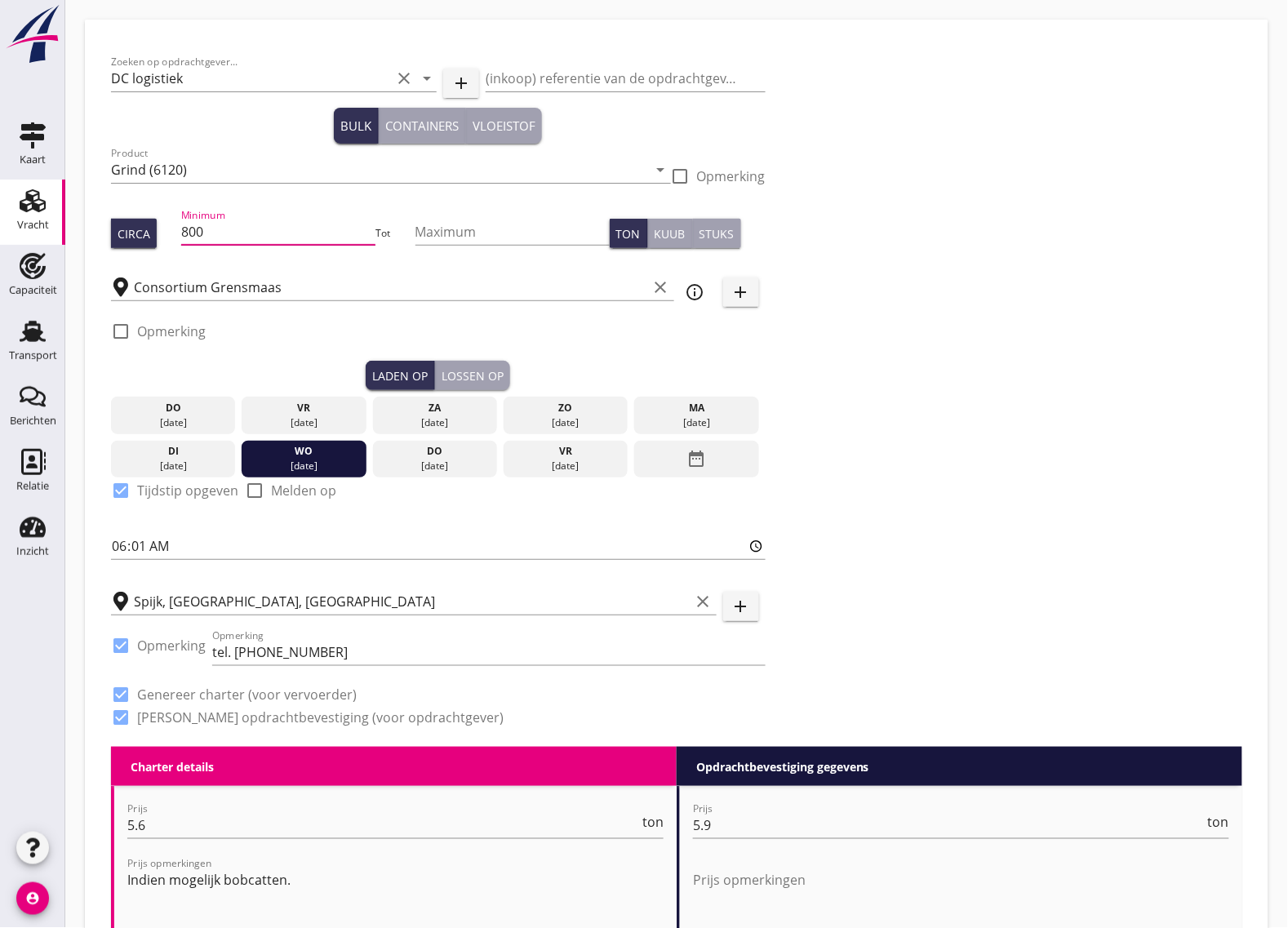
click at [226, 231] on input "800" at bounding box center [278, 232] width 195 height 26
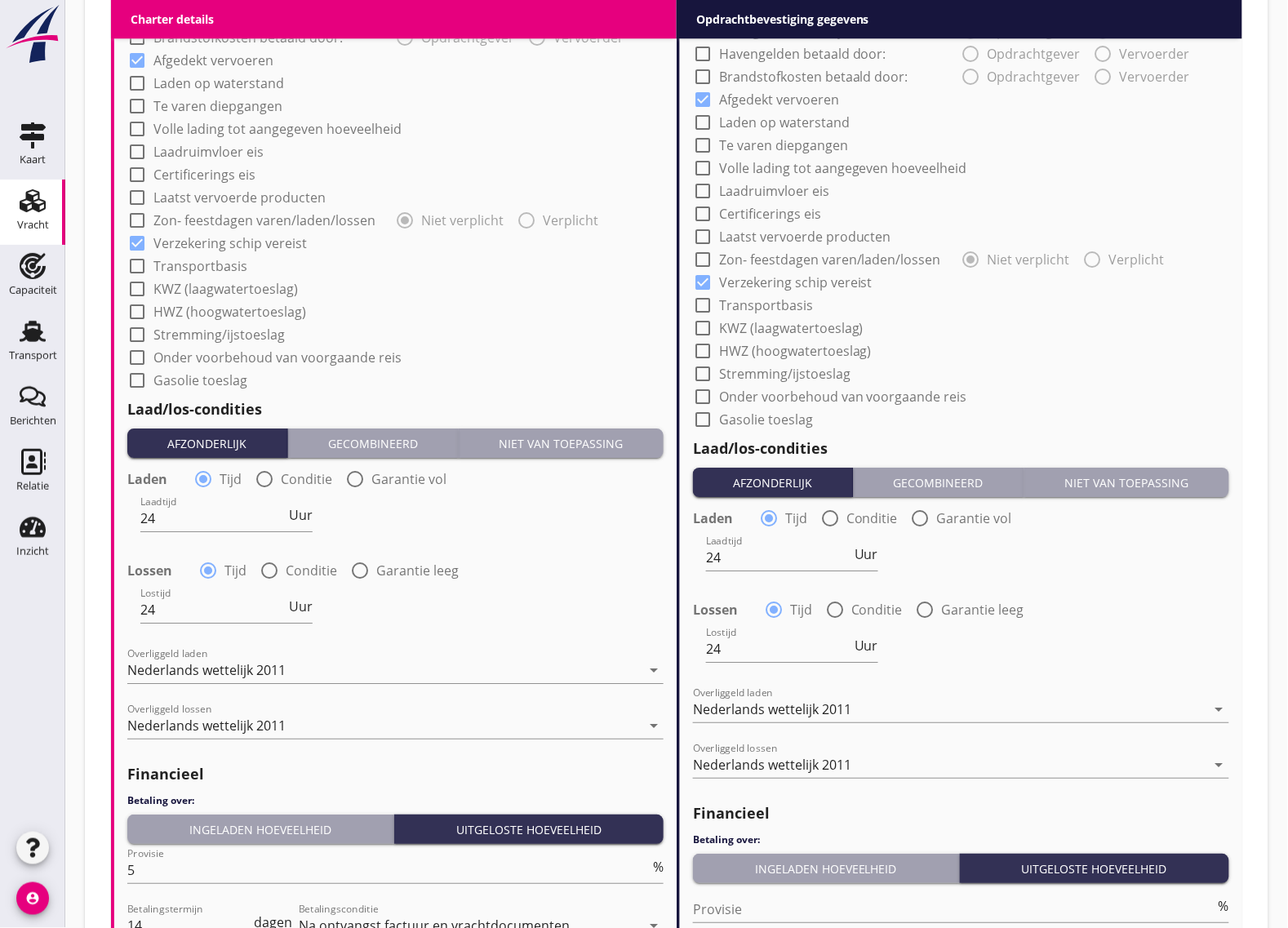
scroll to position [1482, 0]
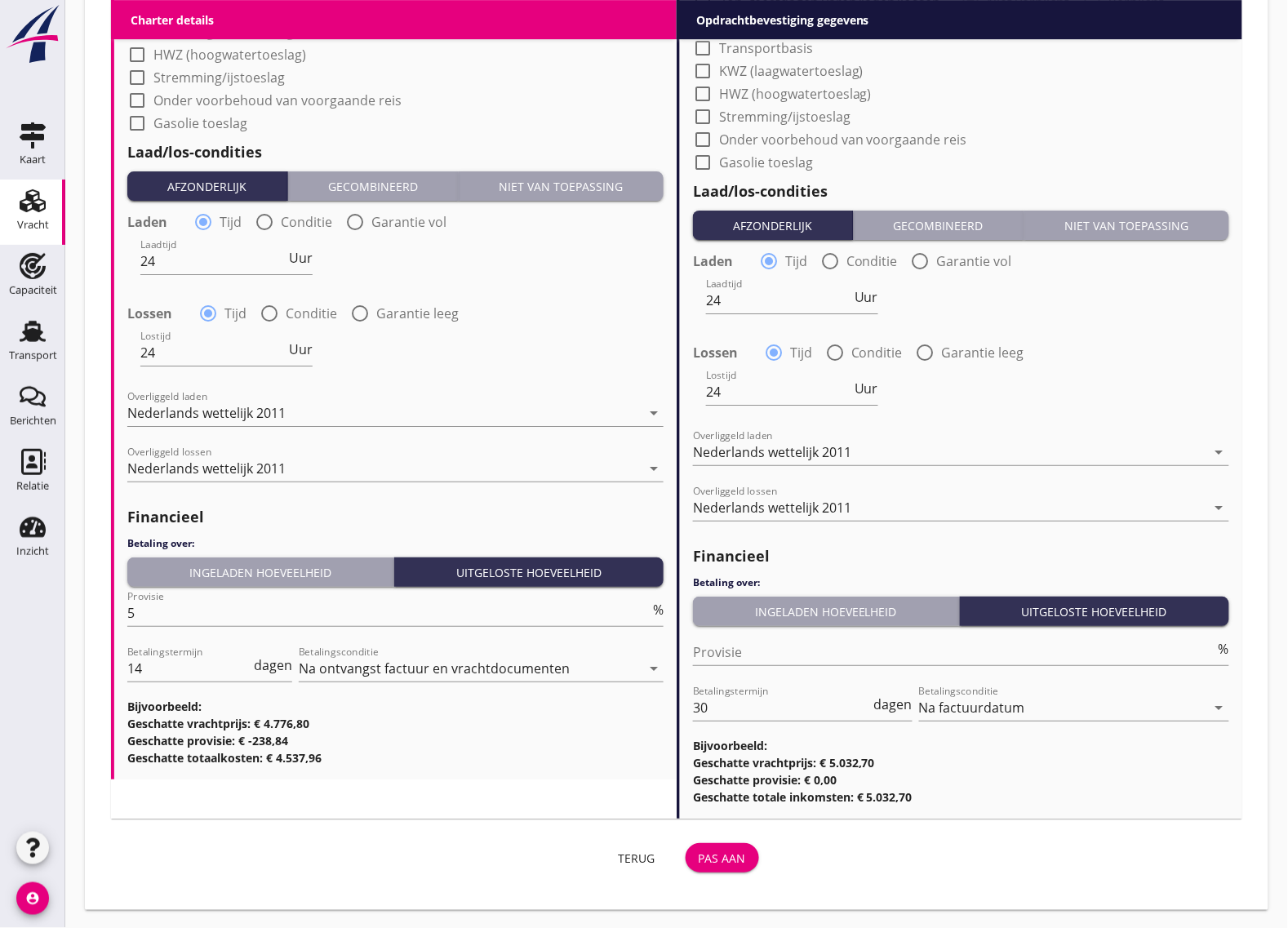
type input "853"
click at [708, 850] on div "Pas aan" at bounding box center [723, 858] width 48 height 17
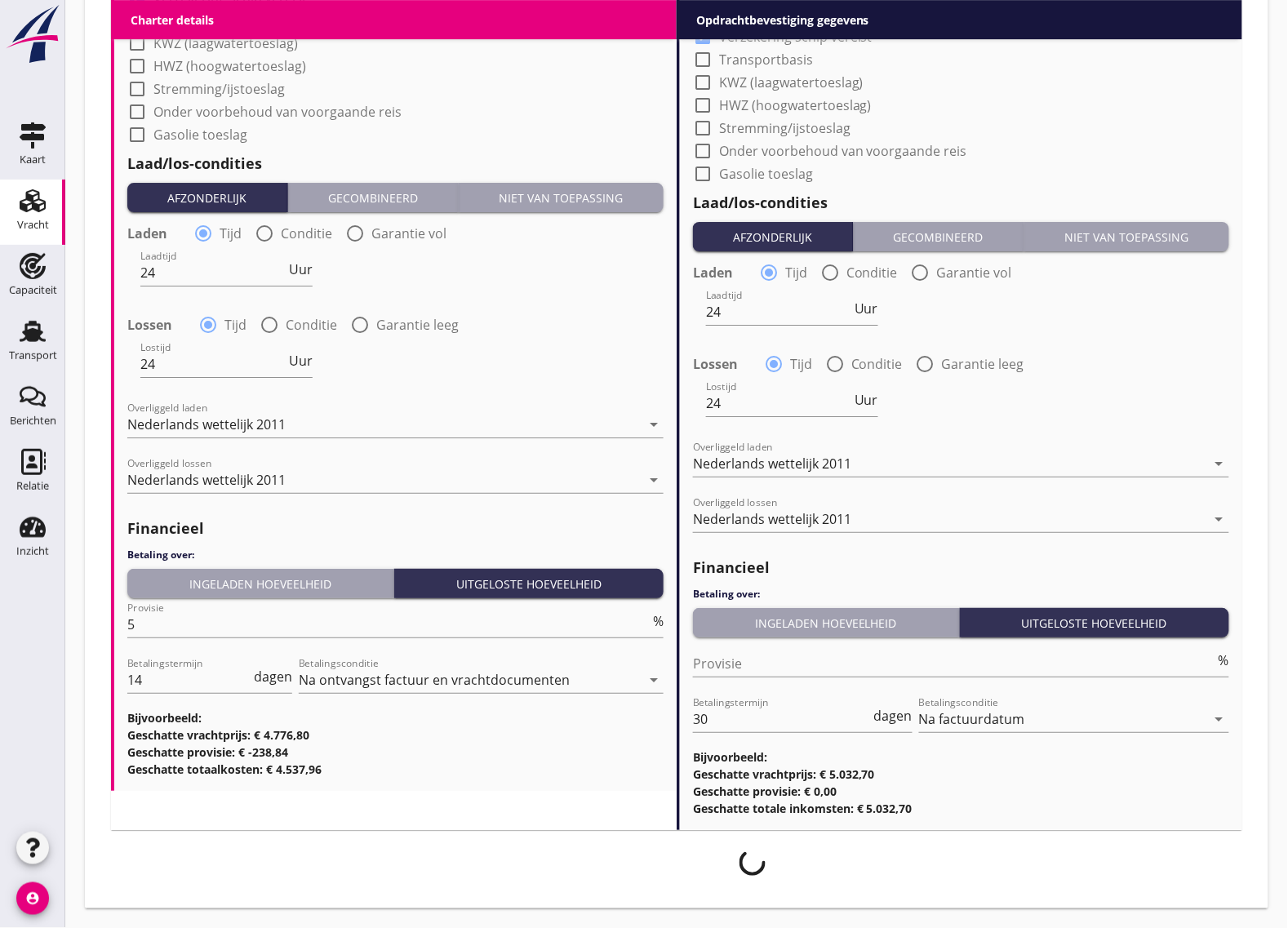
scroll to position [1469, 0]
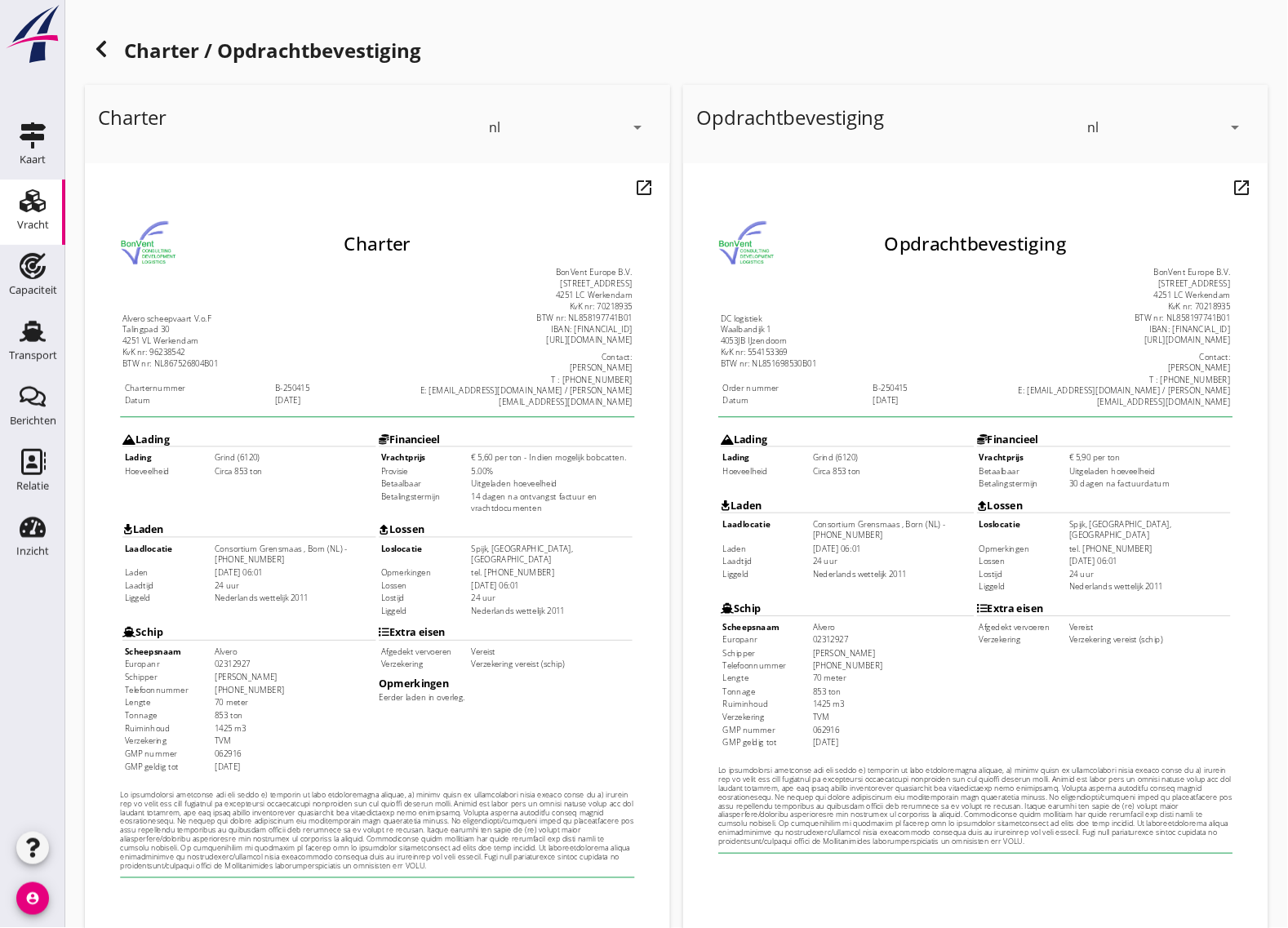
click at [239, 782] on td "[DATE]" at bounding box center [283, 788] width 178 height 12
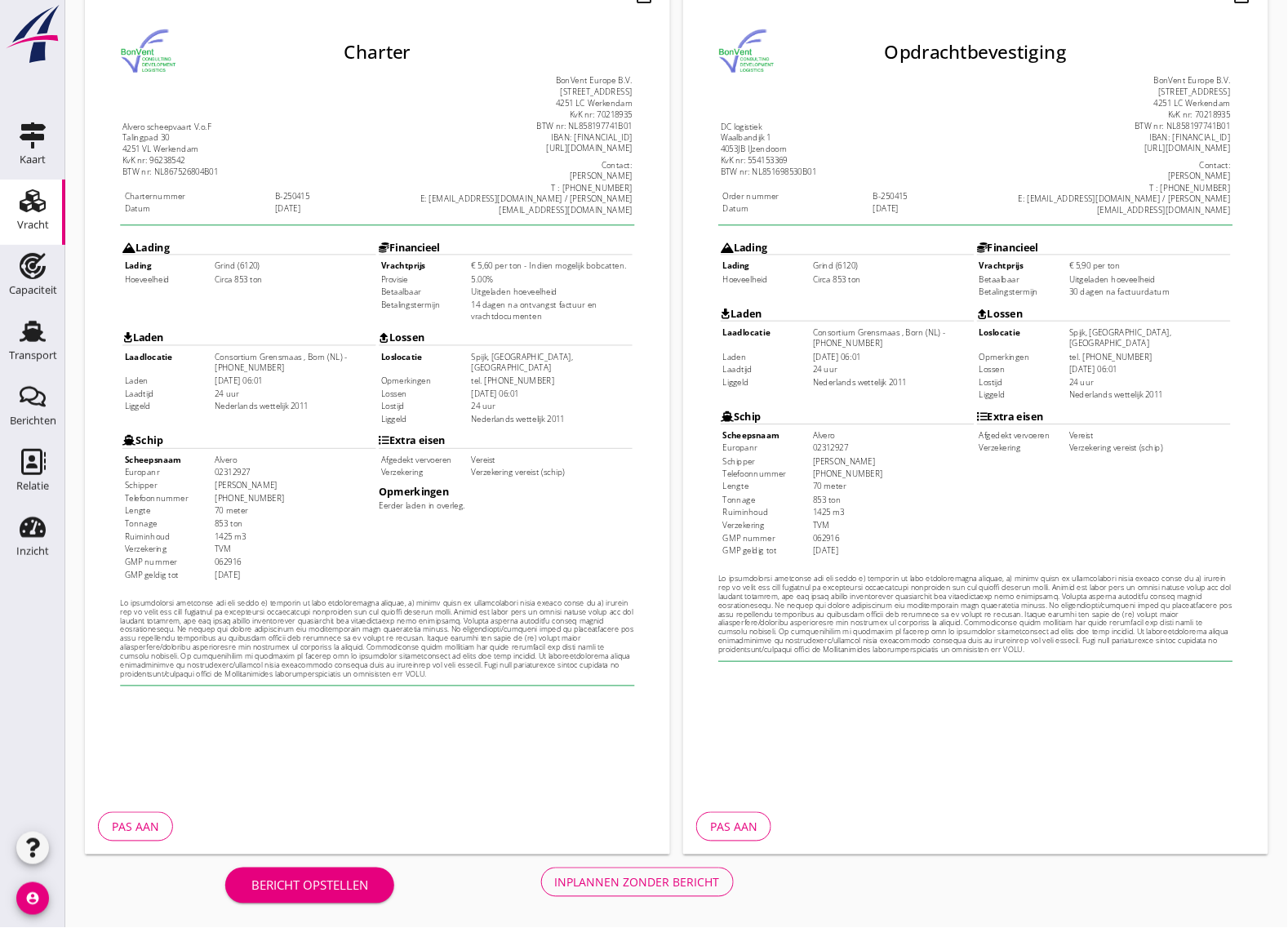
click at [610, 877] on div "Inplannen zonder bericht" at bounding box center [637, 882] width 165 height 17
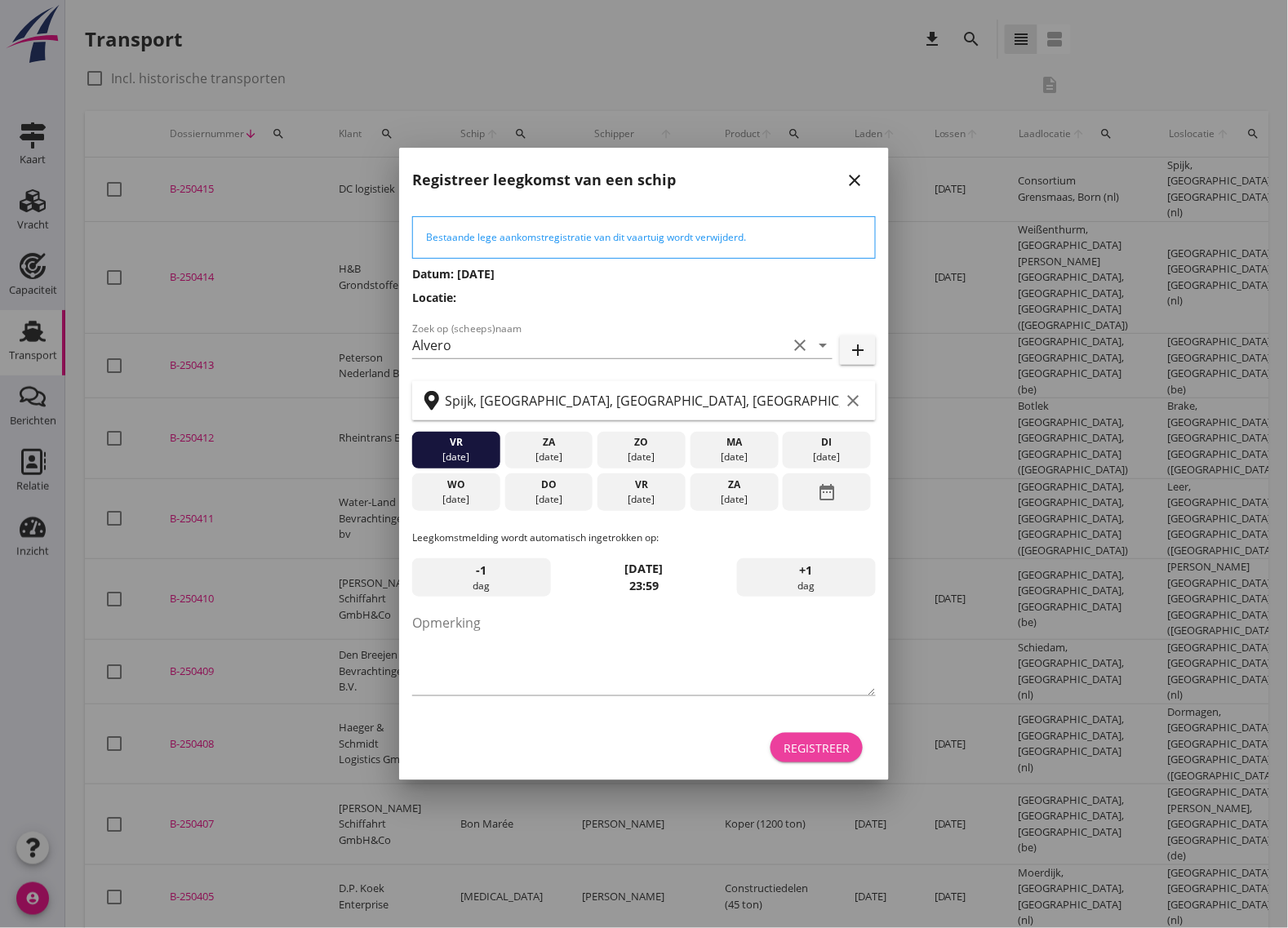
click at [838, 747] on div "Registreer" at bounding box center [816, 747] width 66 height 17
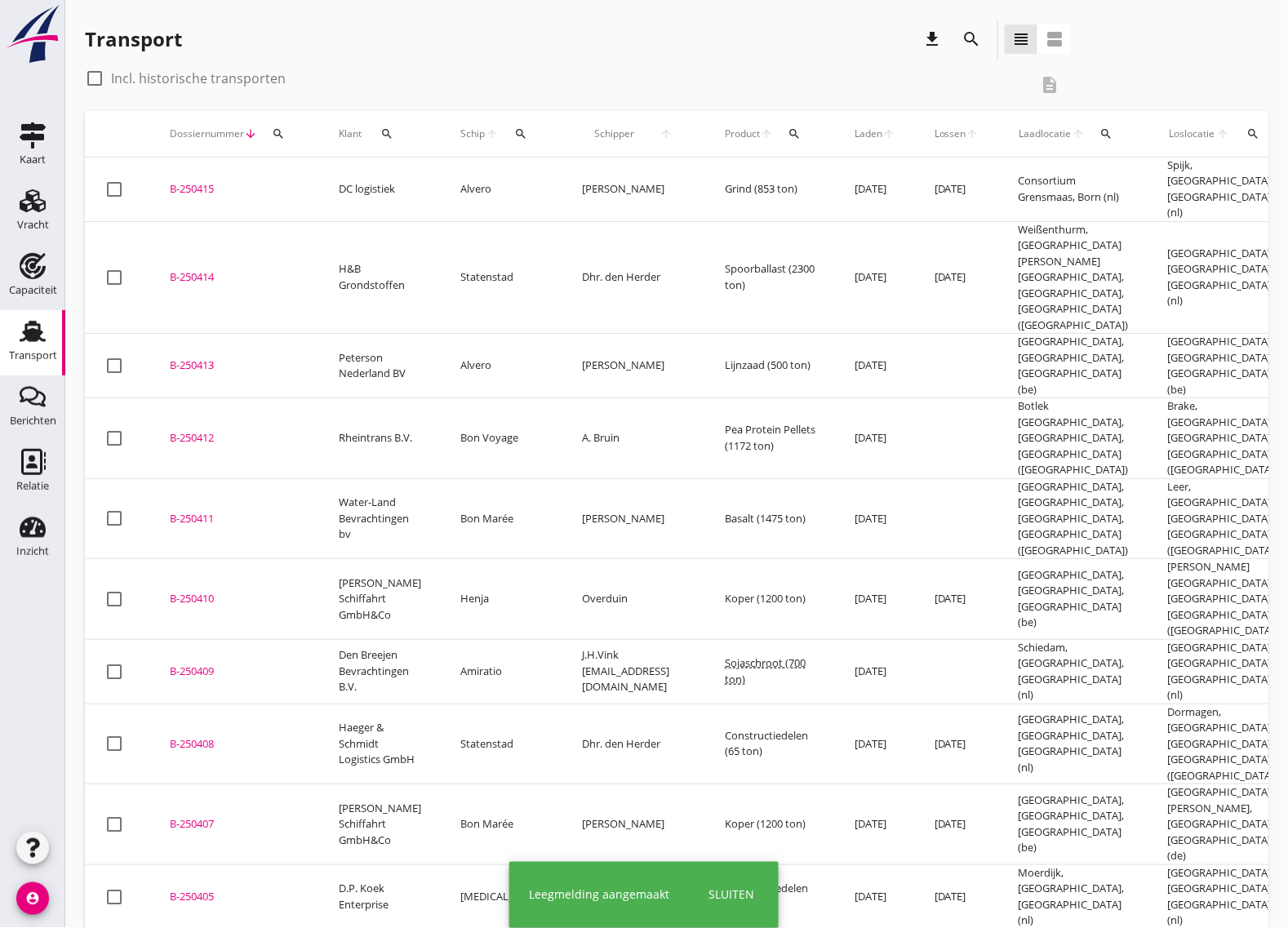
click at [178, 181] on div "B-250415" at bounding box center [235, 190] width 130 height 16
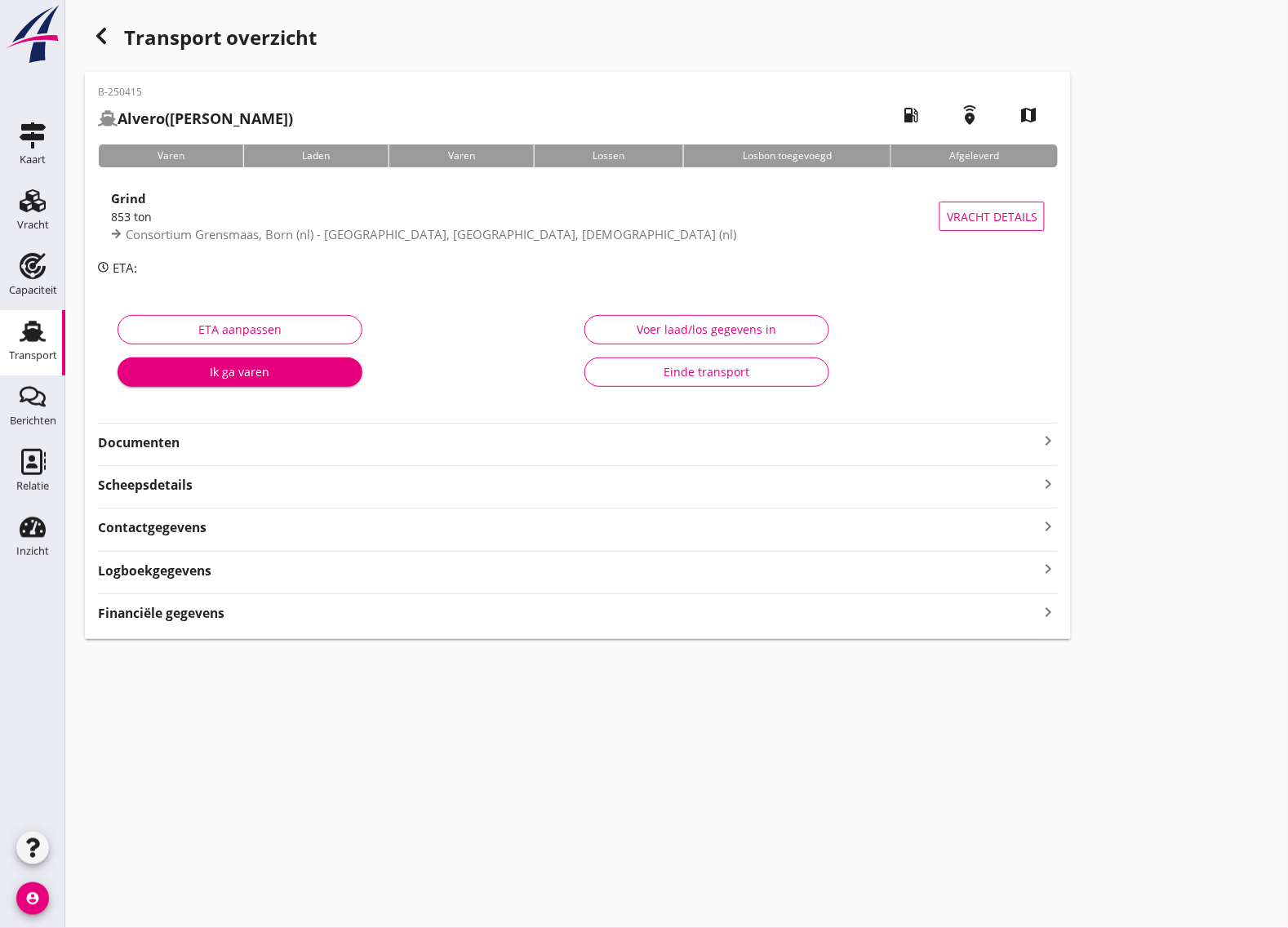
click at [153, 442] on strong "Documenten" at bounding box center [568, 443] width 941 height 19
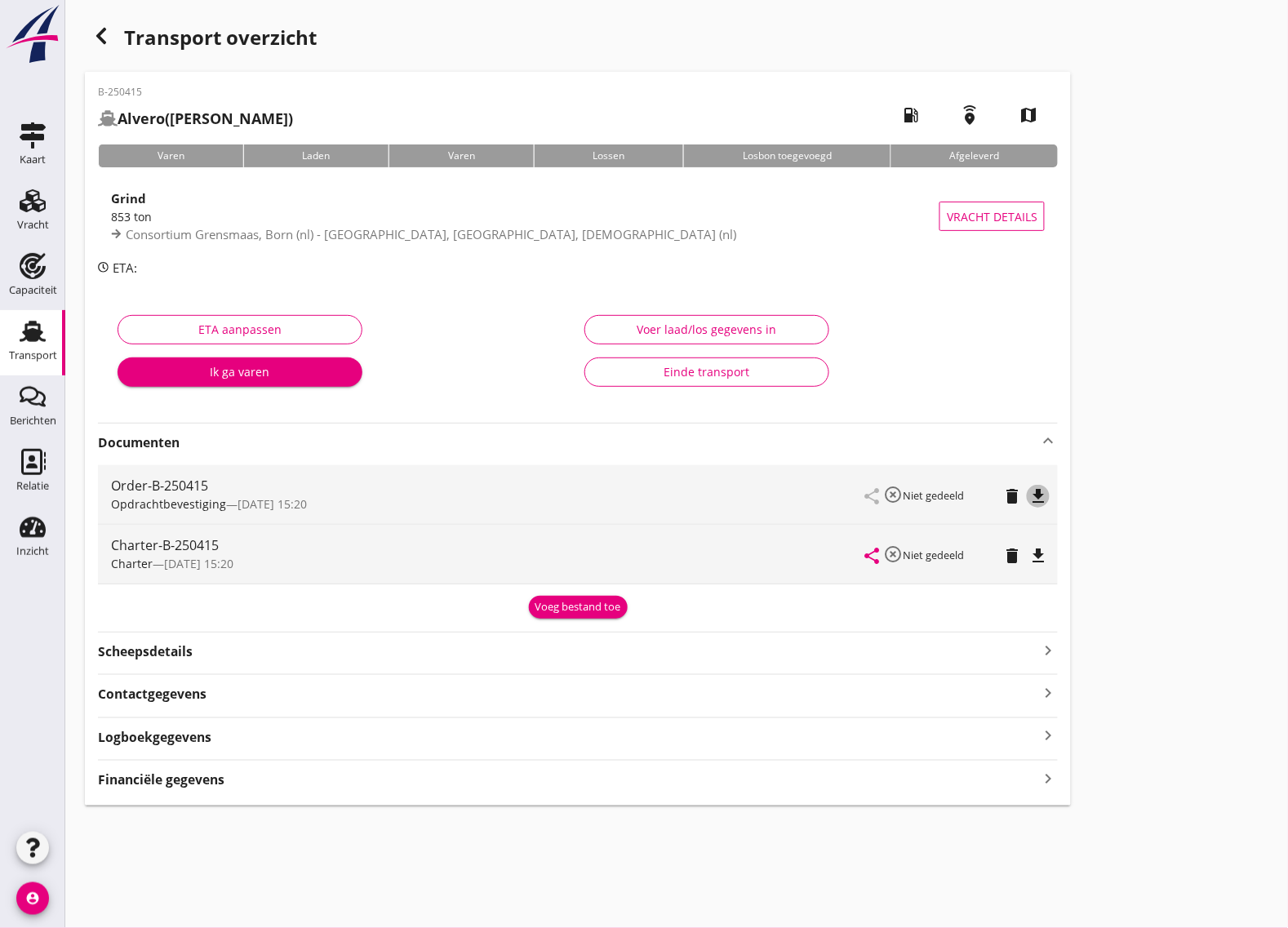
click at [1045, 491] on icon "file_download" at bounding box center [1038, 496] width 20 height 20
click at [1043, 555] on icon "file_download" at bounding box center [1038, 556] width 20 height 20
click at [1046, 494] on icon "open_in_browser" at bounding box center [1038, 496] width 20 height 20
click at [41, 227] on div "Vracht" at bounding box center [33, 224] width 32 height 11
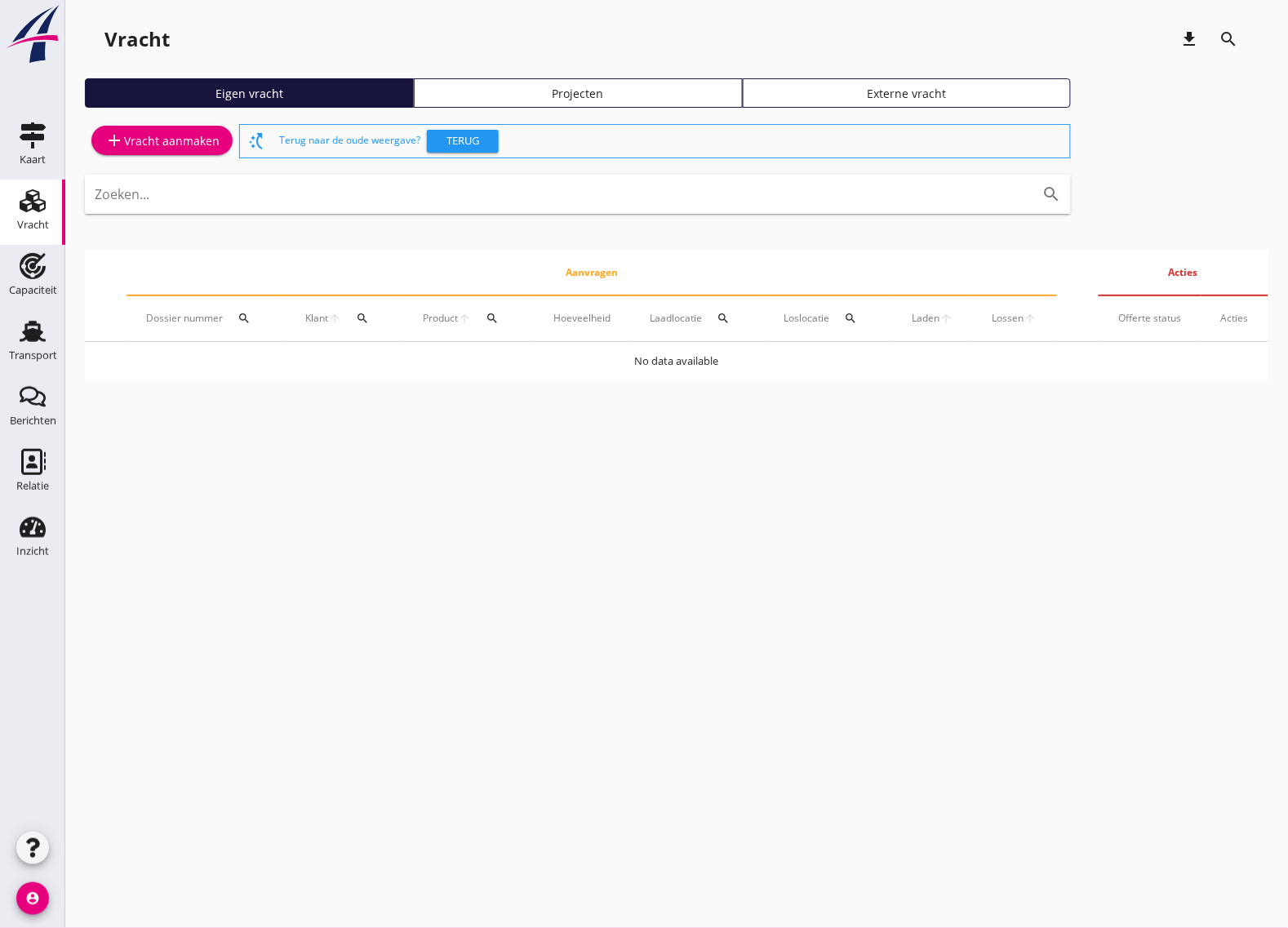
click at [151, 136] on div "add Vracht aanmaken" at bounding box center [162, 140] width 115 height 20
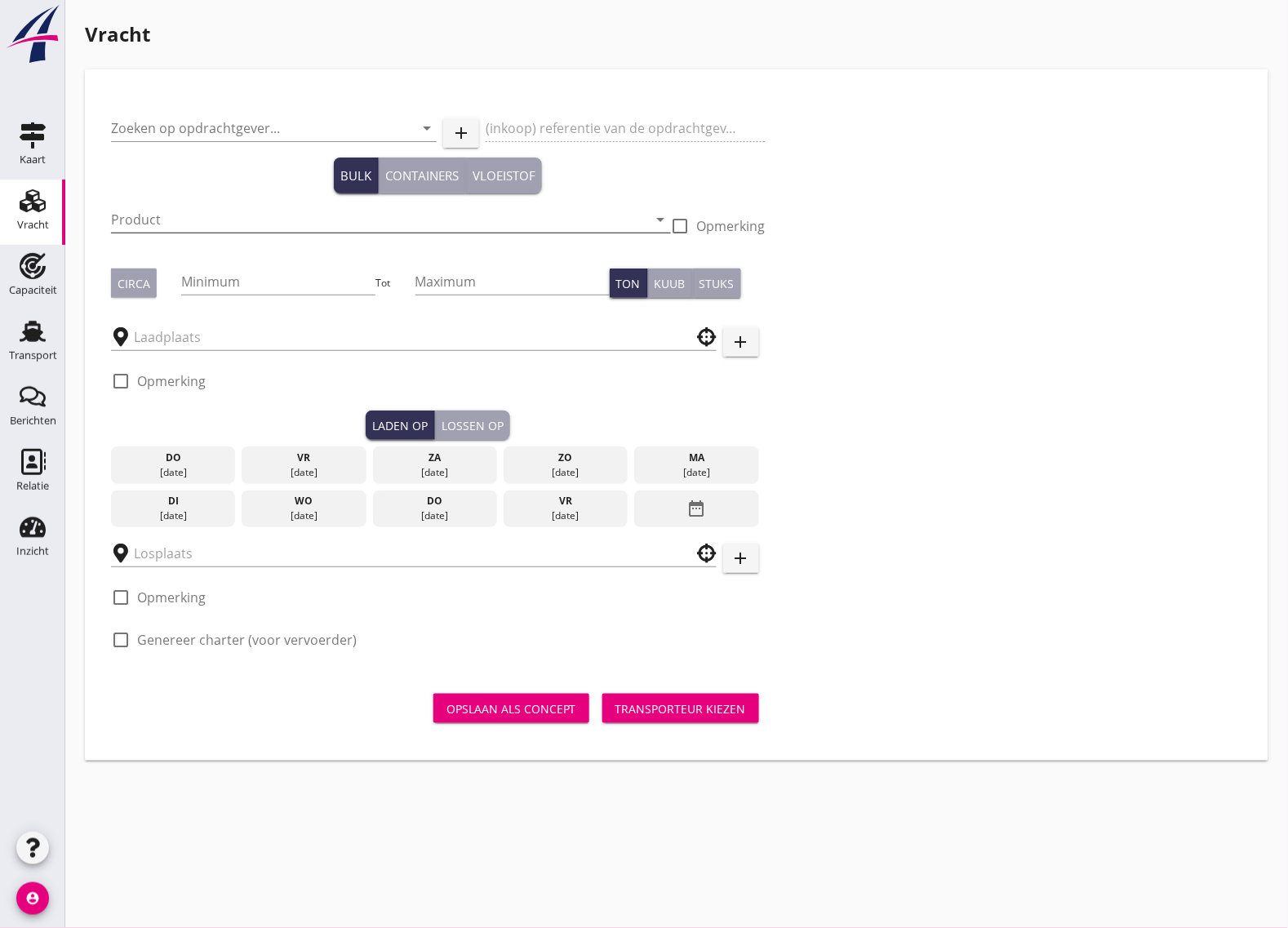
click at [163, 213] on input "Product" at bounding box center [380, 219] width 537 height 26
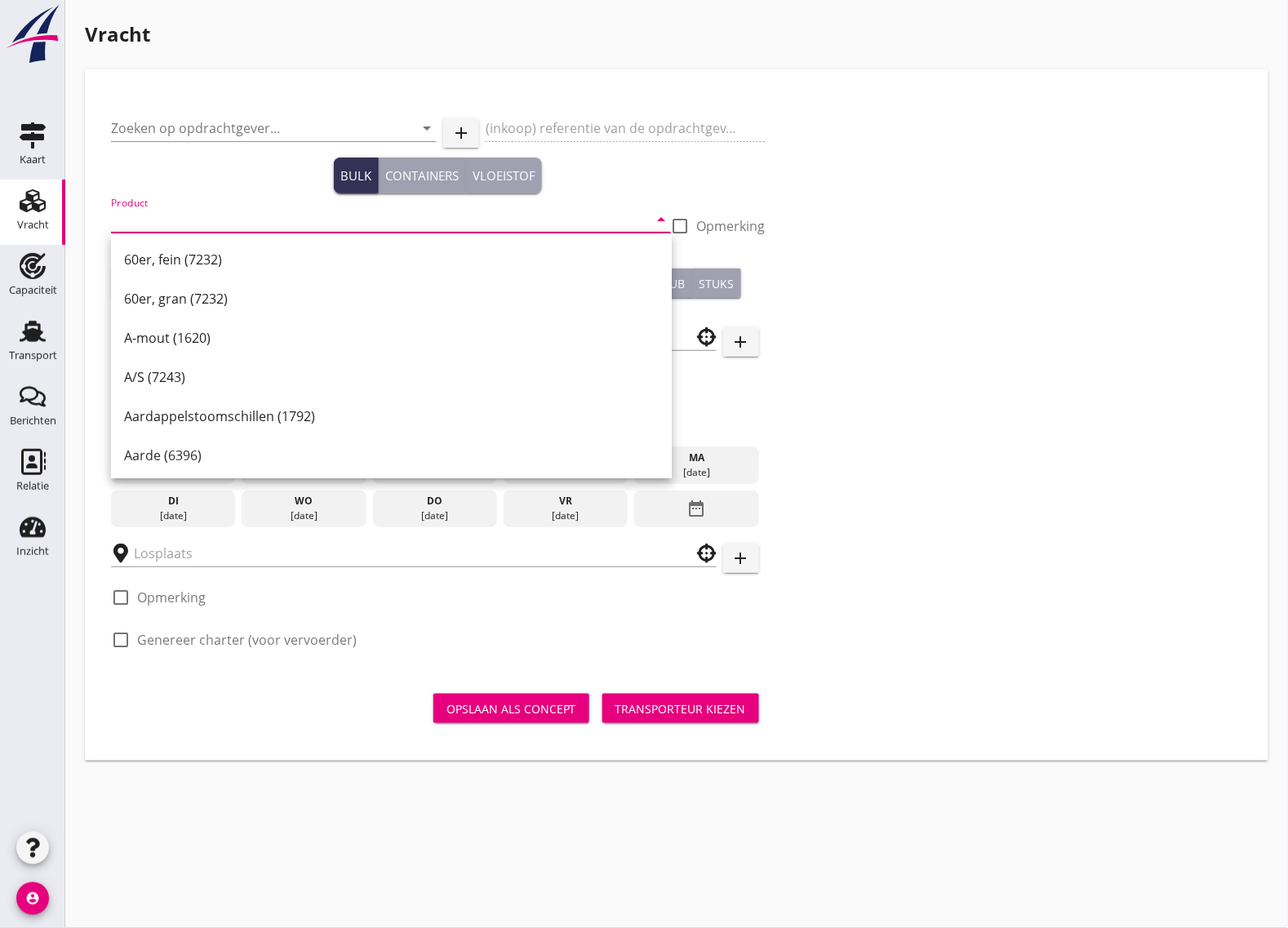
click at [1194, 474] on div "Zoeken op opdrachtgever... arrow_drop_down add (inkoop) referentie van de opdra…" at bounding box center [676, 382] width 1144 height 574
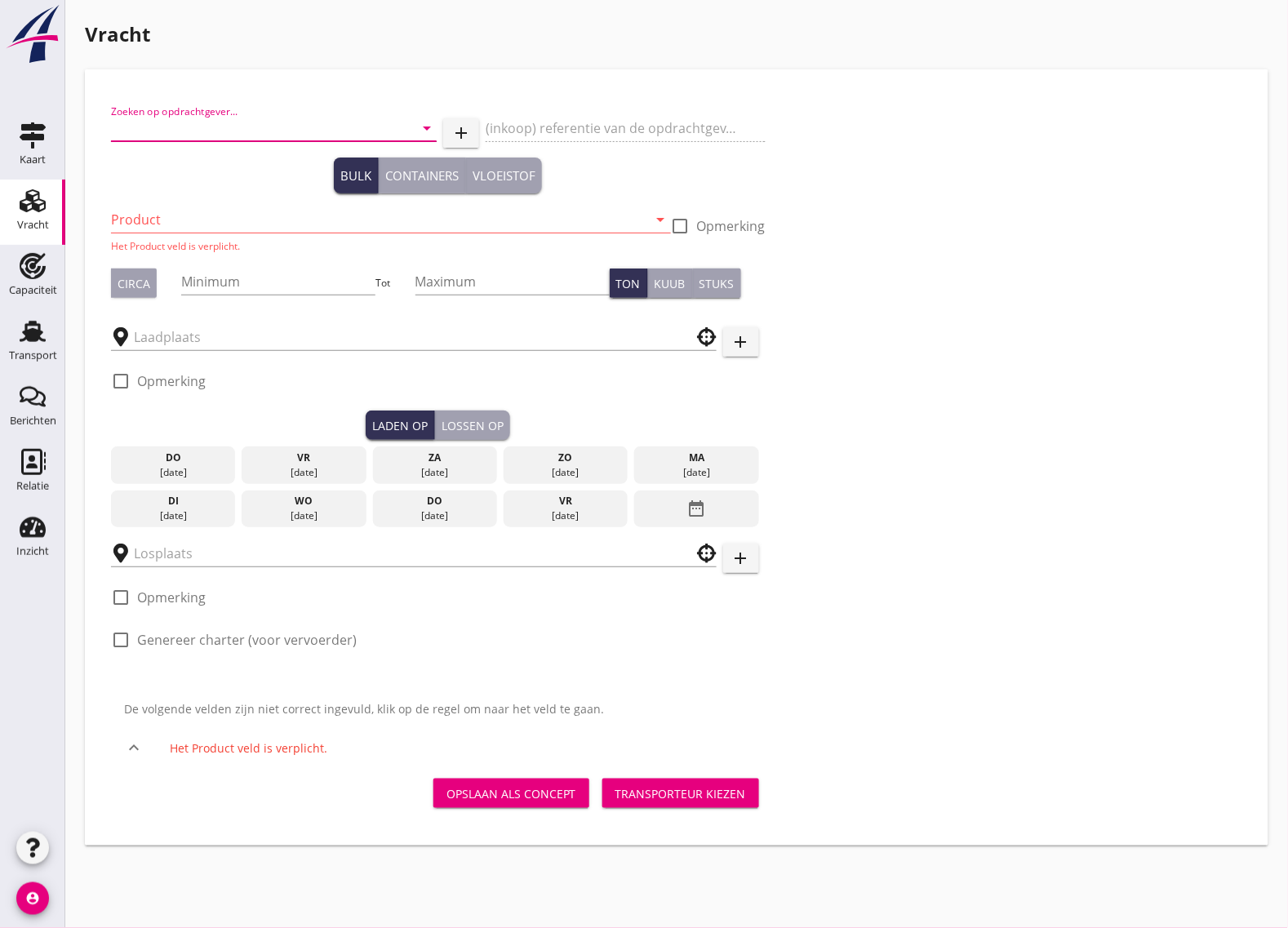
click at [205, 123] on input "Zoeken op opdrachtgever..." at bounding box center [251, 128] width 280 height 26
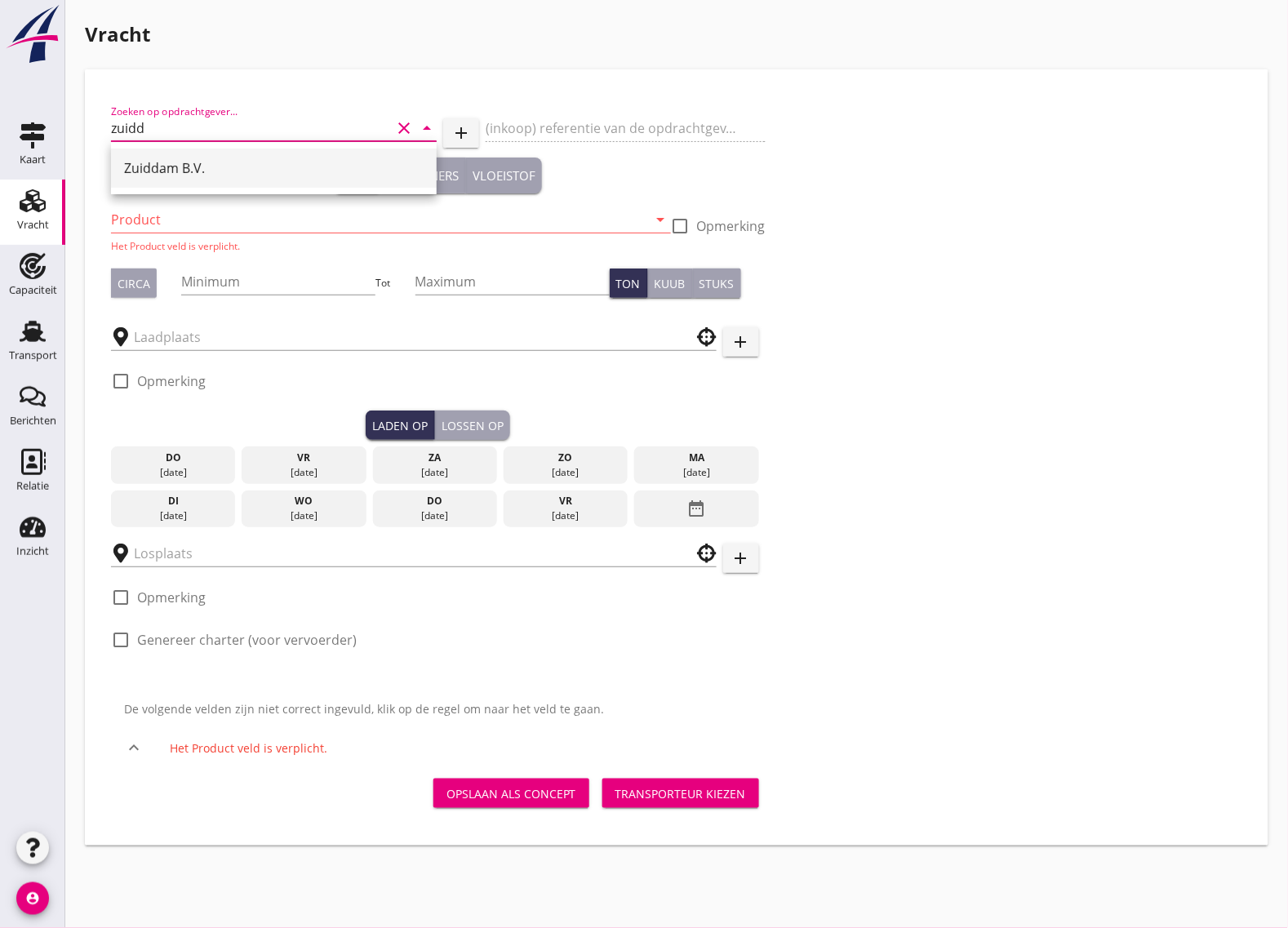
click at [205, 177] on div "Zuiddam B.V." at bounding box center [274, 168] width 300 height 20
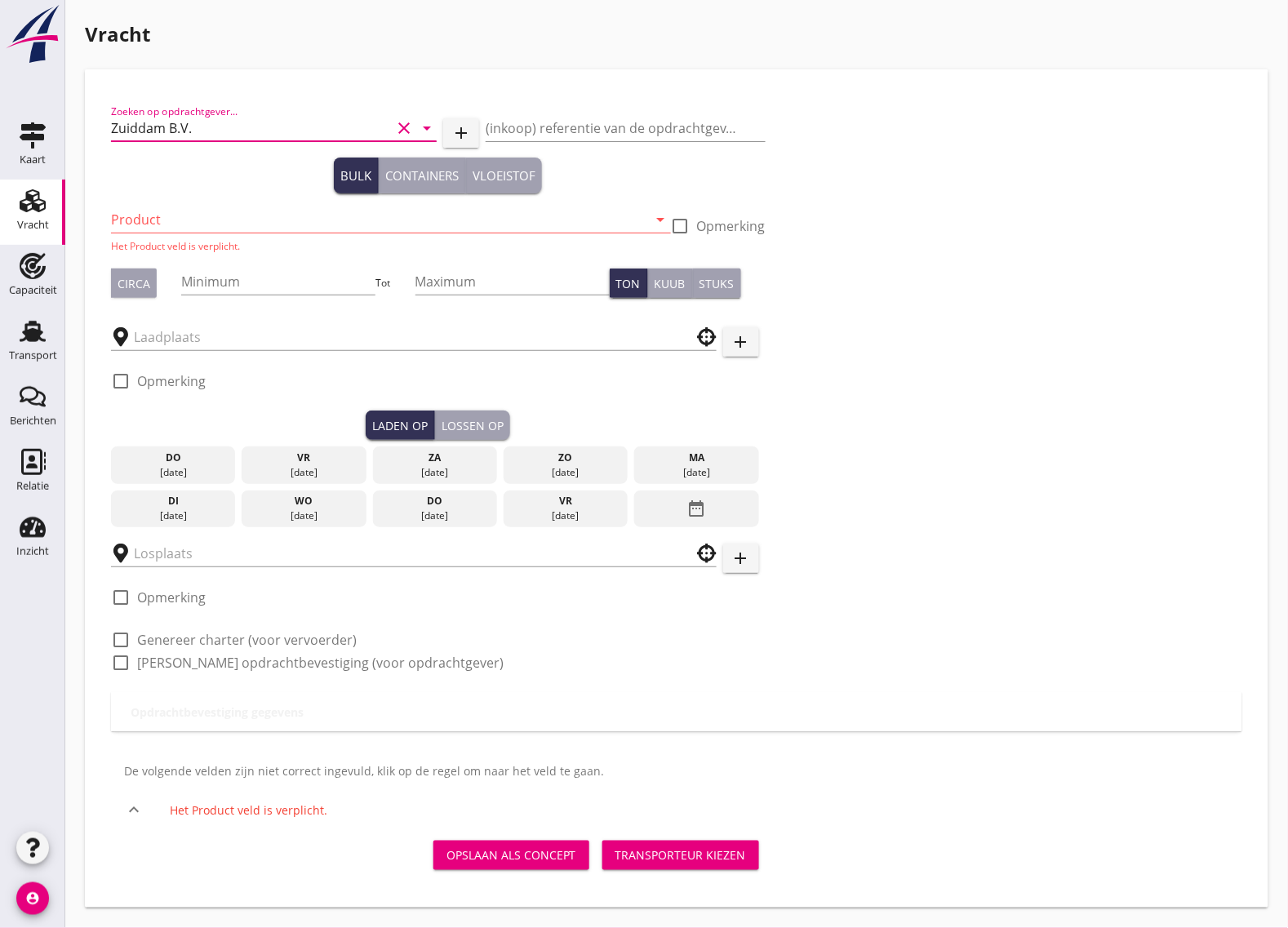
type input "Zuiddam B.V."
click at [188, 216] on input "Product" at bounding box center [380, 219] width 537 height 26
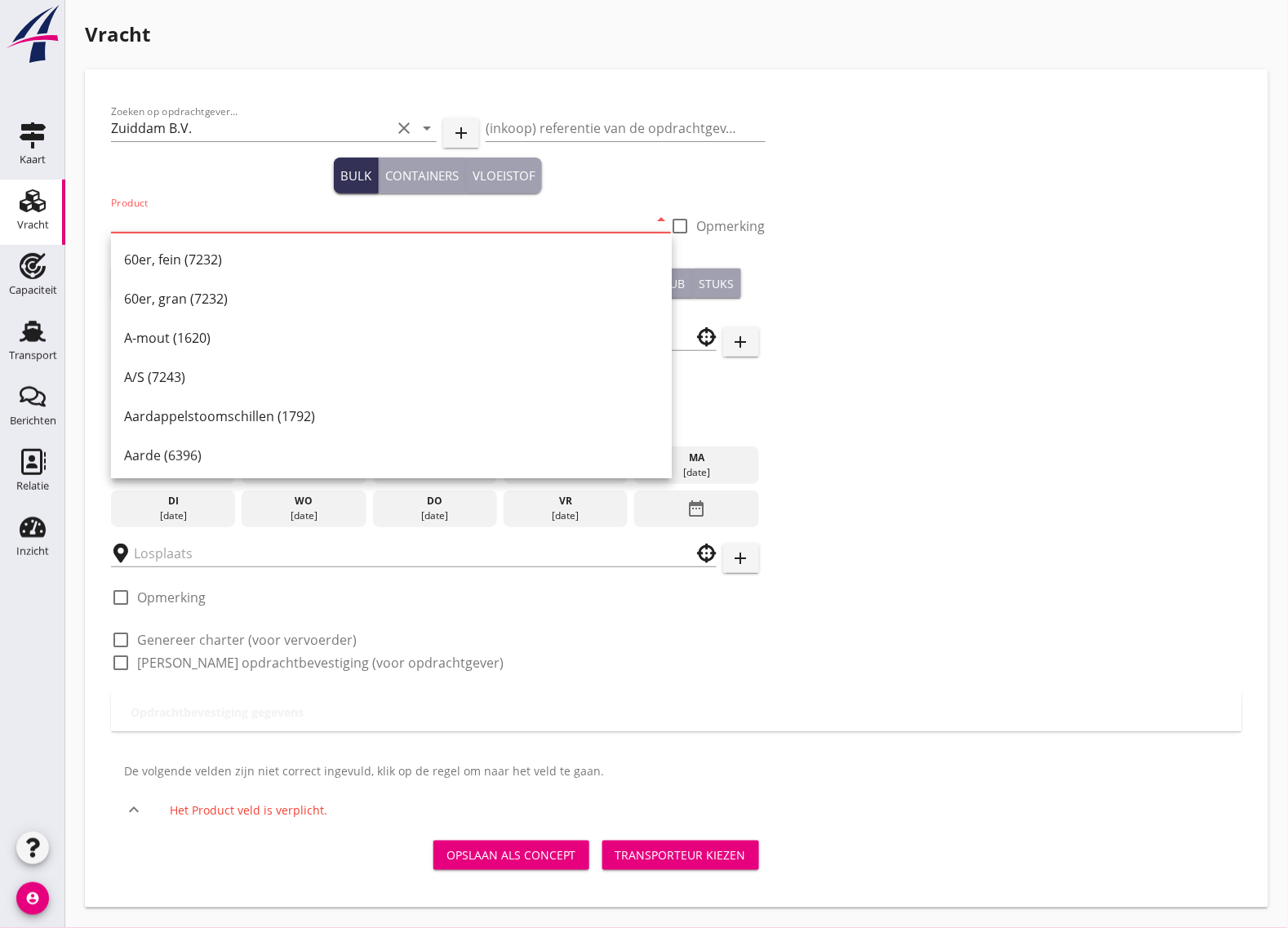
click at [174, 218] on input "Product" at bounding box center [380, 219] width 537 height 26
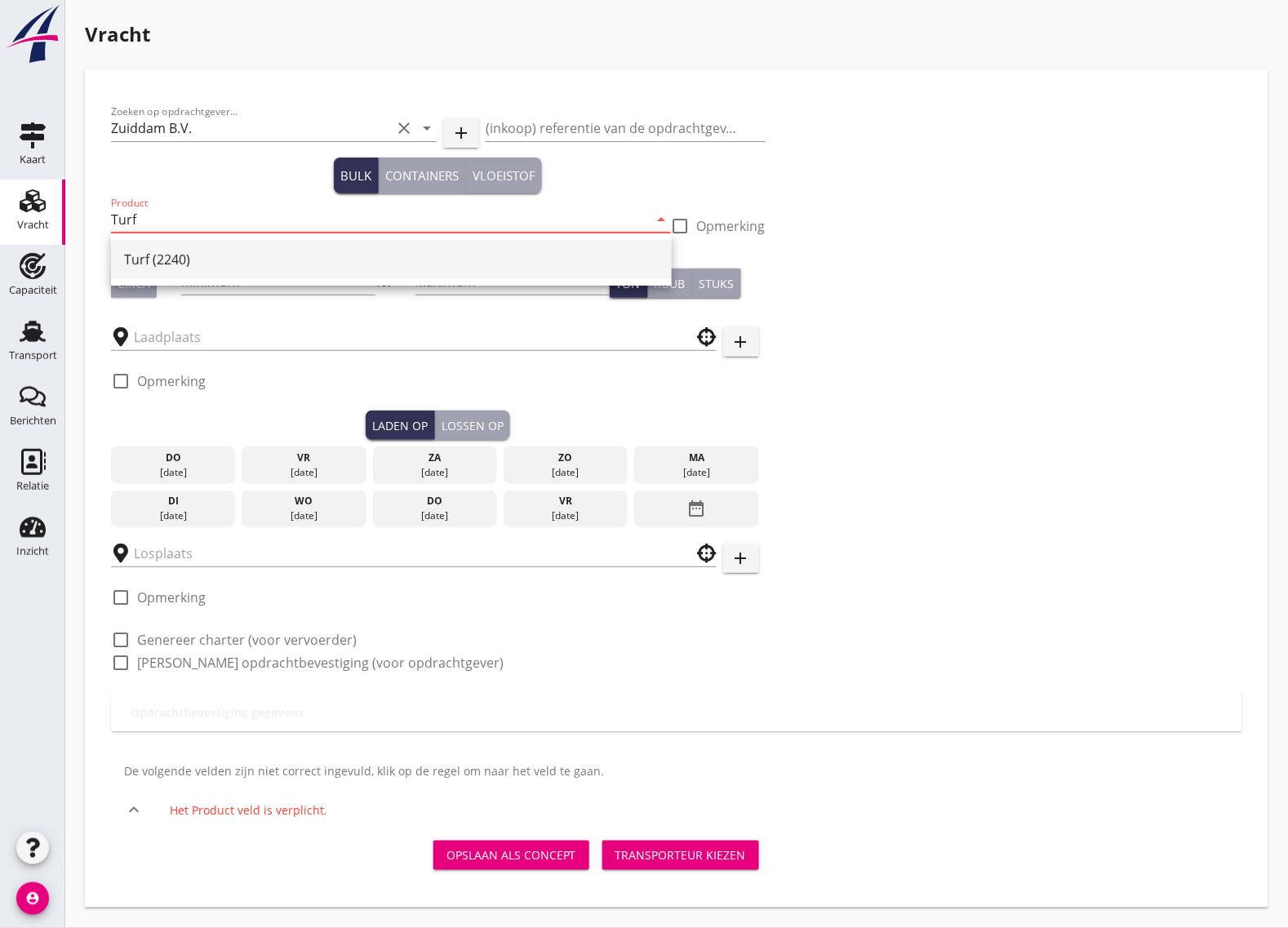
click at [172, 253] on div "Turf (2240)" at bounding box center [391, 260] width 535 height 20
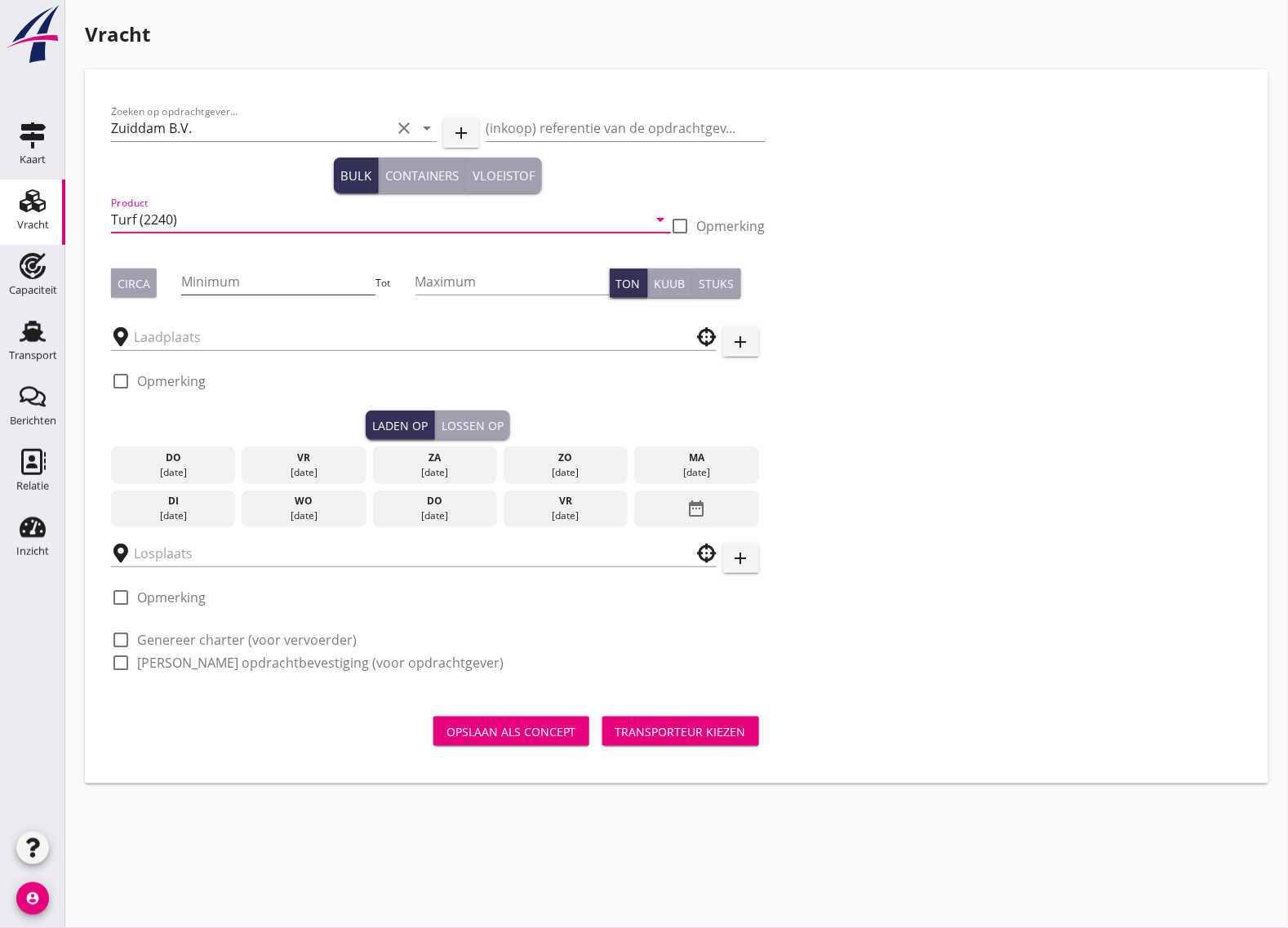
type input "Turf (2240)"
click at [214, 279] on input "Minimum" at bounding box center [278, 282] width 195 height 26
type input "1400"
click at [145, 283] on div "Circa" at bounding box center [134, 283] width 33 height 17
click at [182, 332] on input "text" at bounding box center [402, 338] width 537 height 26
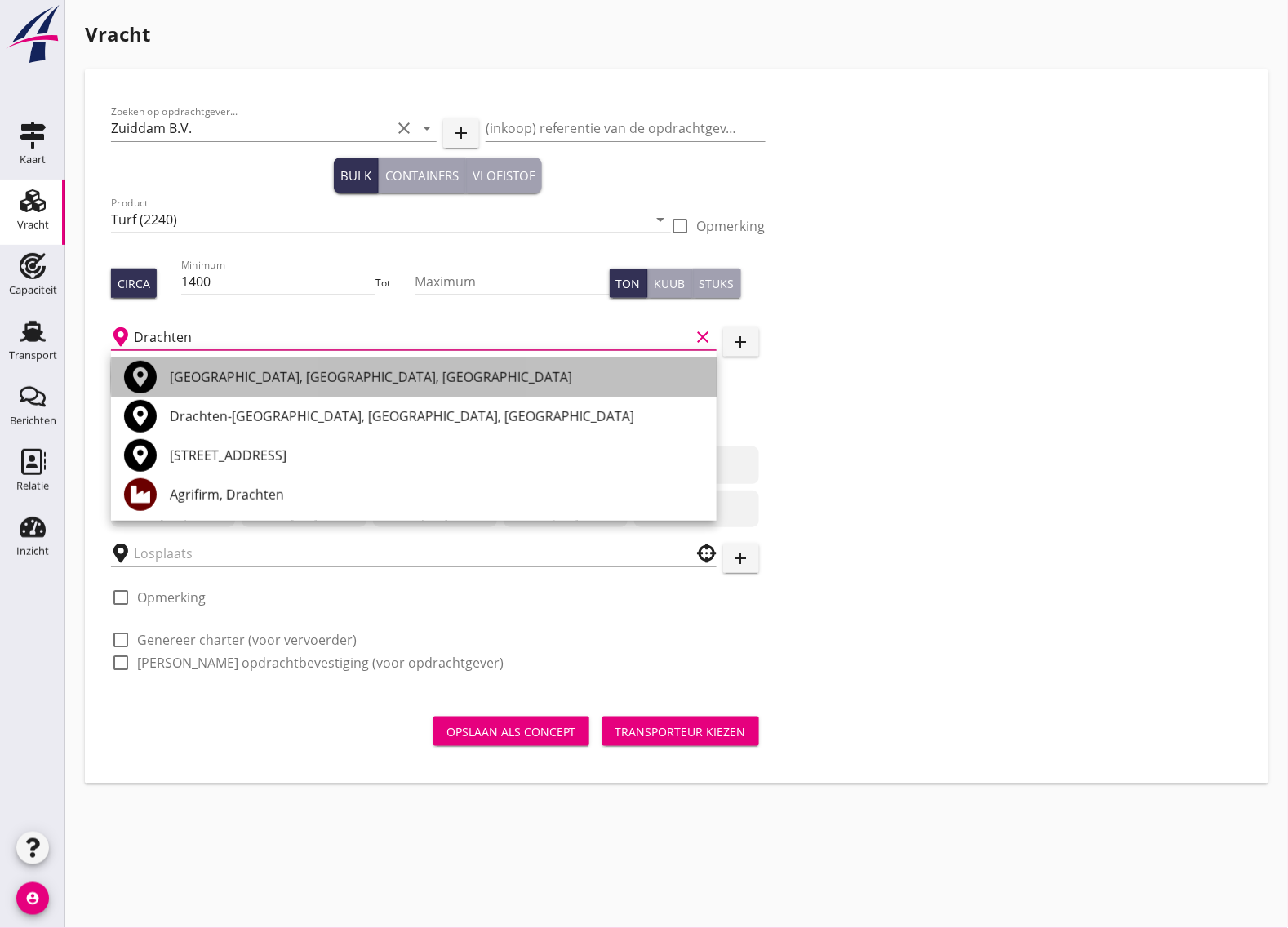
click at [267, 368] on div "[GEOGRAPHIC_DATA], [GEOGRAPHIC_DATA], [GEOGRAPHIC_DATA]" at bounding box center [437, 377] width 534 height 20
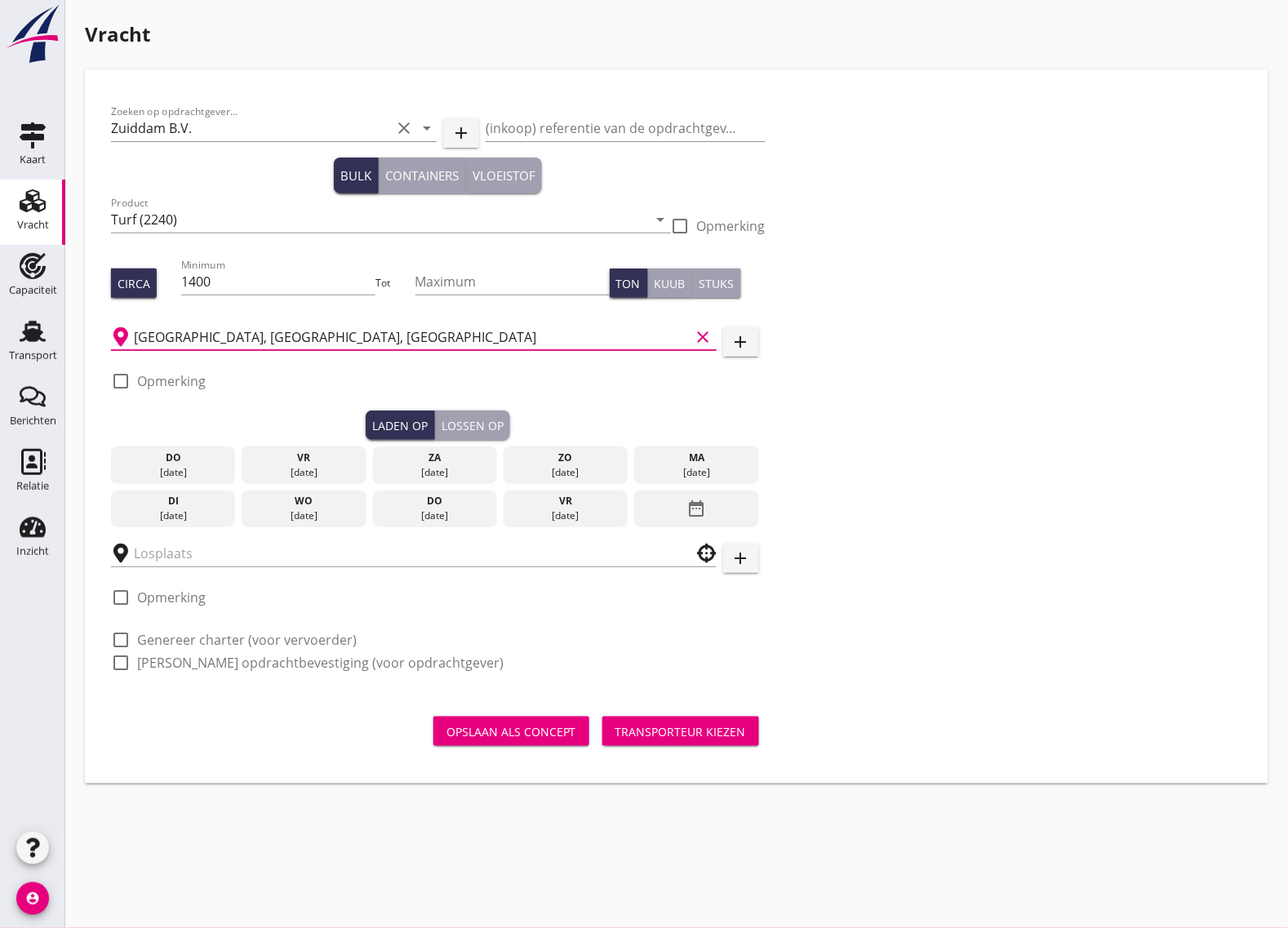
type input "[GEOGRAPHIC_DATA], [GEOGRAPHIC_DATA], [GEOGRAPHIC_DATA]"
click at [116, 377] on div at bounding box center [121, 381] width 28 height 28
checkbox input "true"
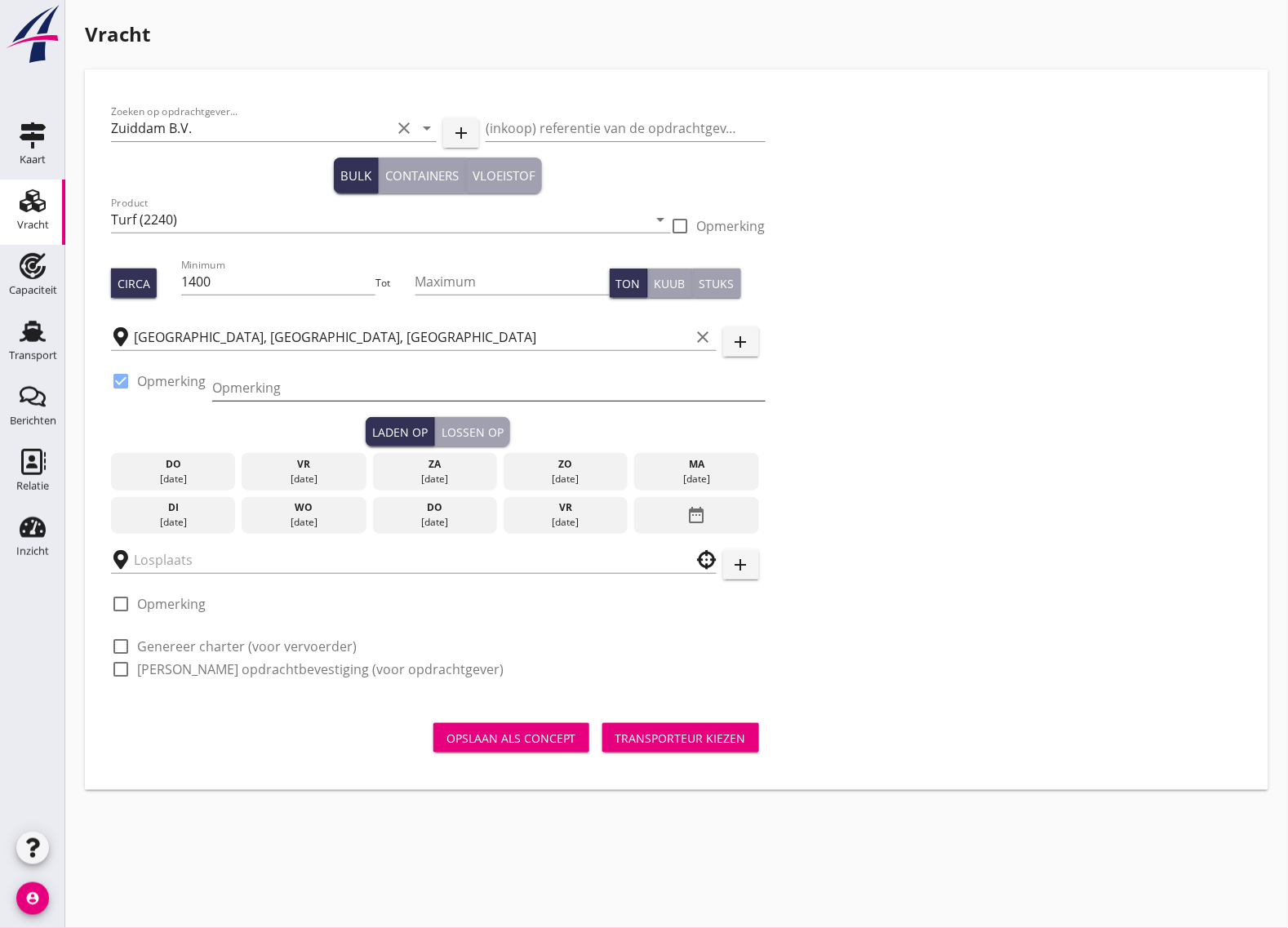
click at [241, 388] on input "Opmerking" at bounding box center [489, 388] width 554 height 26
type input "[PERSON_NAME] tel. [PHONE_NUMBER]"
click at [419, 512] on div "do" at bounding box center [435, 508] width 117 height 15
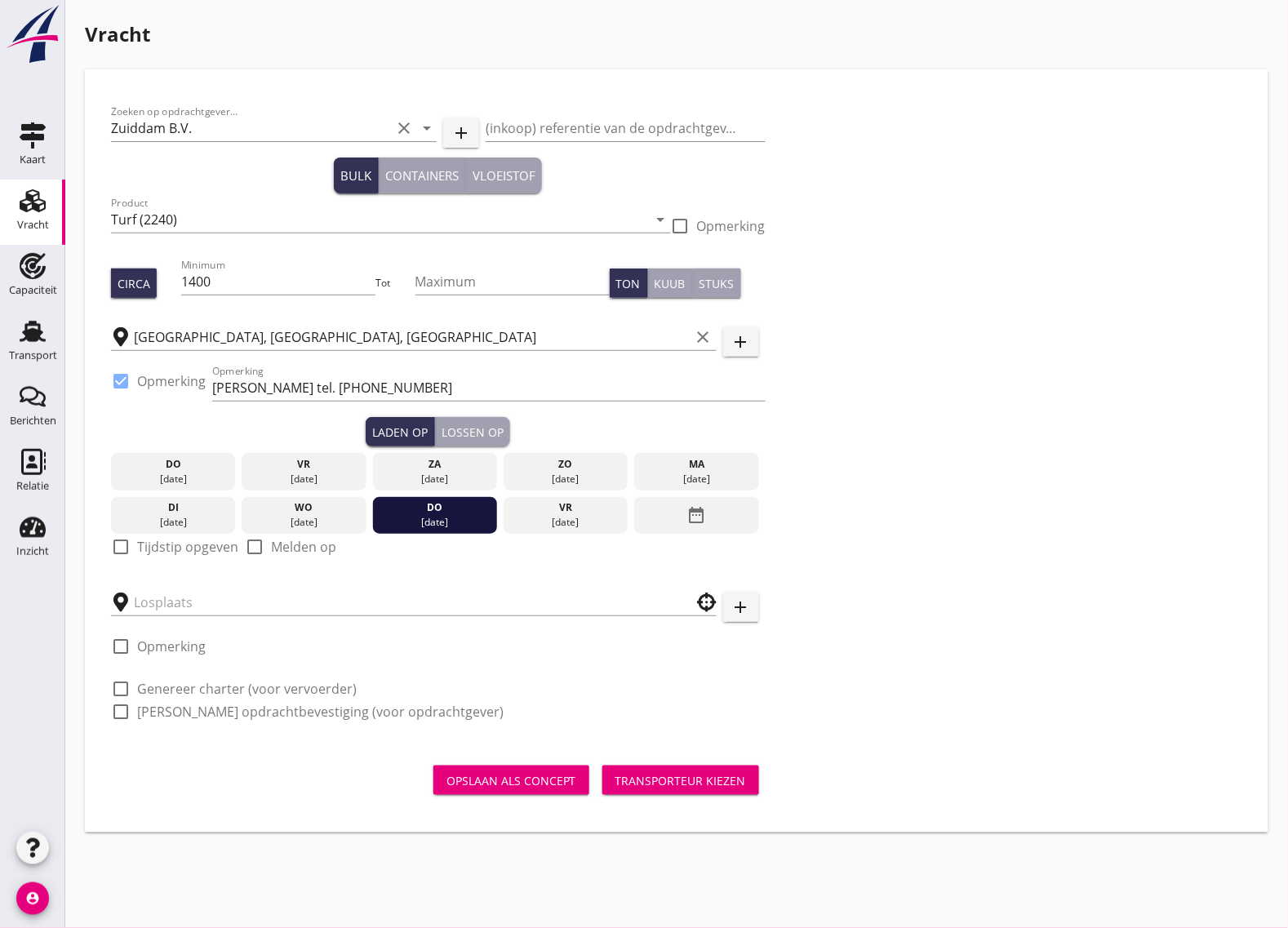
click at [122, 547] on div at bounding box center [121, 547] width 28 height 28
checkbox input "true"
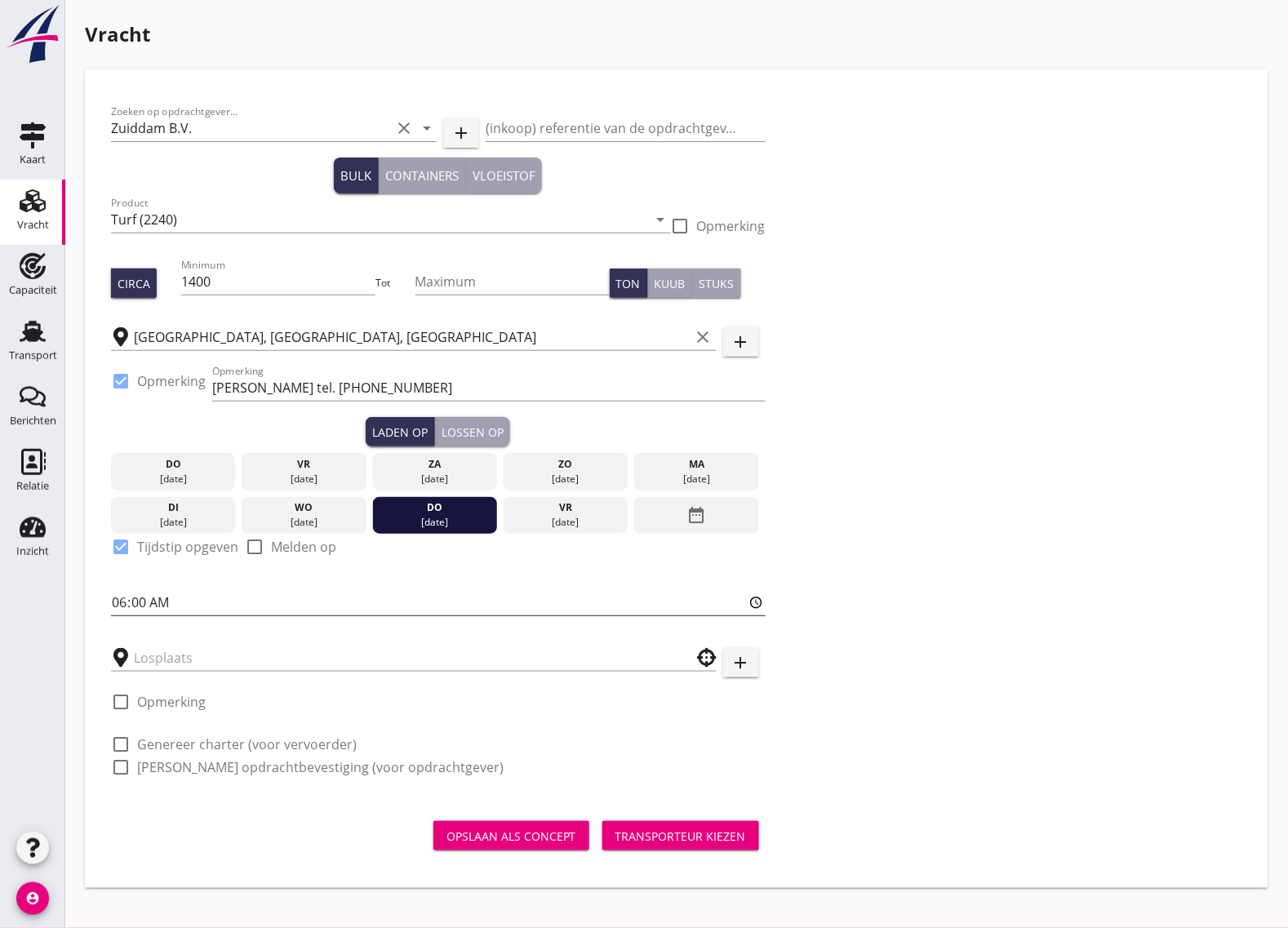
click at [229, 609] on input "06:00" at bounding box center [438, 603] width 655 height 26
type input "06:01"
click at [496, 420] on button "Lossen op" at bounding box center [472, 432] width 75 height 30
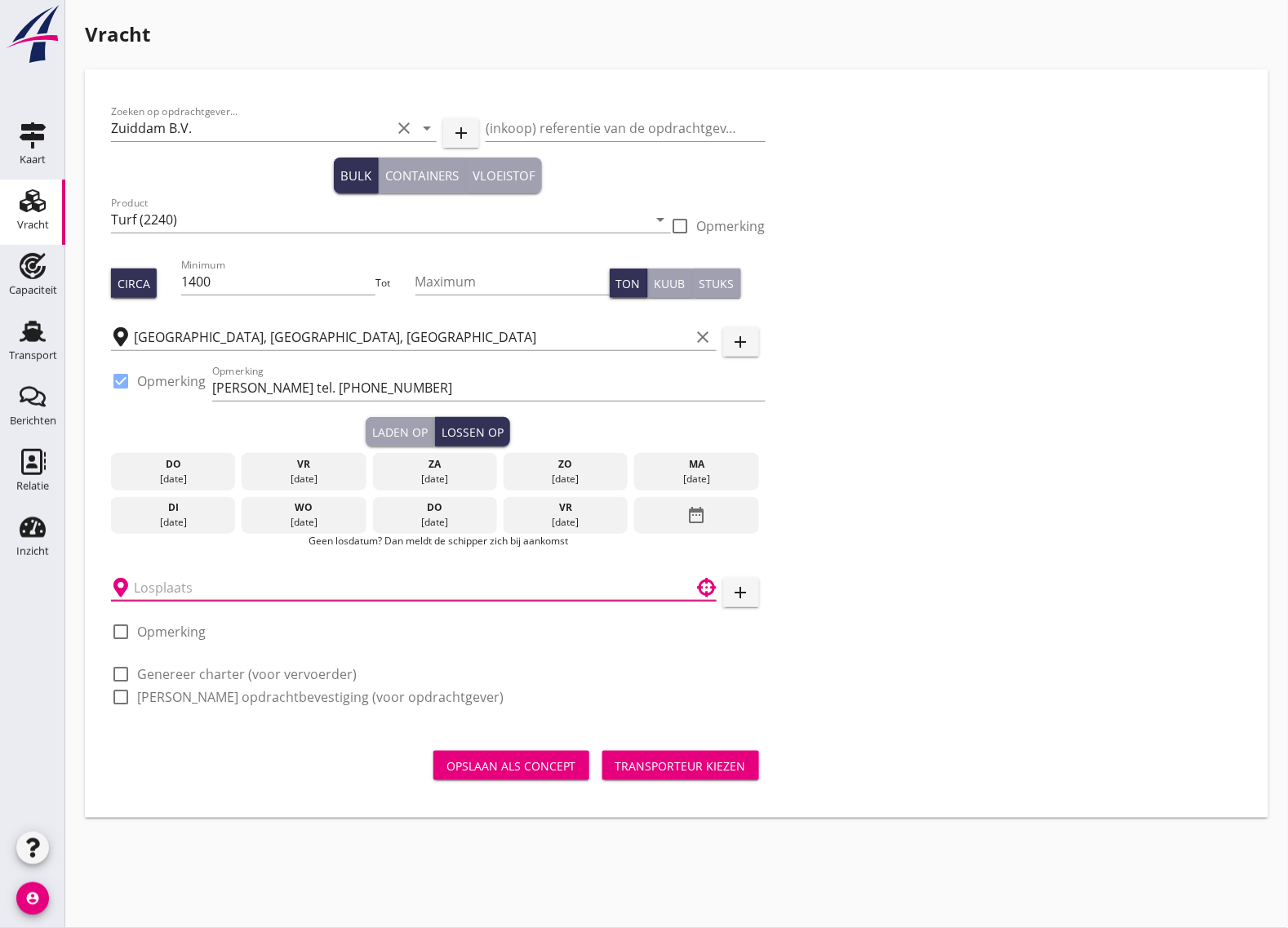
click at [298, 594] on input "text" at bounding box center [402, 588] width 537 height 26
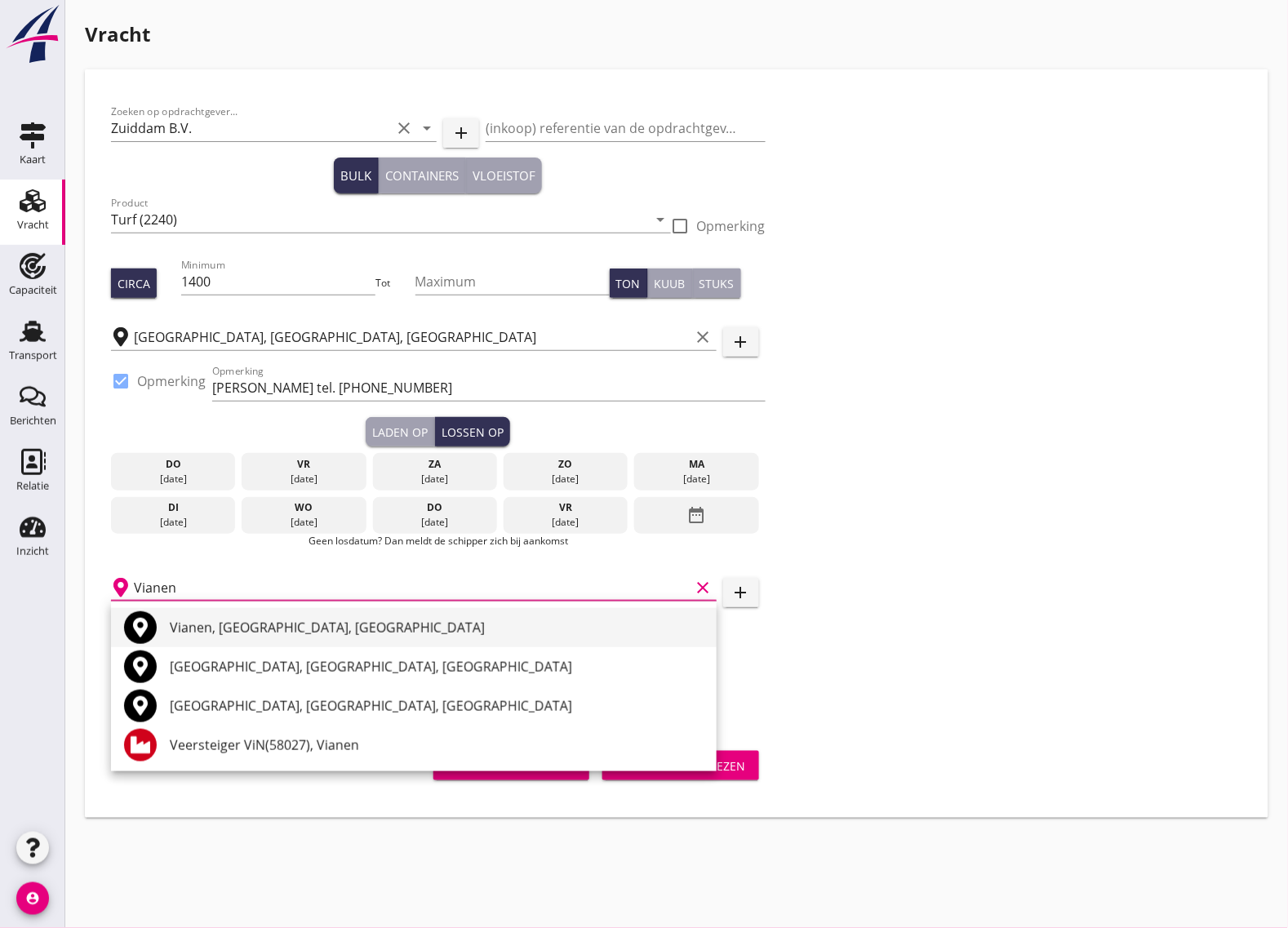
click at [272, 621] on div "Vianen, [GEOGRAPHIC_DATA], [GEOGRAPHIC_DATA]" at bounding box center [437, 627] width 534 height 20
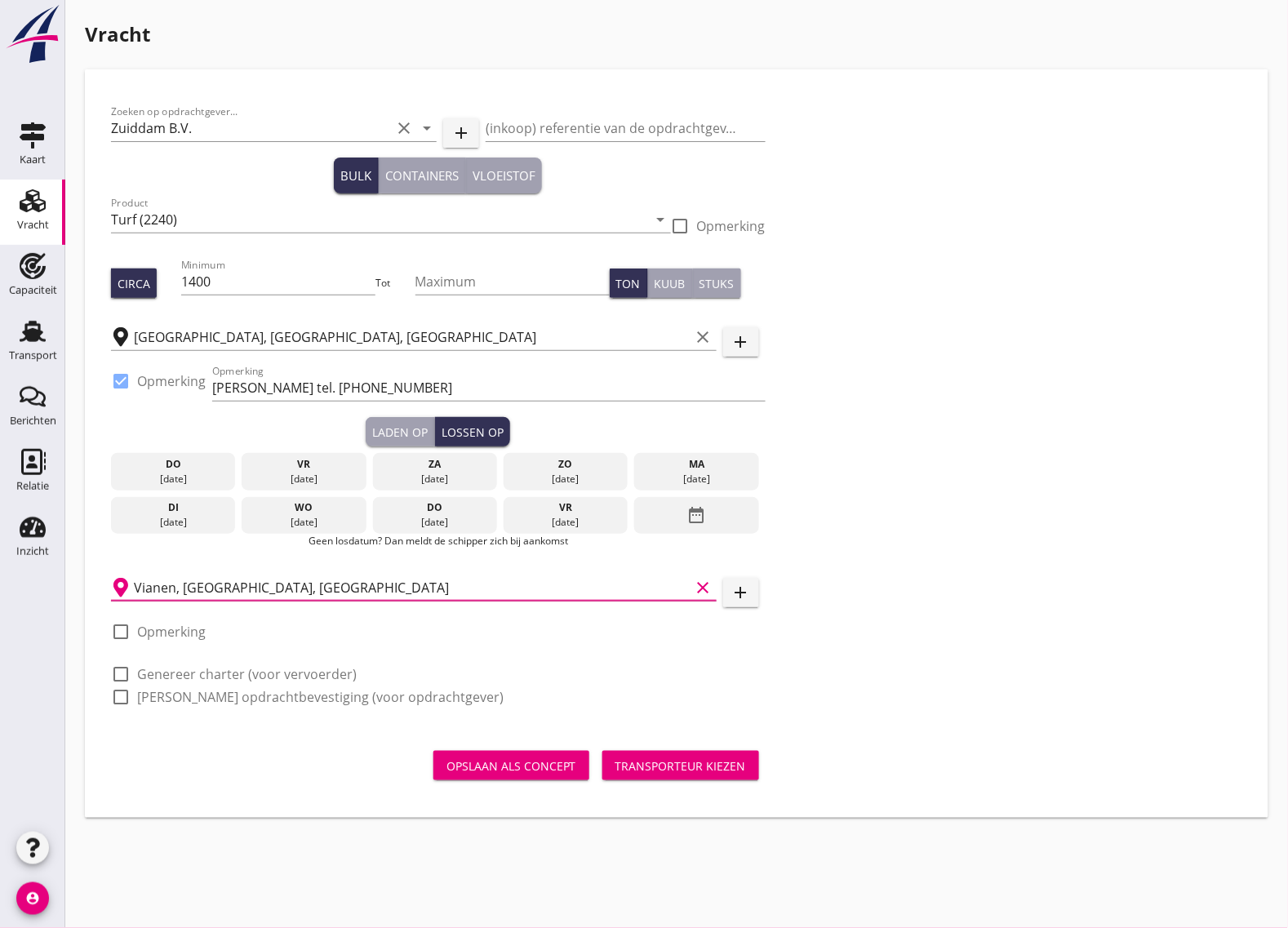
type input "Vianen, [GEOGRAPHIC_DATA], [GEOGRAPHIC_DATA]"
click at [706, 518] on icon "date_range" at bounding box center [697, 515] width 20 height 30
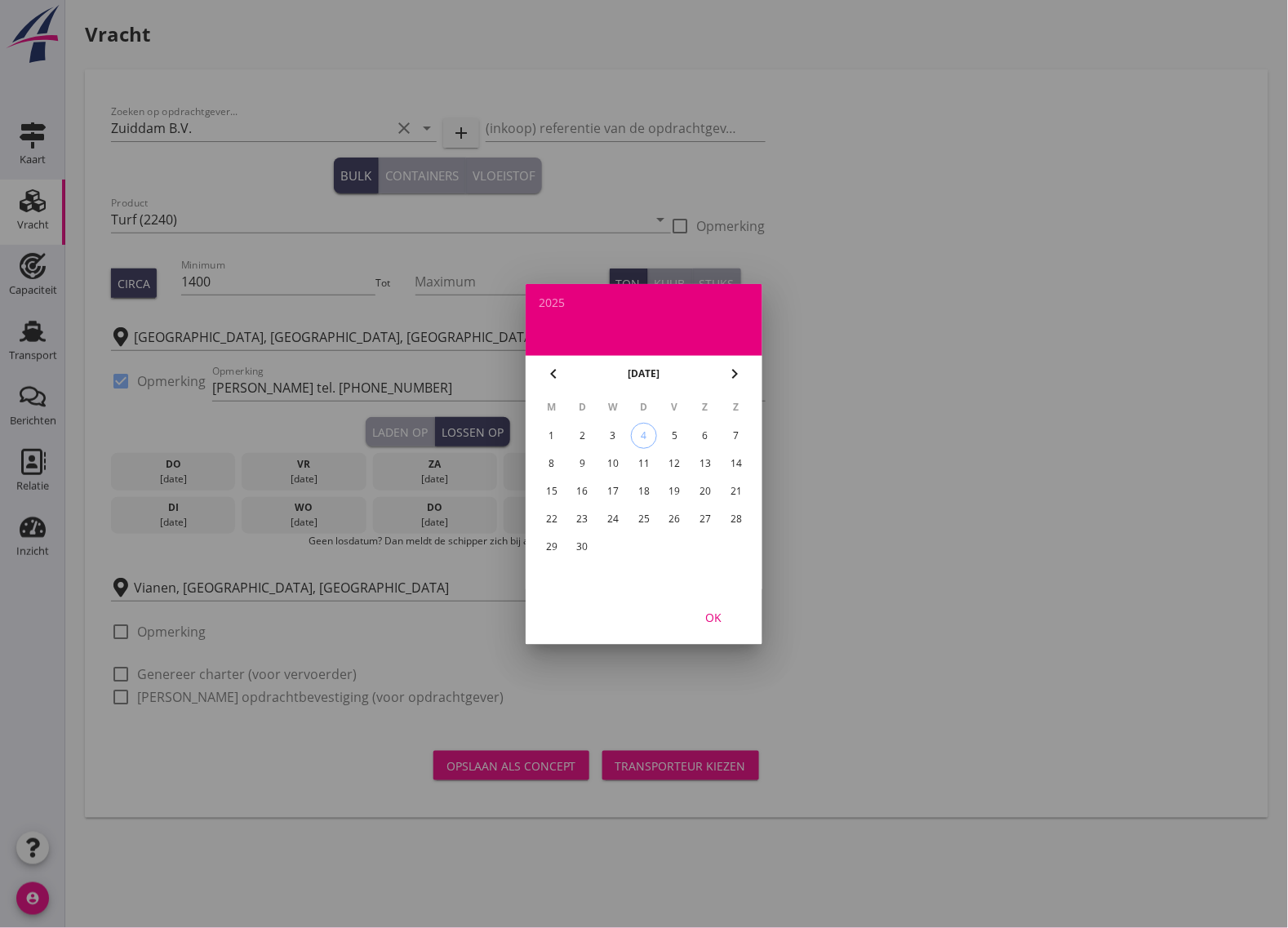
click at [545, 483] on div "15" at bounding box center [552, 491] width 26 height 26
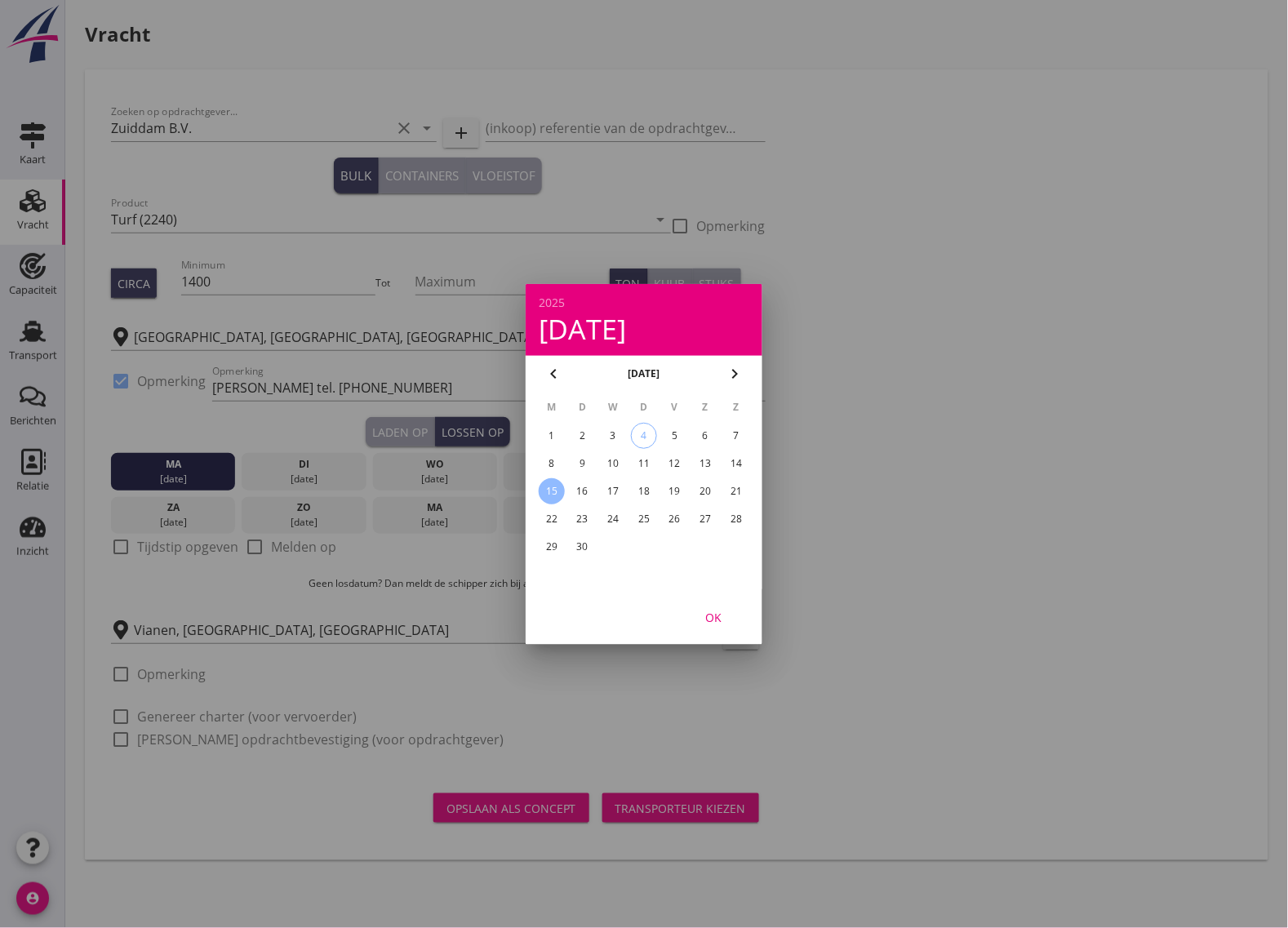
click at [398, 423] on div at bounding box center [644, 464] width 1288 height 928
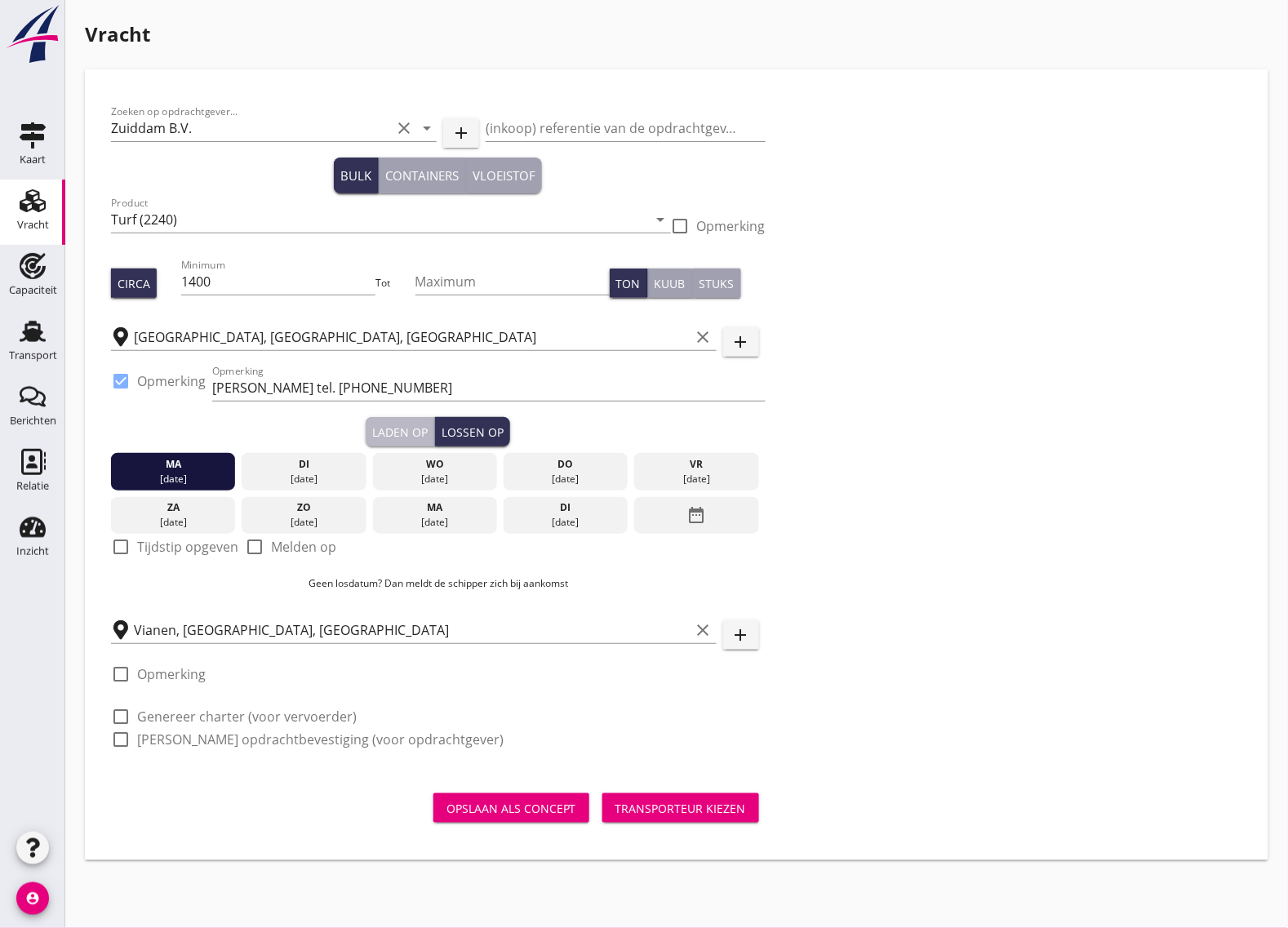
click at [402, 425] on div "Laden op" at bounding box center [400, 432] width 56 height 17
checkbox input "true"
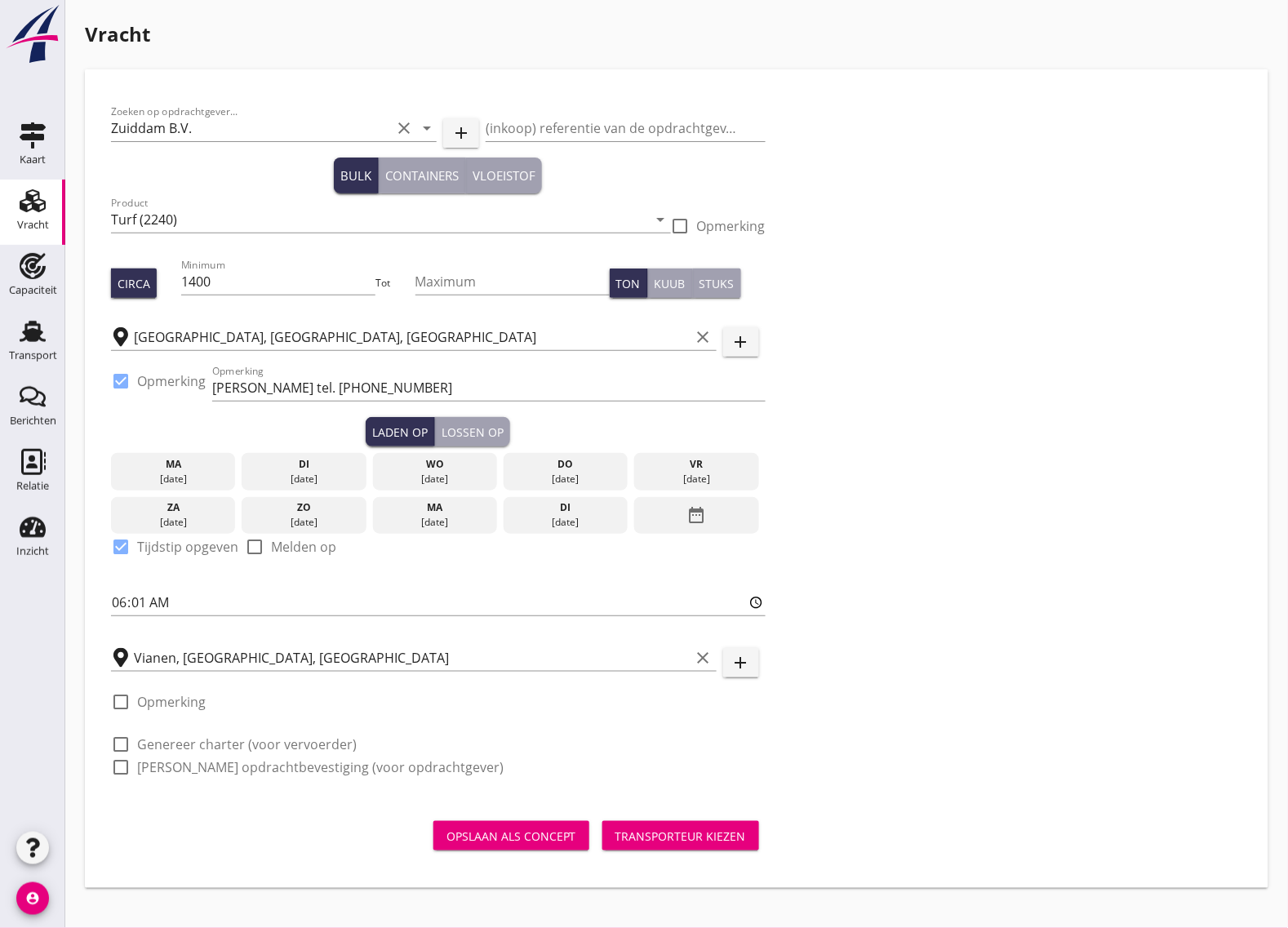
click at [706, 515] on icon "date_range" at bounding box center [697, 515] width 20 height 30
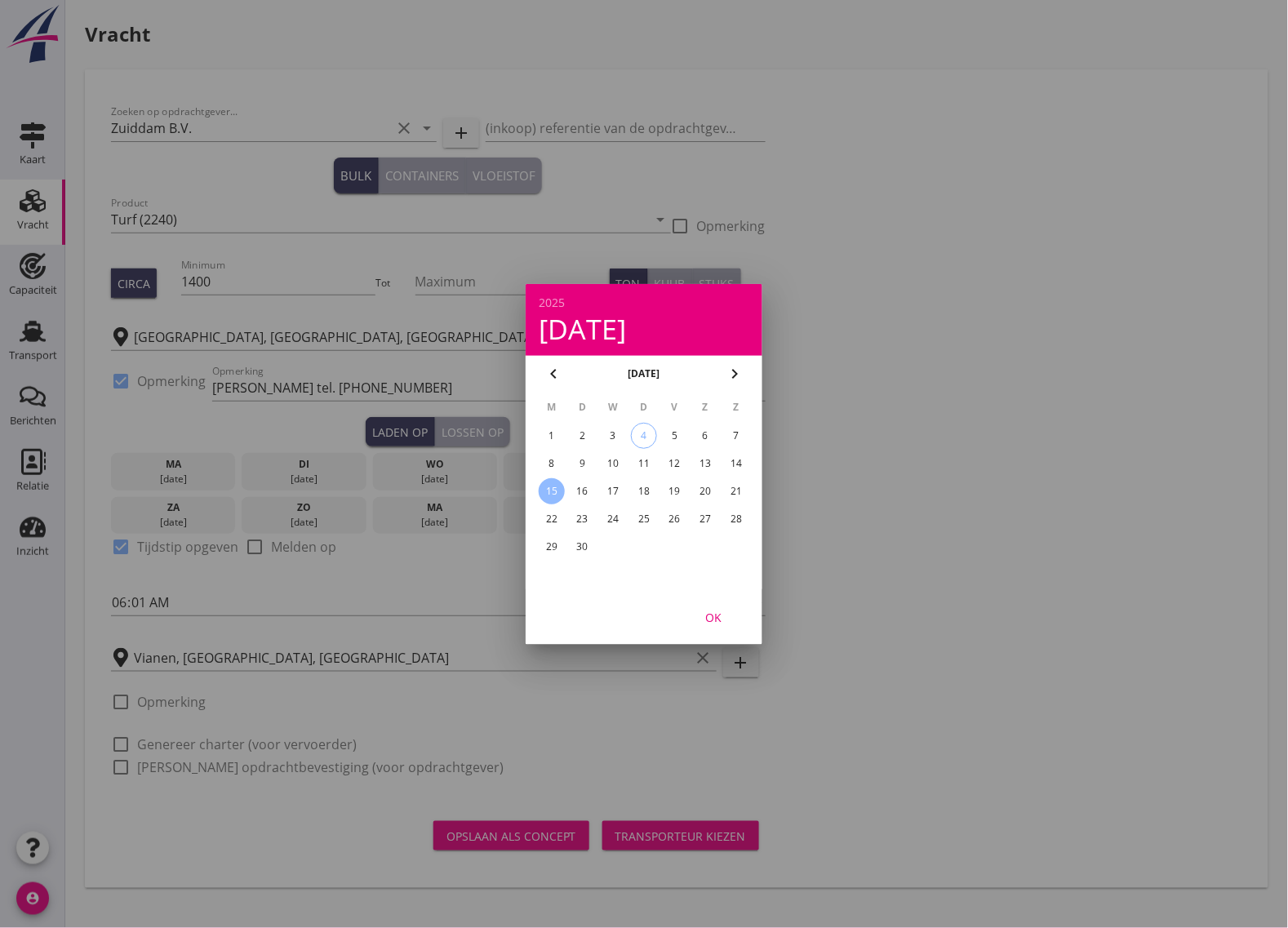
click at [406, 429] on div at bounding box center [644, 464] width 1288 height 928
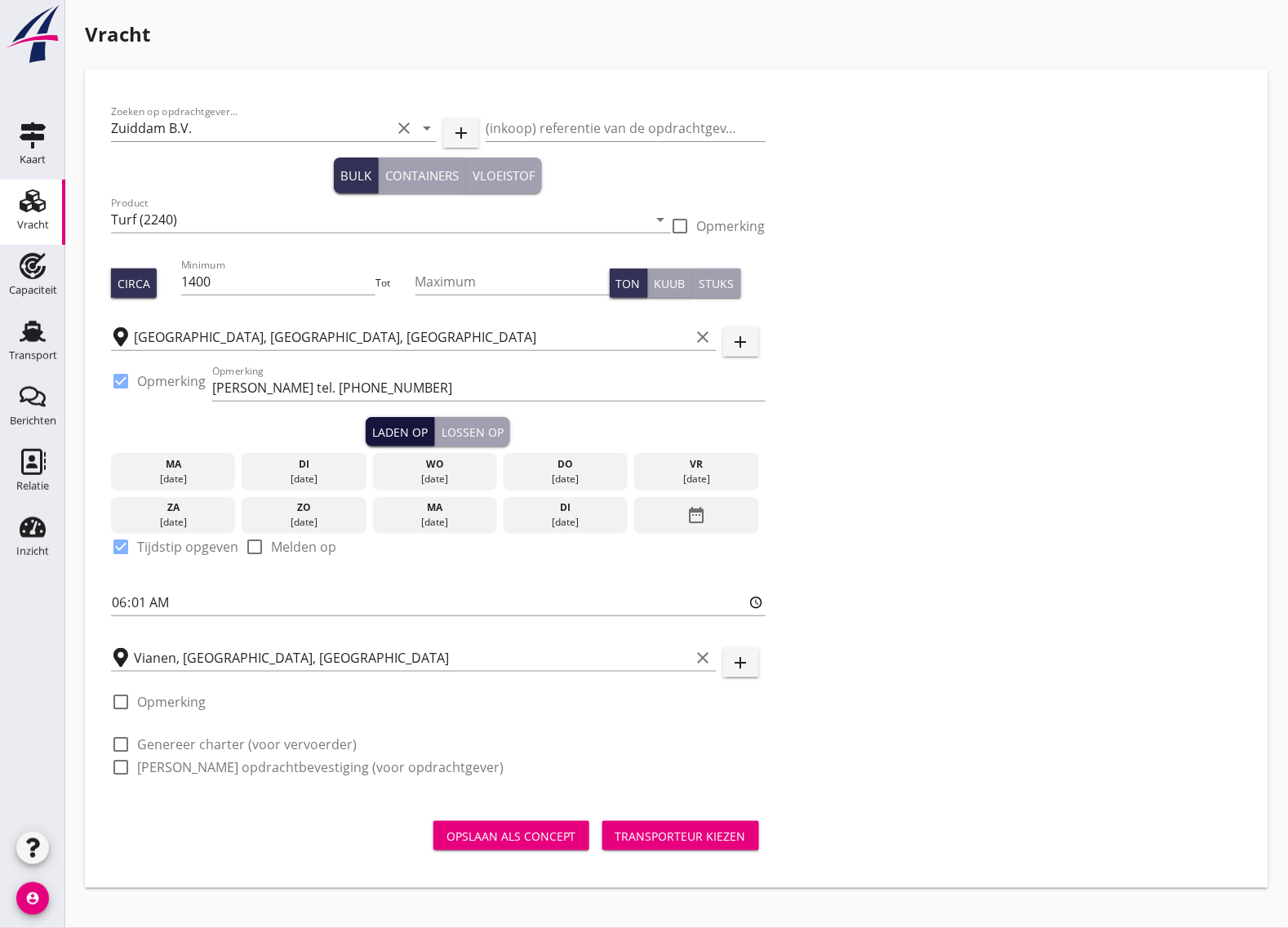
click at [406, 430] on div "Laden op" at bounding box center [400, 432] width 56 height 17
click at [705, 511] on icon "date_range" at bounding box center [697, 515] width 20 height 30
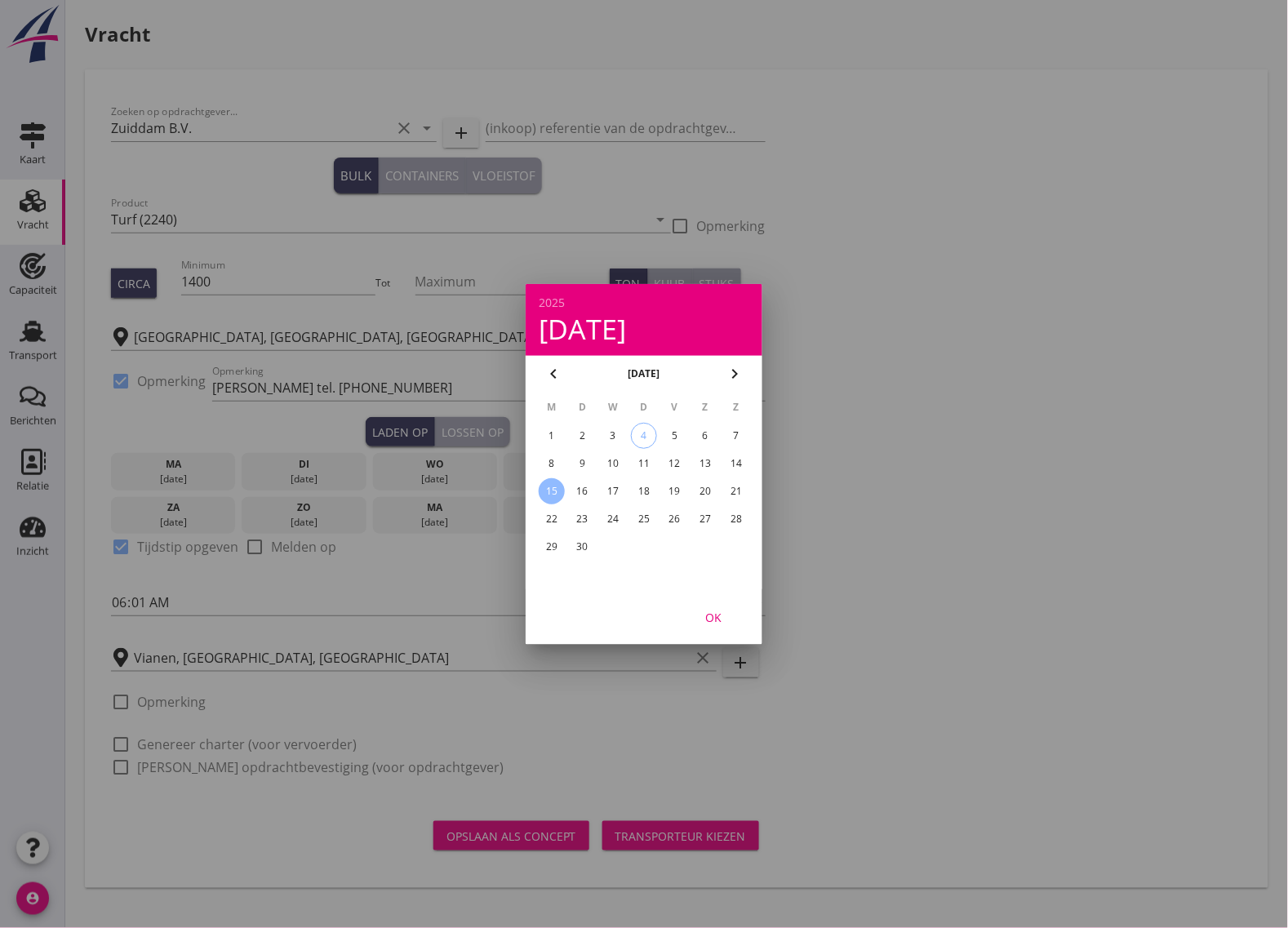
click at [645, 459] on div "11" at bounding box center [644, 464] width 26 height 26
click at [712, 608] on div "OK" at bounding box center [714, 616] width 46 height 17
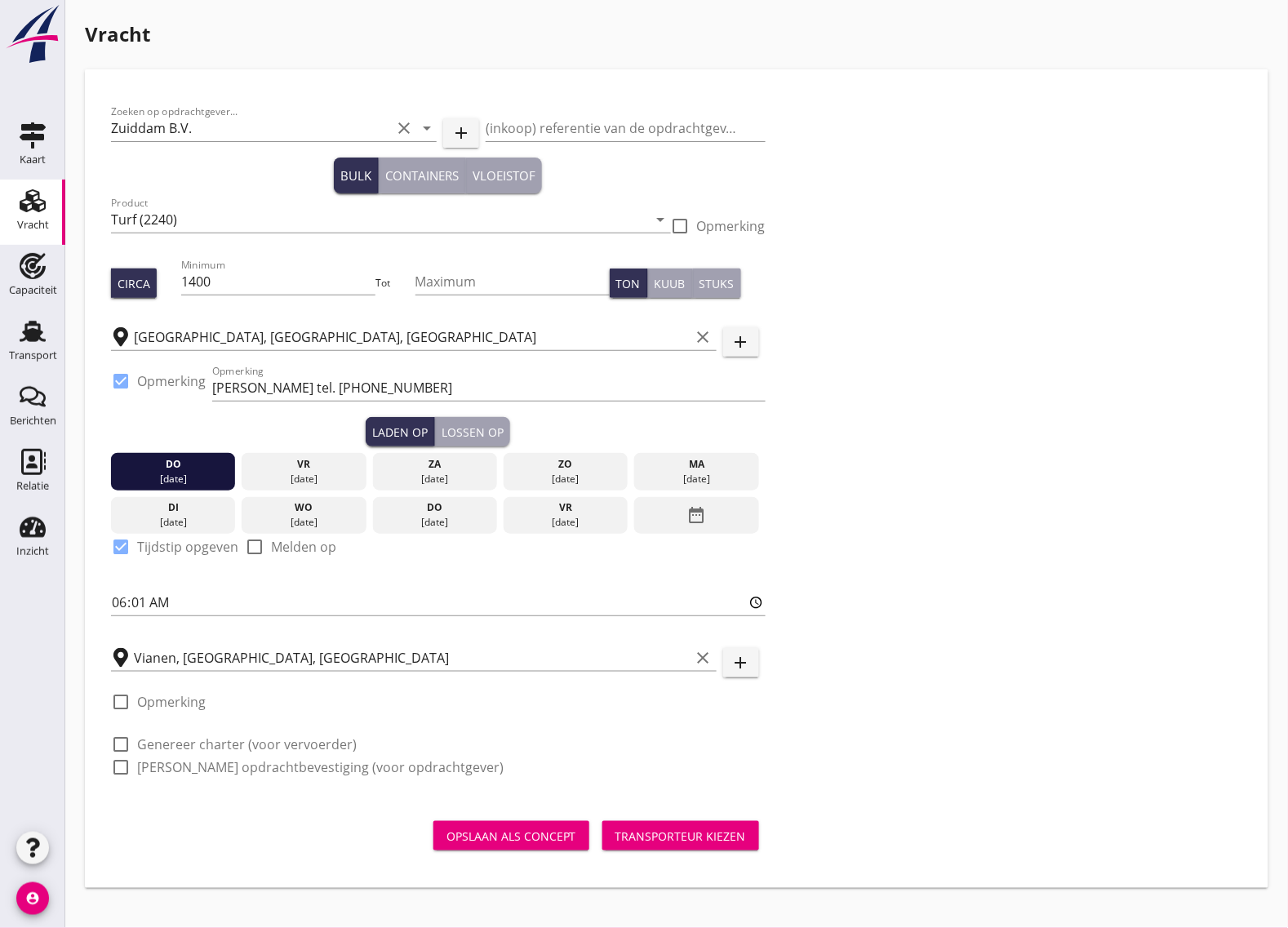
click at [498, 434] on div "Lossen op" at bounding box center [473, 432] width 62 height 17
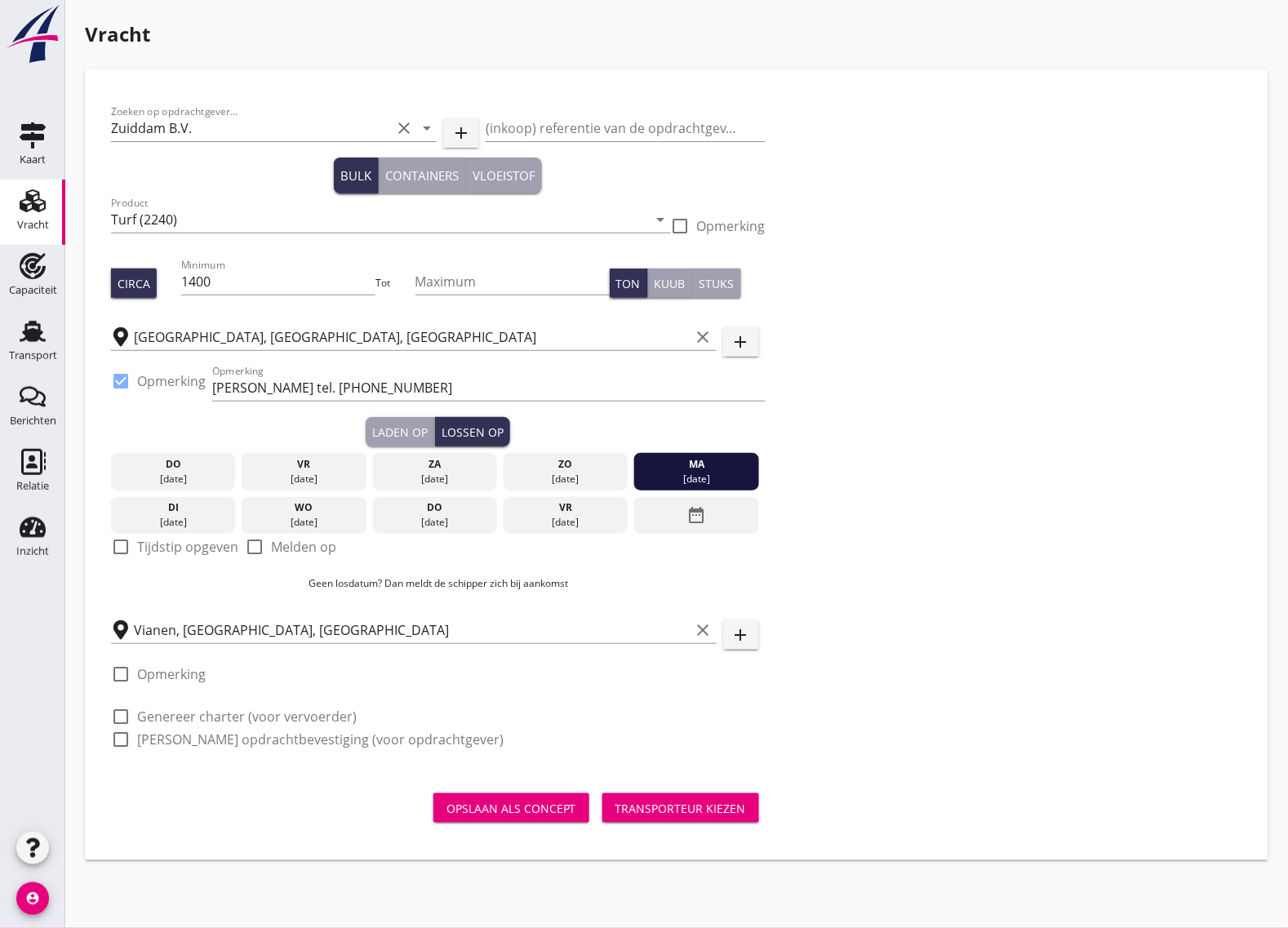
click at [392, 434] on div "Laden op" at bounding box center [400, 432] width 56 height 17
checkbox input "true"
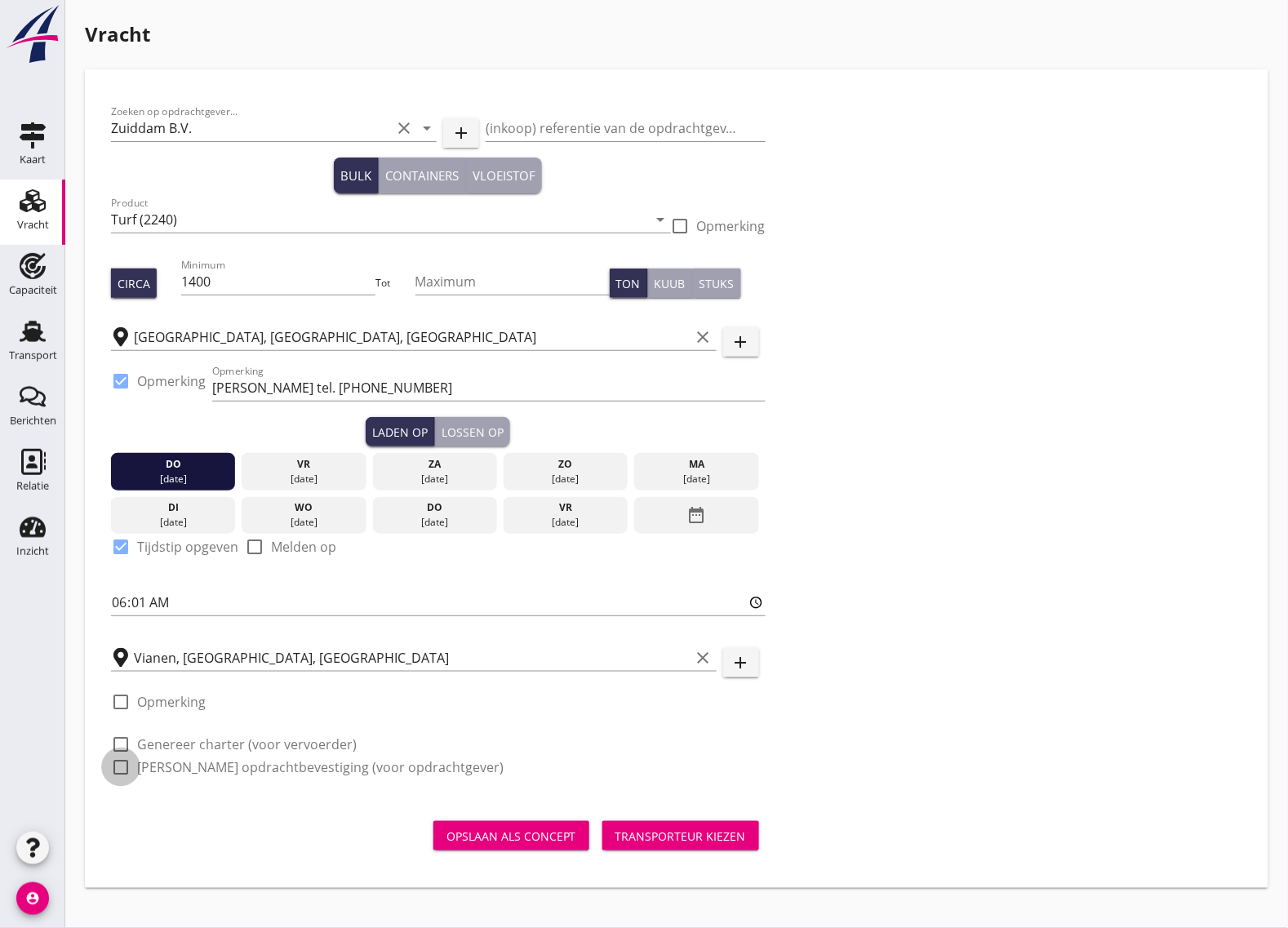
click at [118, 765] on div at bounding box center [121, 767] width 28 height 28
checkbox input "true"
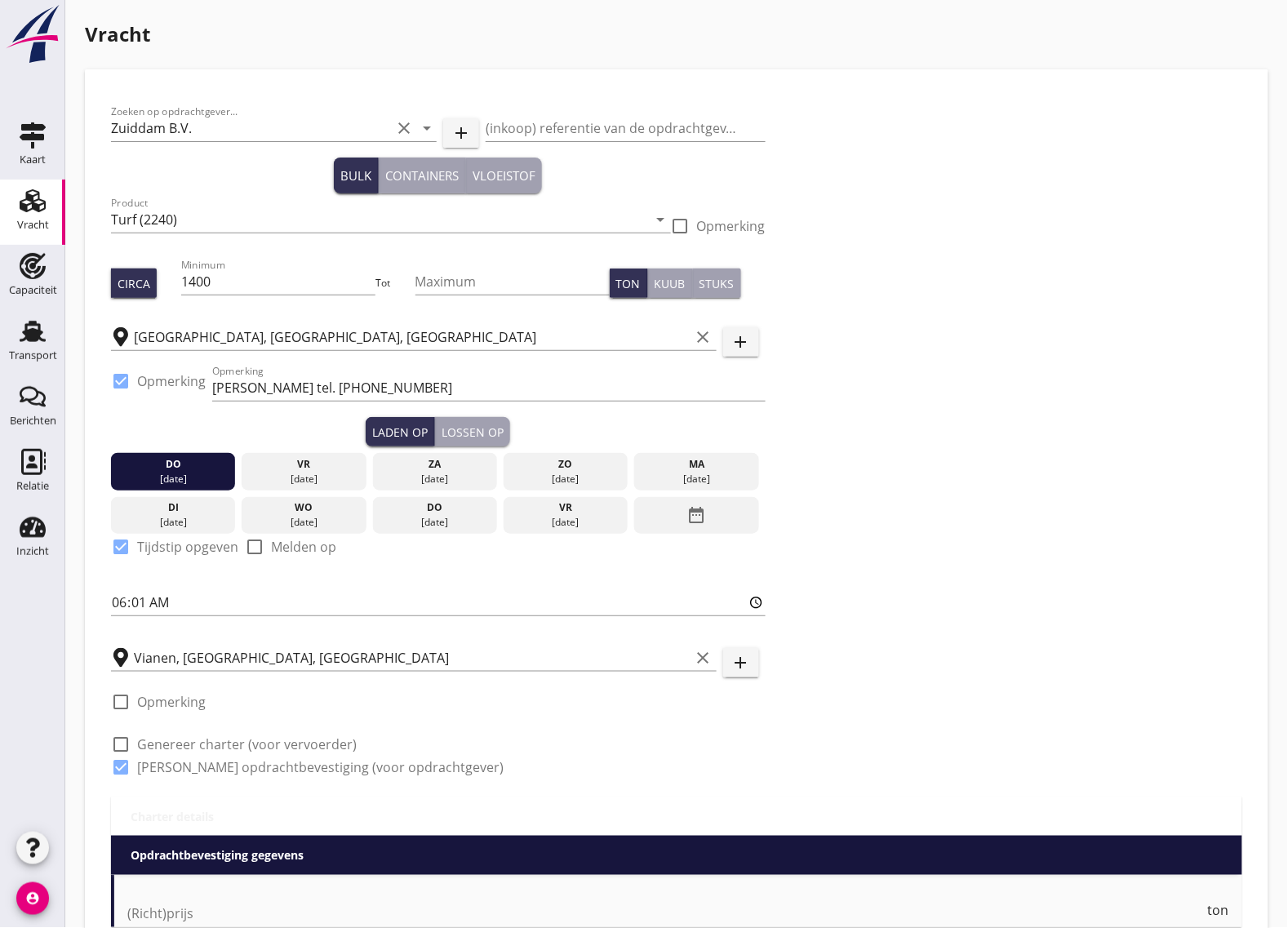
click at [123, 739] on div at bounding box center [121, 744] width 28 height 28
checkbox input "true"
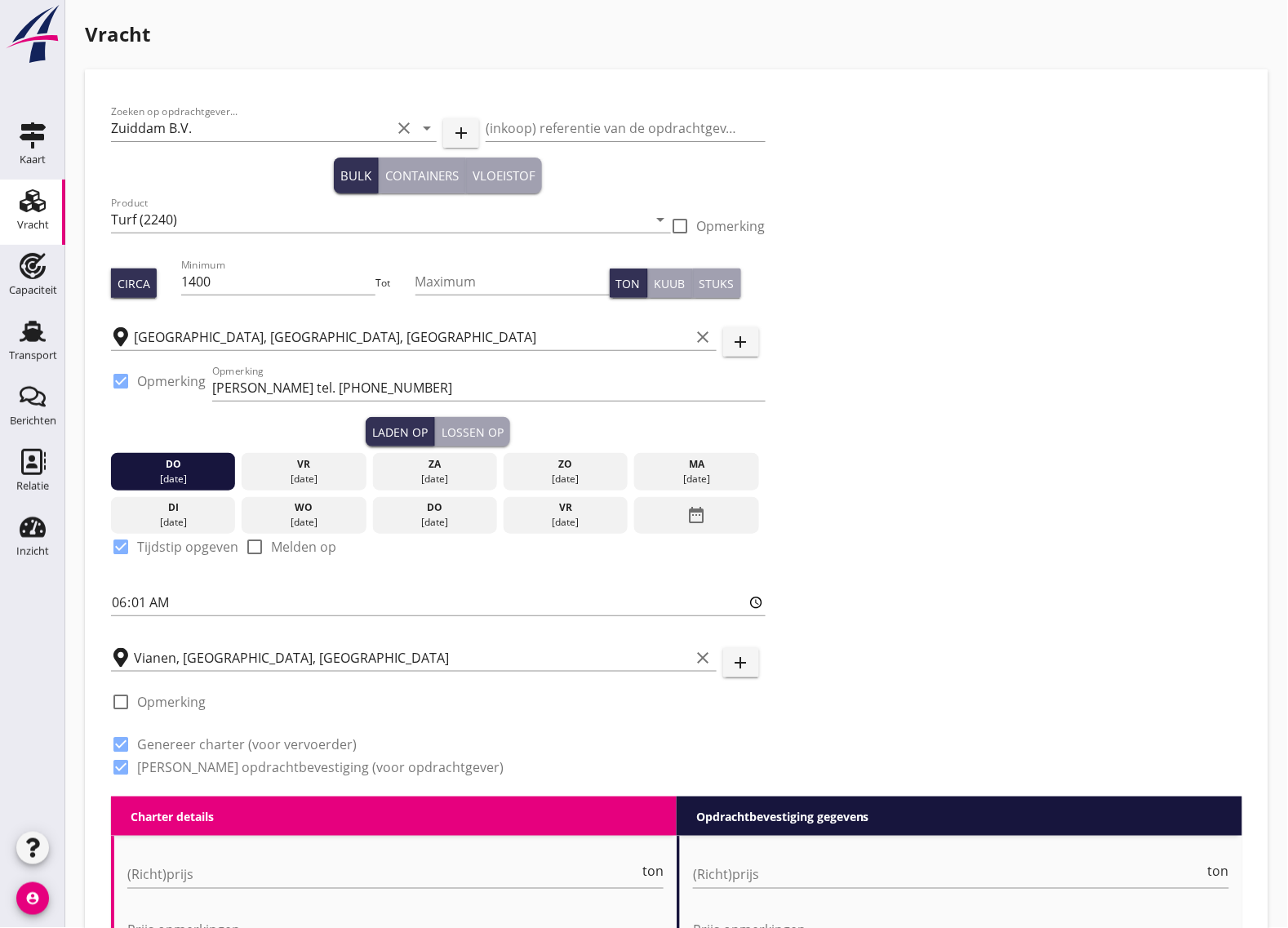
click at [123, 701] on div at bounding box center [121, 702] width 28 height 28
checkbox input "true"
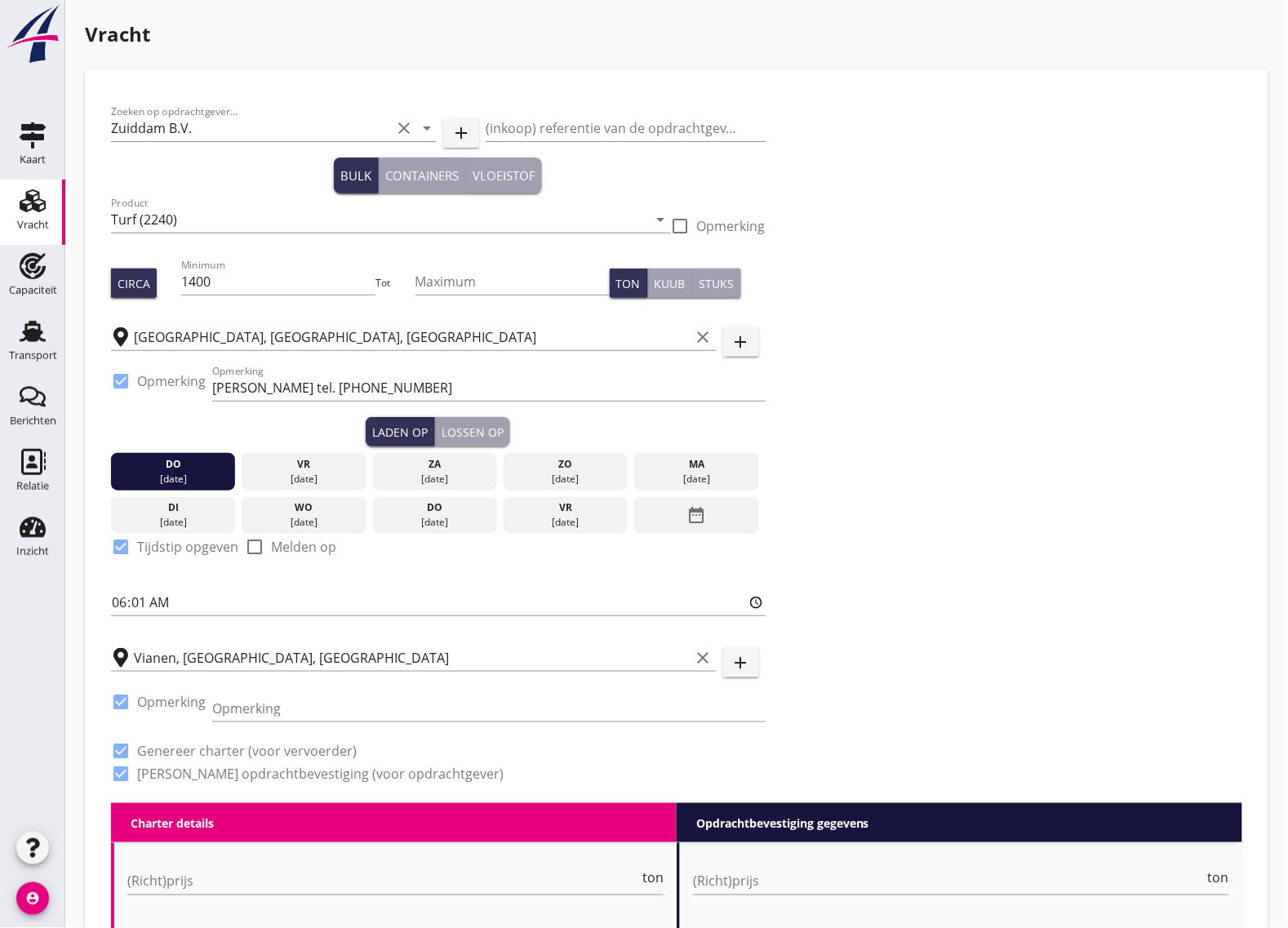
scroll to position [102, 0]
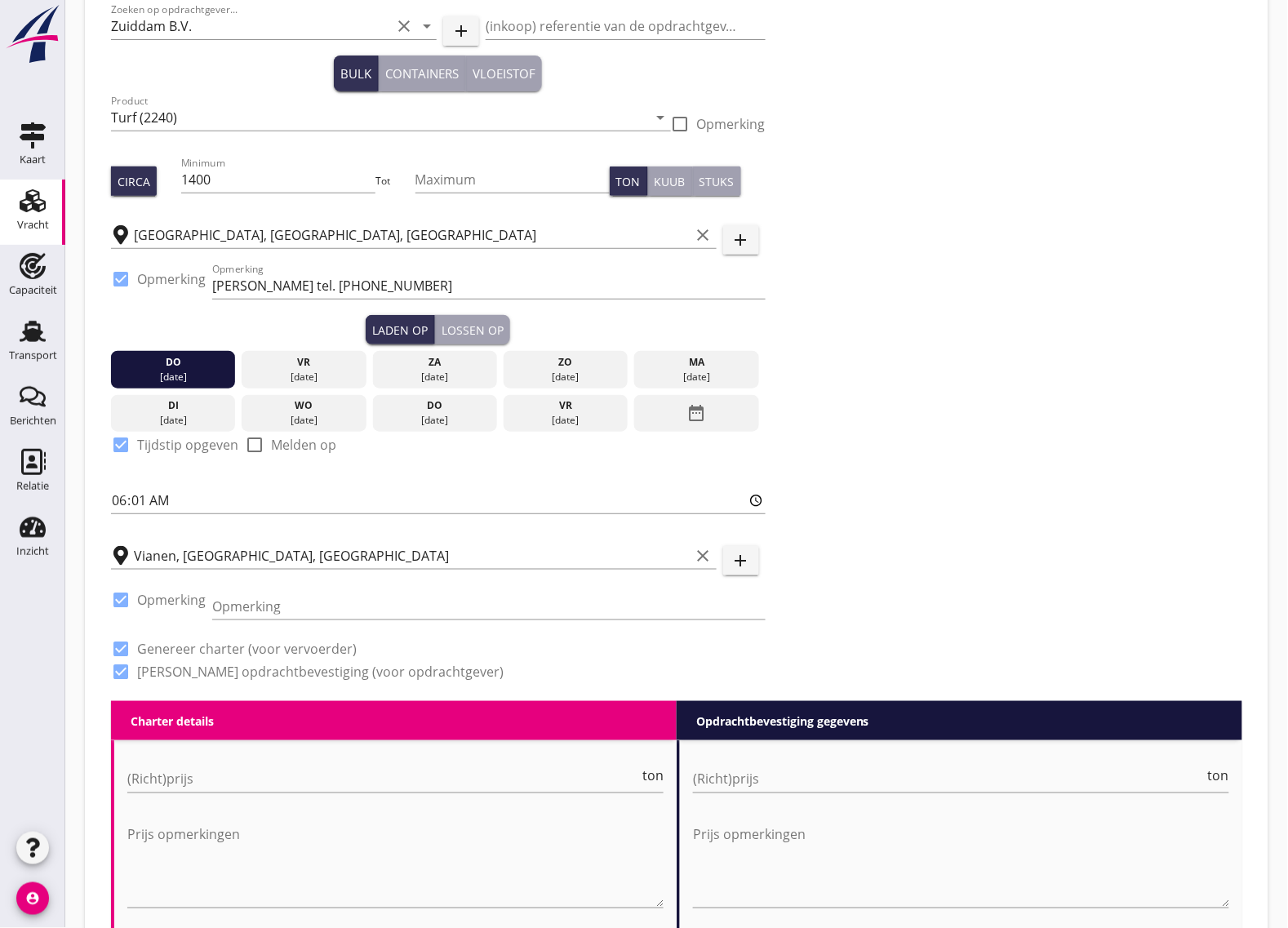
click at [292, 622] on div "Opmerking" at bounding box center [489, 614] width 554 height 43
click at [302, 609] on input "Opmerking" at bounding box center [489, 606] width 554 height 26
click at [246, 609] on input "[PERSON_NAME]" at bounding box center [489, 606] width 554 height 26
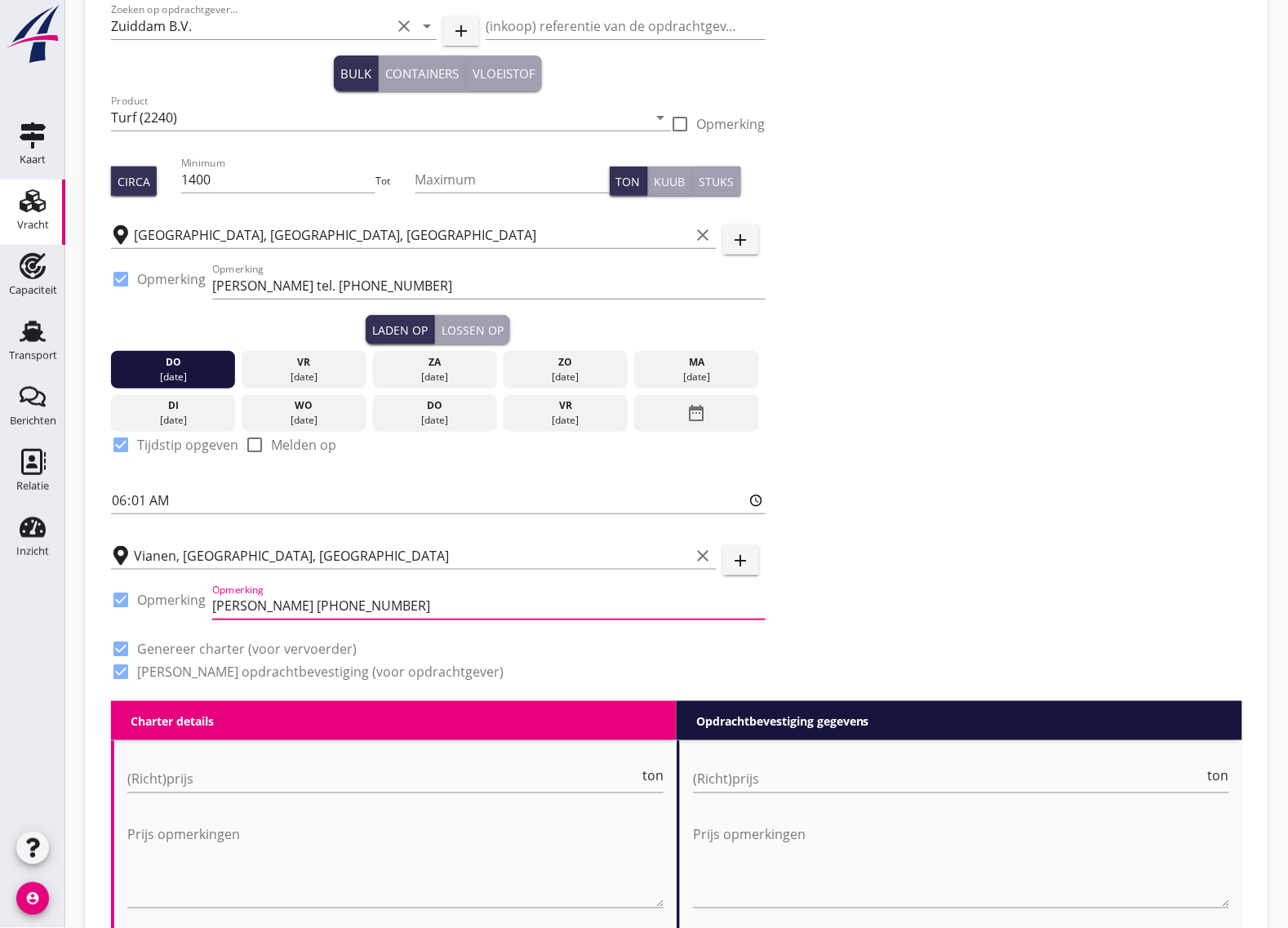
scroll to position [306, 0]
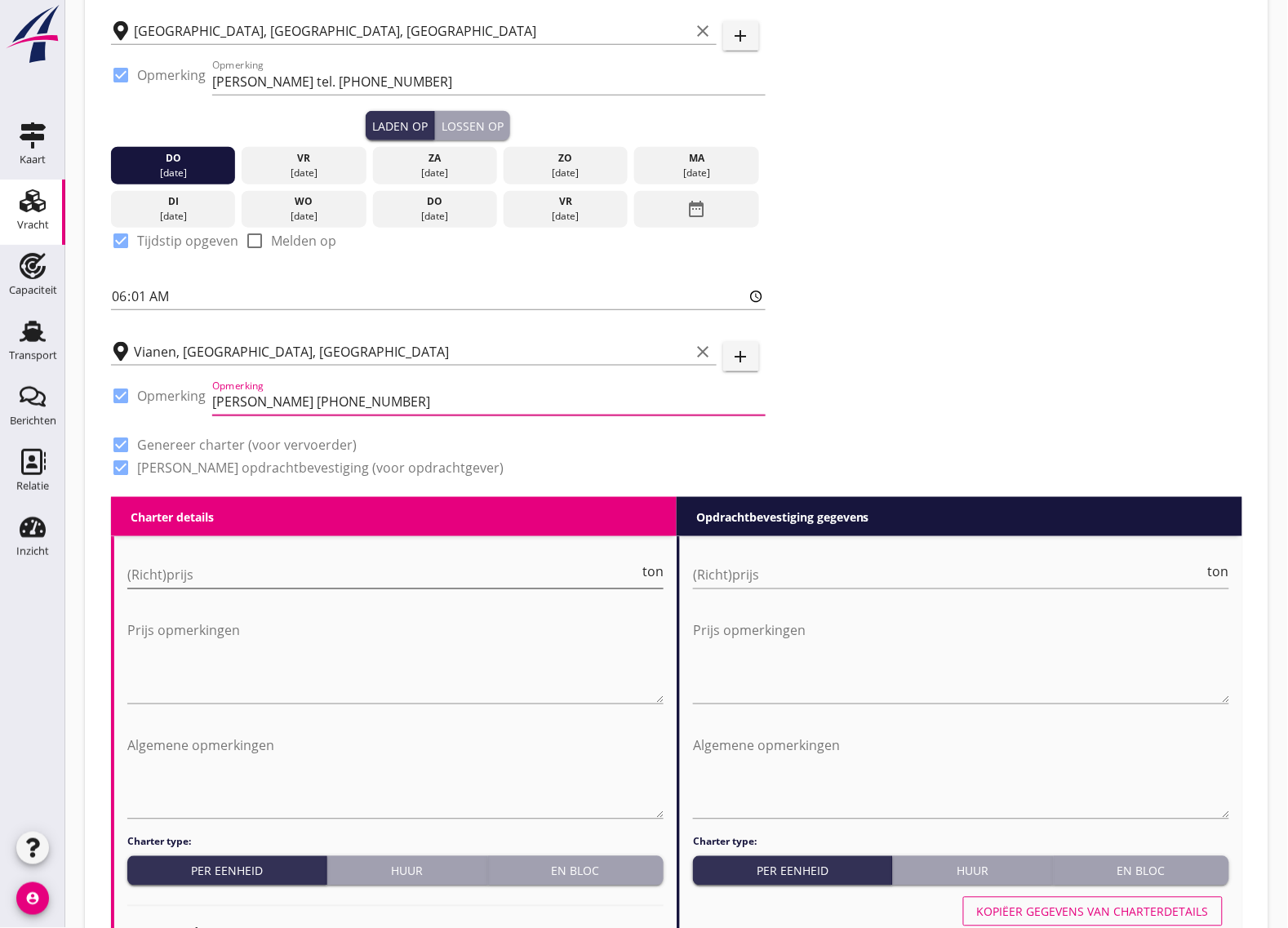
type input "[PERSON_NAME] [PHONE_NUMBER]"
click at [218, 584] on input "(Richt)prijs" at bounding box center [383, 576] width 512 height 26
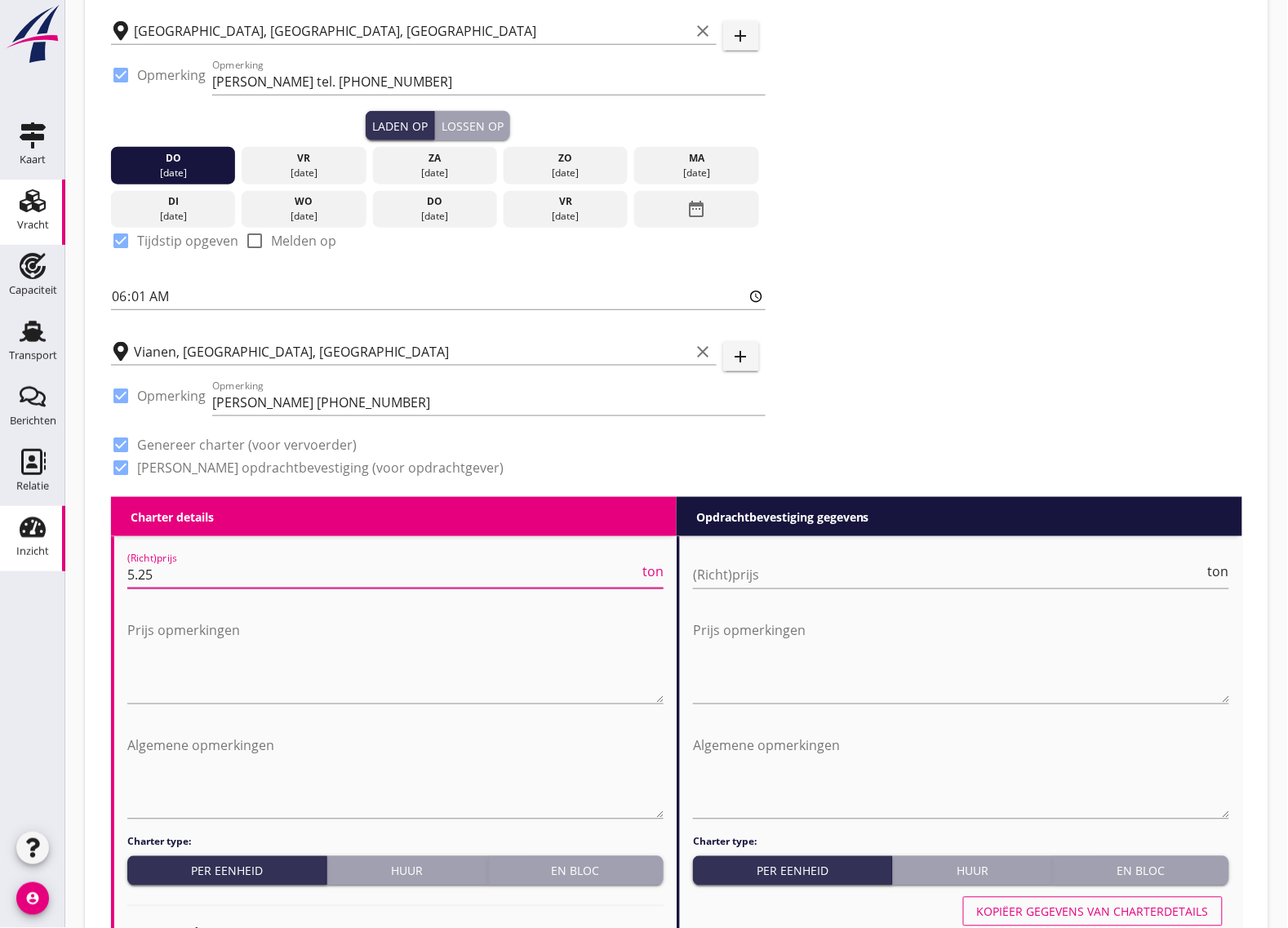
type input "5.25"
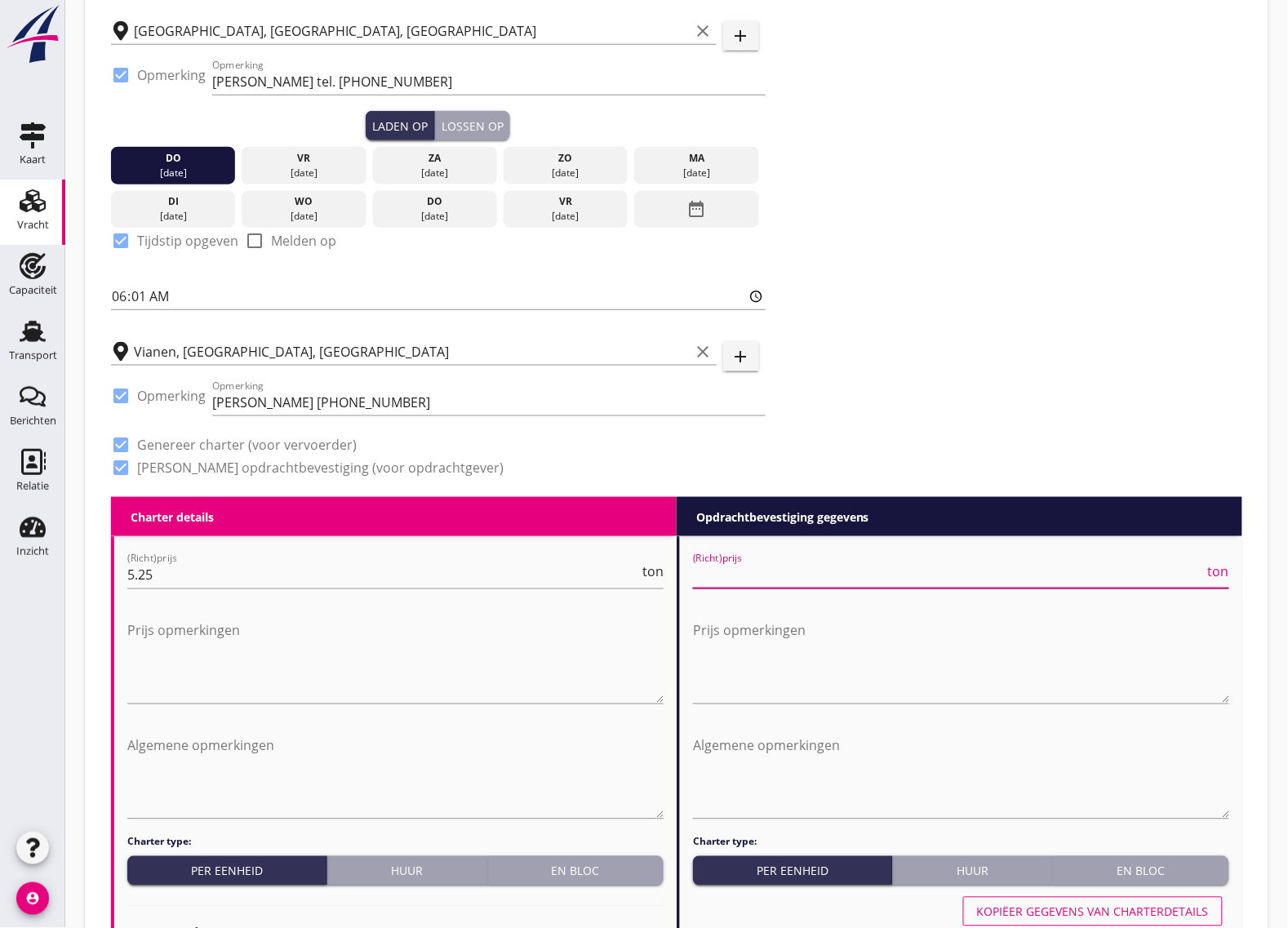
click at [886, 582] on input "(Richt)prijs" at bounding box center [949, 576] width 512 height 26
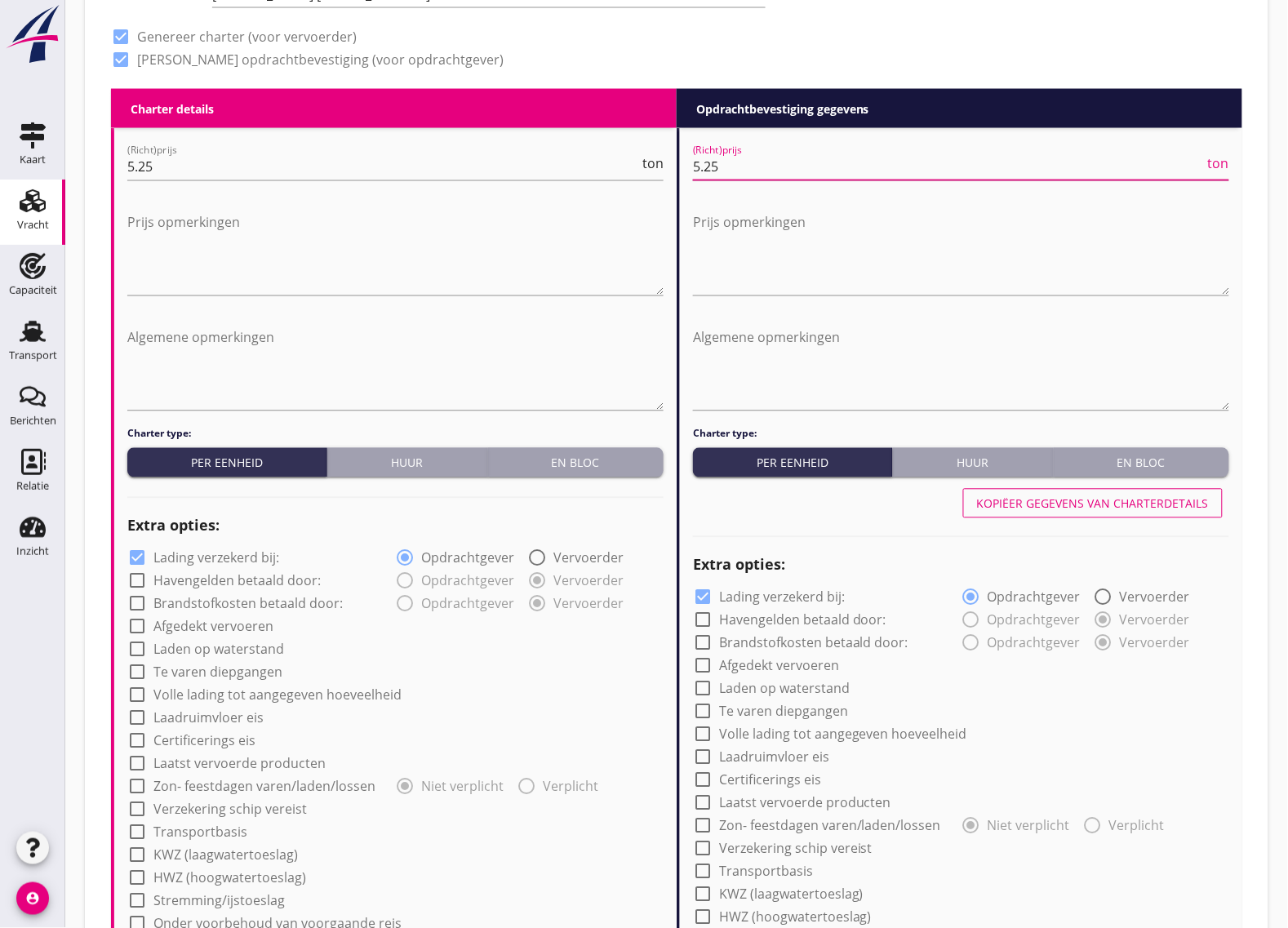
scroll to position [816, 0]
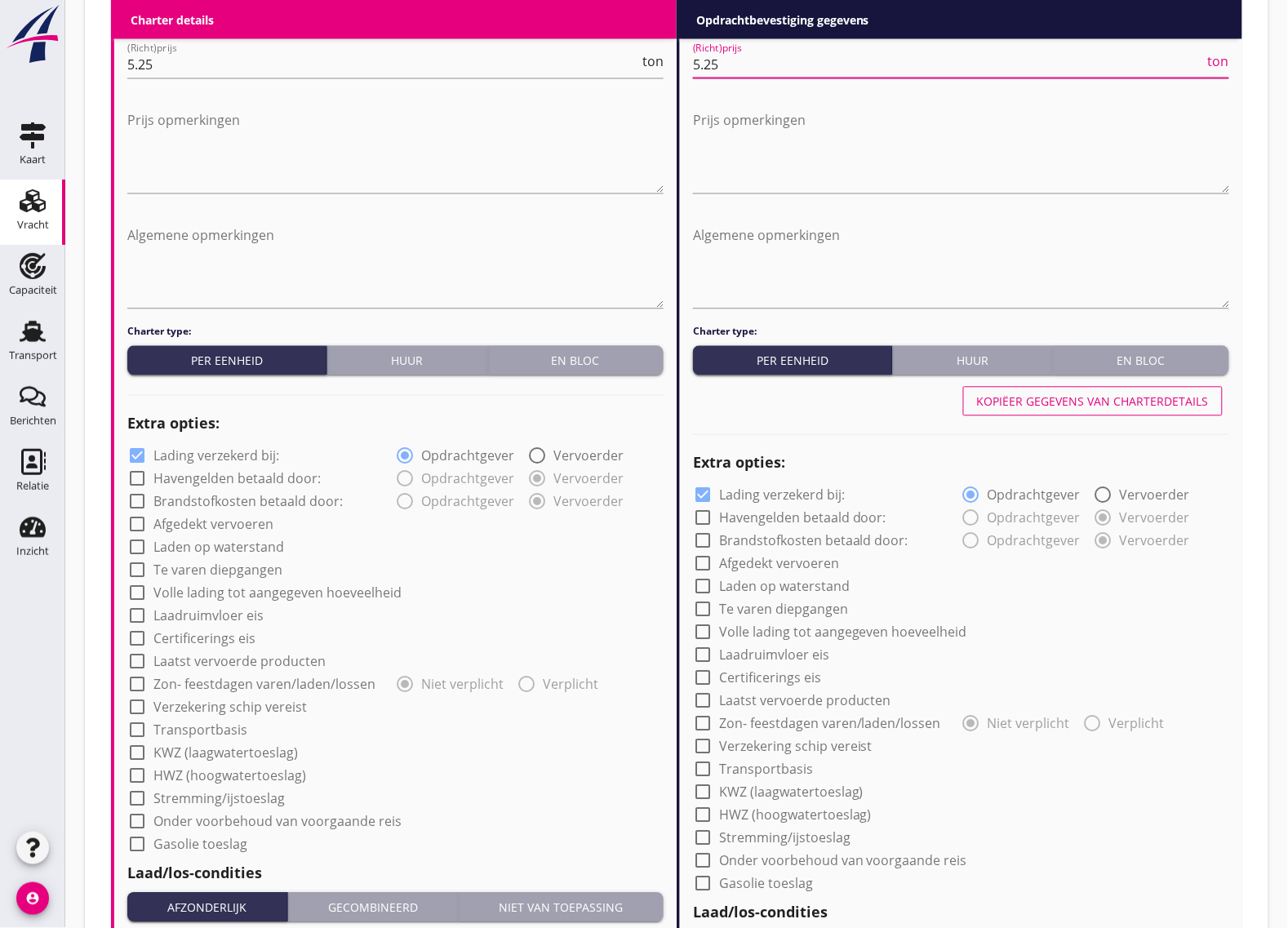
type input "5.25"
click at [136, 706] on div at bounding box center [137, 708] width 28 height 28
checkbox input "true"
click at [701, 749] on div at bounding box center [703, 747] width 28 height 28
checkbox input "true"
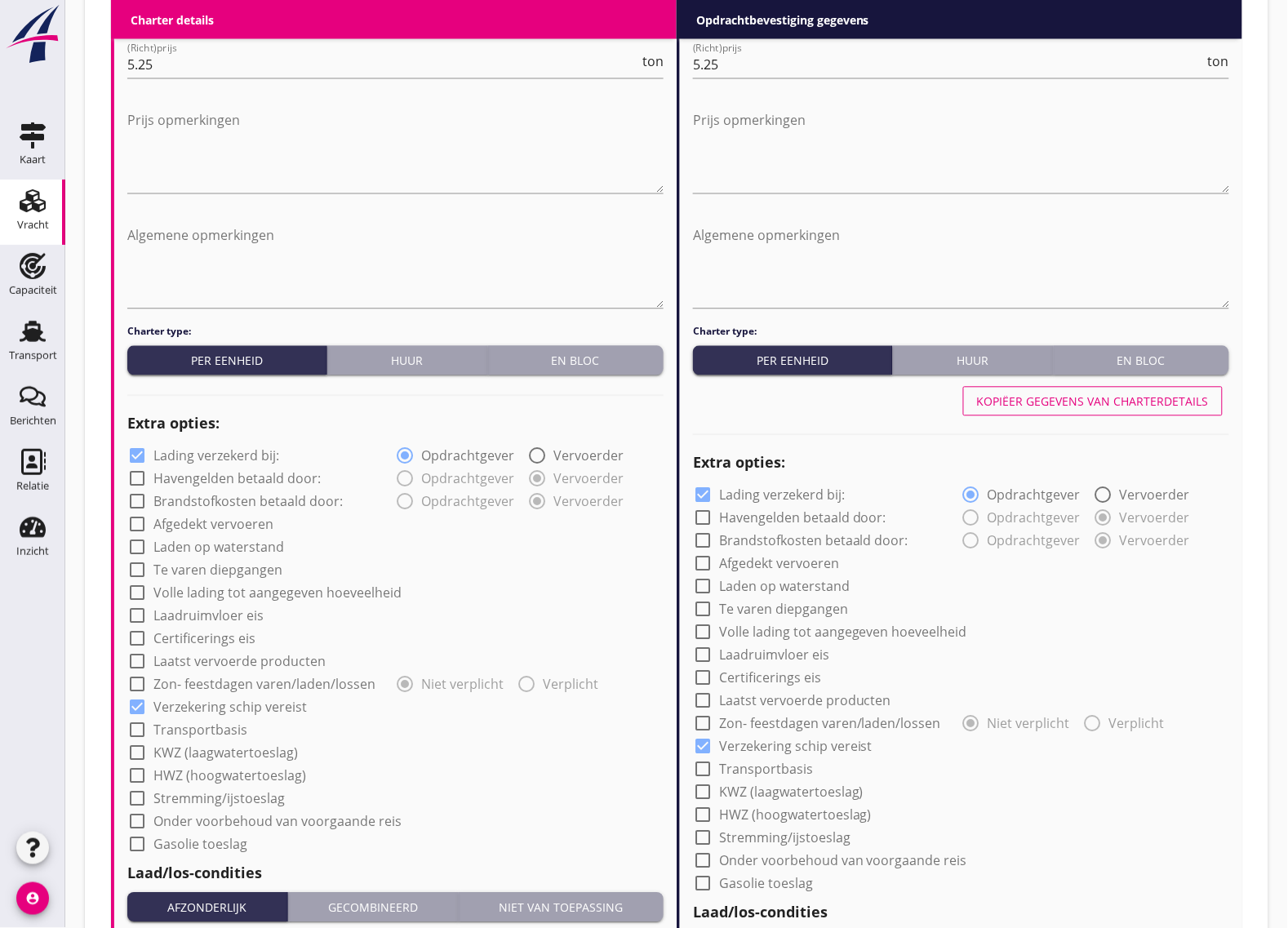
click at [704, 489] on div at bounding box center [703, 495] width 28 height 28
checkbox input "false"
click at [137, 456] on div at bounding box center [137, 457] width 28 height 28
checkbox input "false"
click at [136, 521] on div at bounding box center [137, 525] width 28 height 28
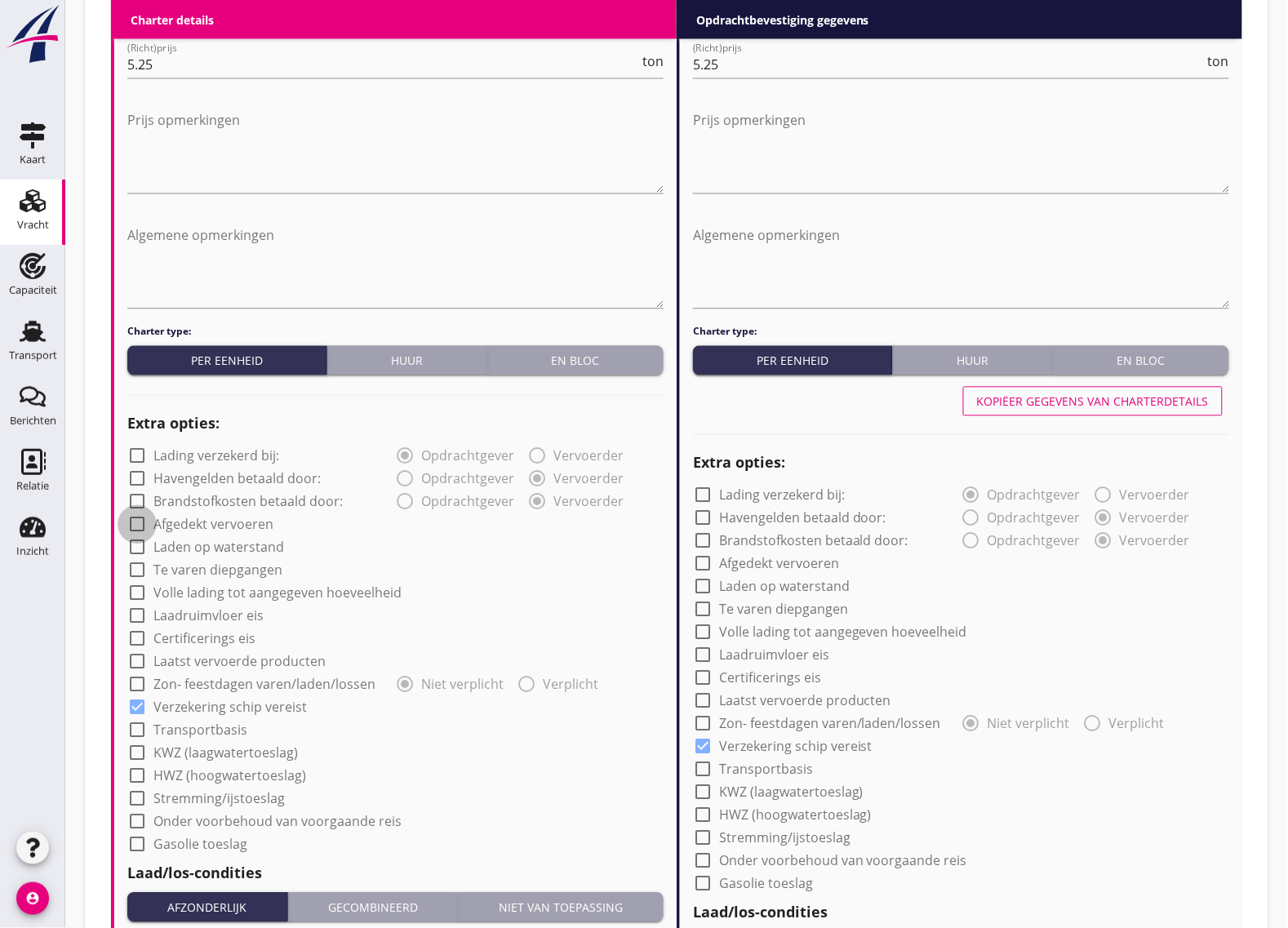
checkbox input "true"
click at [707, 562] on div at bounding box center [703, 564] width 28 height 28
checkbox input "true"
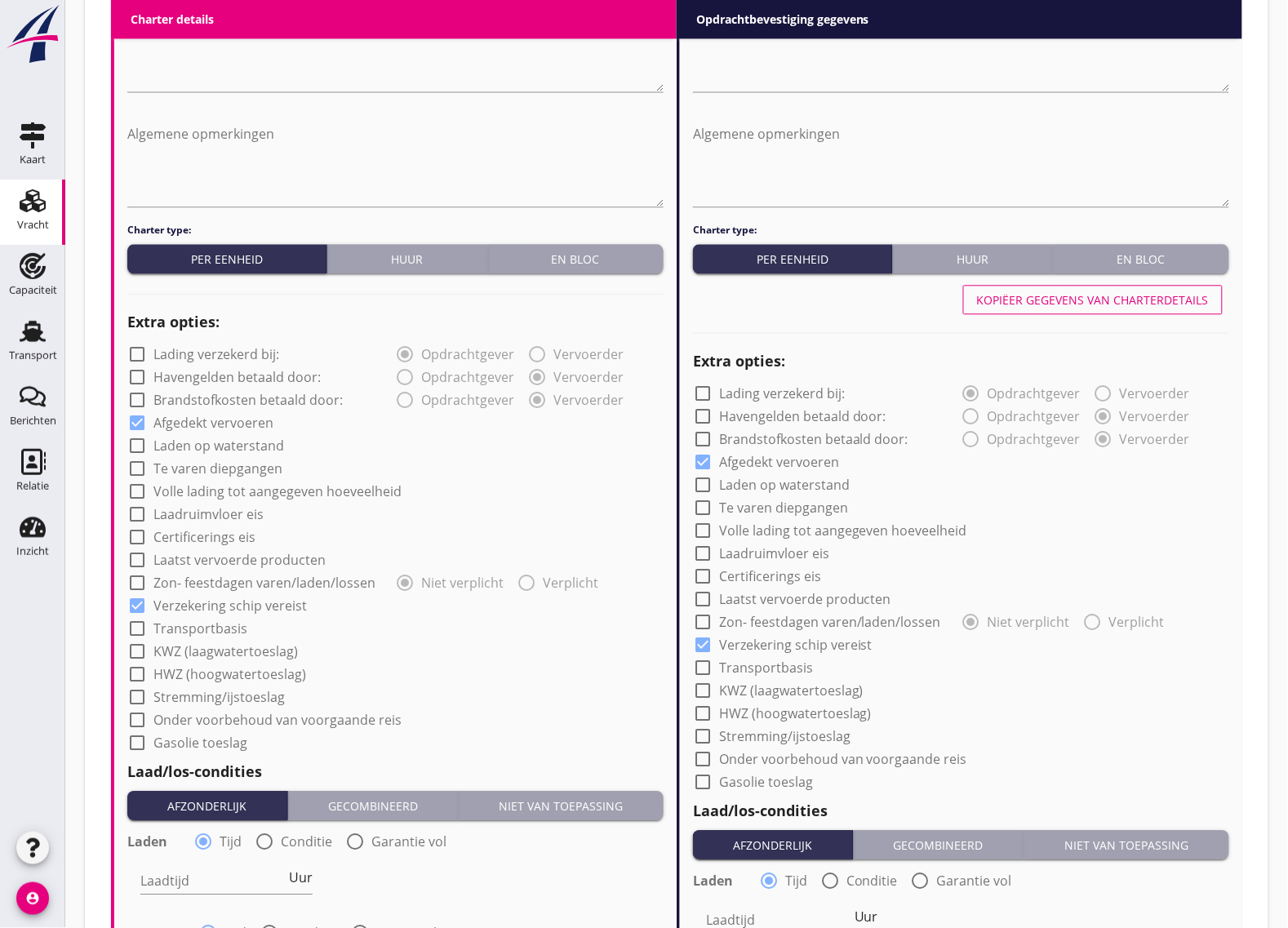
scroll to position [1122, 0]
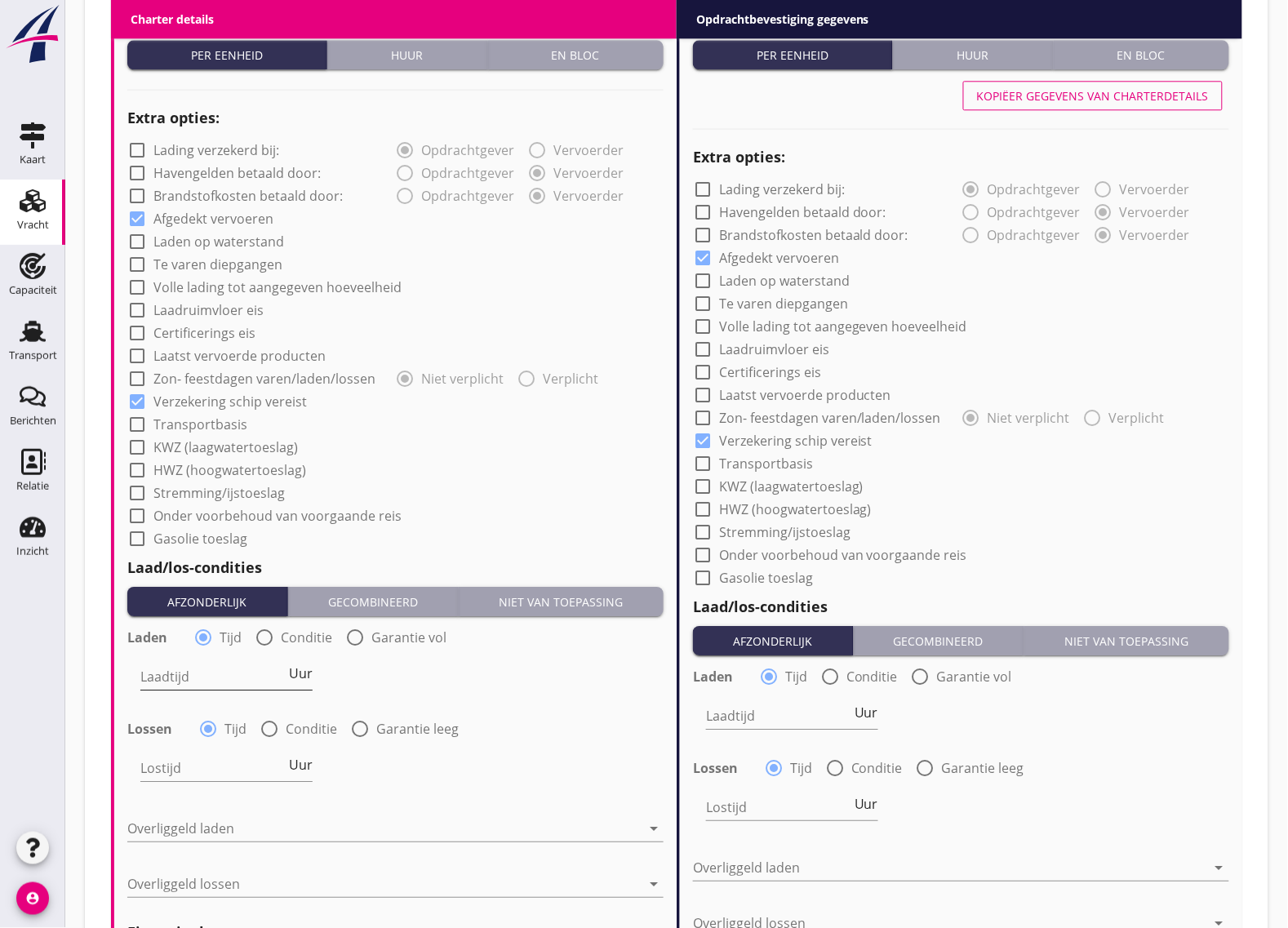
click at [221, 668] on input "Laadtijd" at bounding box center [213, 677] width 145 height 26
type input "24"
click at [194, 765] on input "Lostijd" at bounding box center [213, 768] width 145 height 26
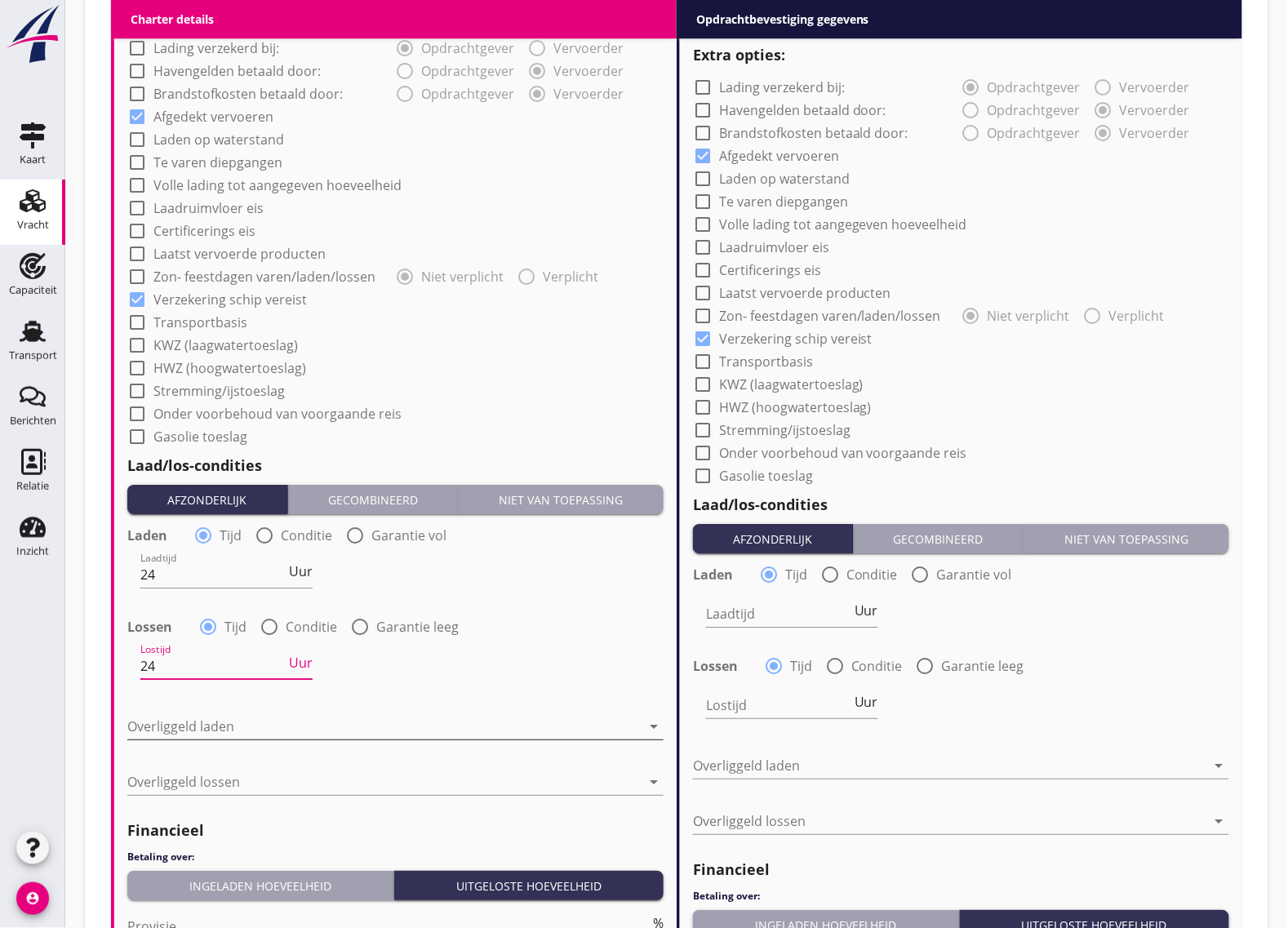
type input "24"
click at [201, 728] on div at bounding box center [384, 727] width 513 height 26
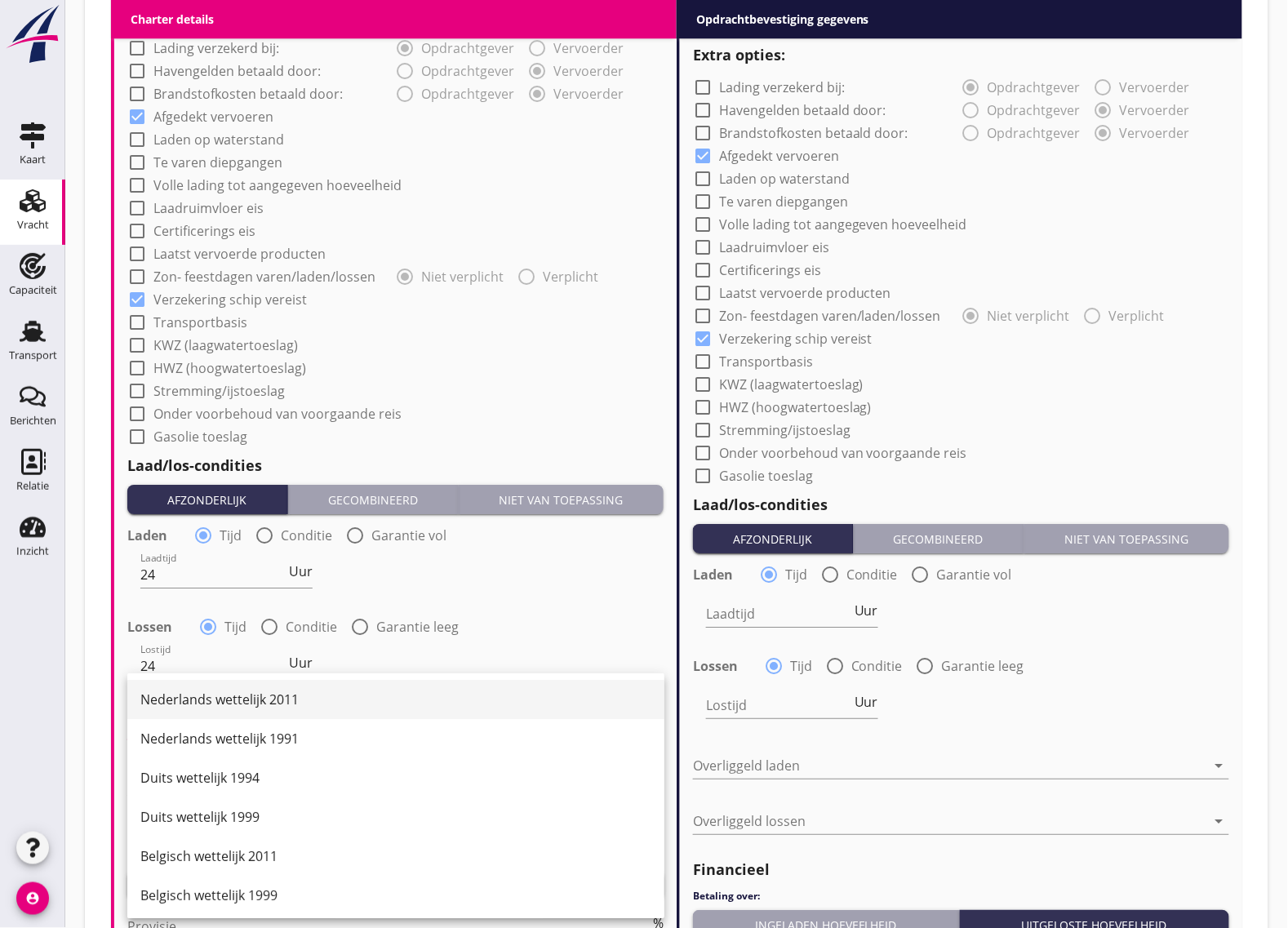
click at [246, 702] on div "Nederlands wettelijk 2011" at bounding box center [396, 700] width 511 height 20
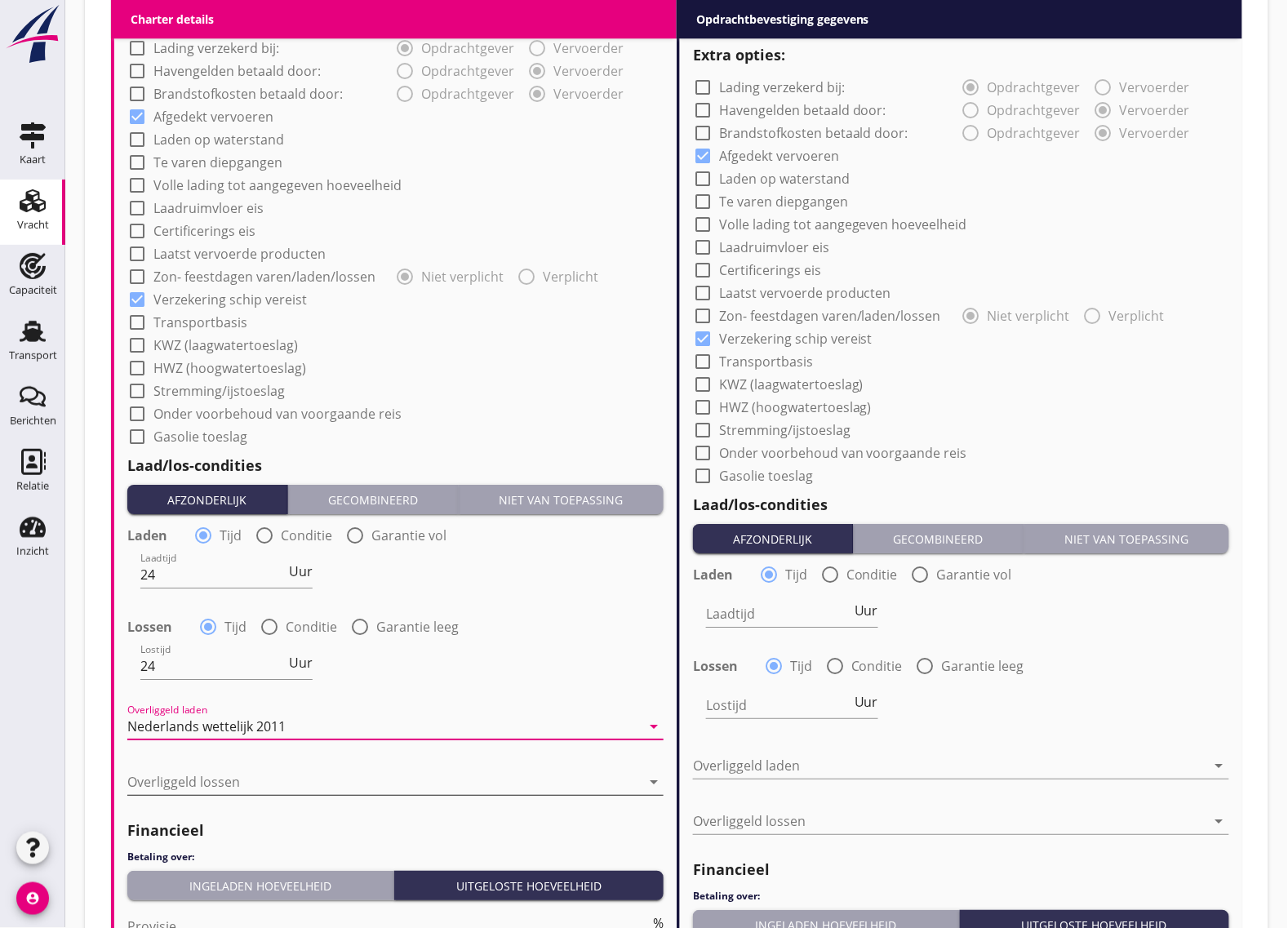
click at [222, 788] on div at bounding box center [384, 782] width 513 height 26
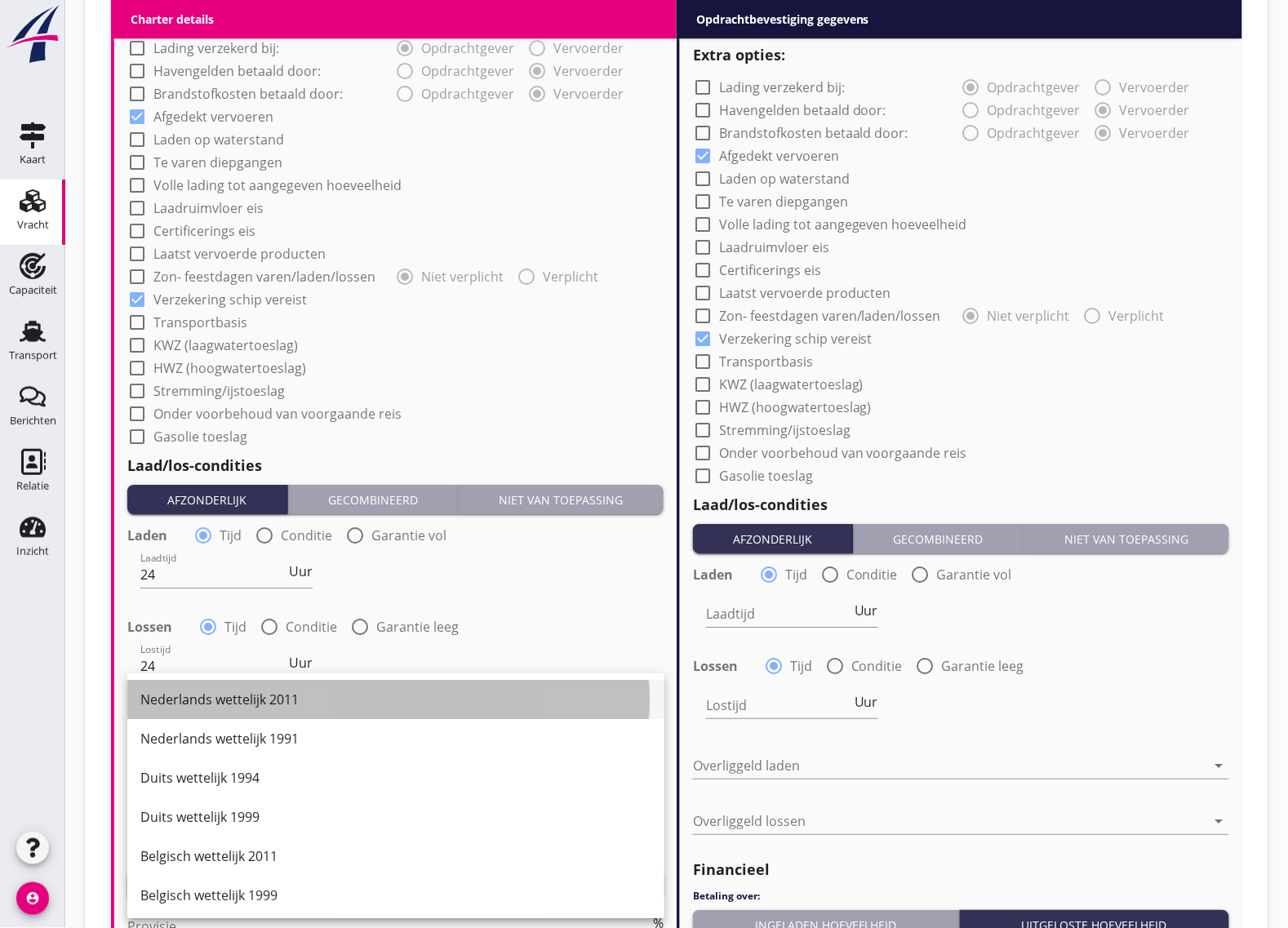
click at [232, 694] on div "Nederlands wettelijk 2011" at bounding box center [396, 700] width 511 height 20
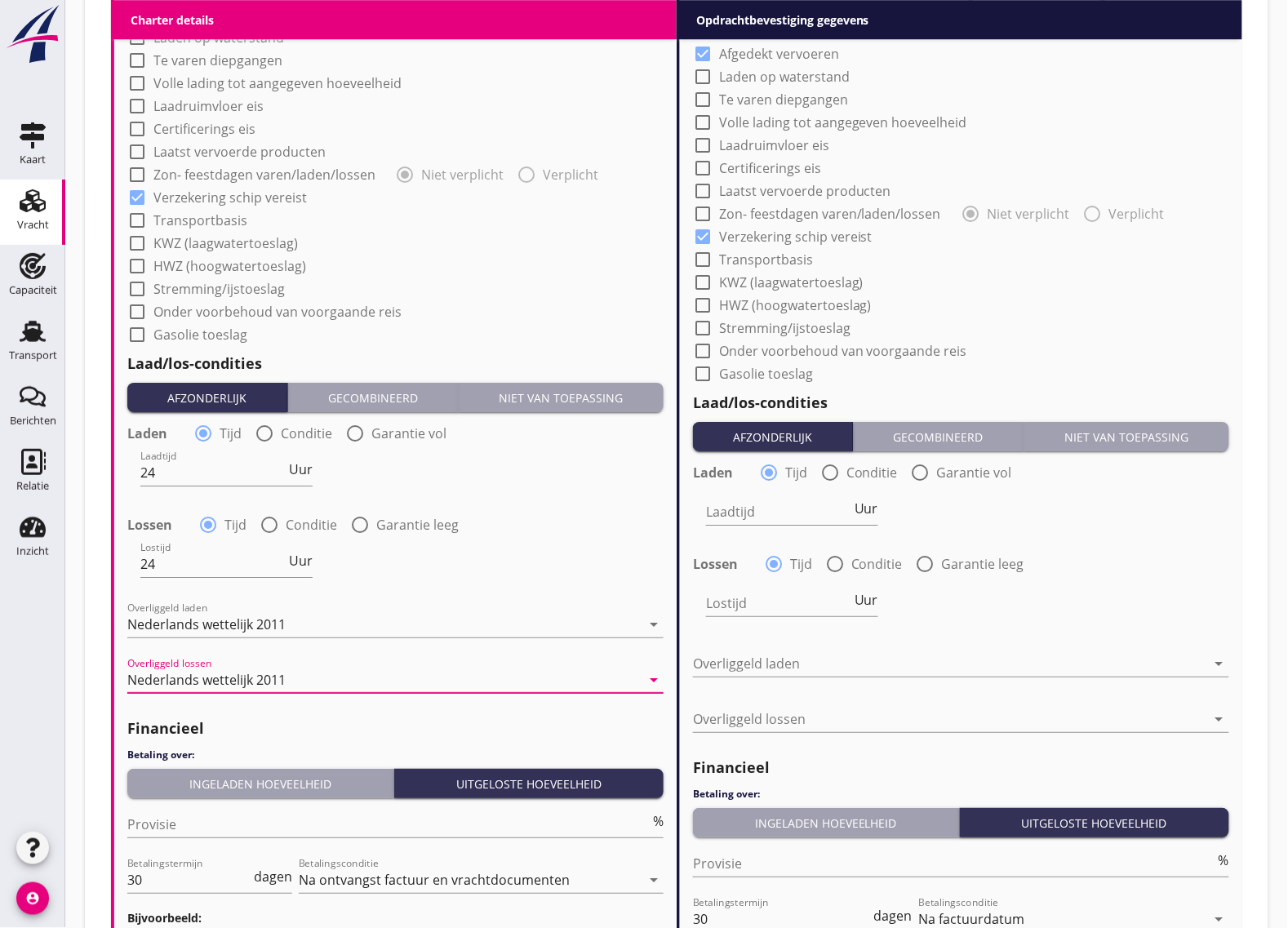
scroll to position [1530, 0]
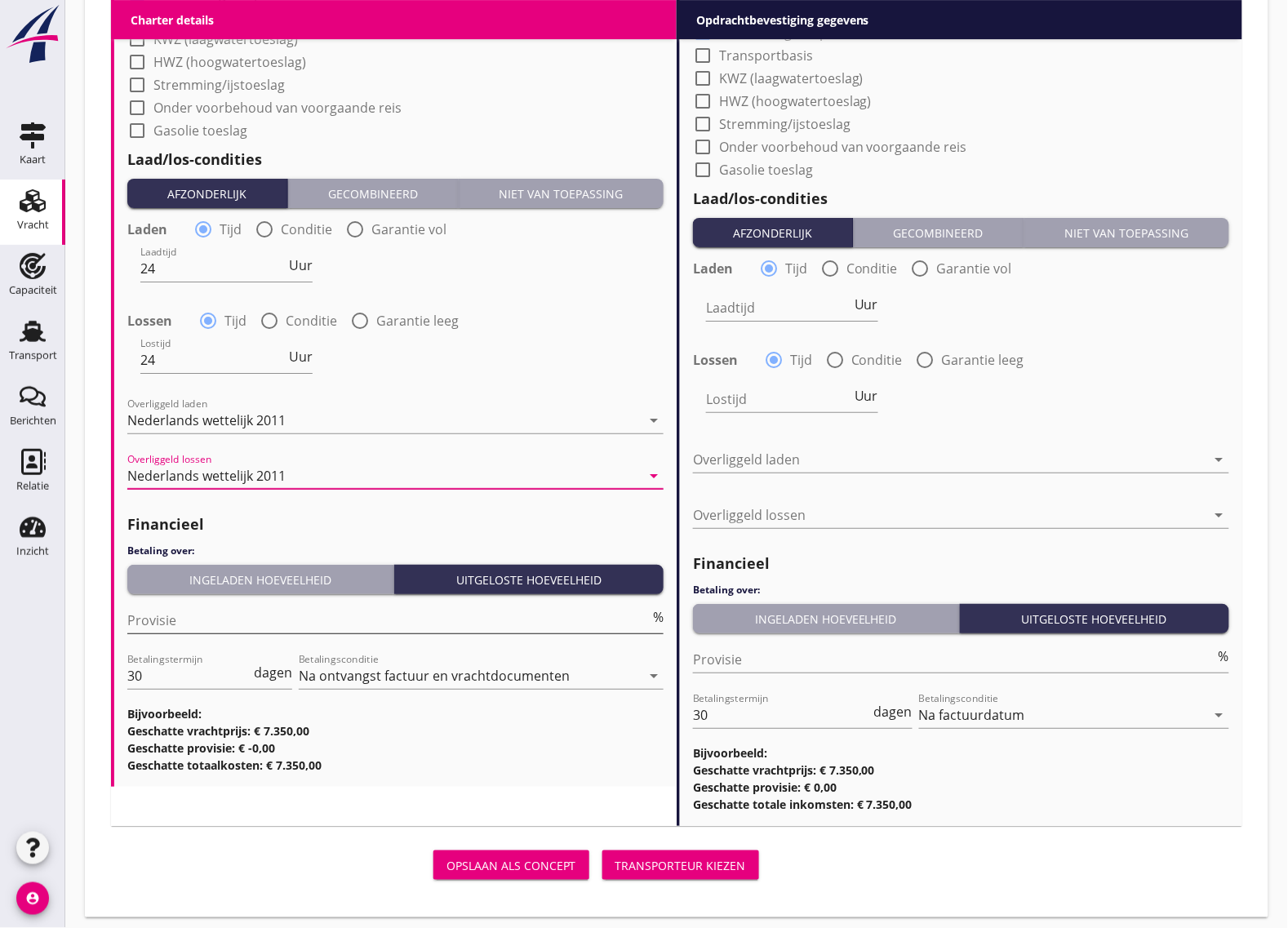
click at [165, 622] on input "Provisie" at bounding box center [389, 620] width 522 height 26
type input "5"
click at [152, 680] on input "30" at bounding box center [189, 676] width 123 height 26
type input "3"
type input "14"
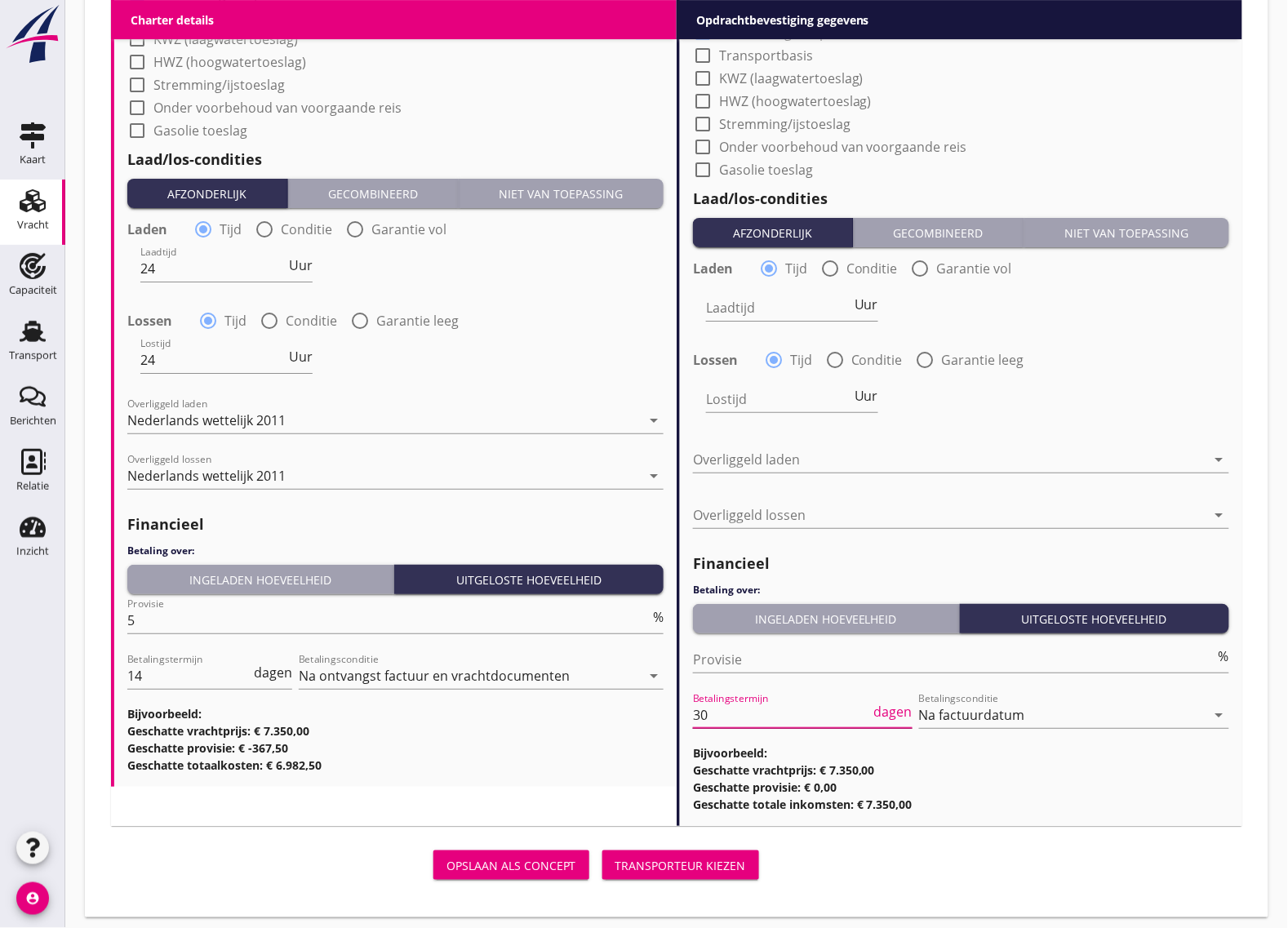
click at [757, 712] on input "30" at bounding box center [782, 715] width 178 height 26
type input "3"
type input "14"
click at [720, 655] on input "Provisie" at bounding box center [954, 659] width 522 height 26
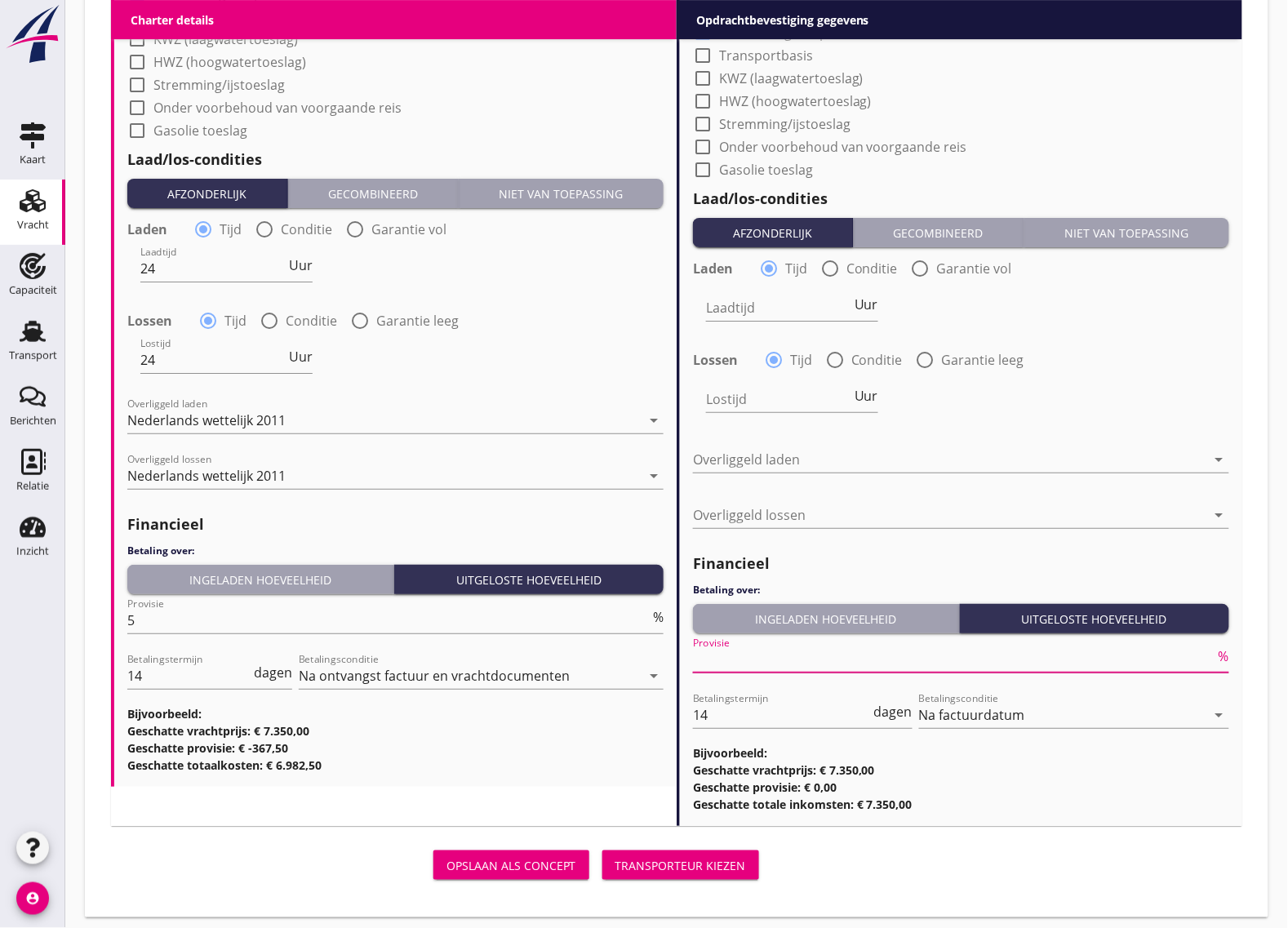
scroll to position [918, 0]
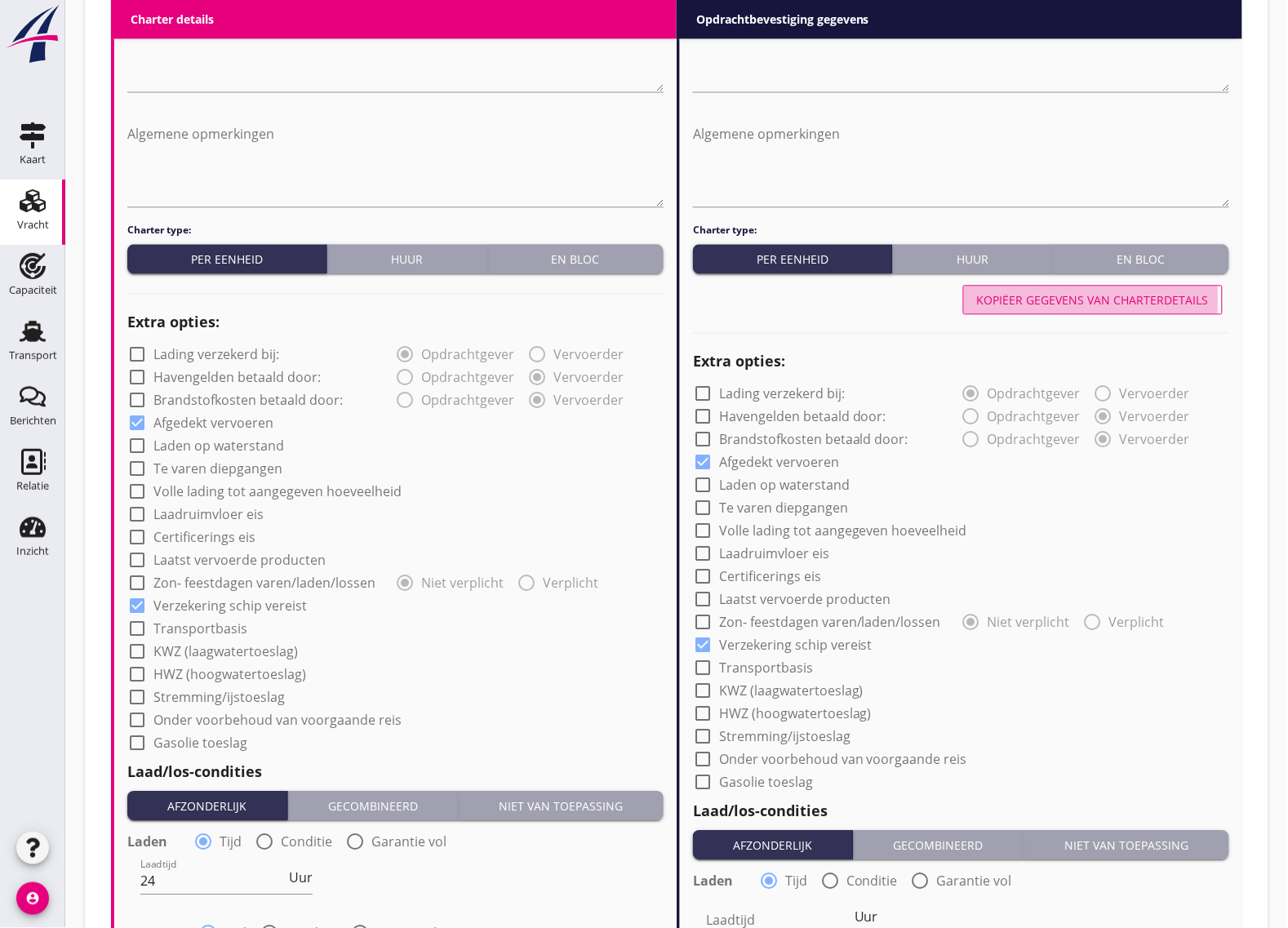
click at [1038, 299] on div "Kopiëer gegevens van charterdetails" at bounding box center [1093, 300] width 232 height 17
type input "24"
click at [135, 416] on div at bounding box center [137, 423] width 28 height 28
checkbox input "false"
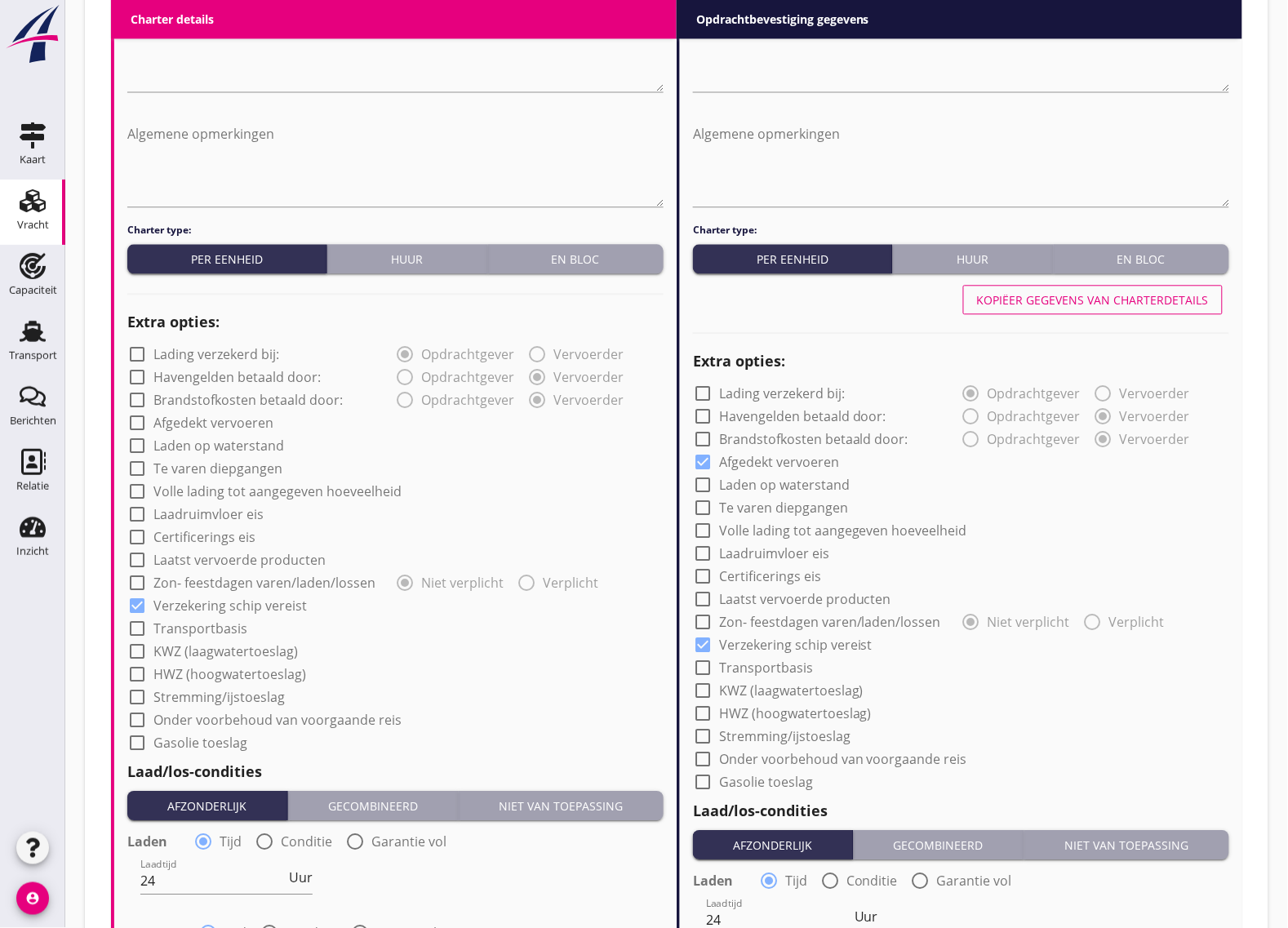
click at [706, 463] on div at bounding box center [703, 462] width 28 height 28
checkbox input "false"
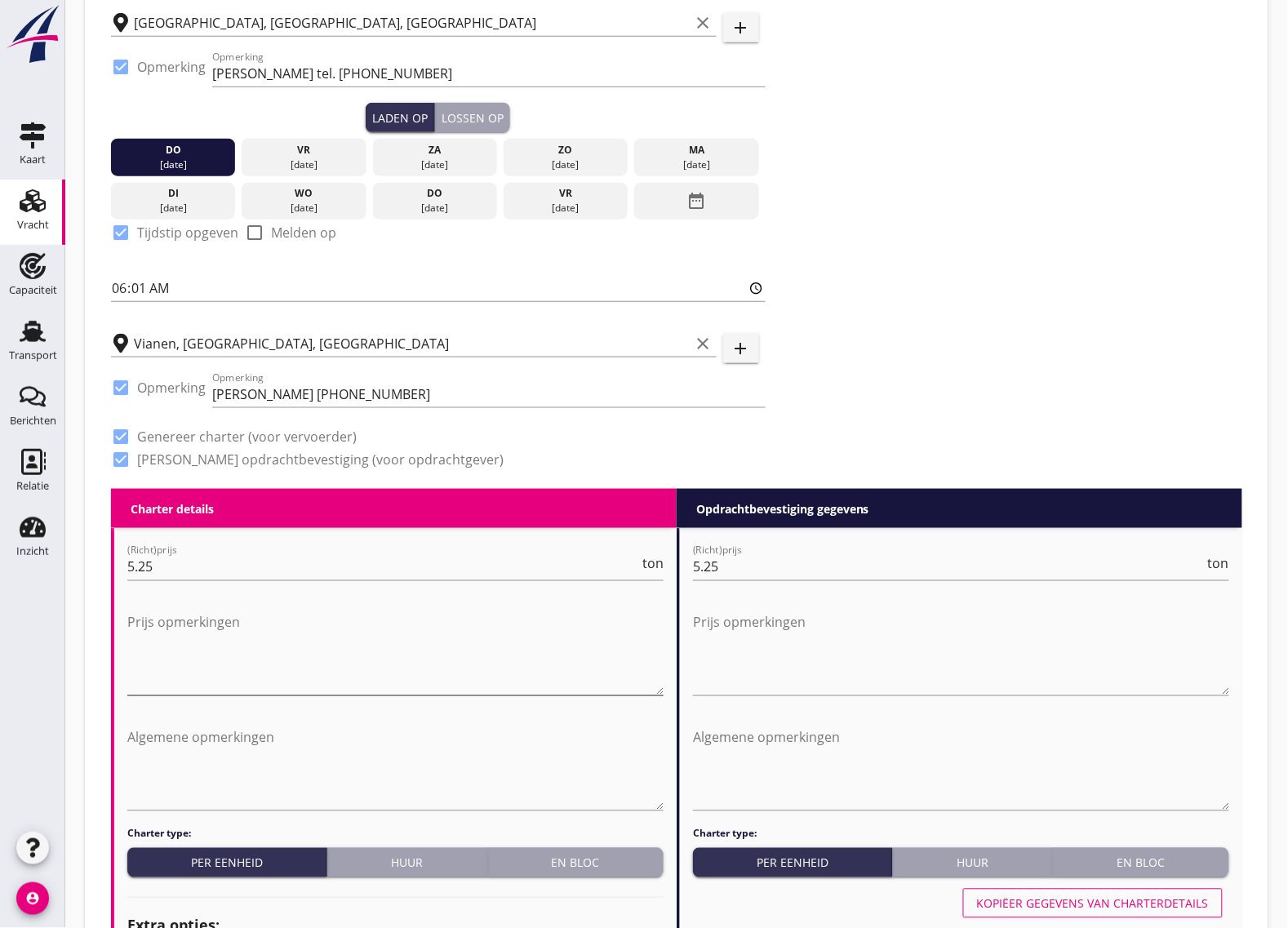
scroll to position [212, 0]
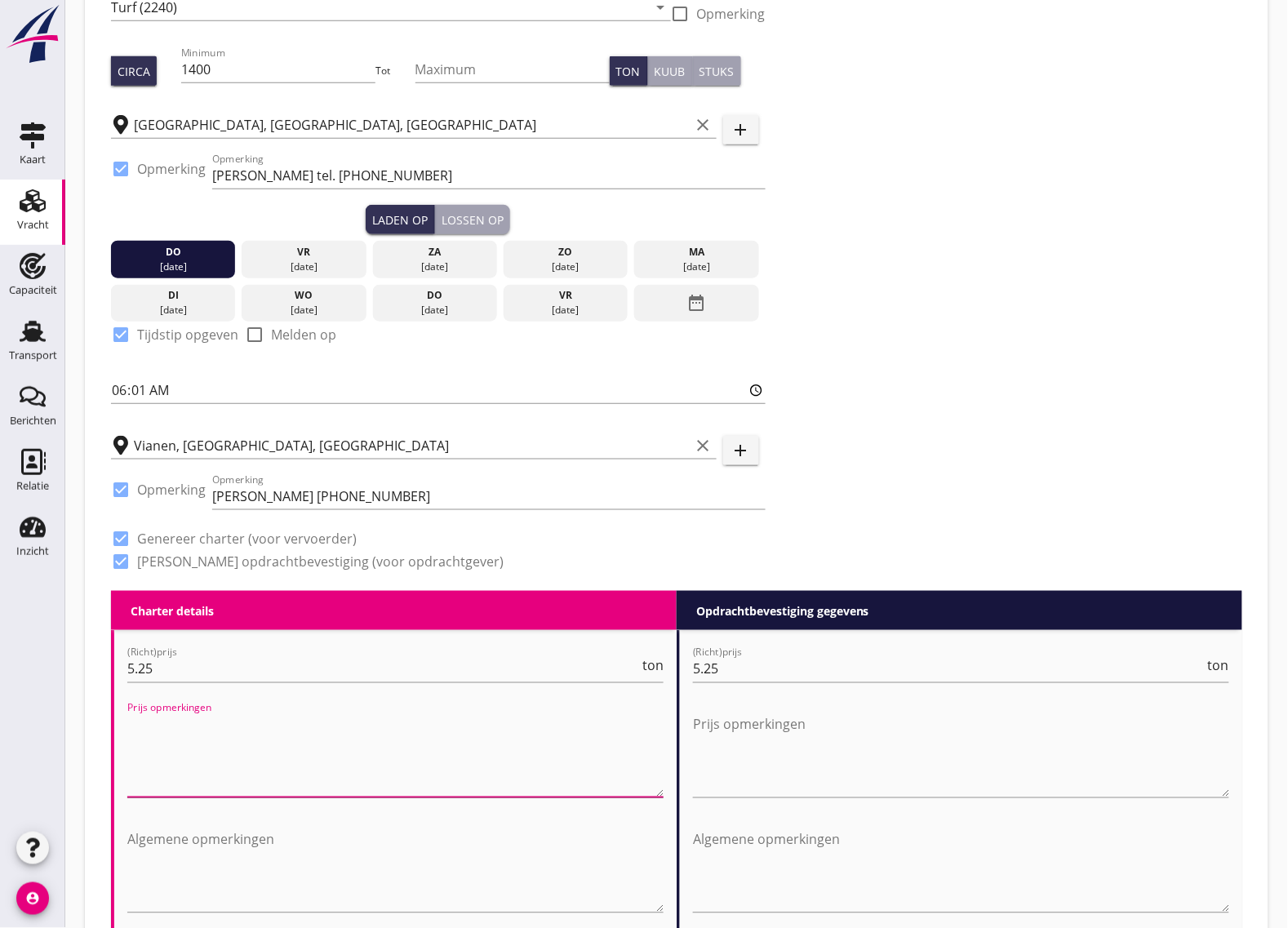
click at [182, 763] on textarea "Prijs opmerkingen" at bounding box center [395, 755] width 536 height 85
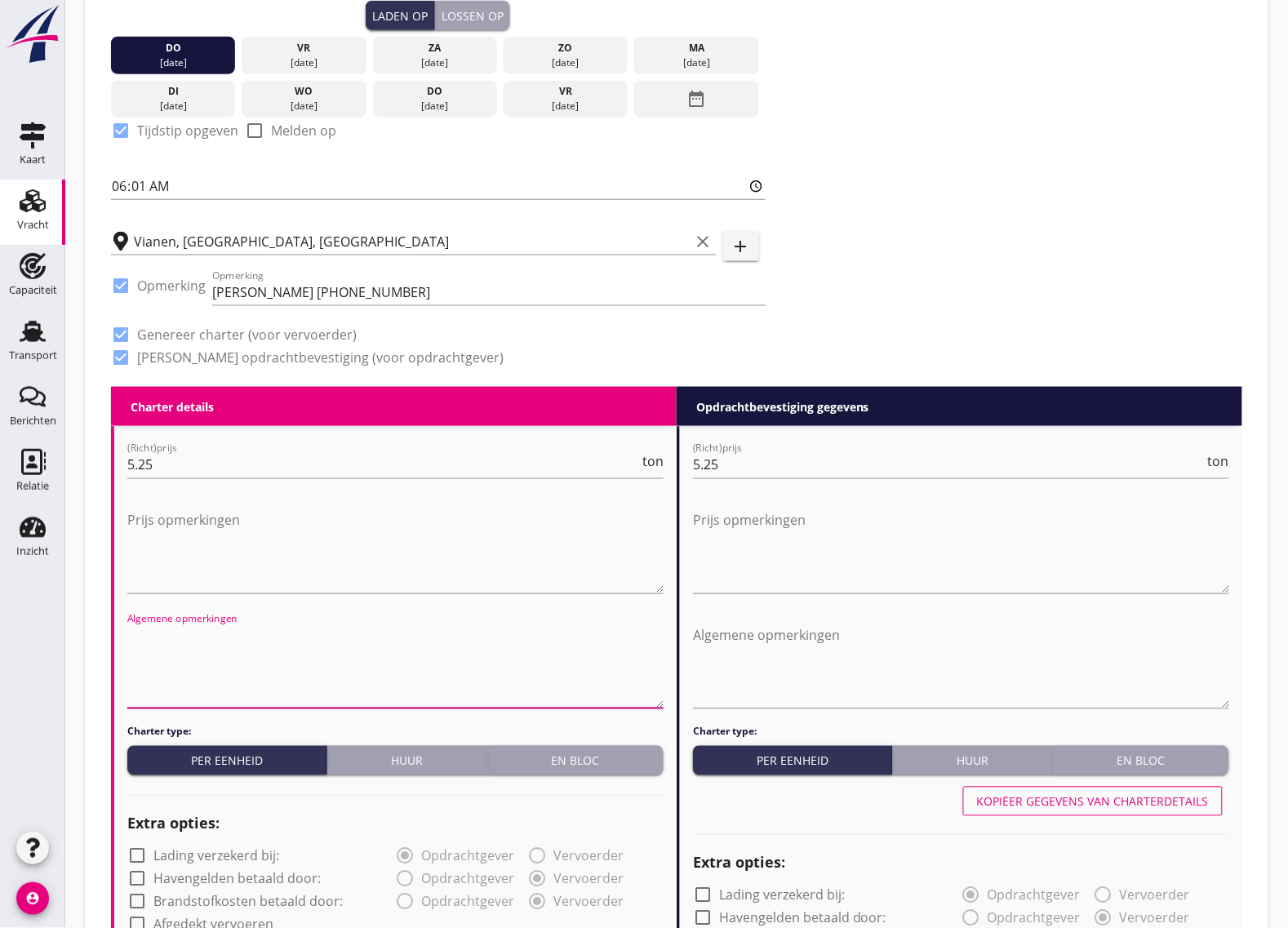
click at [200, 674] on textarea "Algemene opmerkingen" at bounding box center [395, 665] width 536 height 85
drag, startPoint x: 307, startPoint y: 638, endPoint x: 126, endPoint y: 634, distance: 181.0
click at [127, 634] on textarea "Bobcat- schoon opgeleverd." at bounding box center [395, 665] width 536 height 85
type textarea "Bobcat- schoon opgeleverd."
click at [875, 653] on textarea "Algemene opmerkingen" at bounding box center [961, 665] width 536 height 85
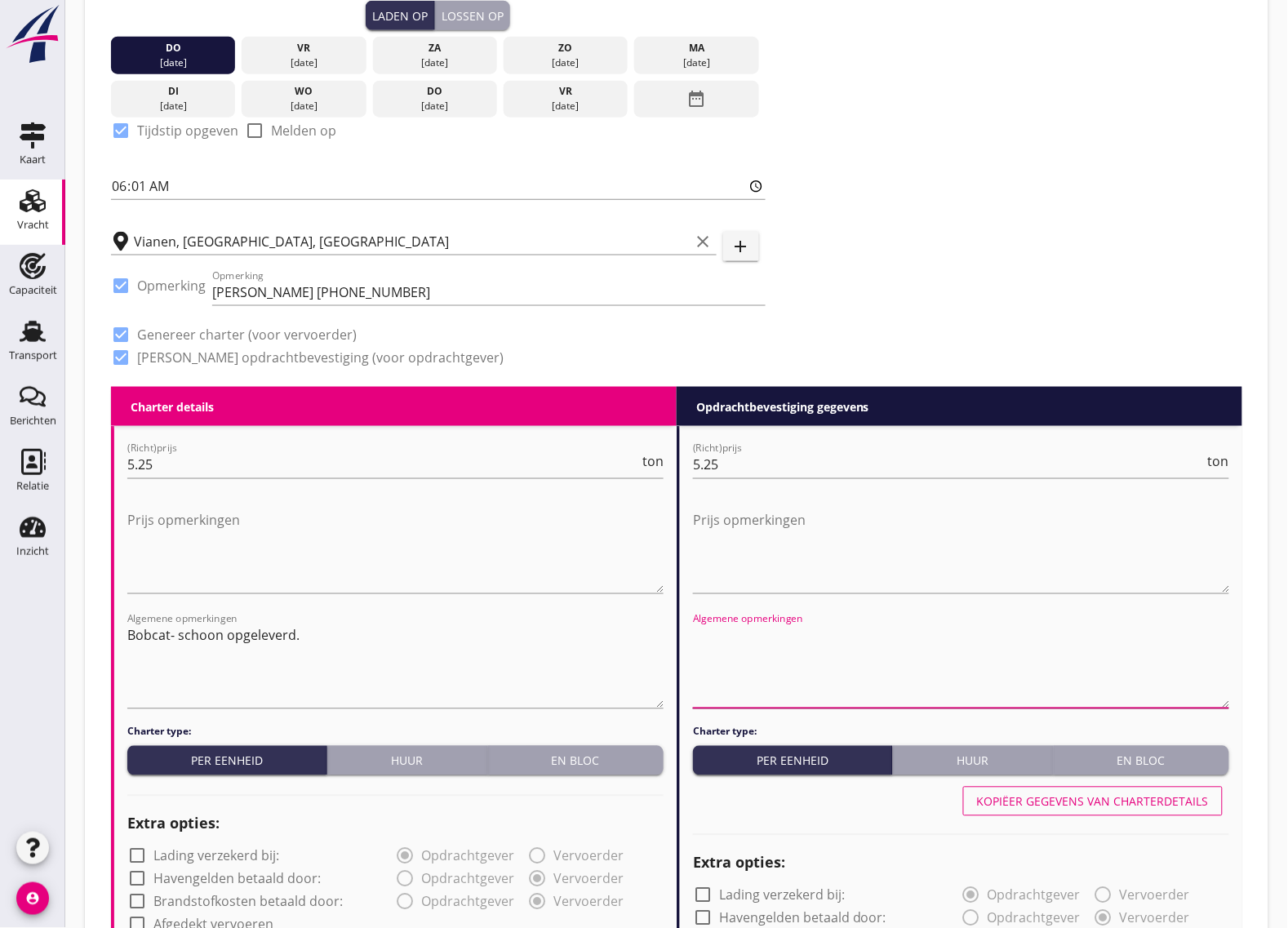
paste textarea "Bobcat- schoon opgeleverd."
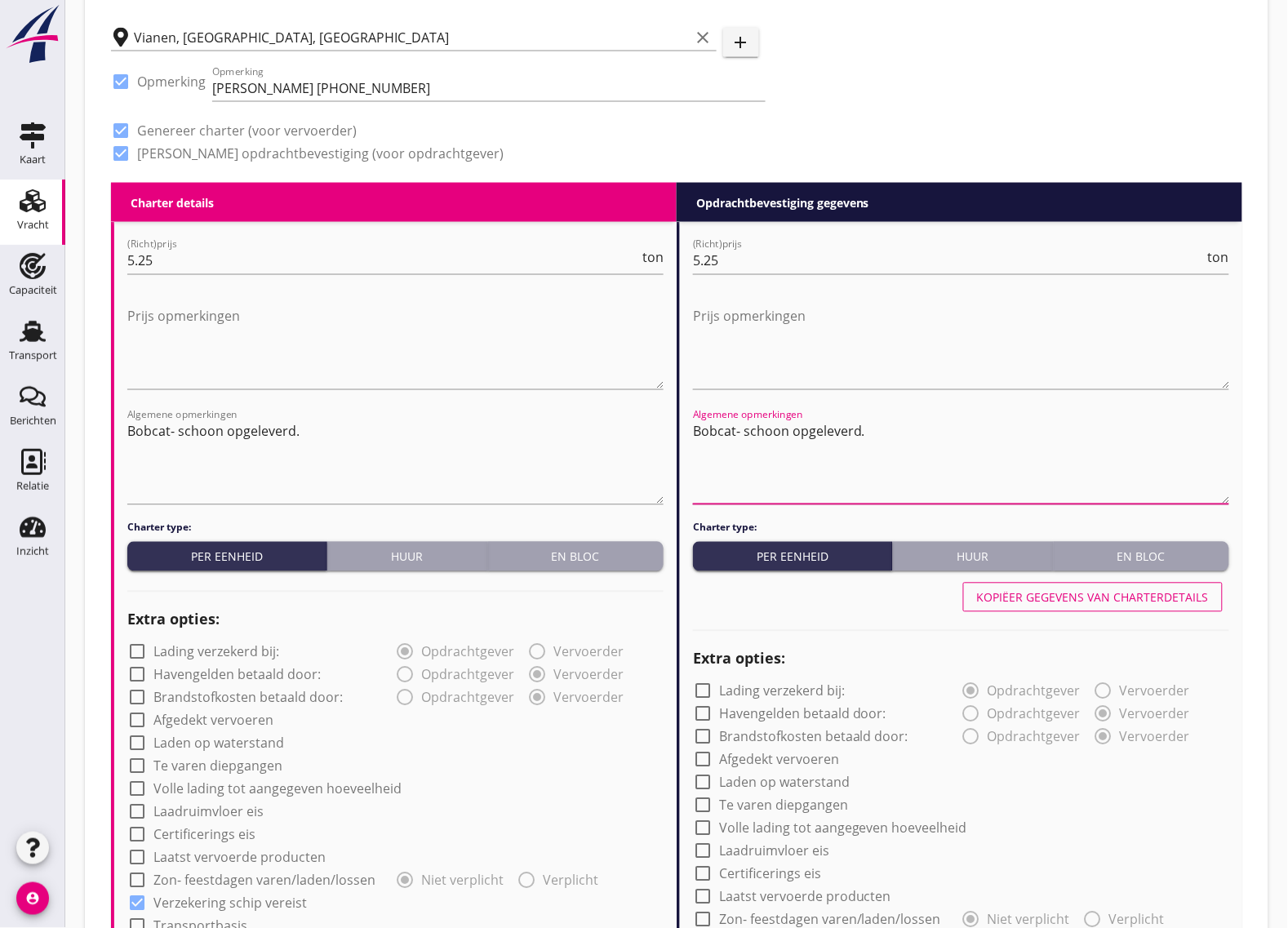
scroll to position [722, 0]
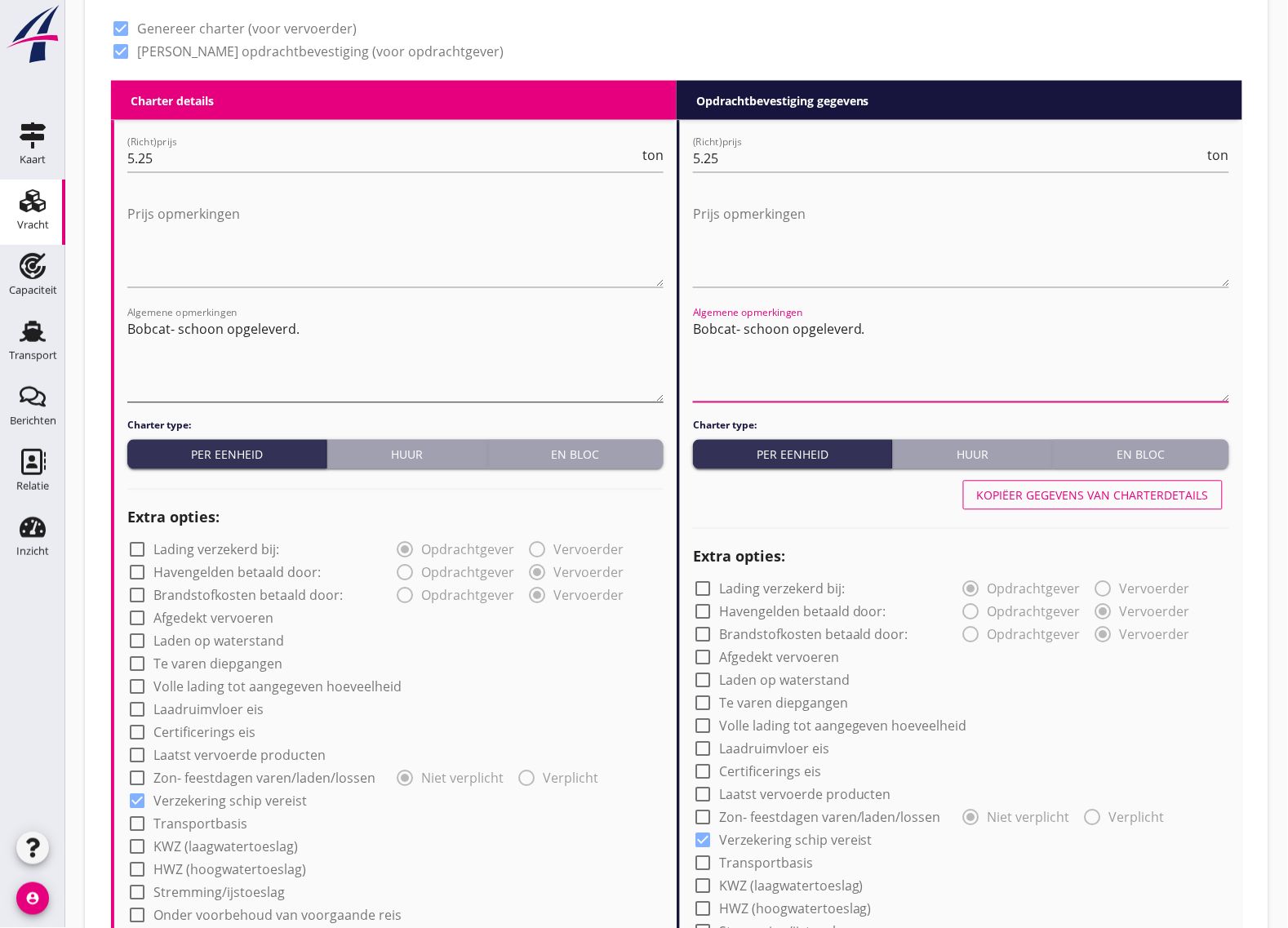
type textarea "Bobcat- schoon opgeleverd."
click at [384, 384] on textarea "Bobcat- schoon opgeleverd." at bounding box center [395, 360] width 536 height 85
click at [148, 333] on textarea "Bobcat- schoon opgeleverd." at bounding box center [395, 360] width 536 height 85
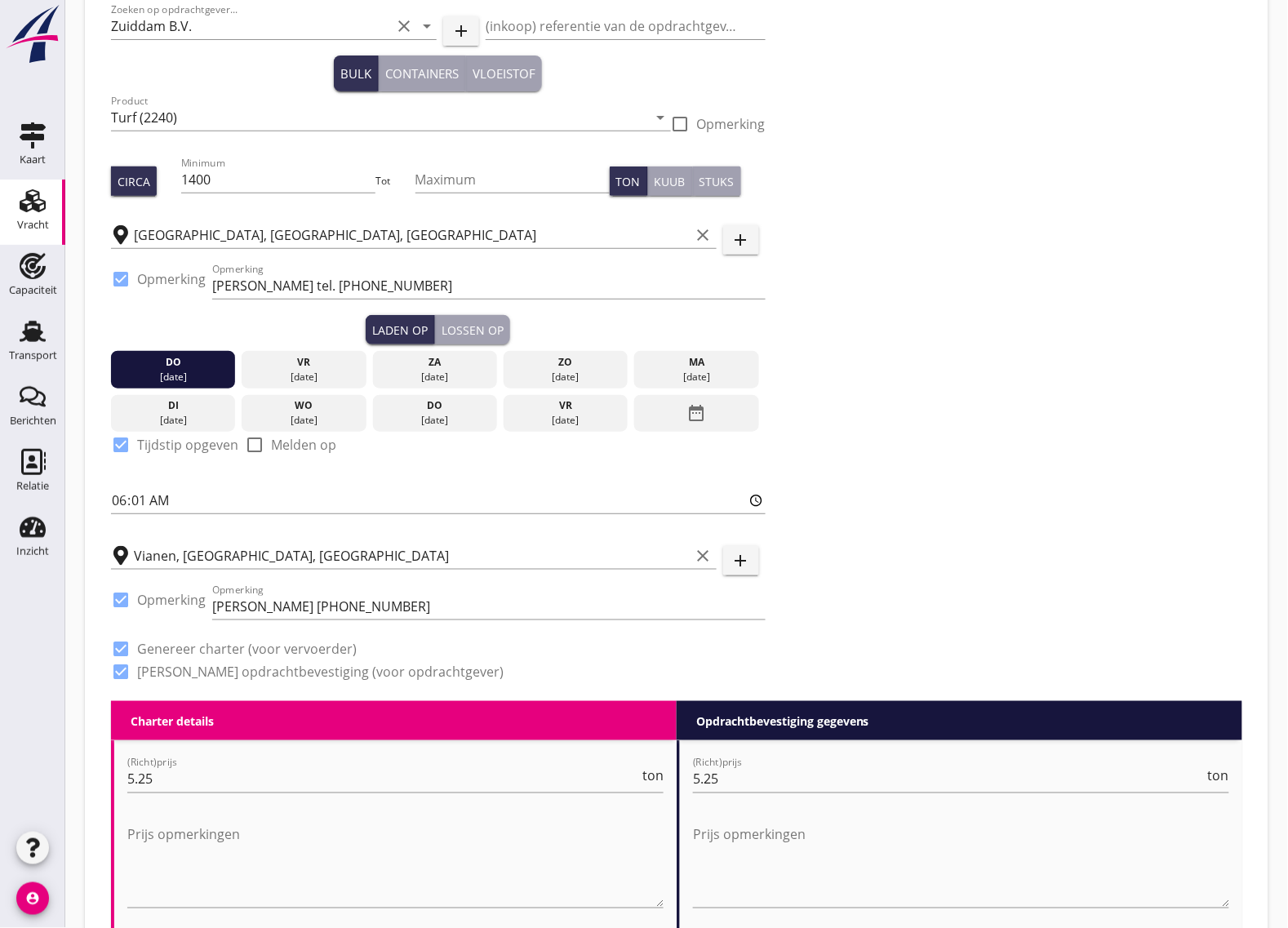
scroll to position [204, 0]
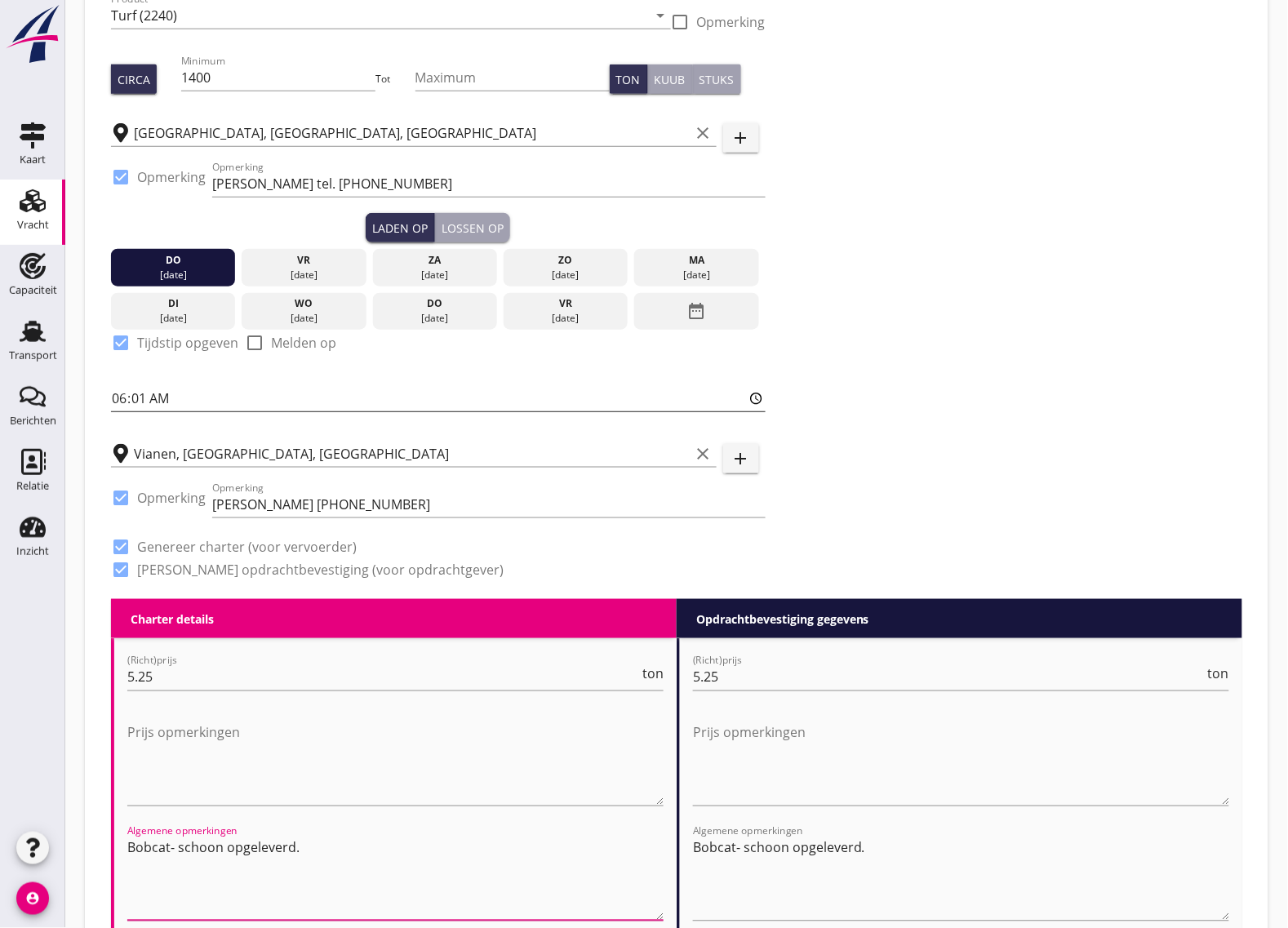
click at [144, 402] on input "06:01" at bounding box center [438, 398] width 655 height 26
type input "09:01"
click at [469, 225] on div "Lossen op" at bounding box center [473, 227] width 62 height 17
checkbox input "false"
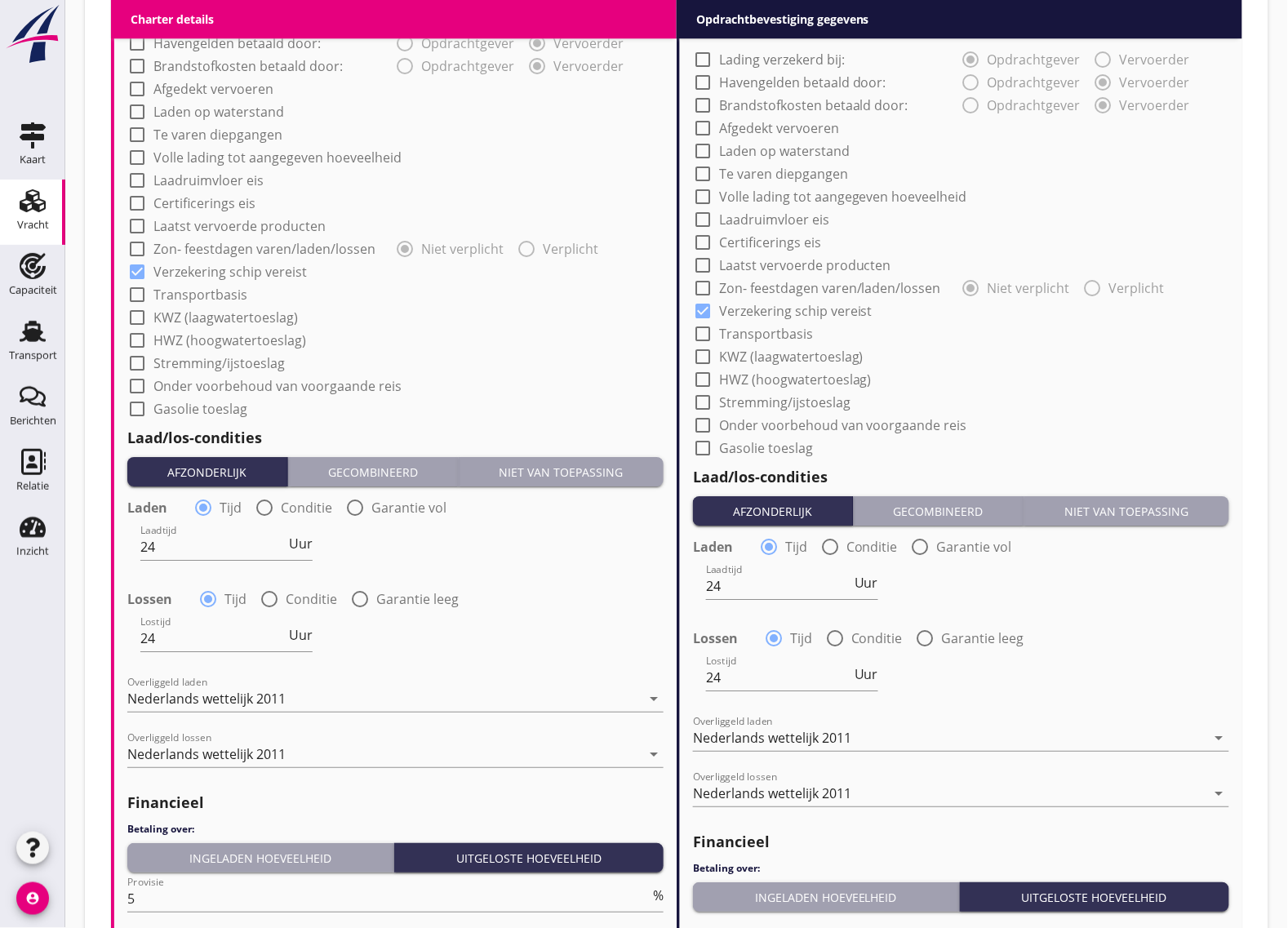
scroll to position [1509, 0]
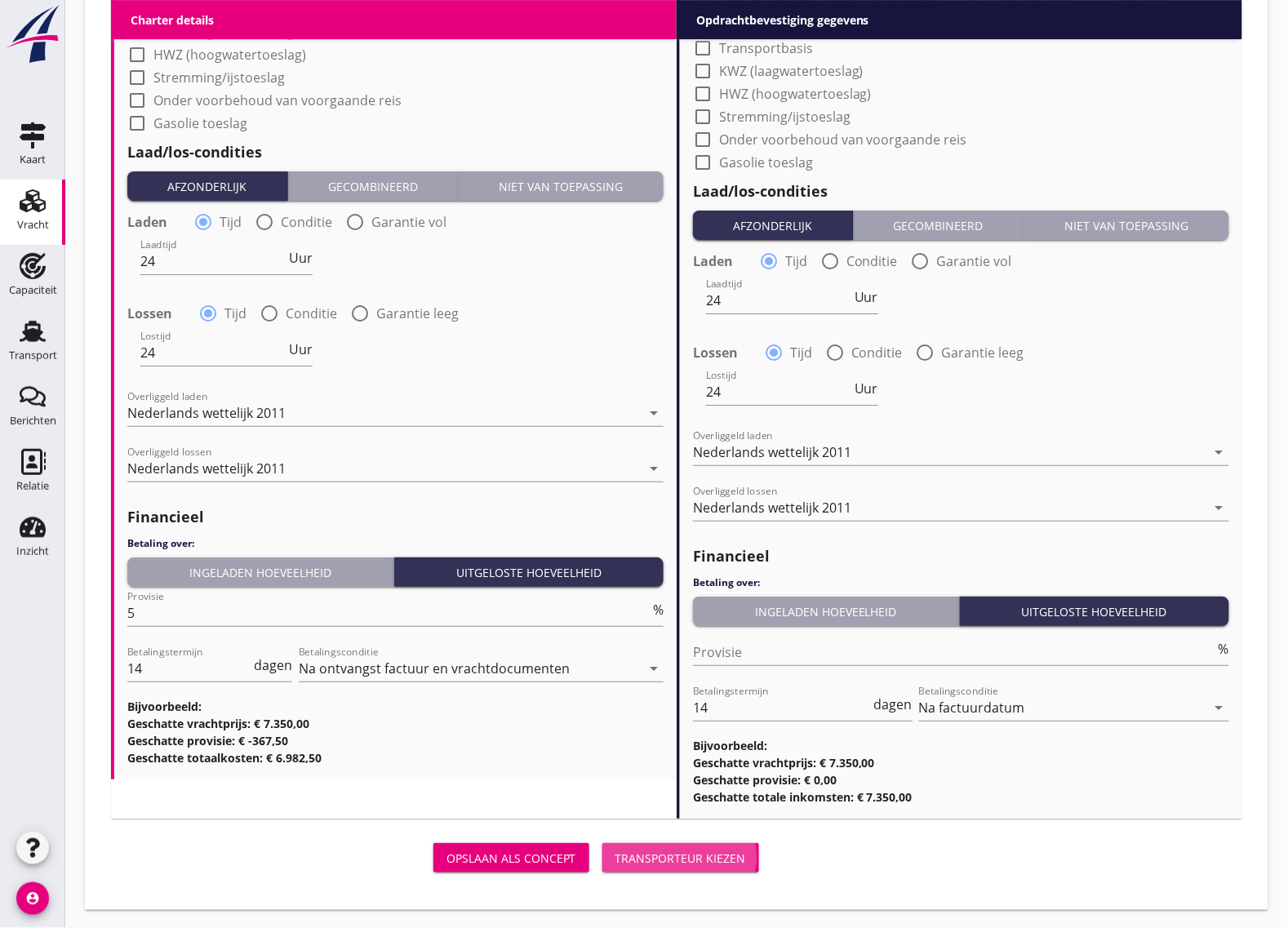
click at [675, 866] on button "Transporteur kiezen" at bounding box center [680, 858] width 157 height 30
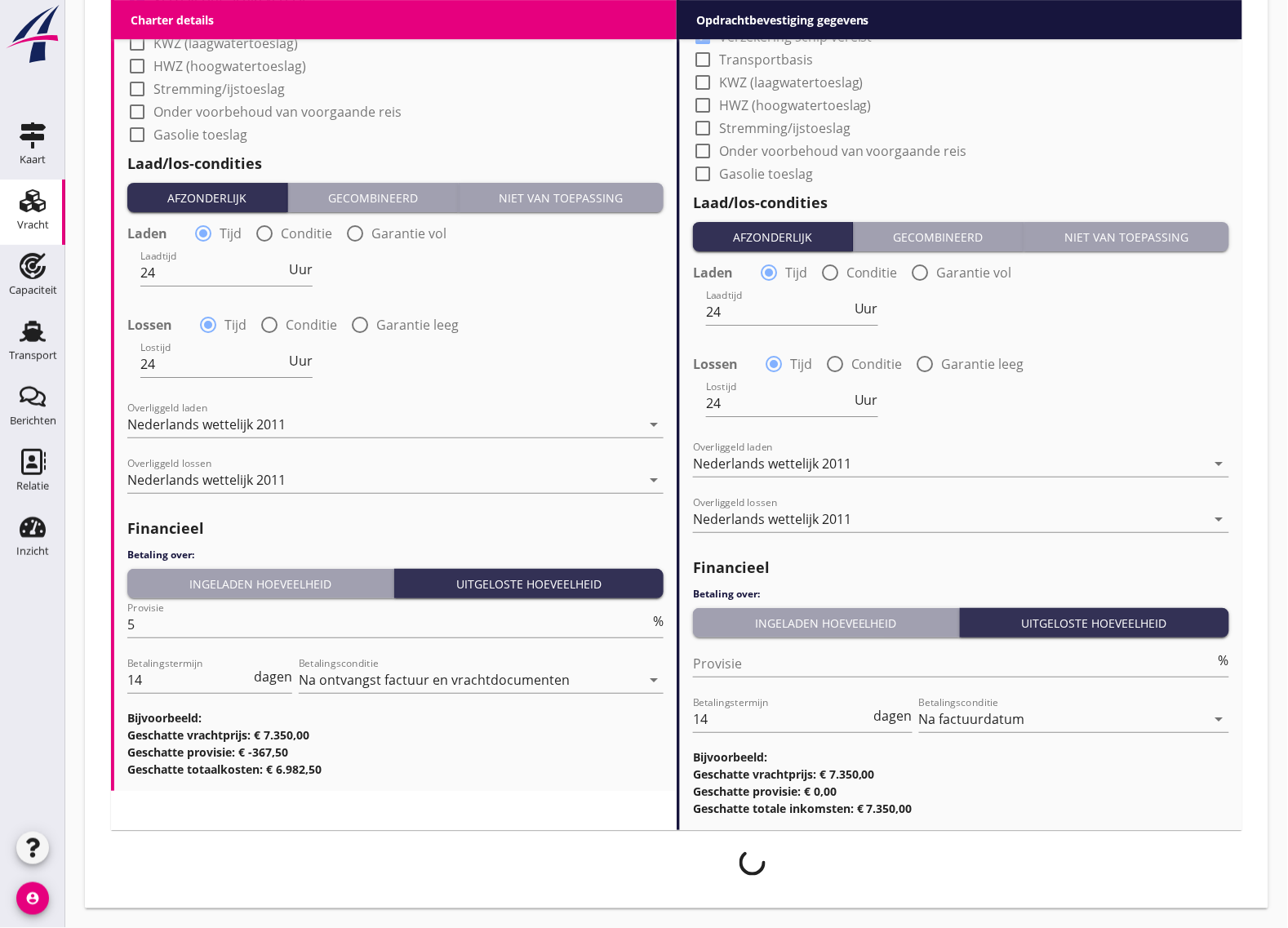
scroll to position [1498, 0]
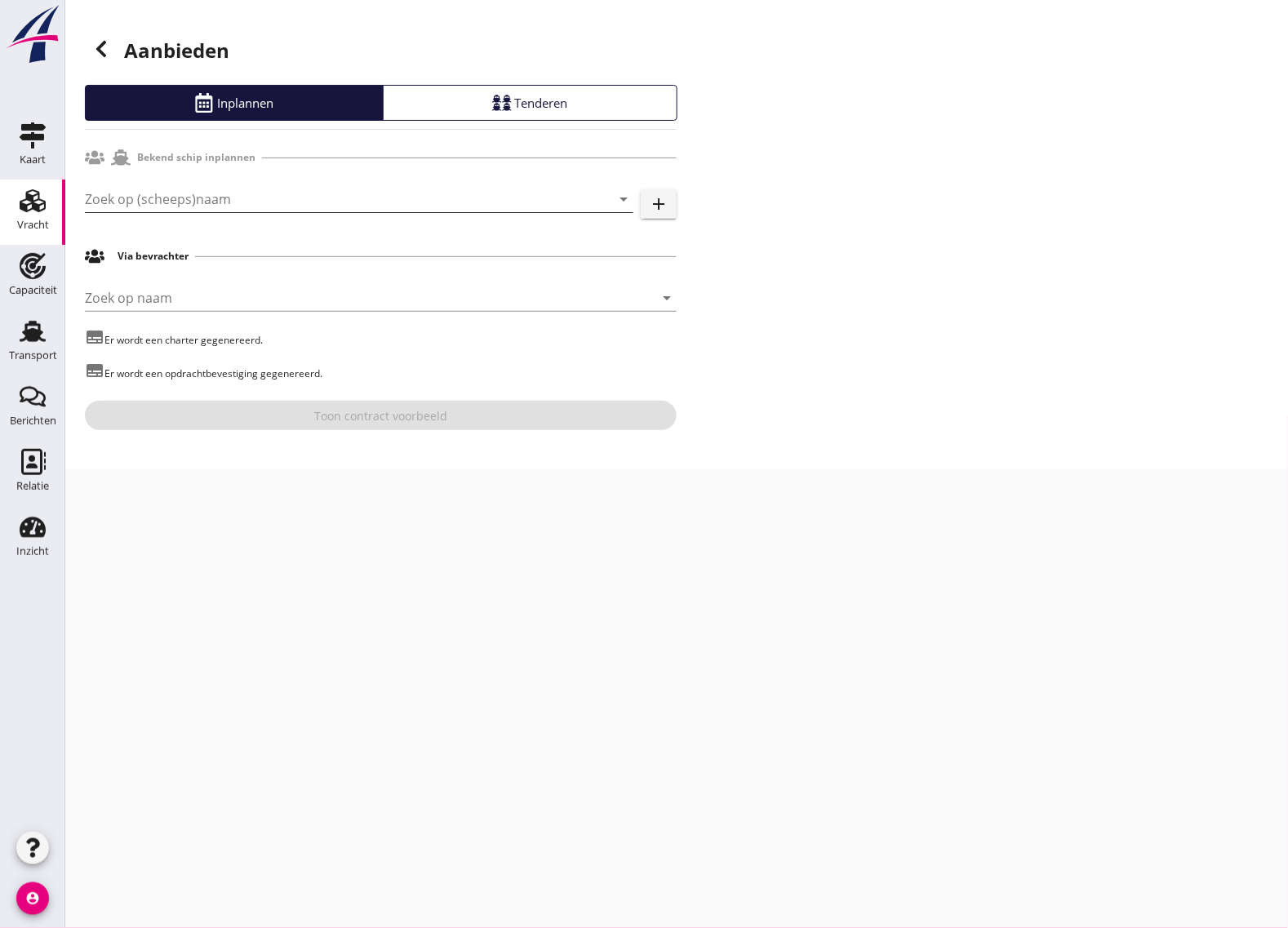
click at [202, 191] on input "Zoek op (scheeps)naam" at bounding box center [336, 200] width 503 height 26
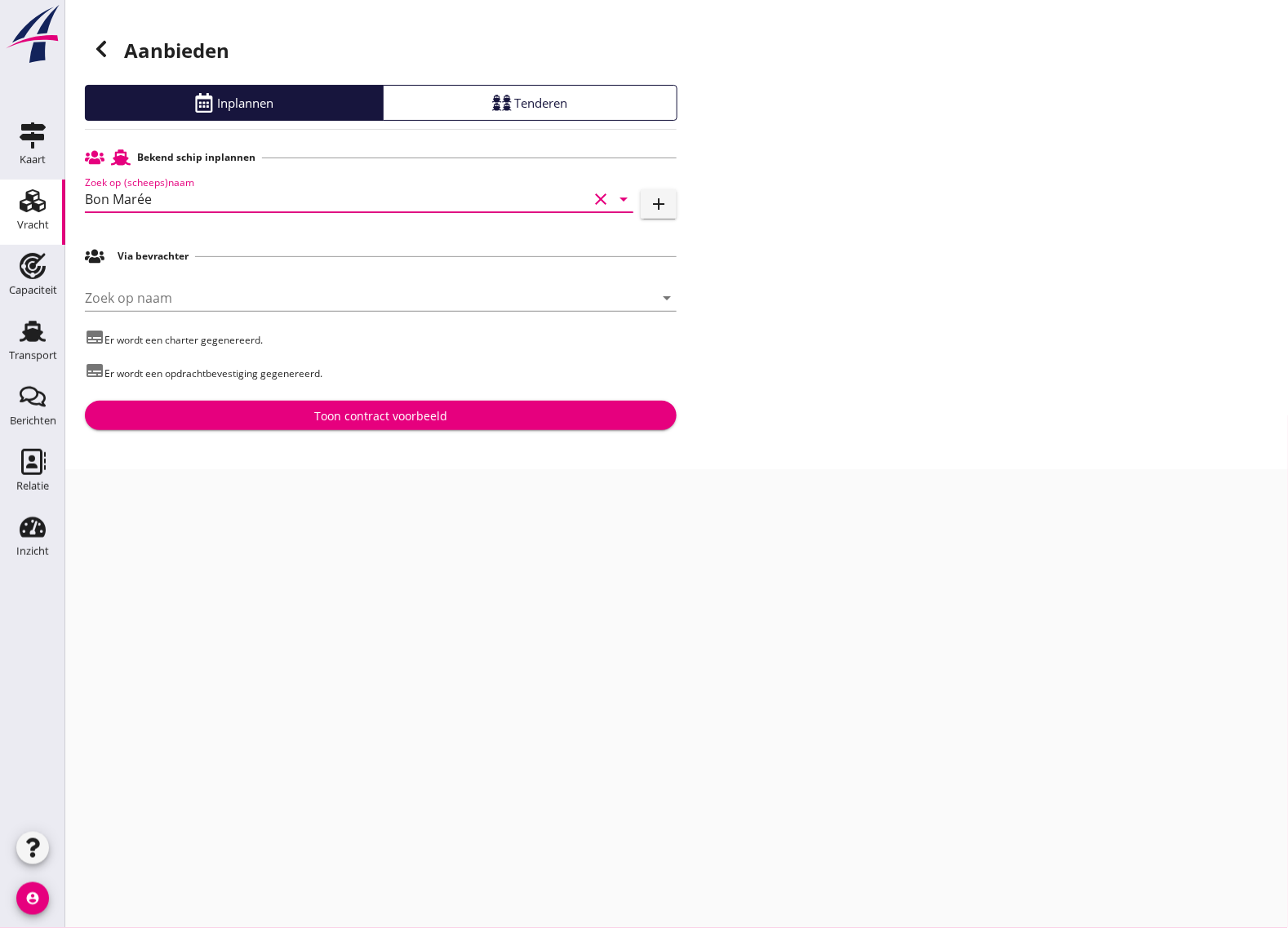
type input "Bon Marée"
click at [246, 414] on div "Toon contract voorbeeld" at bounding box center [380, 416] width 566 height 17
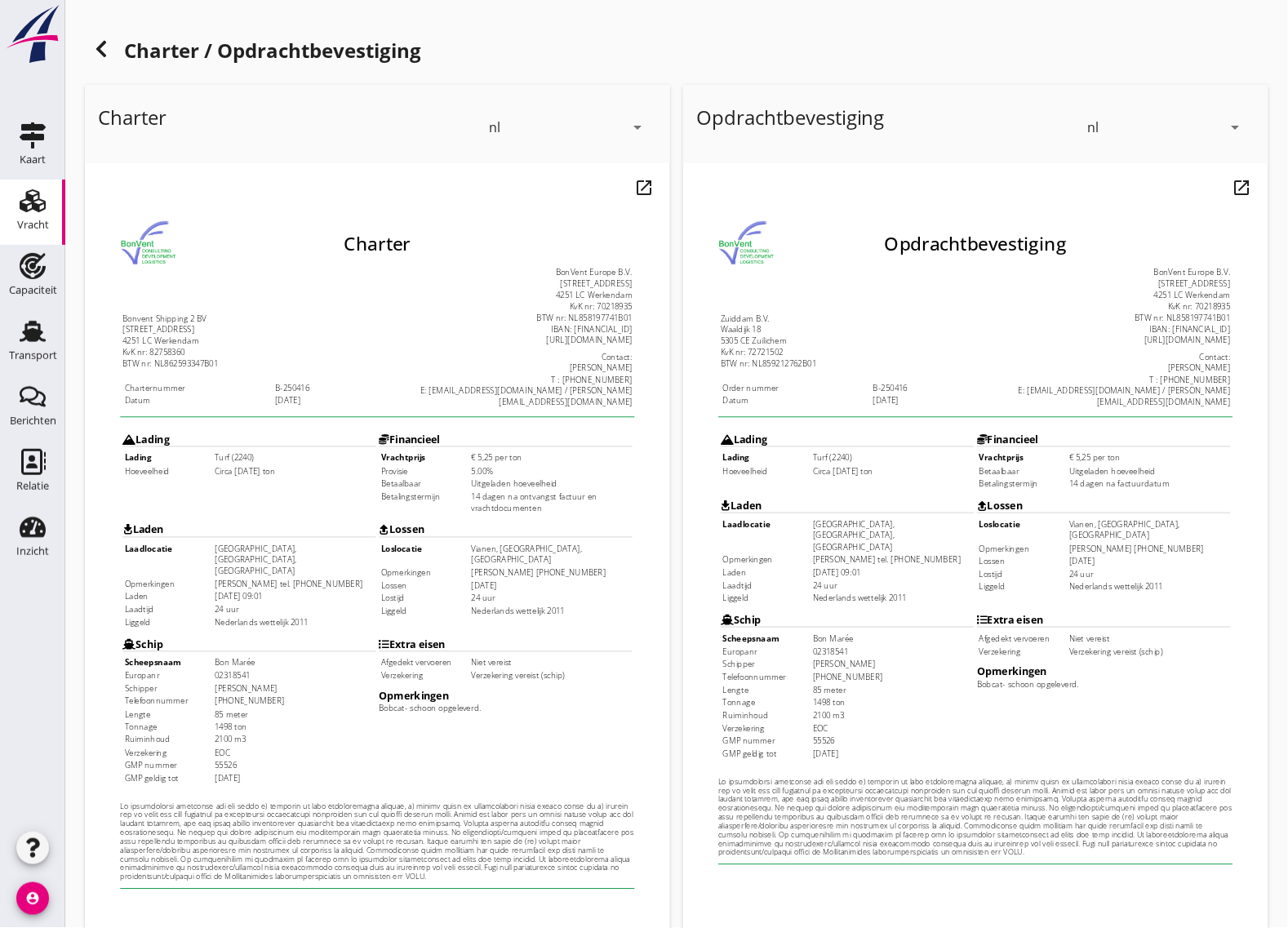
scroll to position [192, 0]
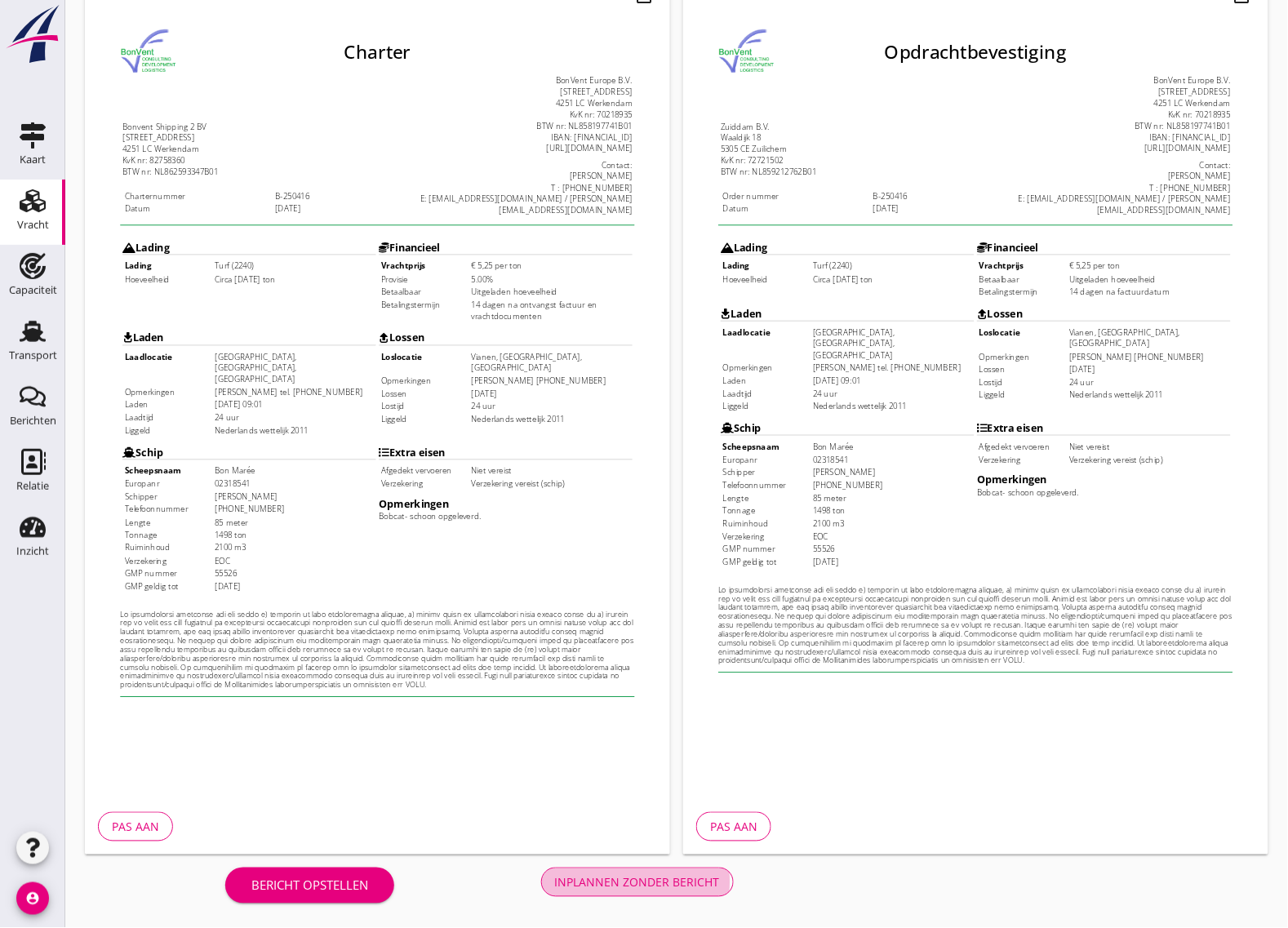
click at [639, 880] on div "Inplannen zonder bericht" at bounding box center [637, 882] width 165 height 17
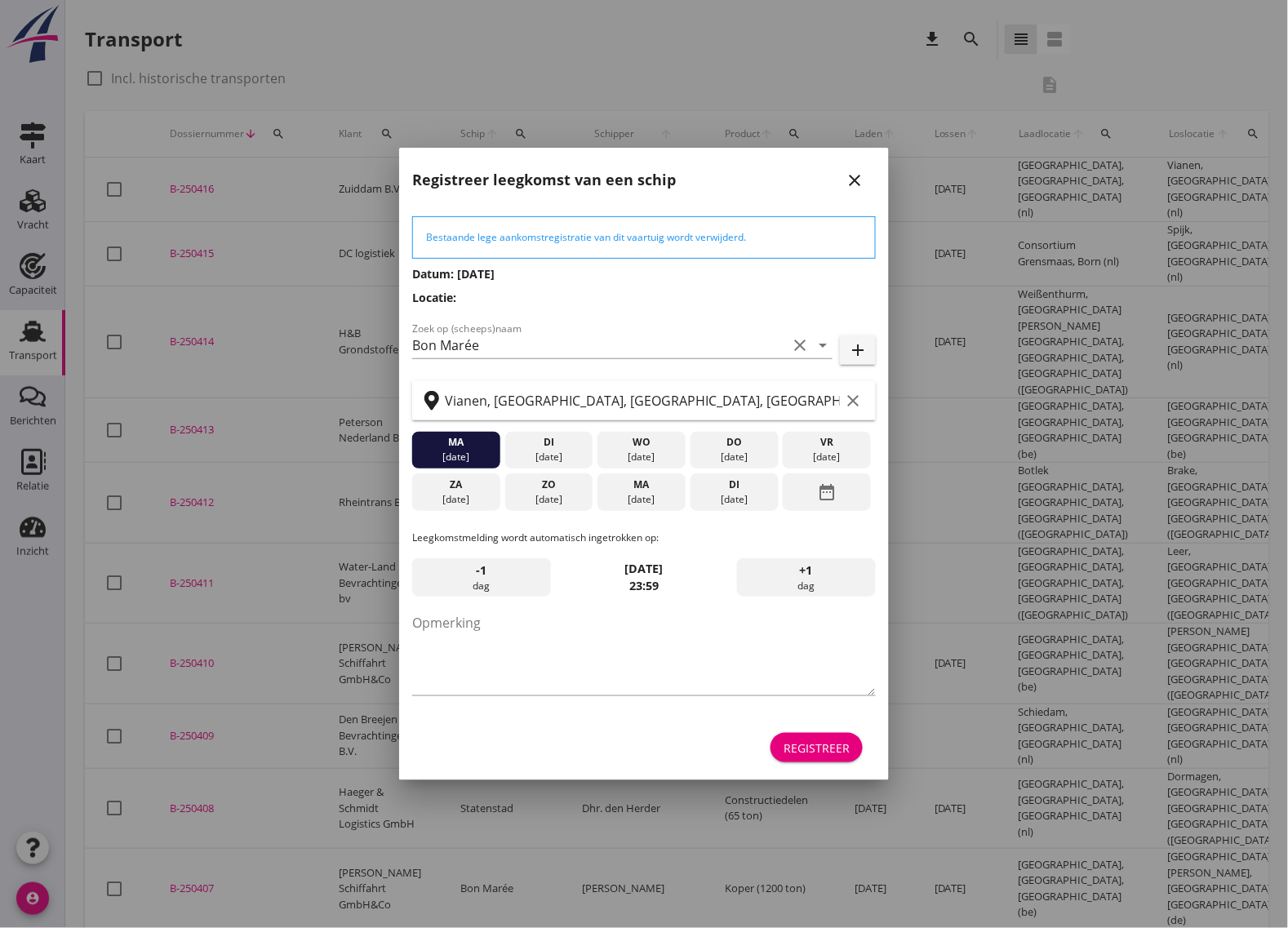
click at [838, 503] on div "date_range" at bounding box center [826, 492] width 88 height 38
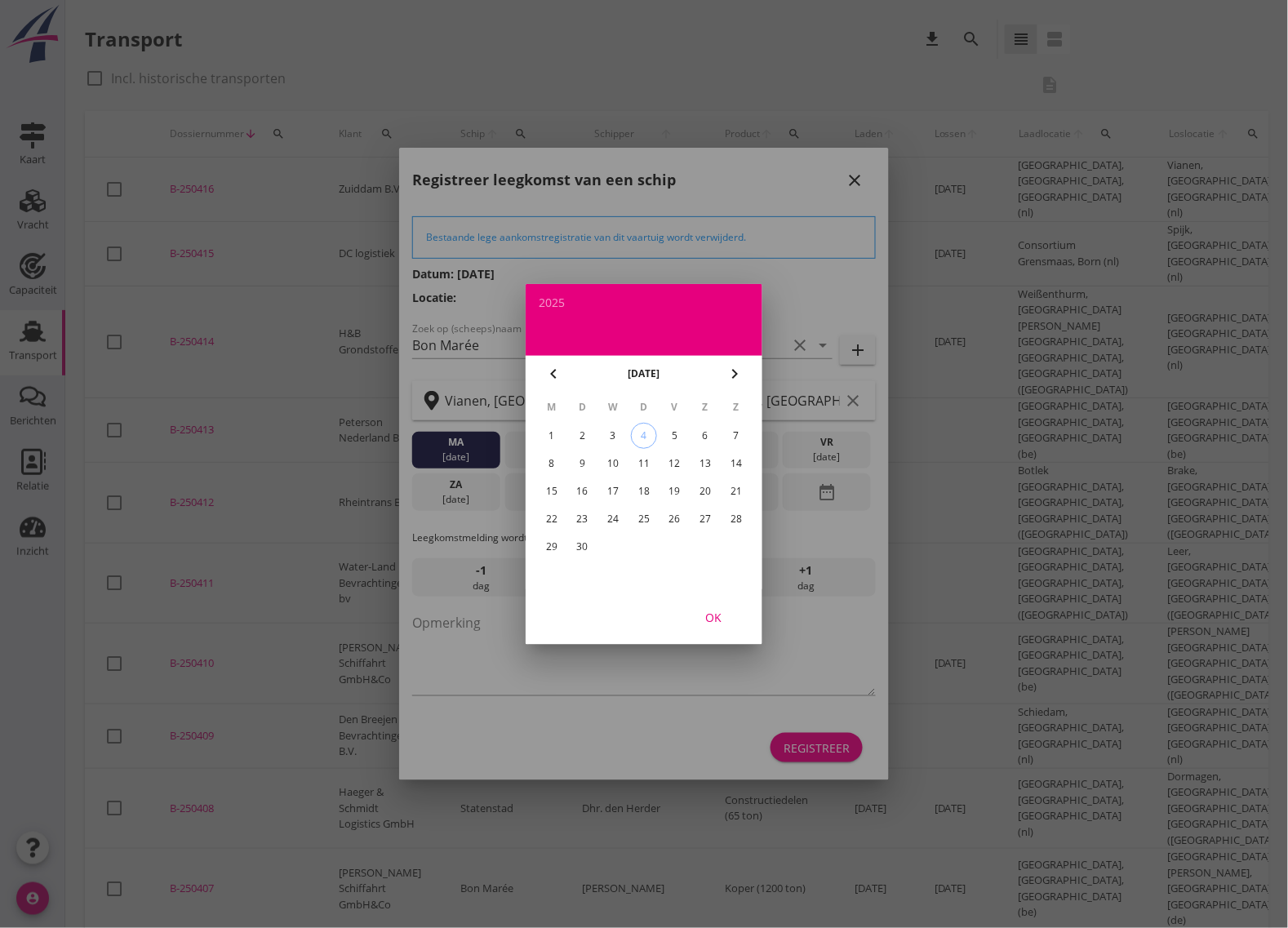
click at [556, 484] on div "15" at bounding box center [552, 491] width 26 height 26
click at [817, 749] on div at bounding box center [644, 464] width 1288 height 928
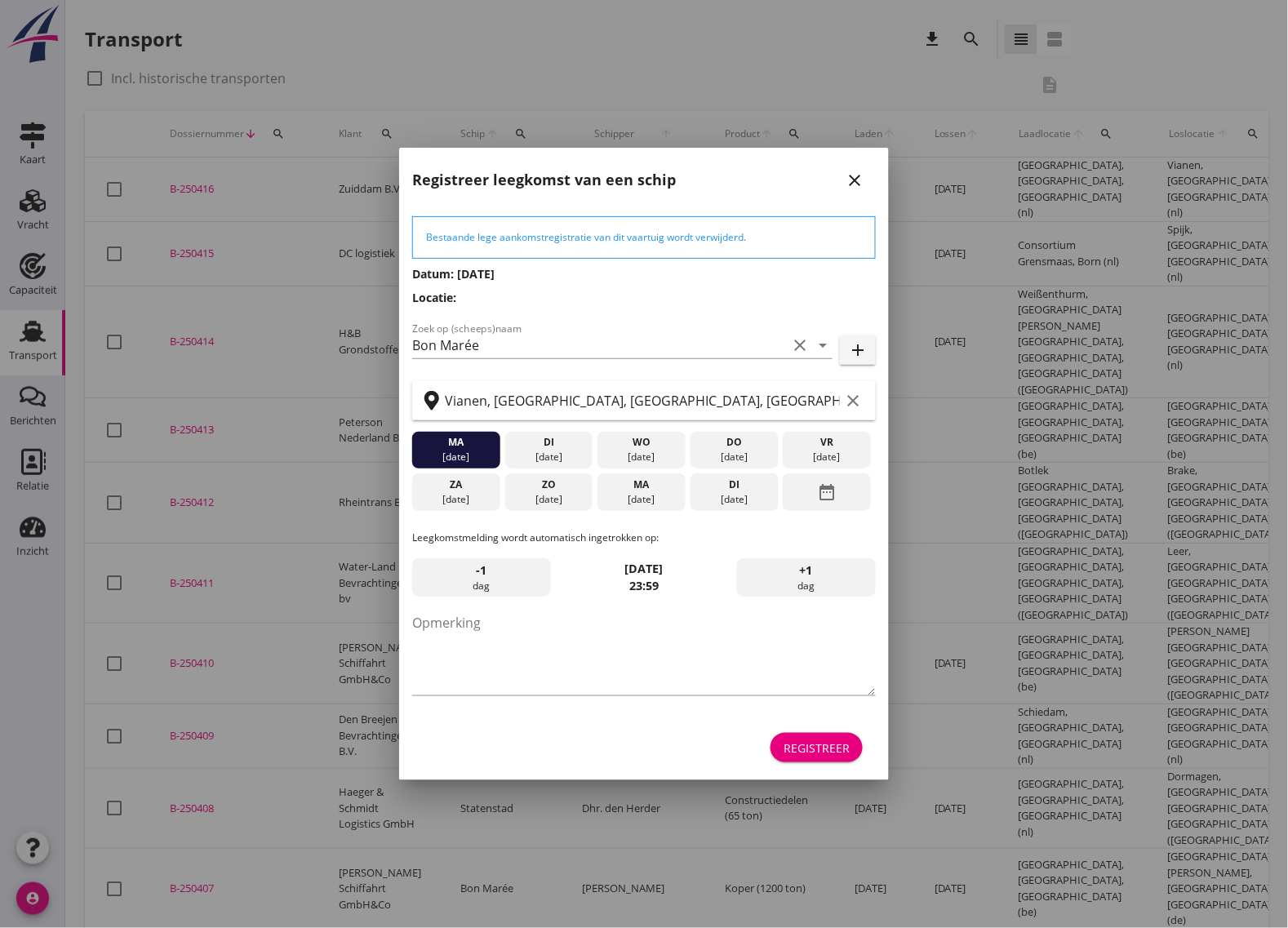
click at [811, 747] on div "Registreer" at bounding box center [816, 747] width 66 height 17
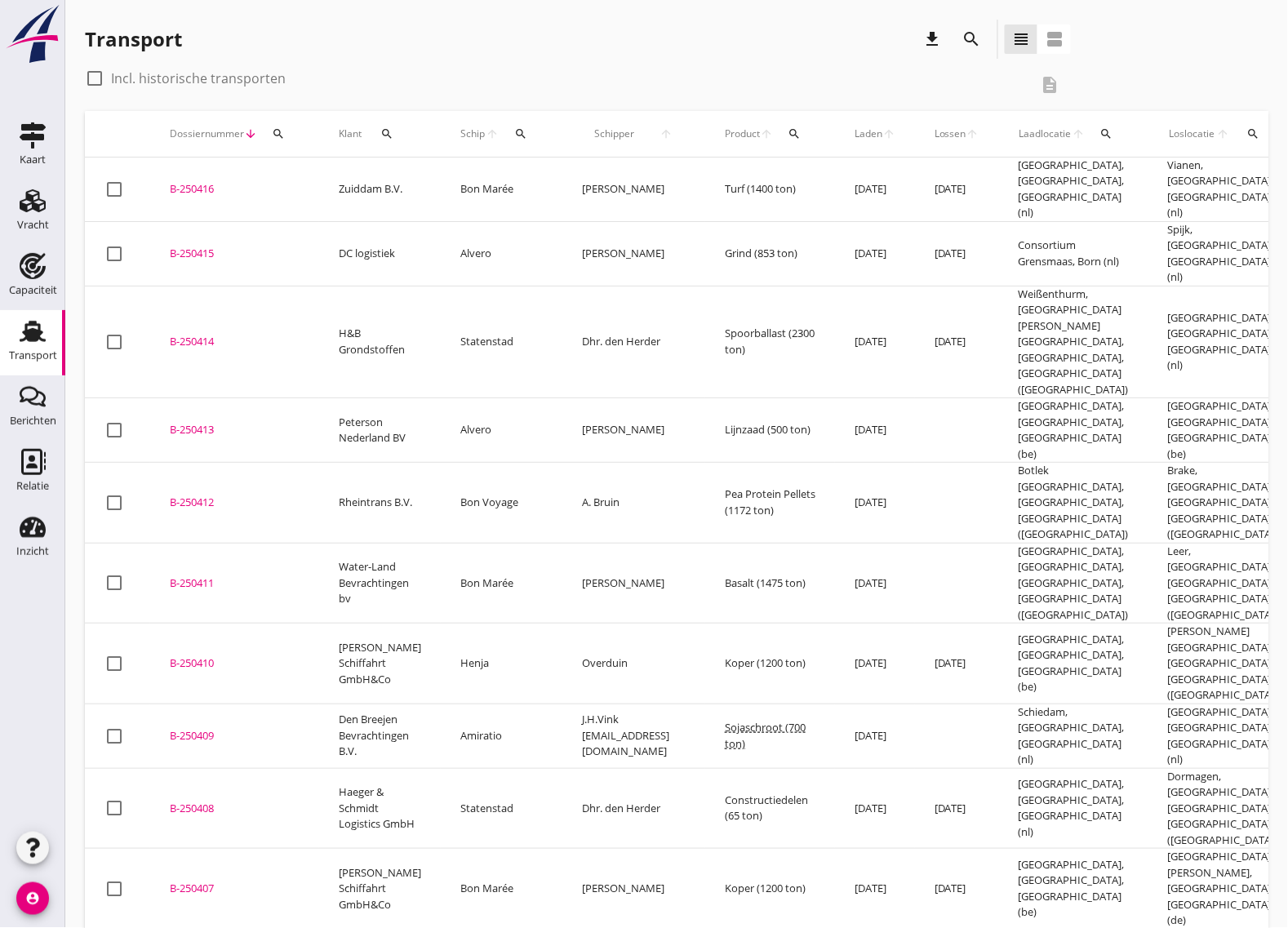
click at [197, 189] on div "B-250416" at bounding box center [235, 190] width 130 height 16
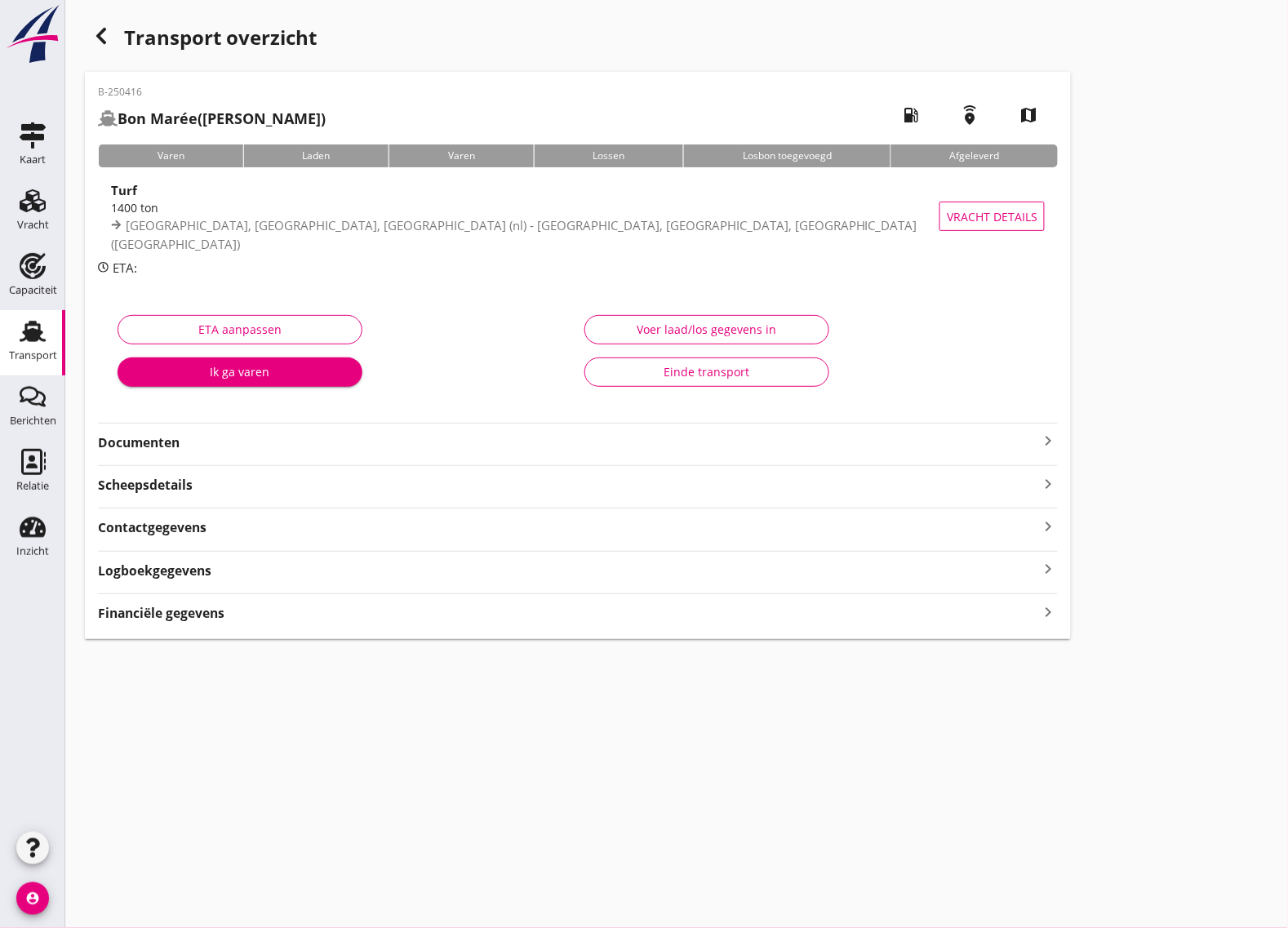
click at [269, 441] on strong "Documenten" at bounding box center [568, 443] width 941 height 19
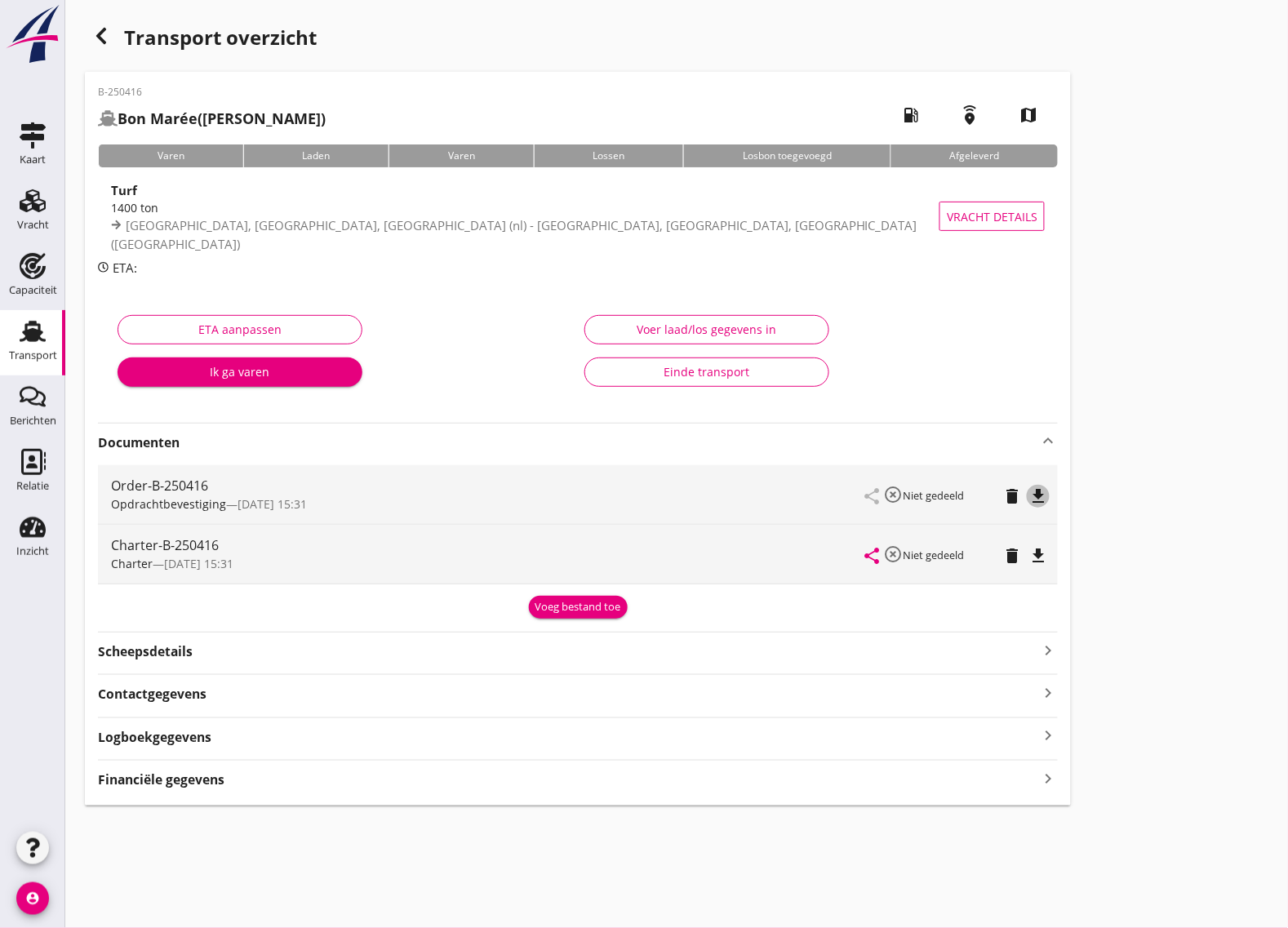
click at [1035, 494] on icon "file_download" at bounding box center [1038, 496] width 20 height 20
click at [1037, 549] on icon "file_download" at bounding box center [1038, 556] width 20 height 20
click at [39, 204] on icon "Vracht" at bounding box center [33, 201] width 26 height 26
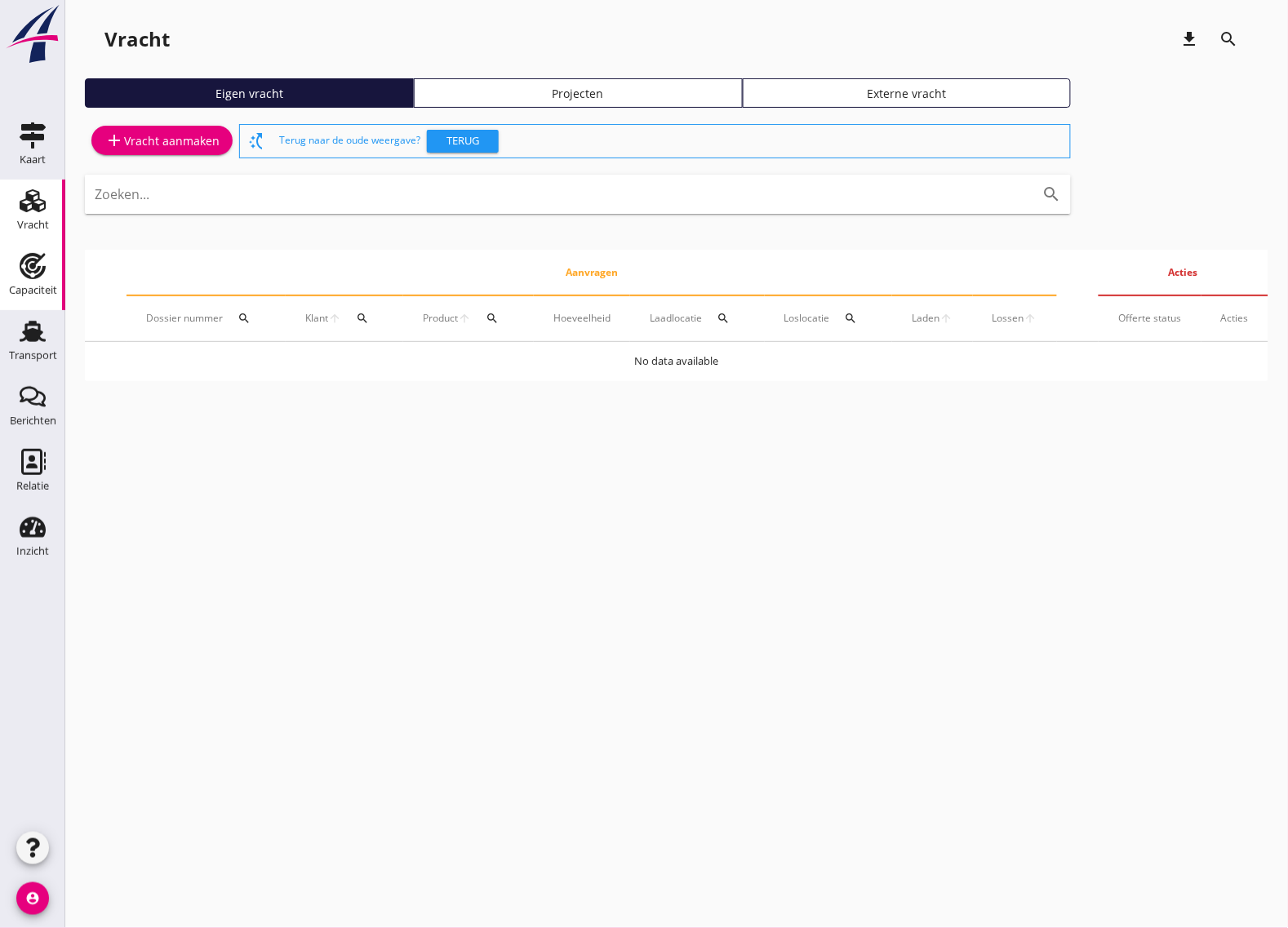
click at [25, 271] on icon "Capaciteit" at bounding box center [33, 266] width 26 height 26
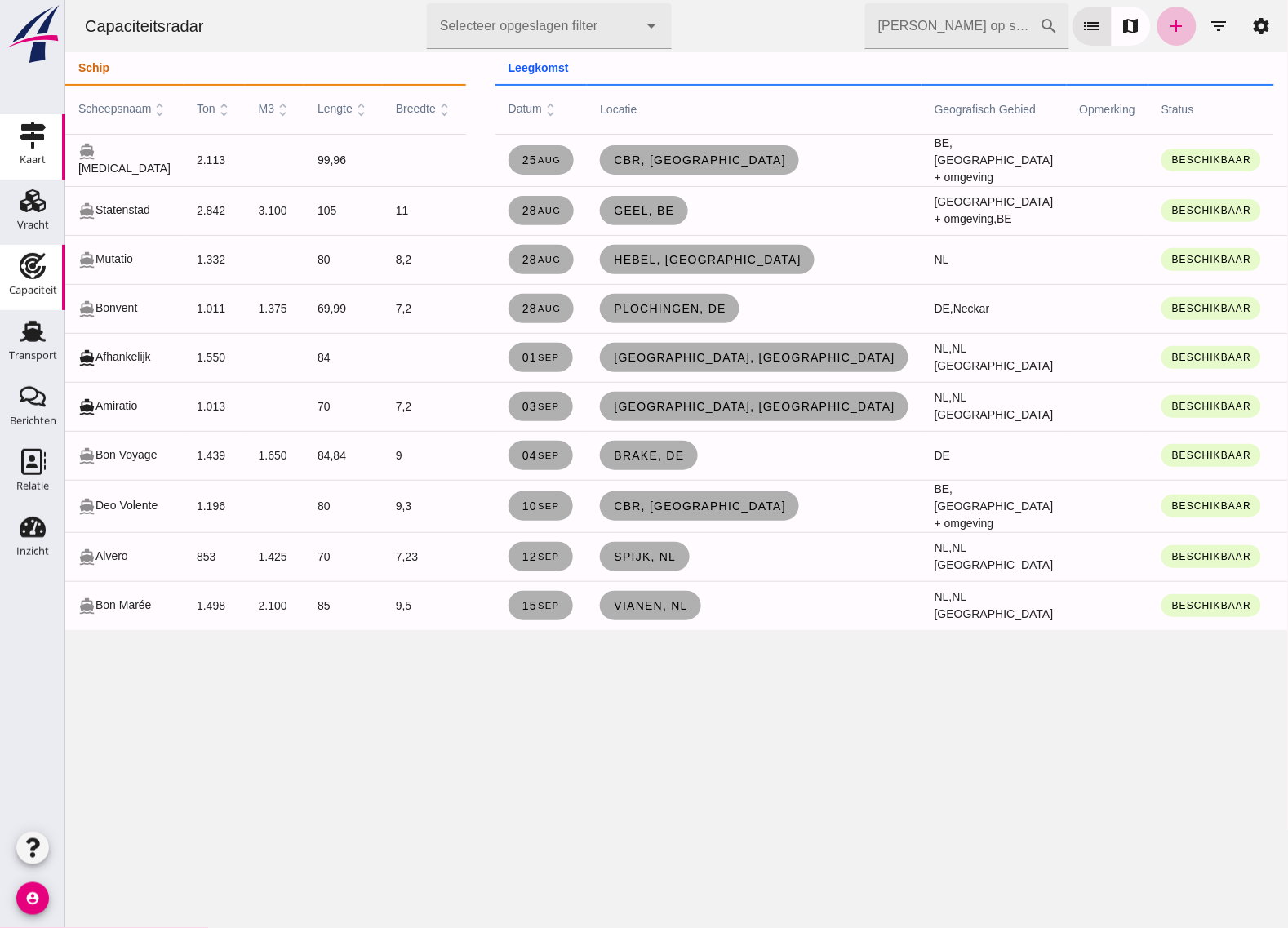
click at [37, 205] on use at bounding box center [33, 201] width 26 height 23
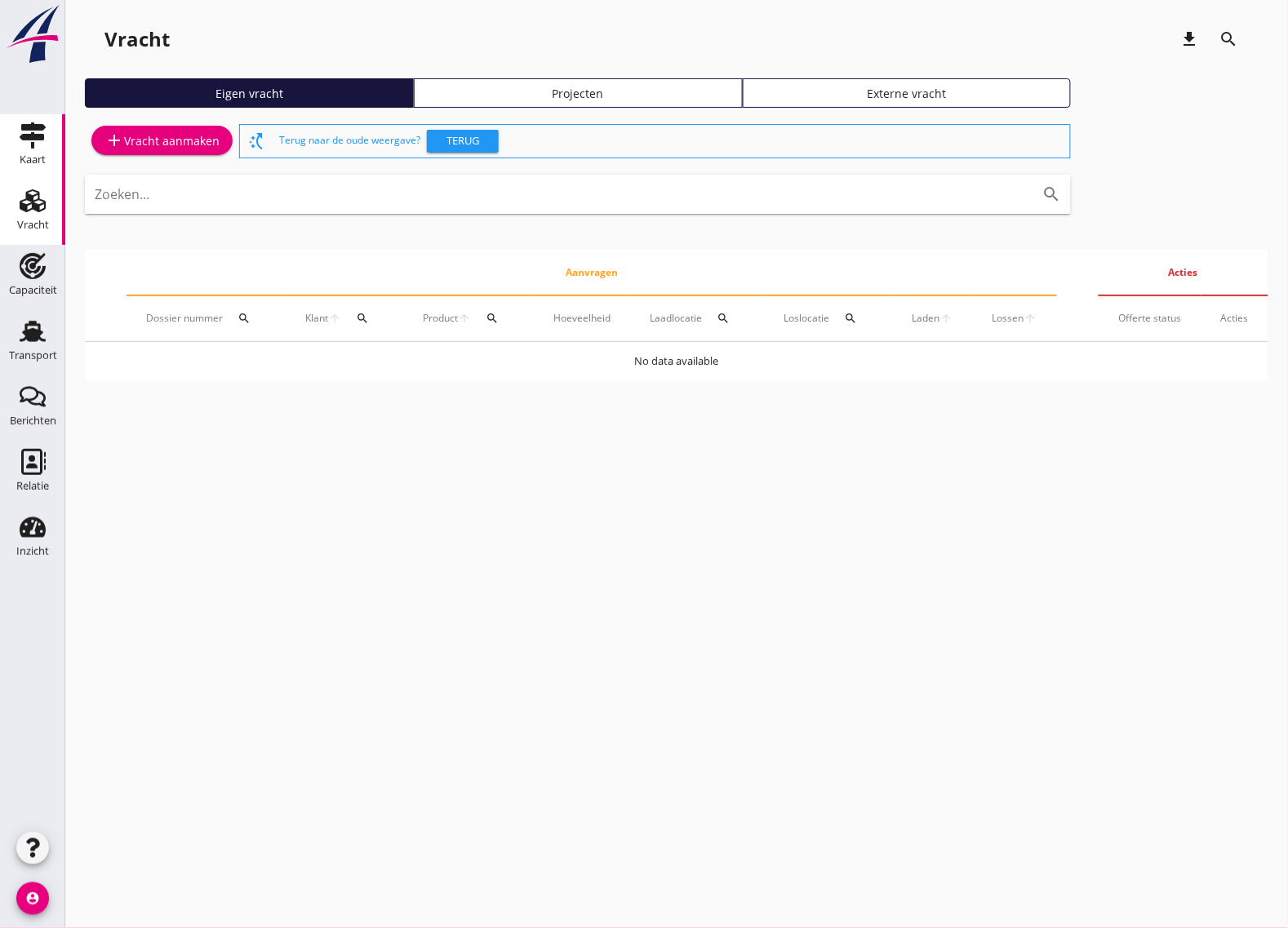
click at [38, 133] on icon "Kaart" at bounding box center [33, 136] width 26 height 26
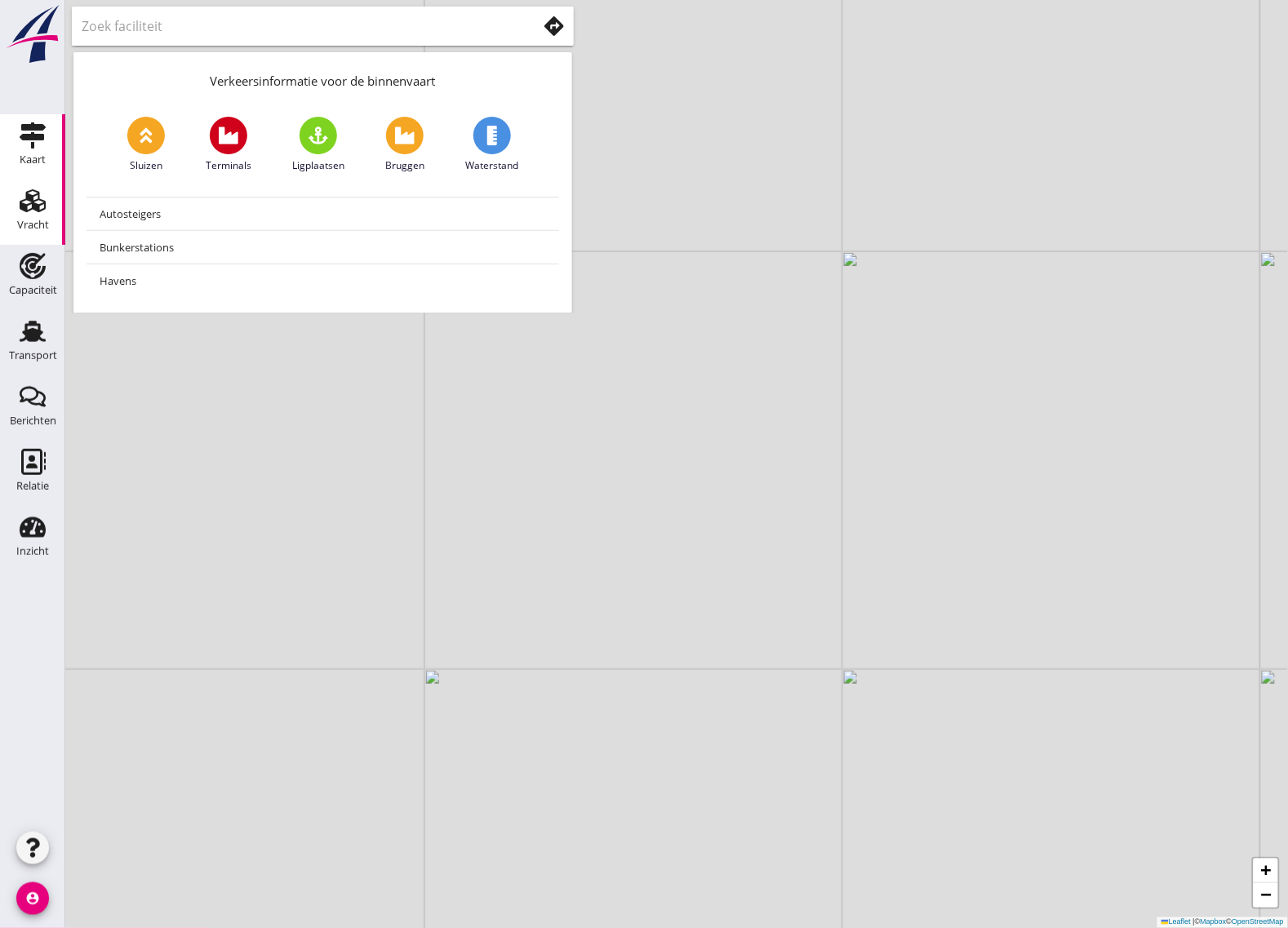
click at [27, 225] on div "Vracht" at bounding box center [33, 224] width 32 height 11
